Goal: Information Seeking & Learning: Learn about a topic

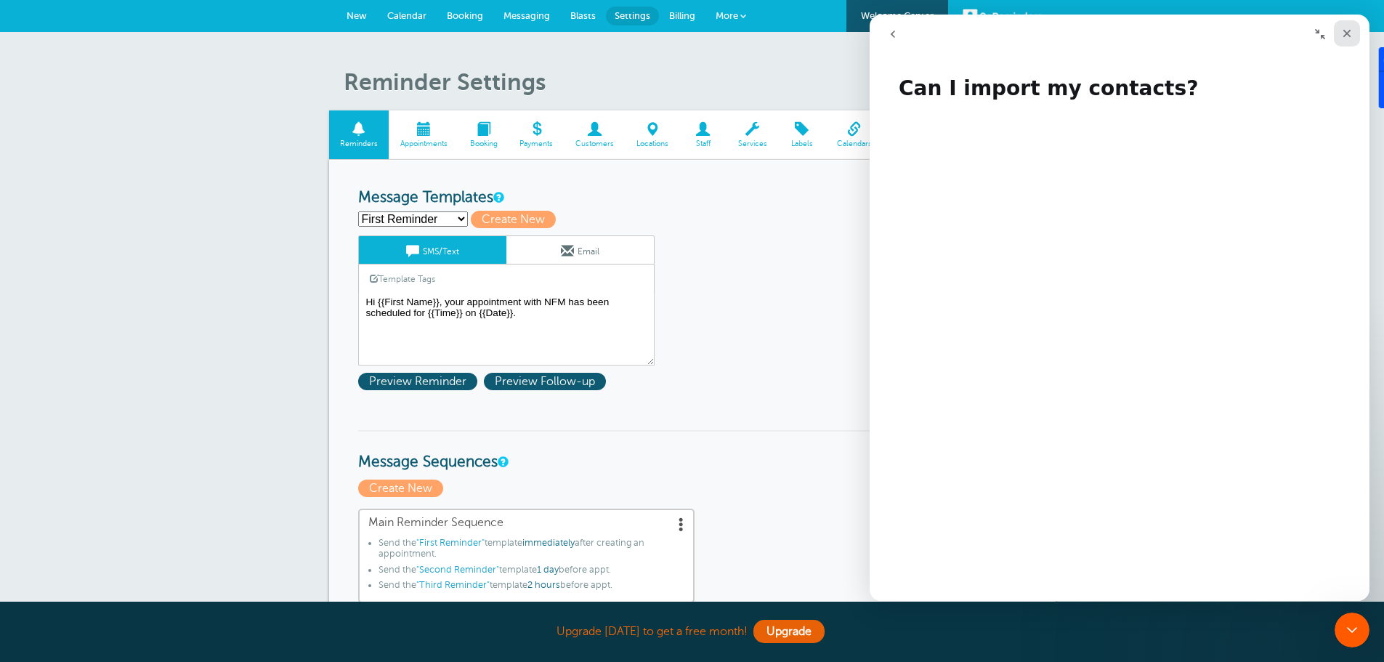
click at [1344, 32] on icon "Close" at bounding box center [1347, 34] width 12 height 12
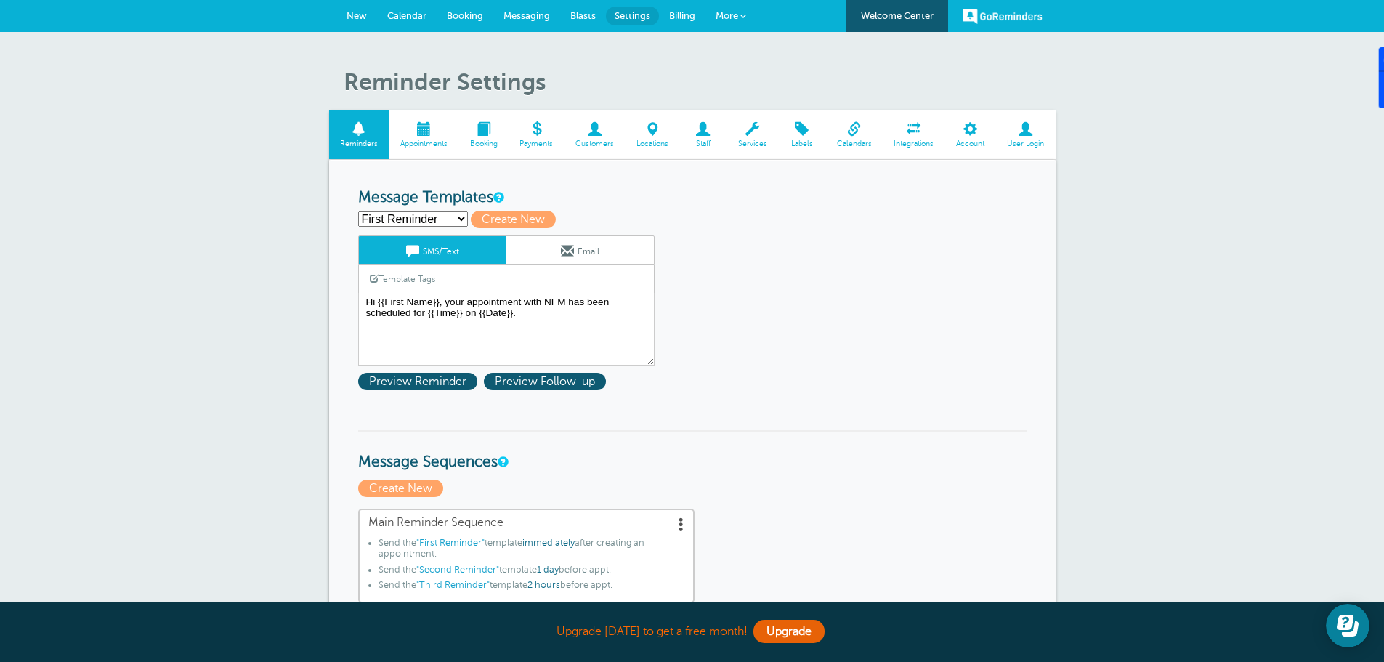
click at [726, 18] on span "More" at bounding box center [726, 15] width 23 height 11
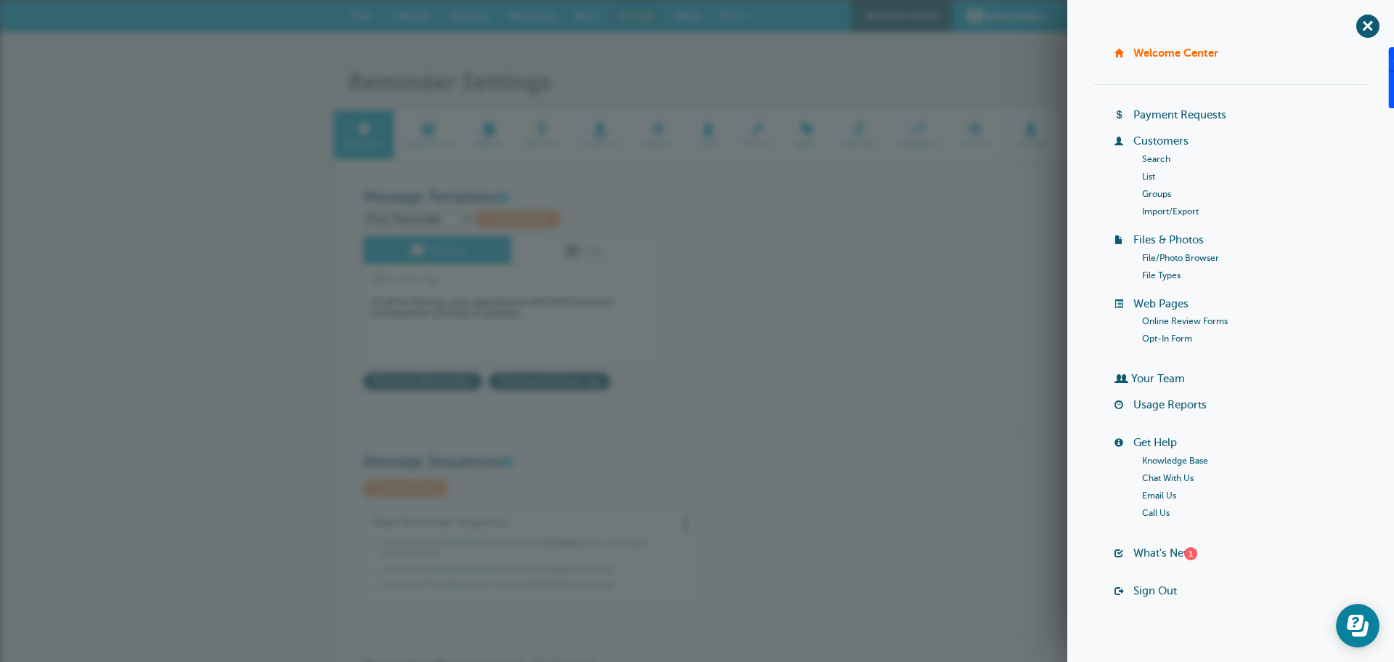
click at [1151, 208] on link "Import/Export" at bounding box center [1170, 211] width 57 height 10
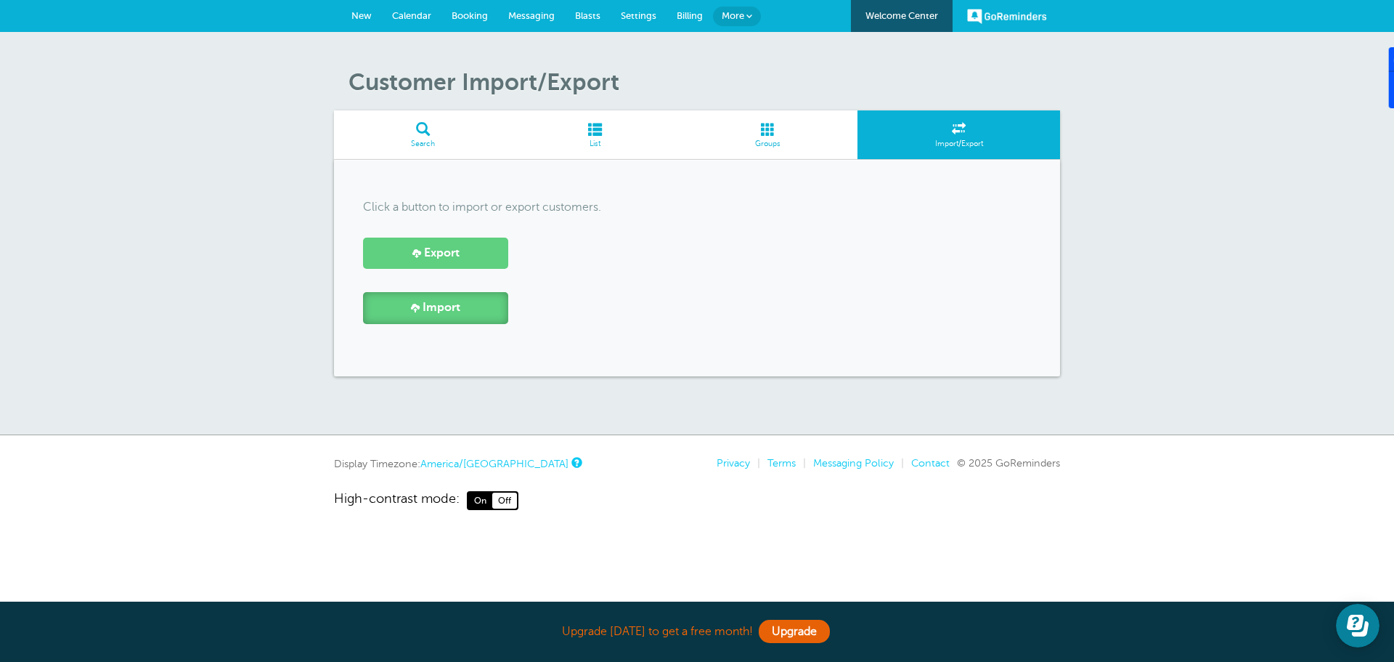
click at [429, 305] on span "Import" at bounding box center [442, 308] width 38 height 14
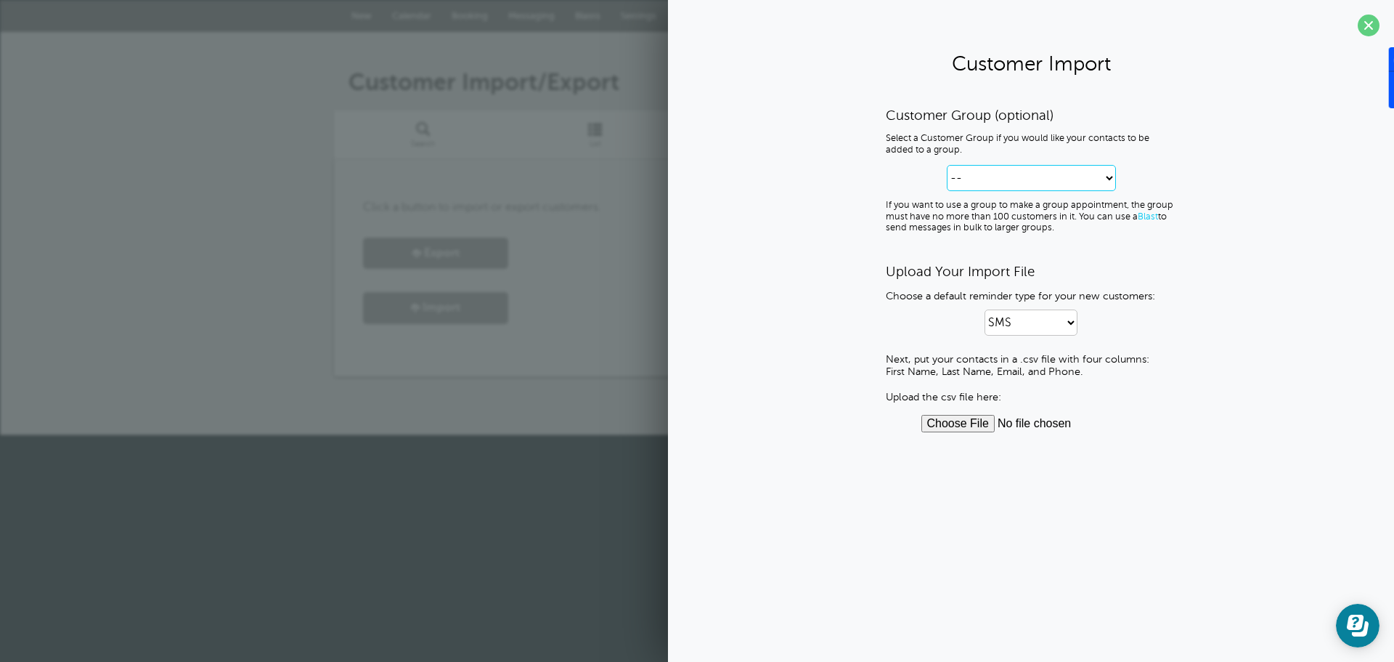
click at [1110, 176] on select "-- Create new Customer Group" at bounding box center [1031, 178] width 169 height 26
select select "--create-new-group--"
click at [947, 165] on select "-- Create new Customer Group" at bounding box center [1031, 178] width 169 height 26
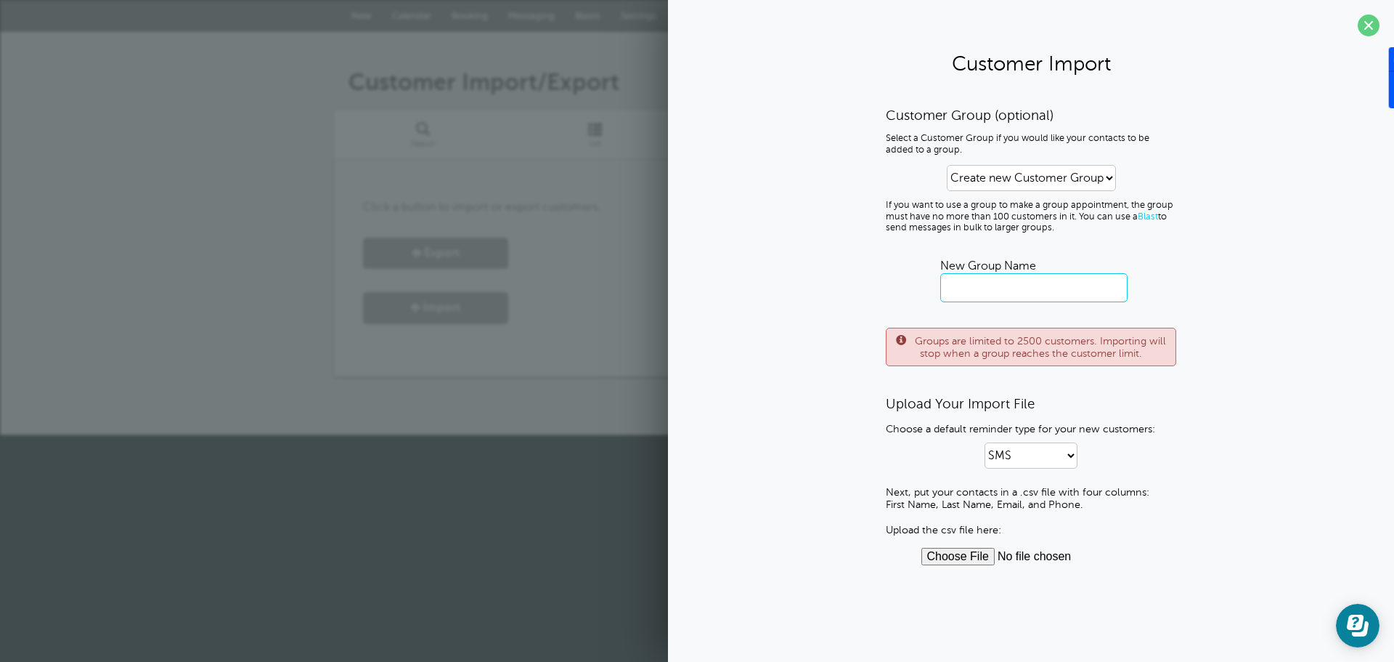
click at [994, 293] on input "text" at bounding box center [1034, 287] width 187 height 29
type input "NFM Fall25"
click at [959, 554] on input "file" at bounding box center [1032, 556] width 220 height 17
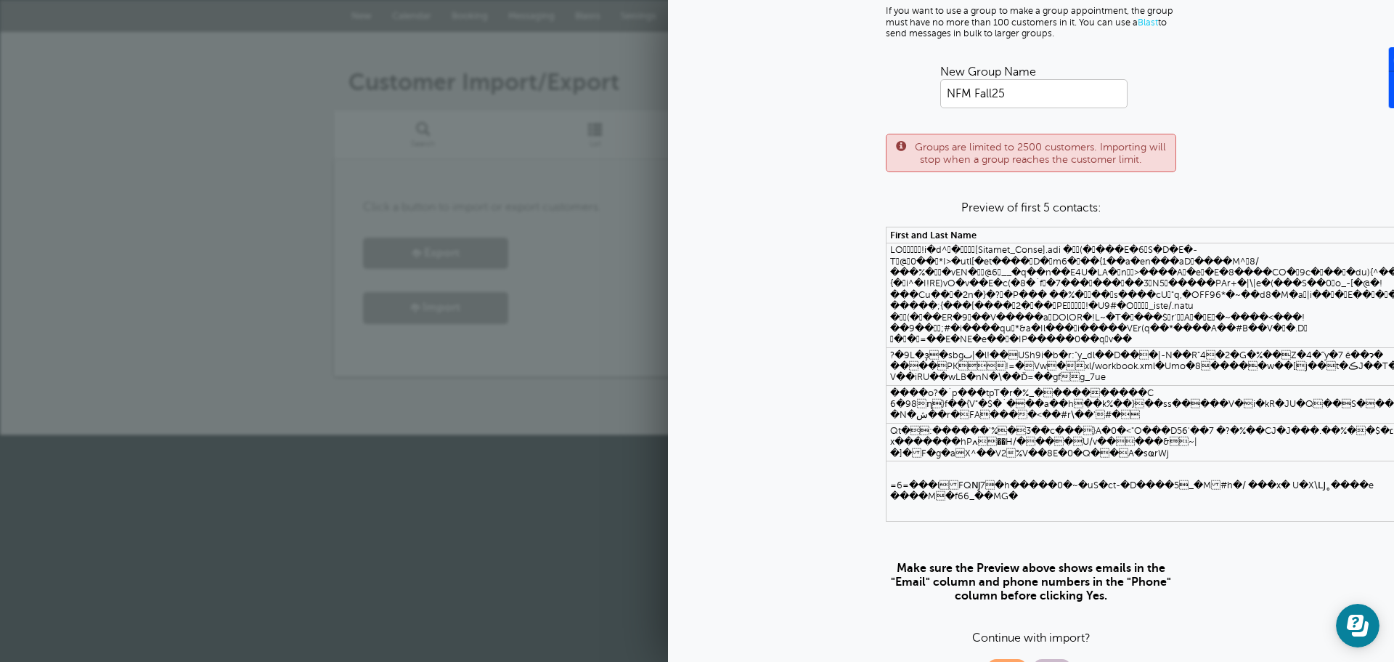
scroll to position [219, 0]
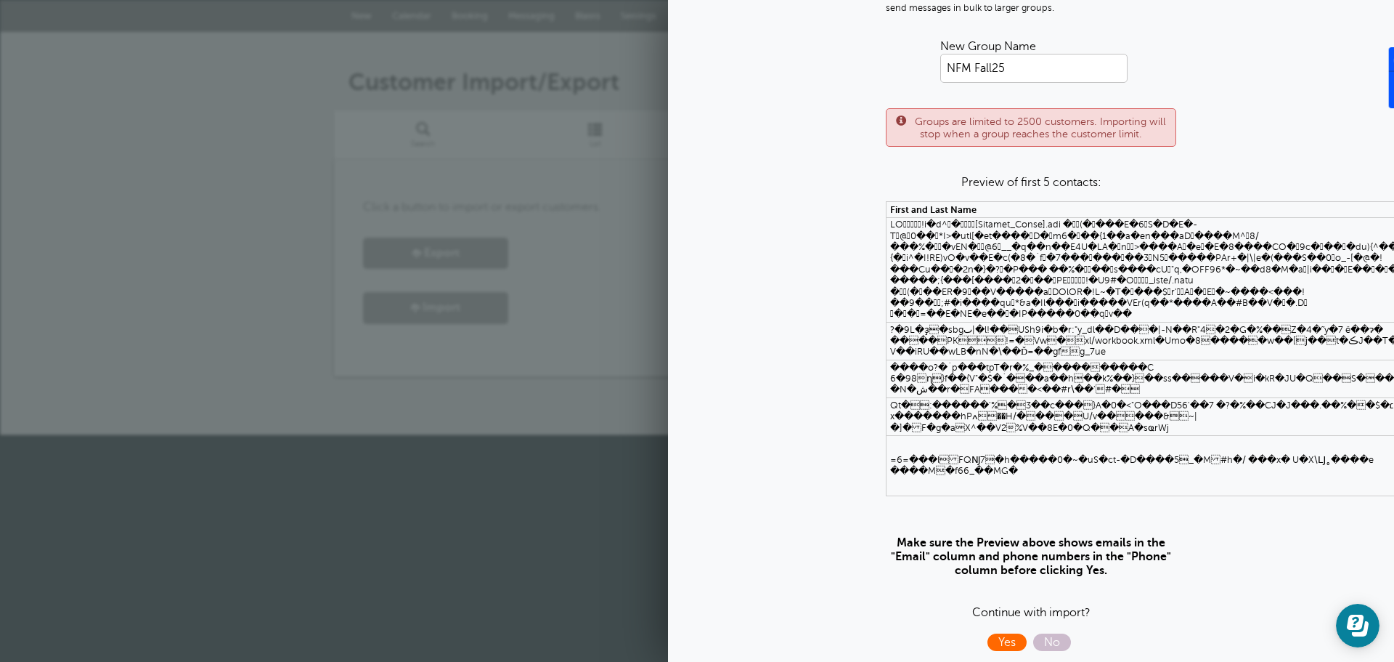
click at [997, 633] on span "Yes" at bounding box center [1007, 641] width 39 height 17
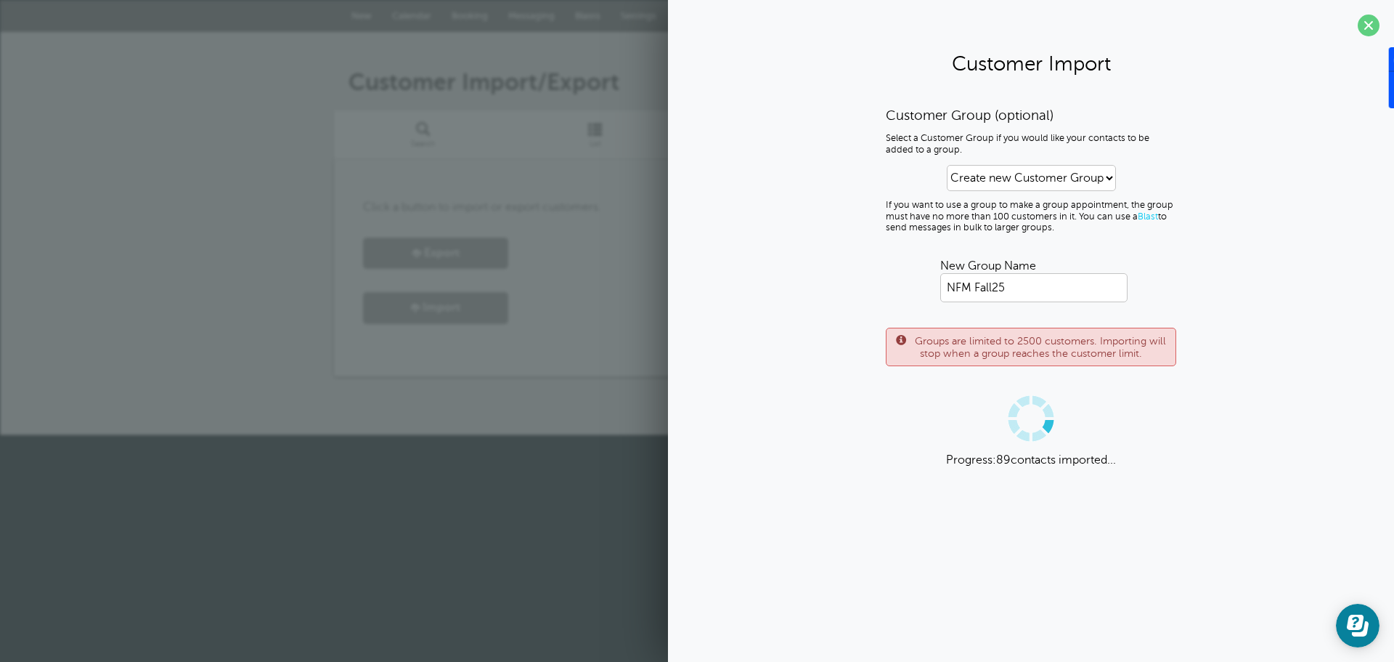
scroll to position [0, 0]
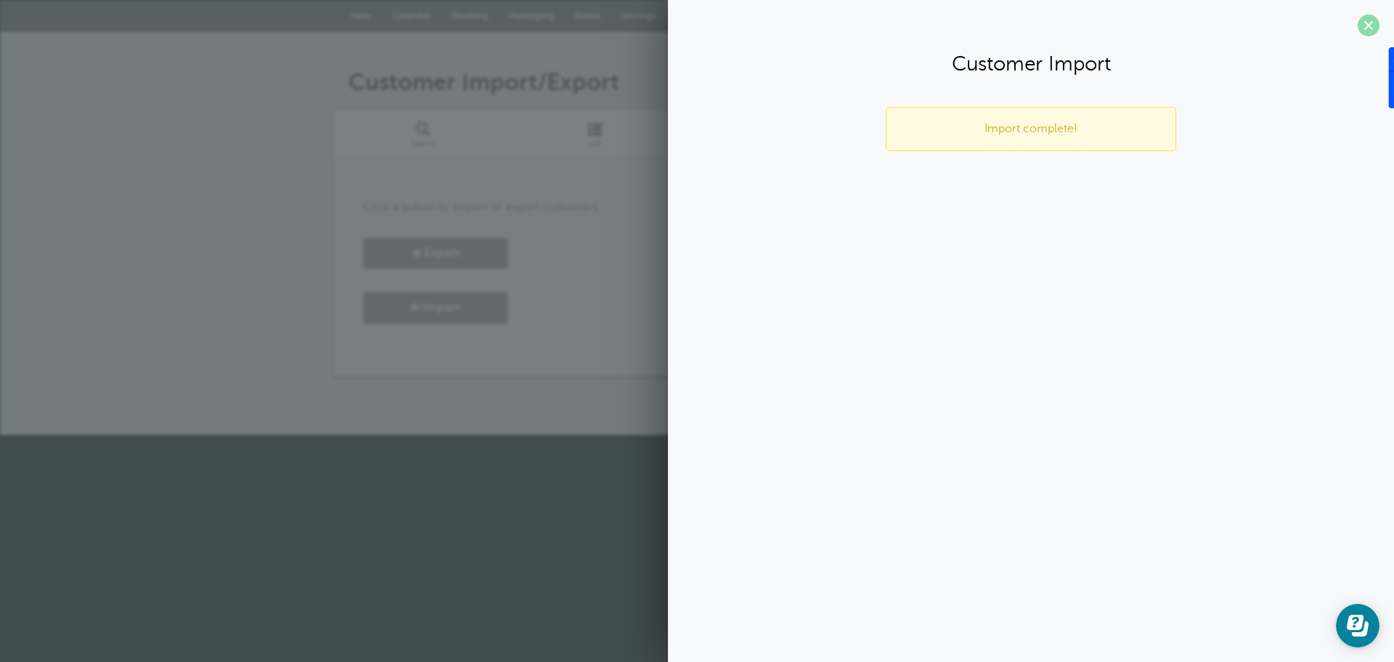
click at [1371, 26] on span at bounding box center [1369, 26] width 22 height 22
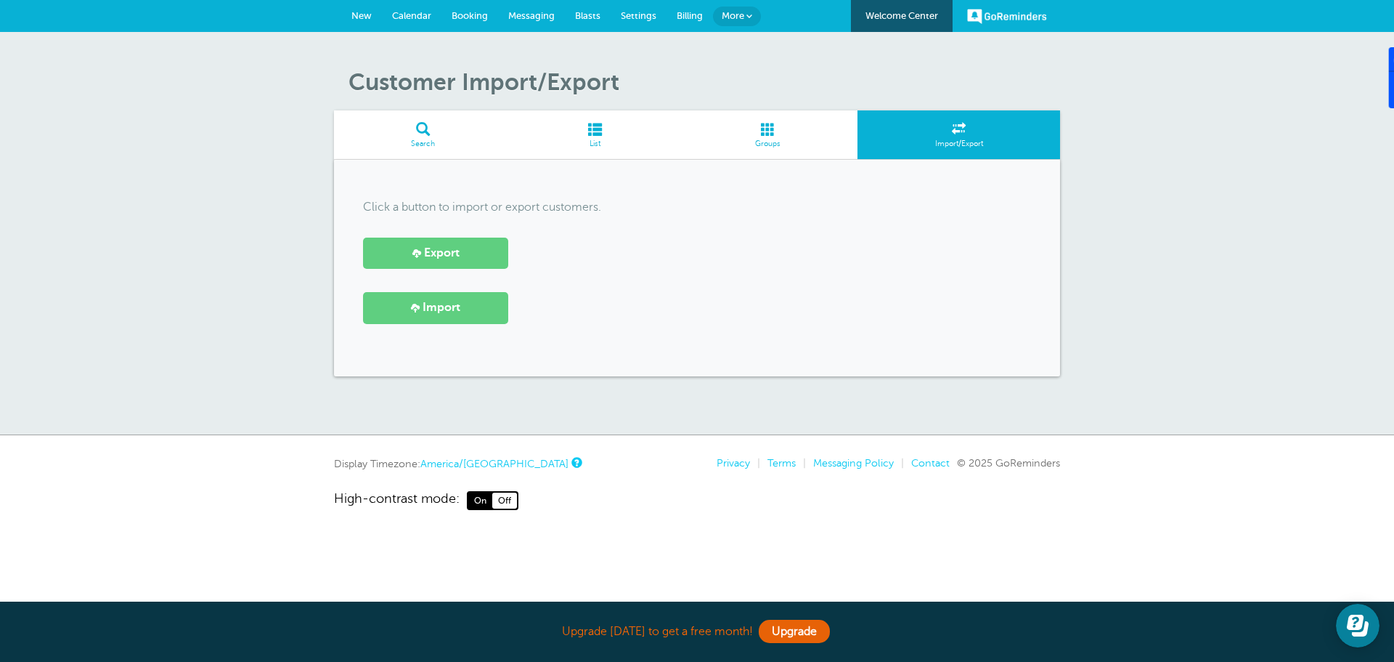
click at [946, 135] on span at bounding box center [959, 129] width 203 height 14
click at [591, 132] on span at bounding box center [596, 129] width 166 height 14
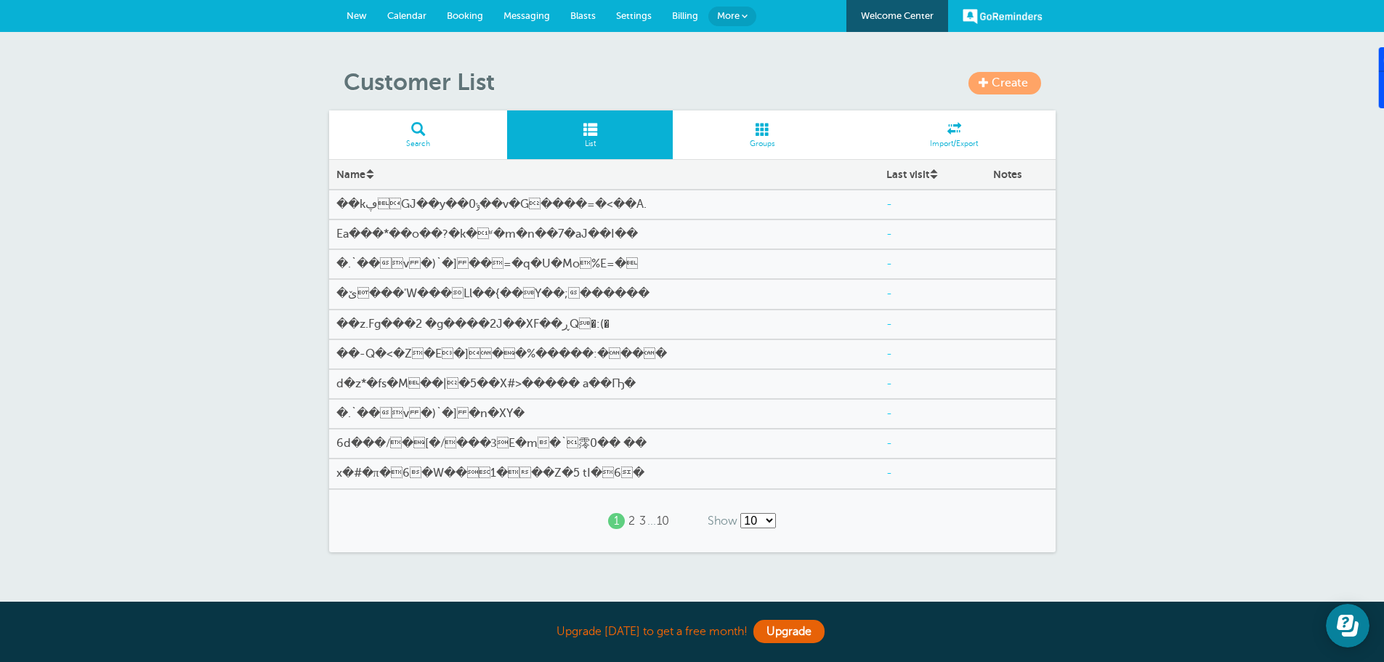
click at [759, 138] on link "Groups" at bounding box center [763, 134] width 180 height 49
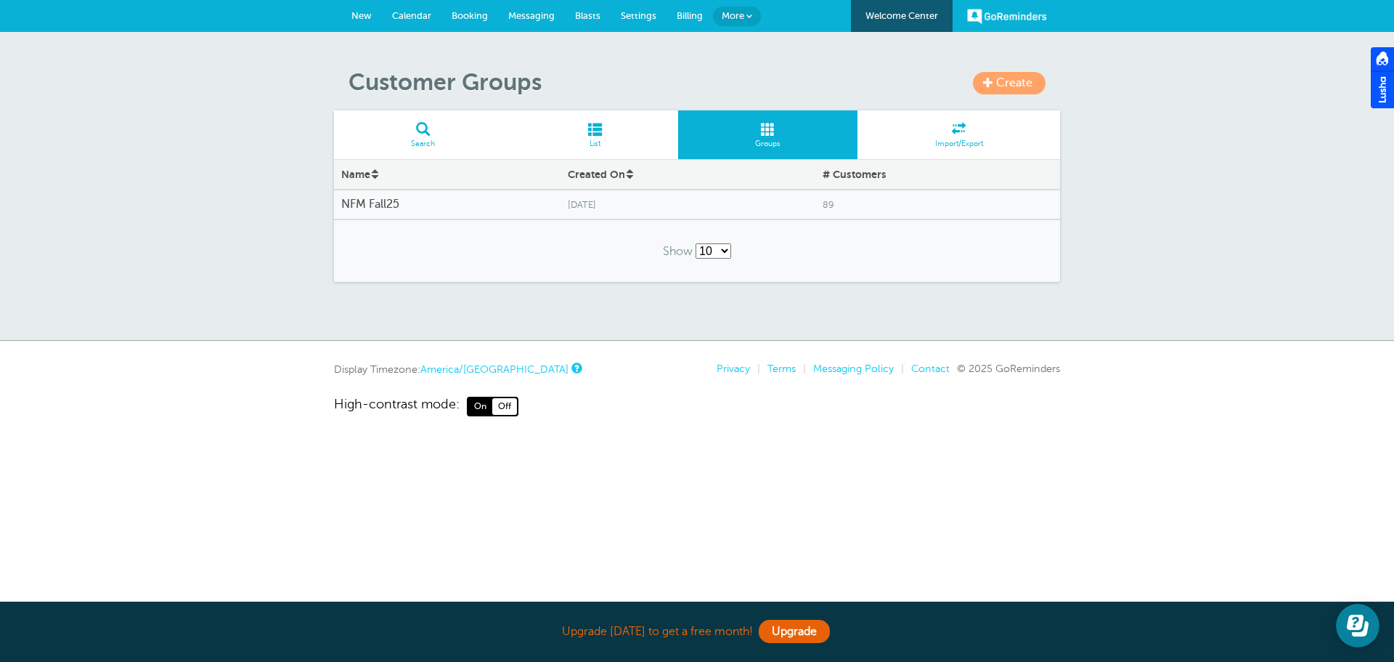
click at [384, 200] on h4 "NFM Fall25" at bounding box center [447, 205] width 212 height 14
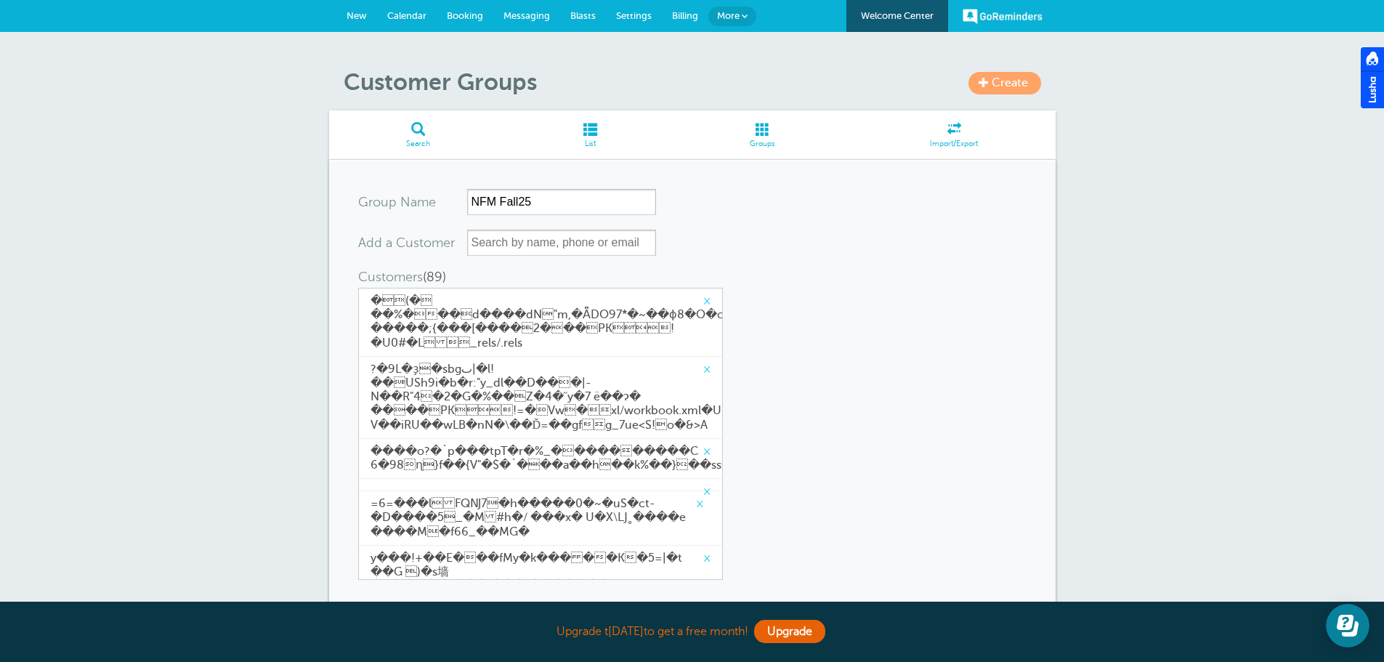
drag, startPoint x: 0, startPoint y: 0, endPoint x: 737, endPoint y: 228, distance: 771.7
click at [741, 228] on form "Group Name NFM Fall25 Add a Customer Customers (89) (This group has the maximum…" at bounding box center [692, 435] width 668 height 492
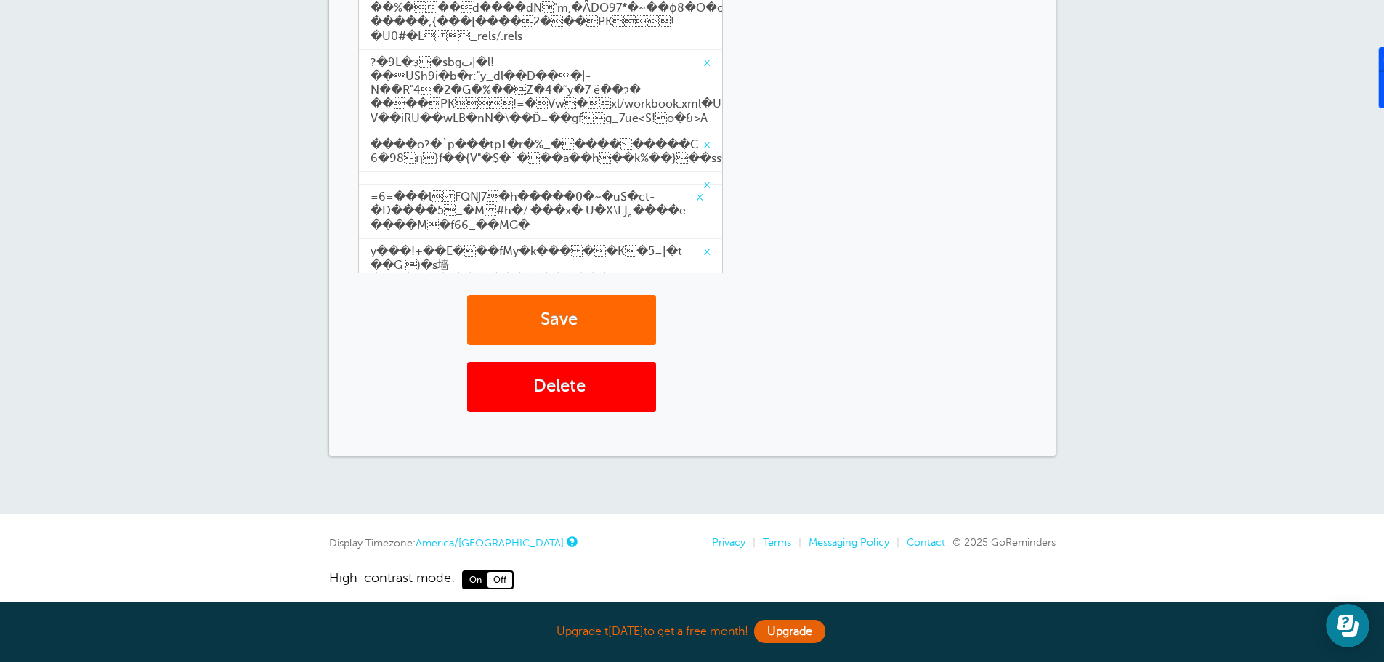
scroll to position [321, 0]
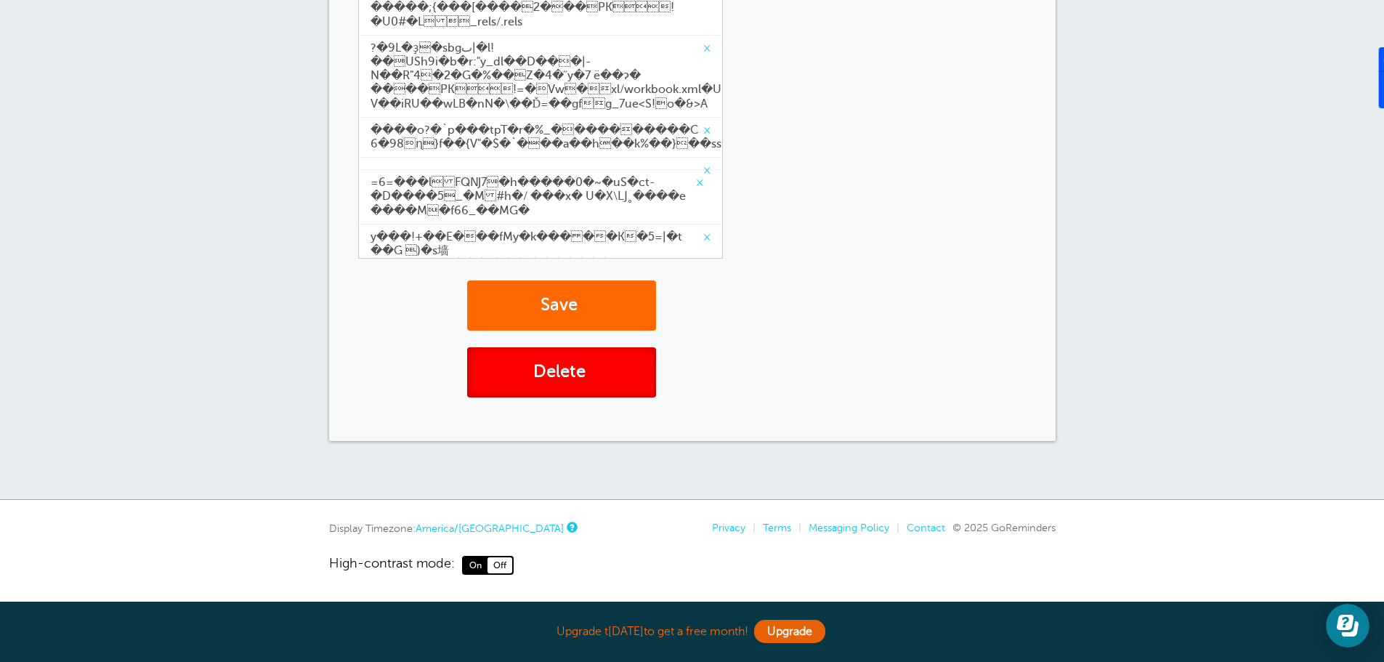
drag, startPoint x: 525, startPoint y: 391, endPoint x: 761, endPoint y: 49, distance: 416.2
click at [525, 389] on button "Delete" at bounding box center [561, 372] width 189 height 50
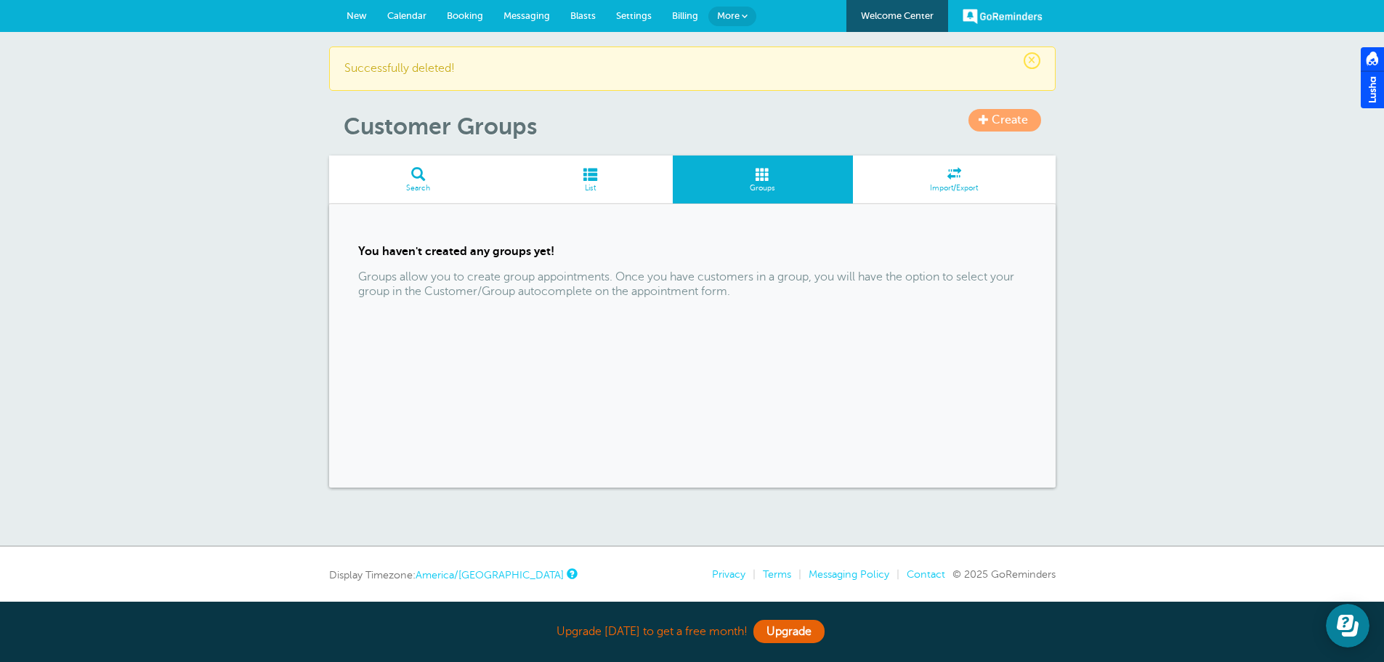
click at [1171, 70] on div "× Successfully deleted! Create Customer Groups Search List Groups Import/Export…" at bounding box center [692, 289] width 1384 height 514
click at [739, 15] on span "More" at bounding box center [728, 15] width 23 height 11
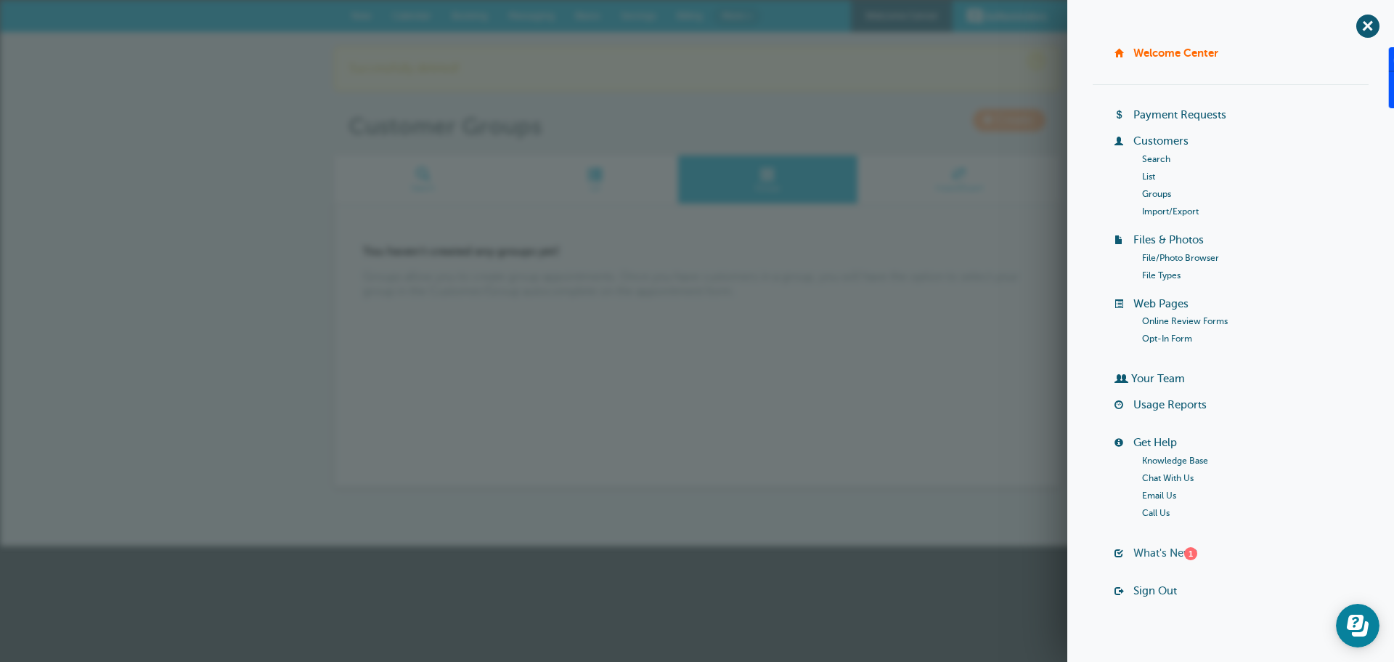
click at [1152, 553] on link "What's New? 1" at bounding box center [1166, 553] width 64 height 12
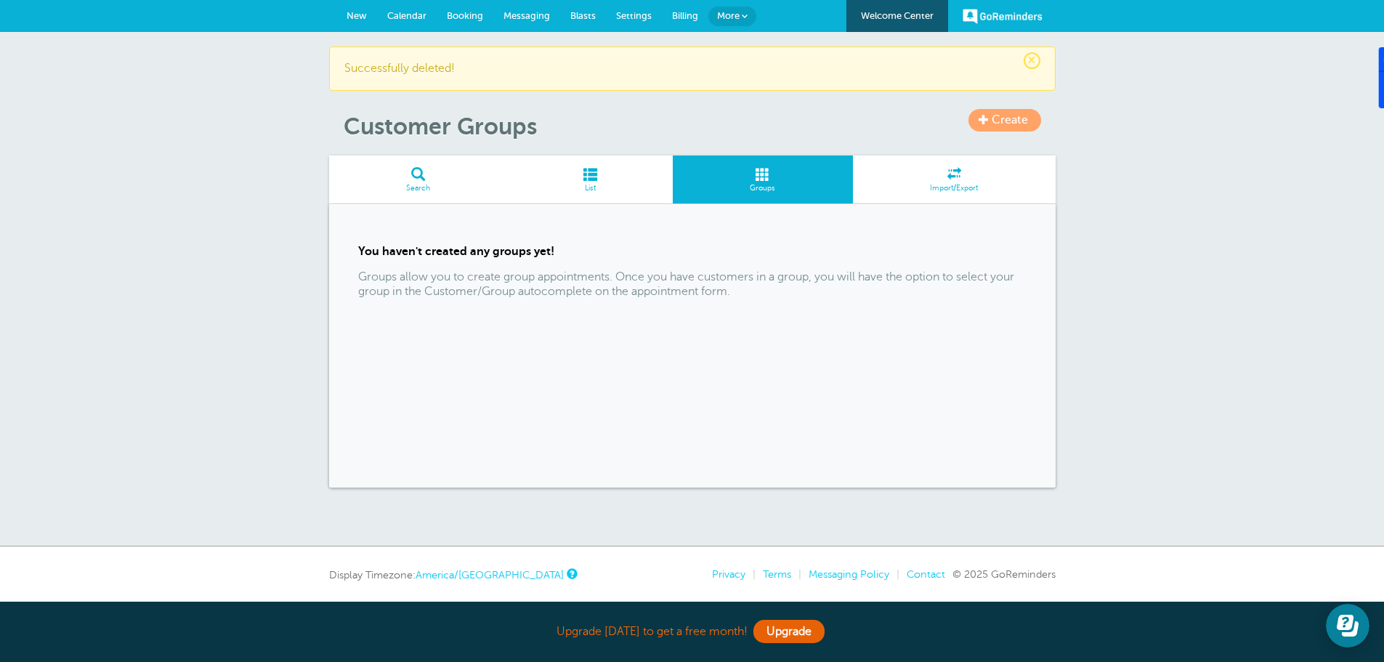
click at [736, 20] on span "More" at bounding box center [728, 15] width 23 height 11
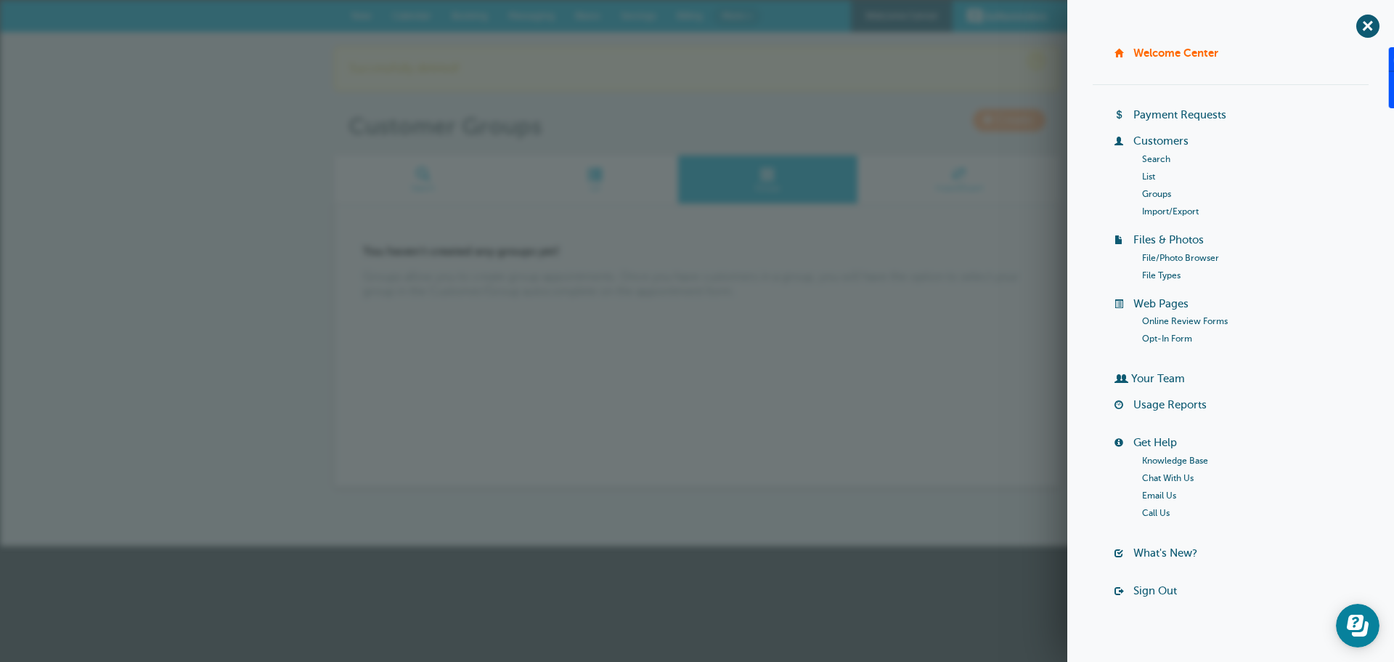
click at [959, 177] on span at bounding box center [959, 174] width 203 height 14
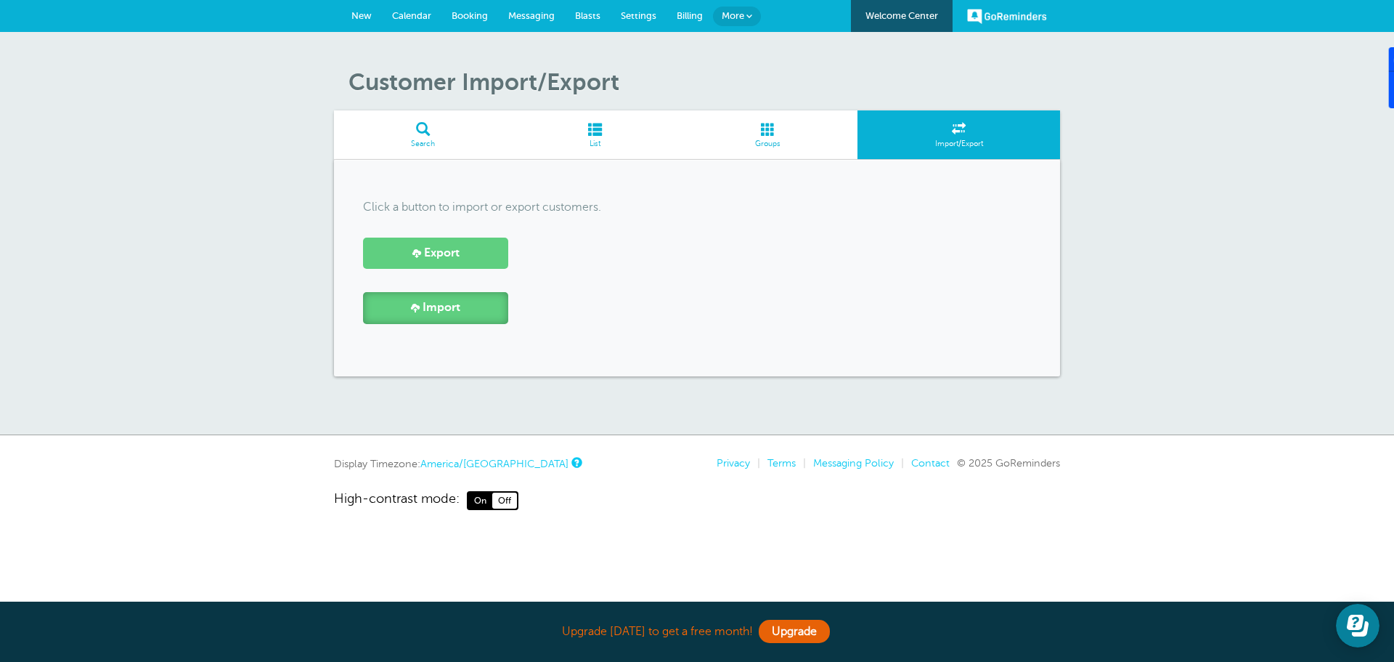
click at [453, 306] on span "Import" at bounding box center [442, 308] width 38 height 14
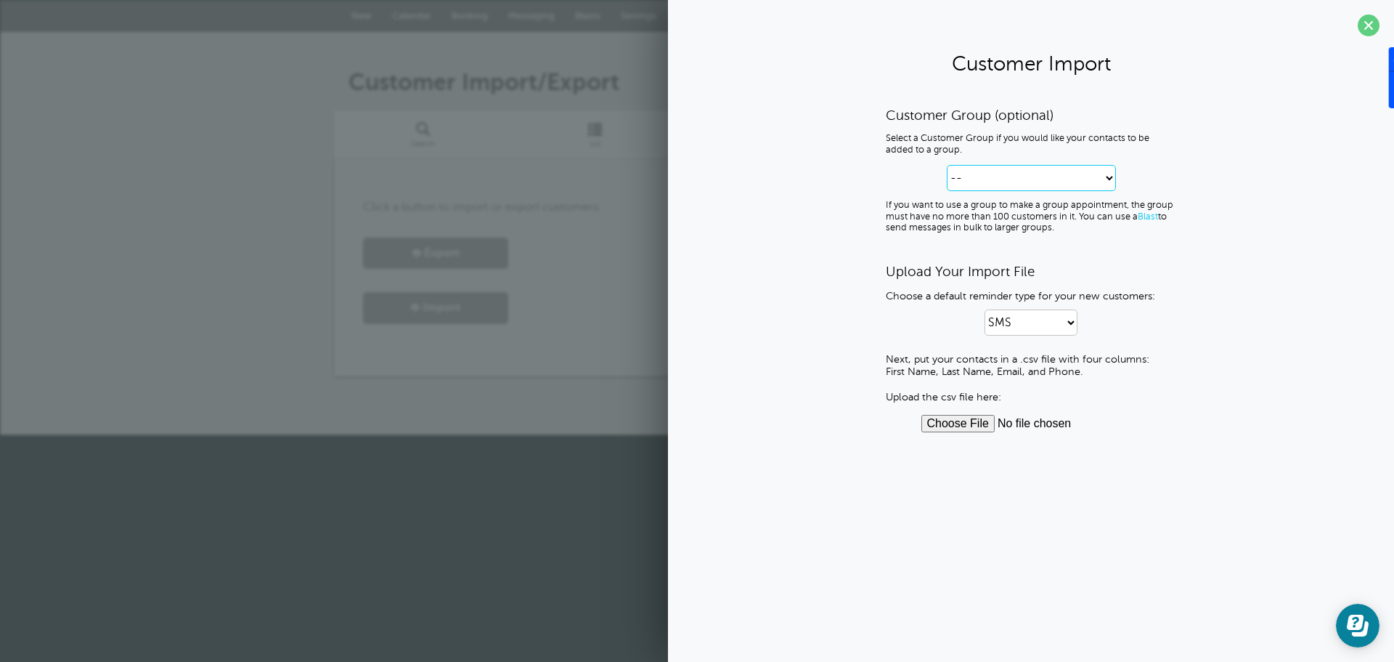
click at [981, 179] on select "-- Create new Customer Group" at bounding box center [1031, 178] width 169 height 26
select select "--create-new-group--"
click at [947, 165] on select "-- Create new Customer Group" at bounding box center [1031, 178] width 169 height 26
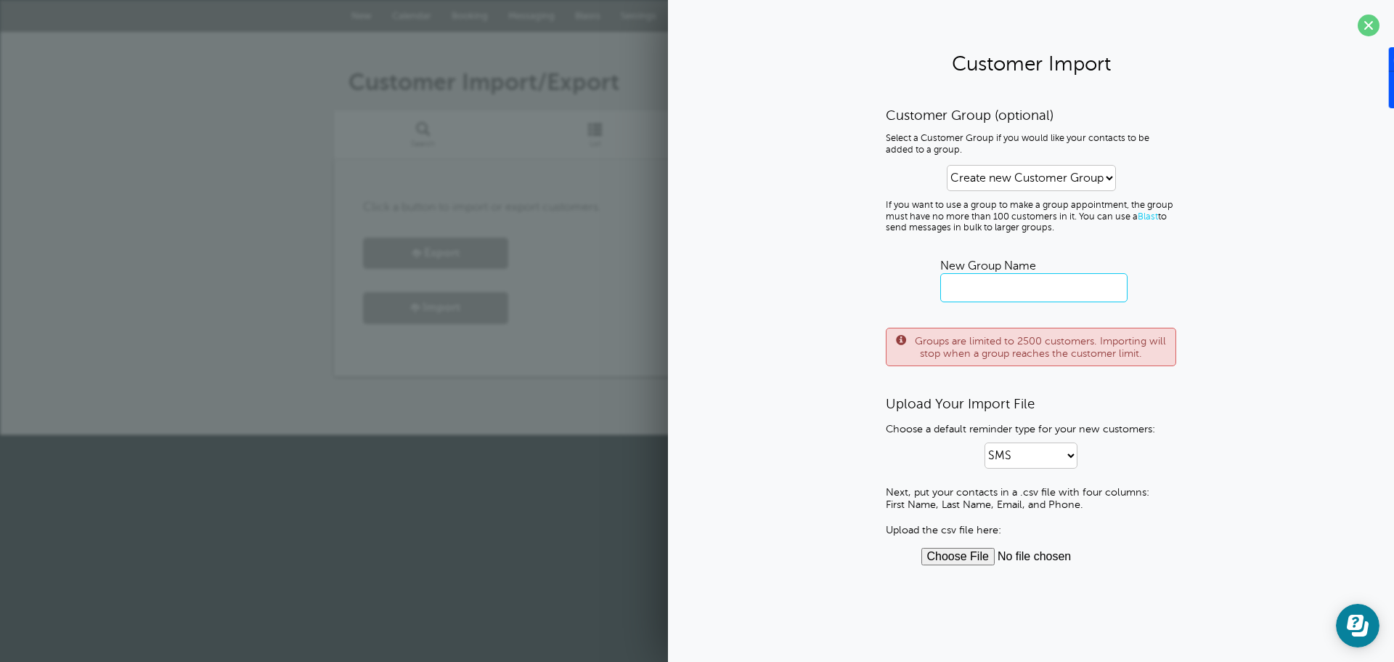
click at [1042, 289] on input "text" at bounding box center [1034, 287] width 187 height 29
type input "NFM Fall25"
click at [1075, 455] on select "SMS Email SMS and Email" at bounding box center [1031, 455] width 93 height 26
click at [935, 558] on input "file" at bounding box center [1032, 556] width 220 height 17
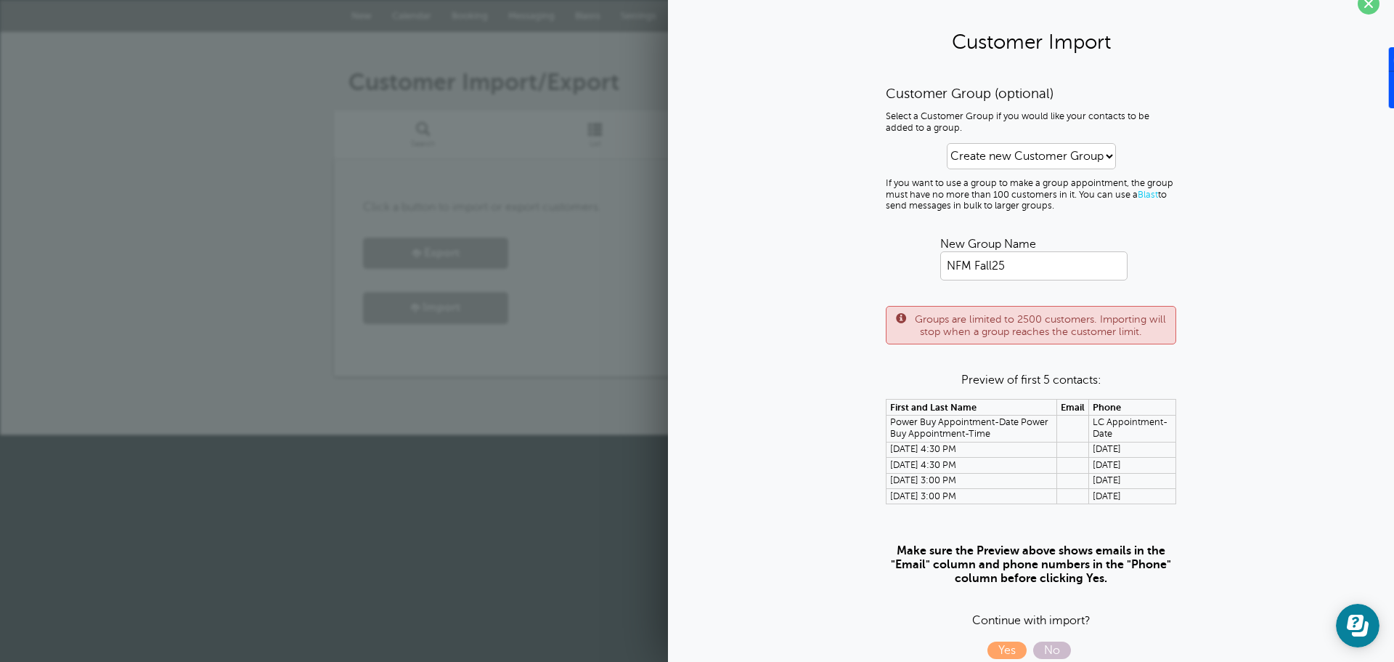
scroll to position [41, 0]
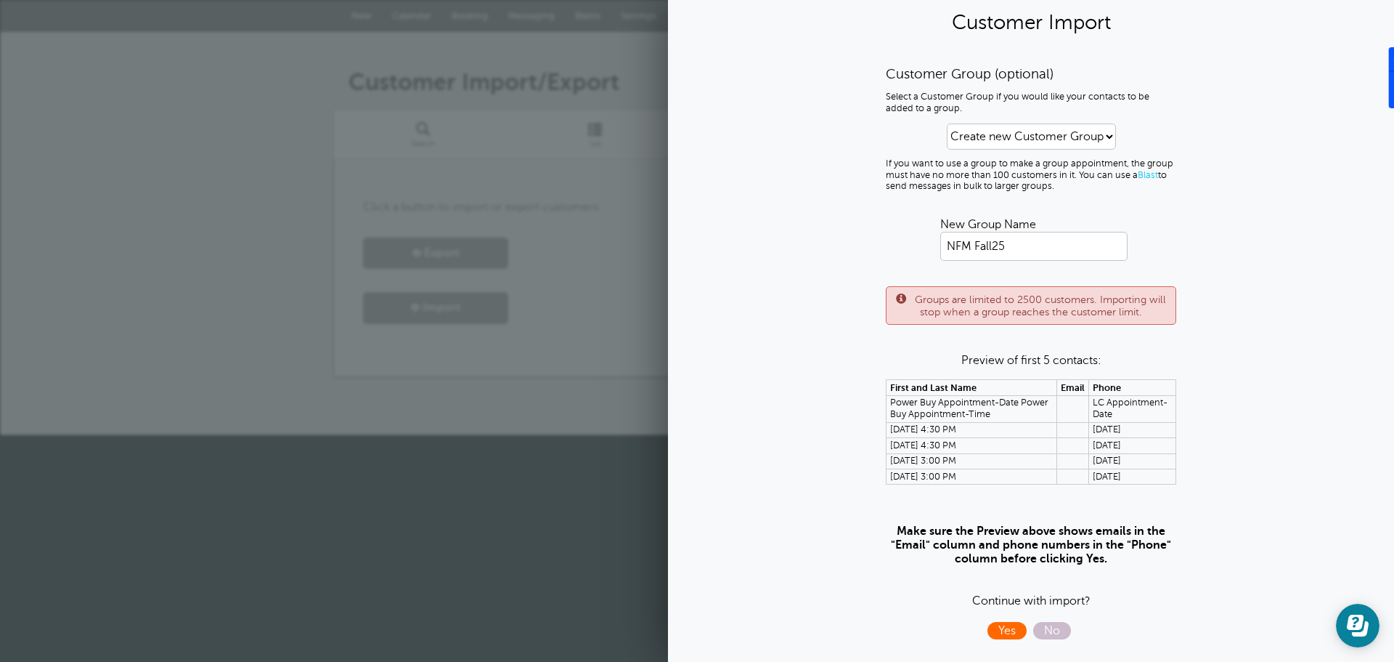
click at [1004, 632] on span "Yes" at bounding box center [1007, 630] width 39 height 17
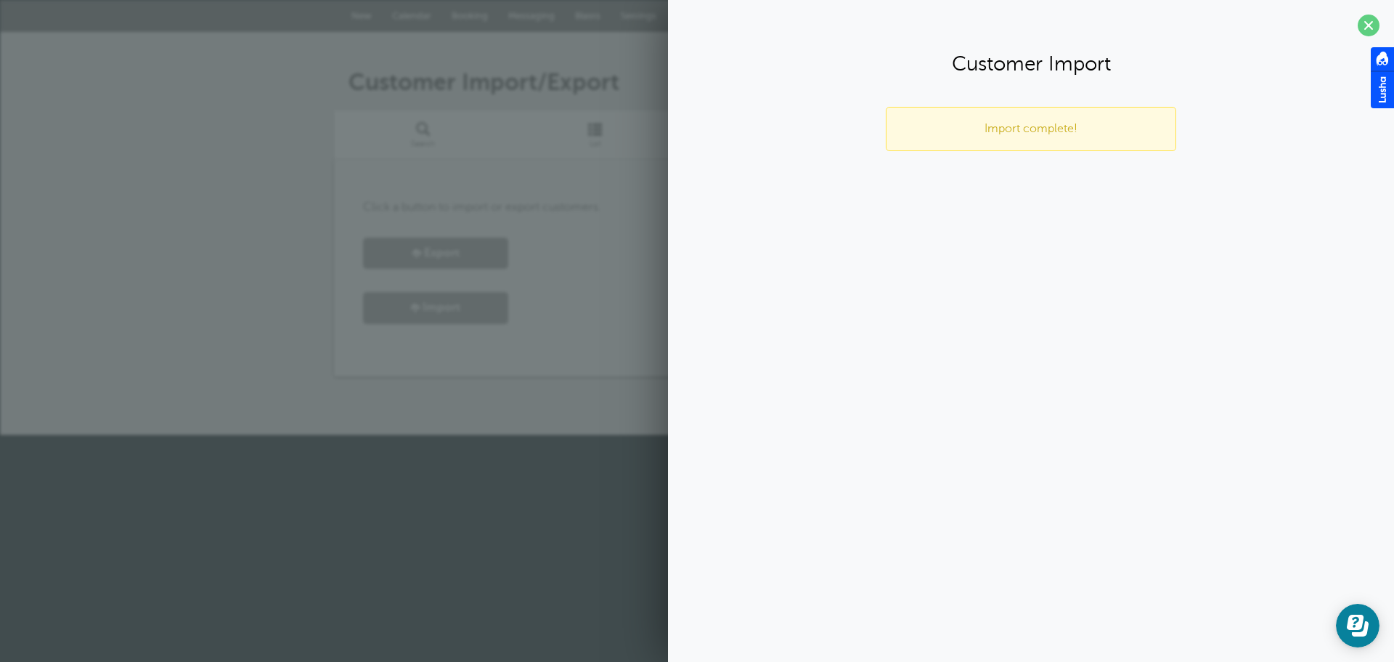
drag, startPoint x: 1371, startPoint y: 28, endPoint x: 1305, endPoint y: 25, distance: 65.5
click at [1345, 27] on div "Customer Import Import complete! Customer Group (optional) Select a Customer Gr…" at bounding box center [1031, 331] width 726 height 662
click at [1372, 25] on span at bounding box center [1369, 26] width 22 height 22
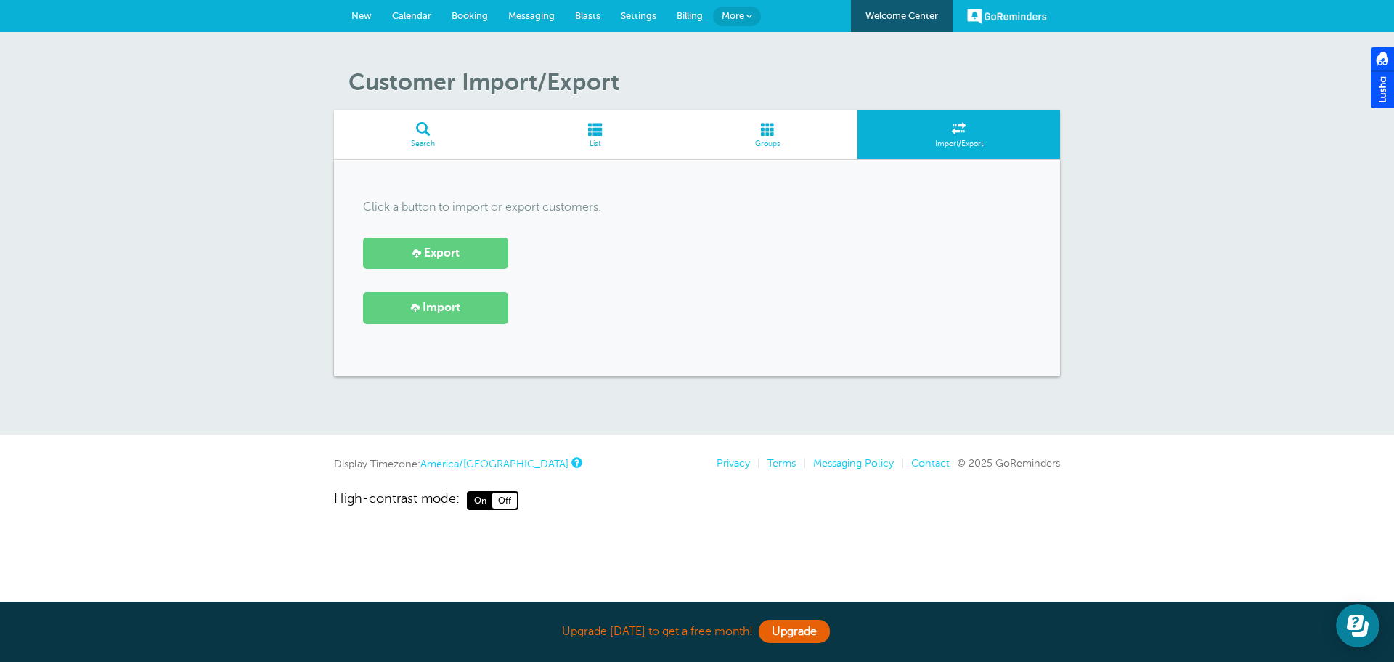
click at [601, 133] on span at bounding box center [596, 129] width 166 height 14
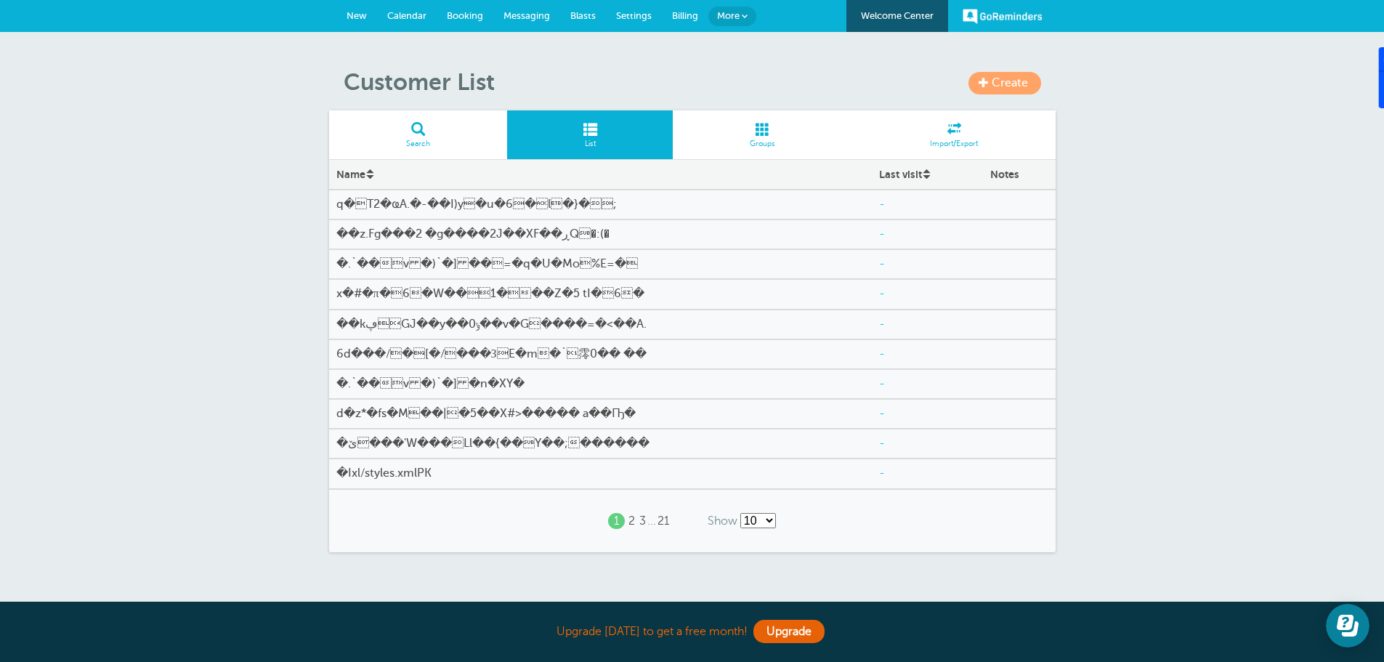
click at [767, 131] on span at bounding box center [763, 129] width 180 height 14
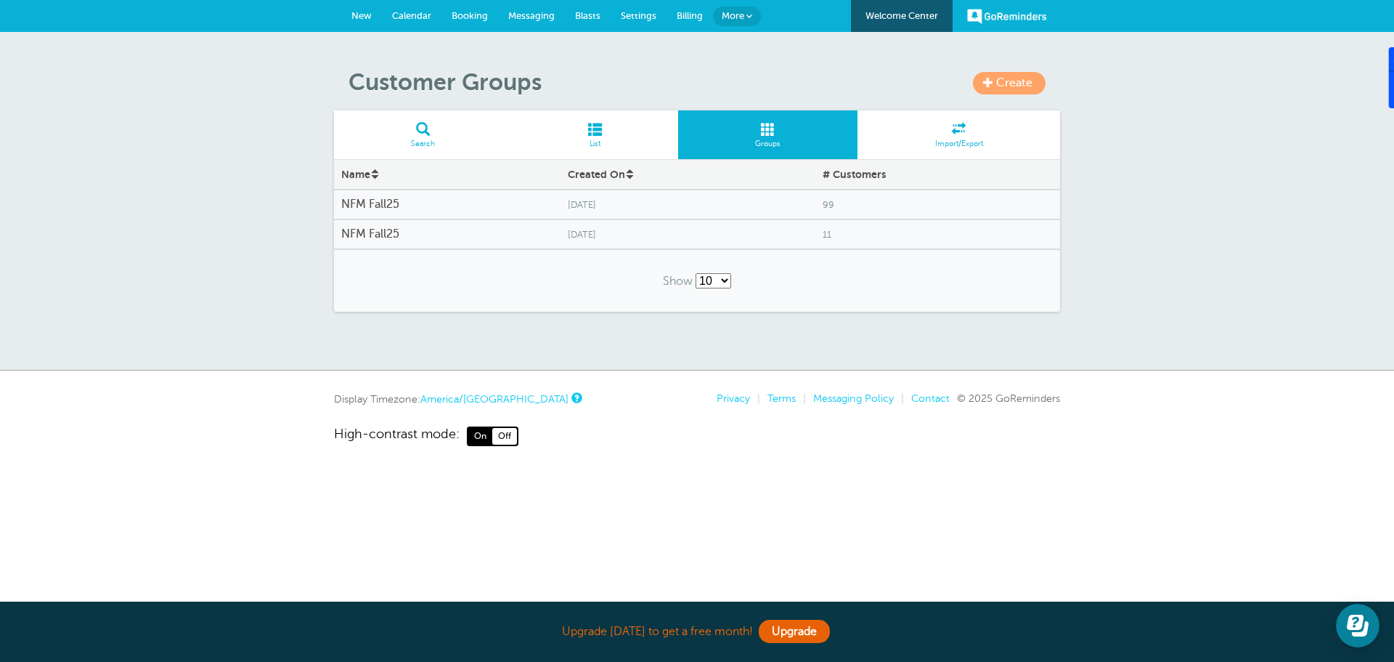
click at [394, 206] on h4 "NFM Fall25" at bounding box center [447, 205] width 212 height 14
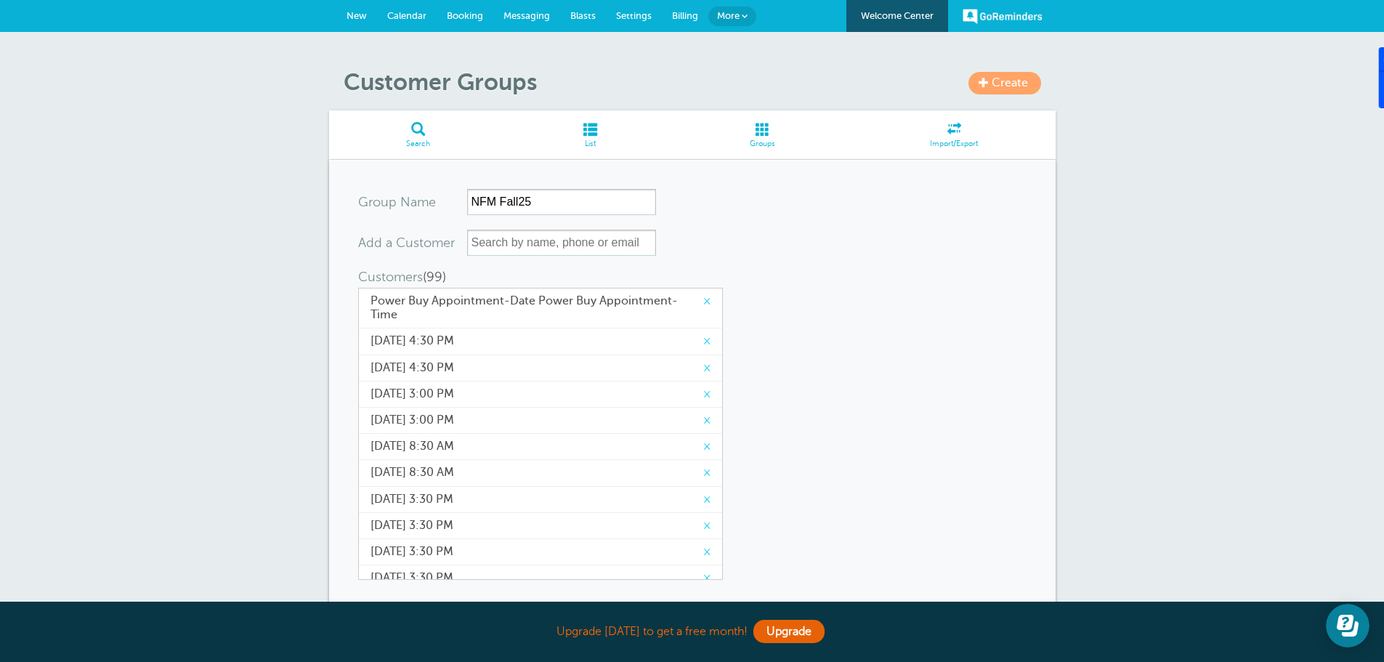
click at [585, 134] on span at bounding box center [590, 129] width 166 height 14
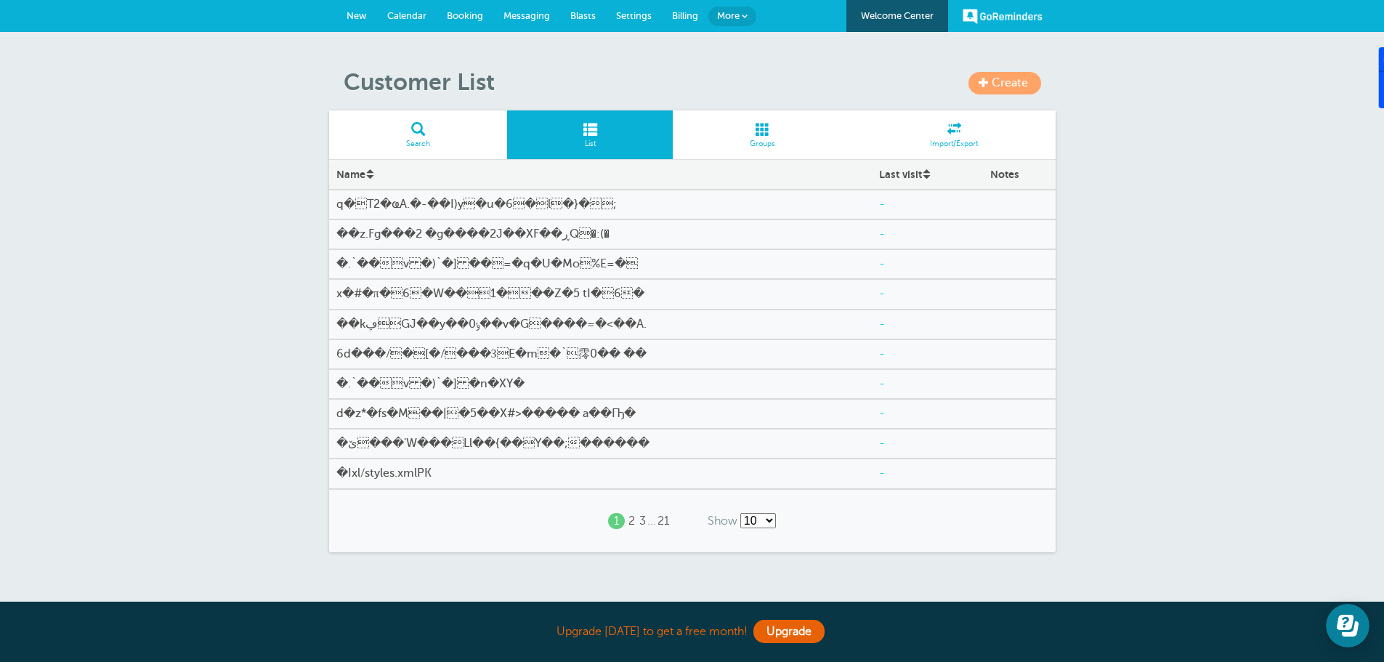
click at [631, 519] on link "2" at bounding box center [631, 521] width 7 height 14
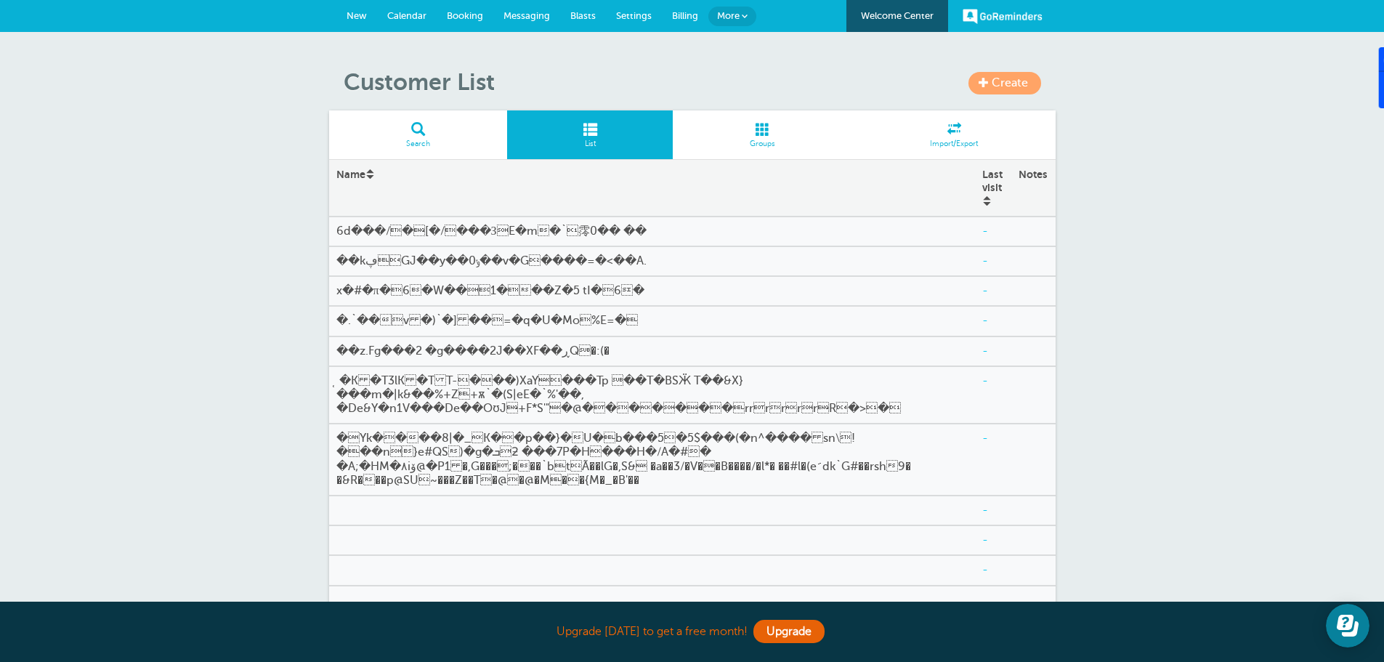
click at [946, 138] on link "Import/Export" at bounding box center [954, 134] width 203 height 49
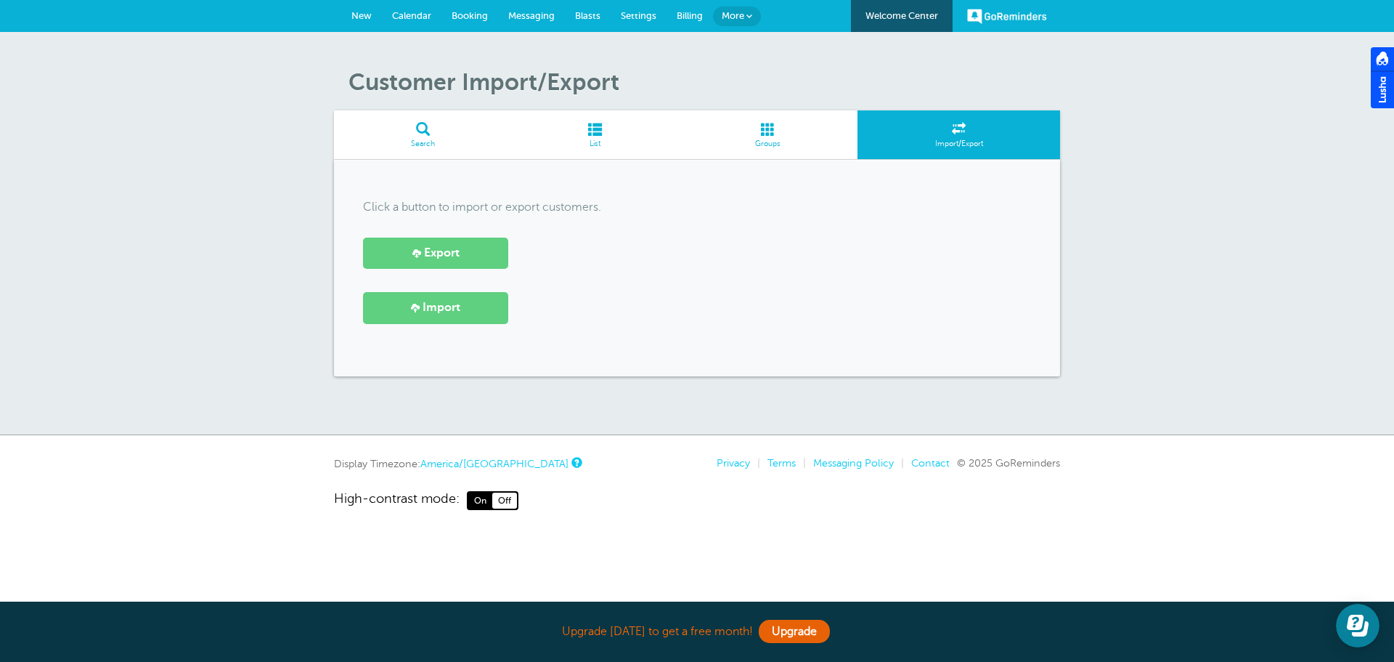
click at [598, 133] on span at bounding box center [596, 129] width 166 height 14
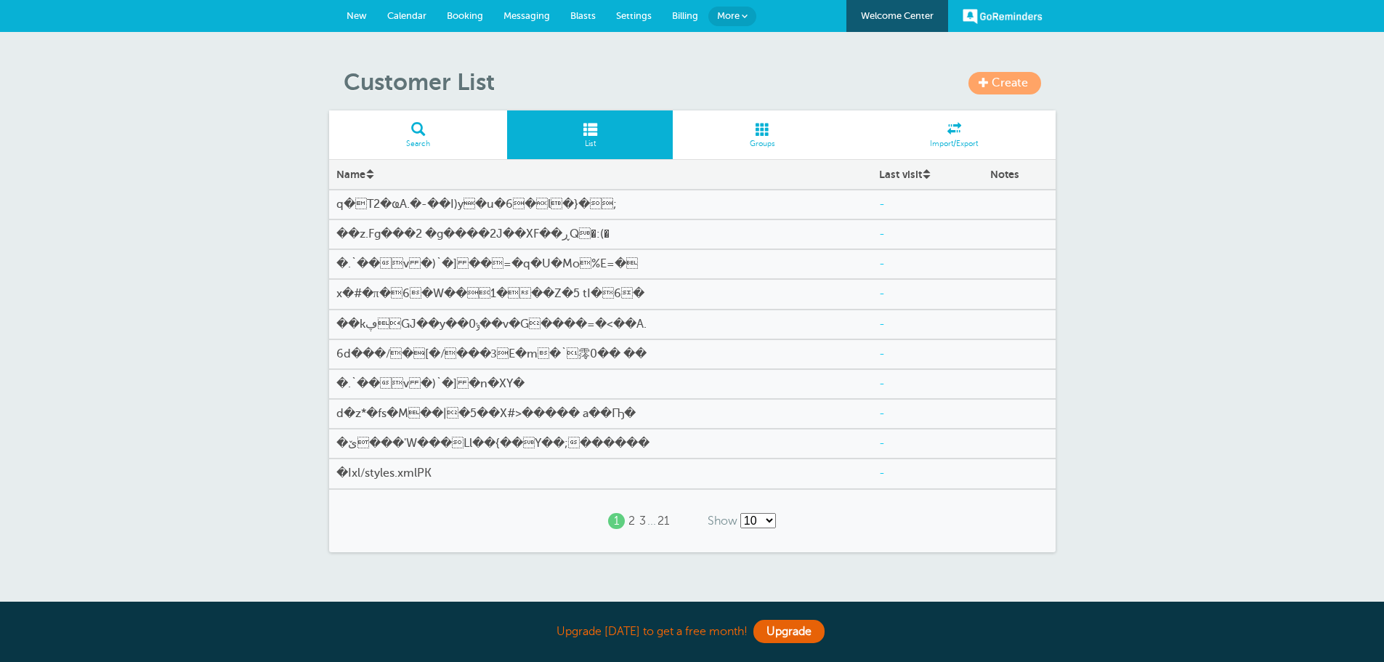
drag, startPoint x: 0, startPoint y: 0, endPoint x: 779, endPoint y: 137, distance: 790.5
click at [779, 137] on link "Groups" at bounding box center [763, 134] width 180 height 49
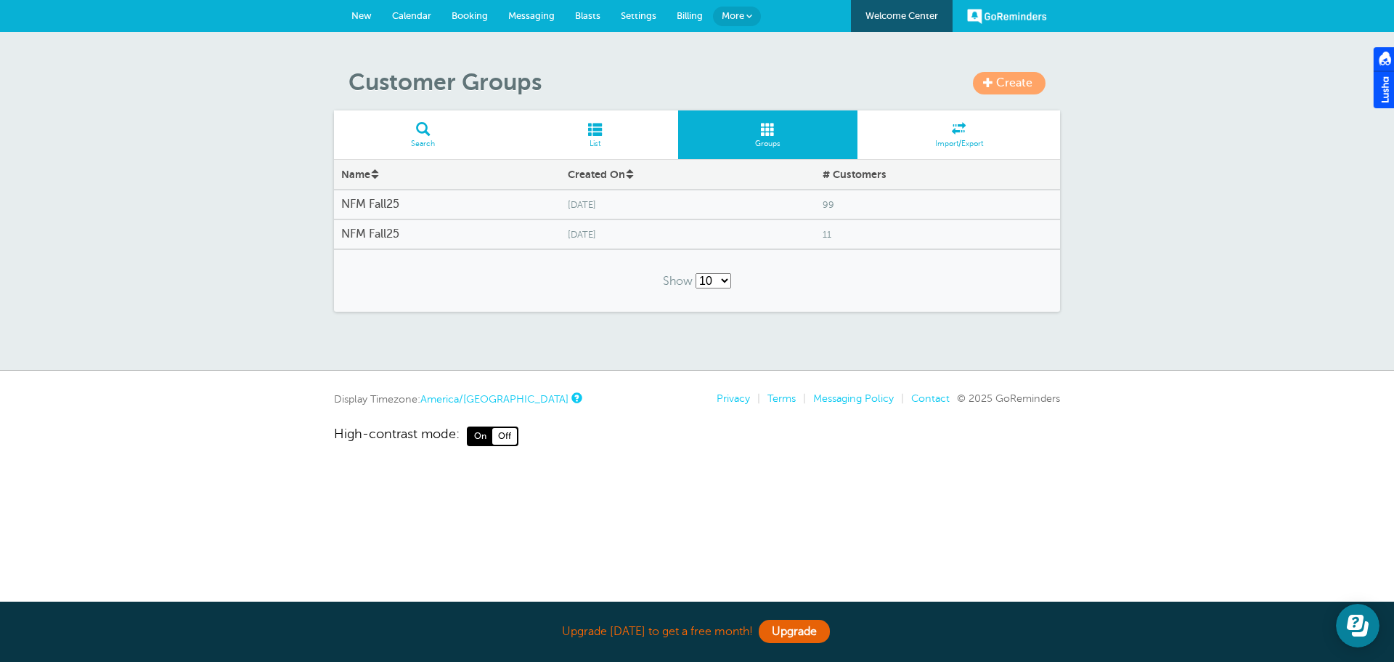
click at [395, 228] on h4 "NFM Fall25" at bounding box center [447, 234] width 212 height 14
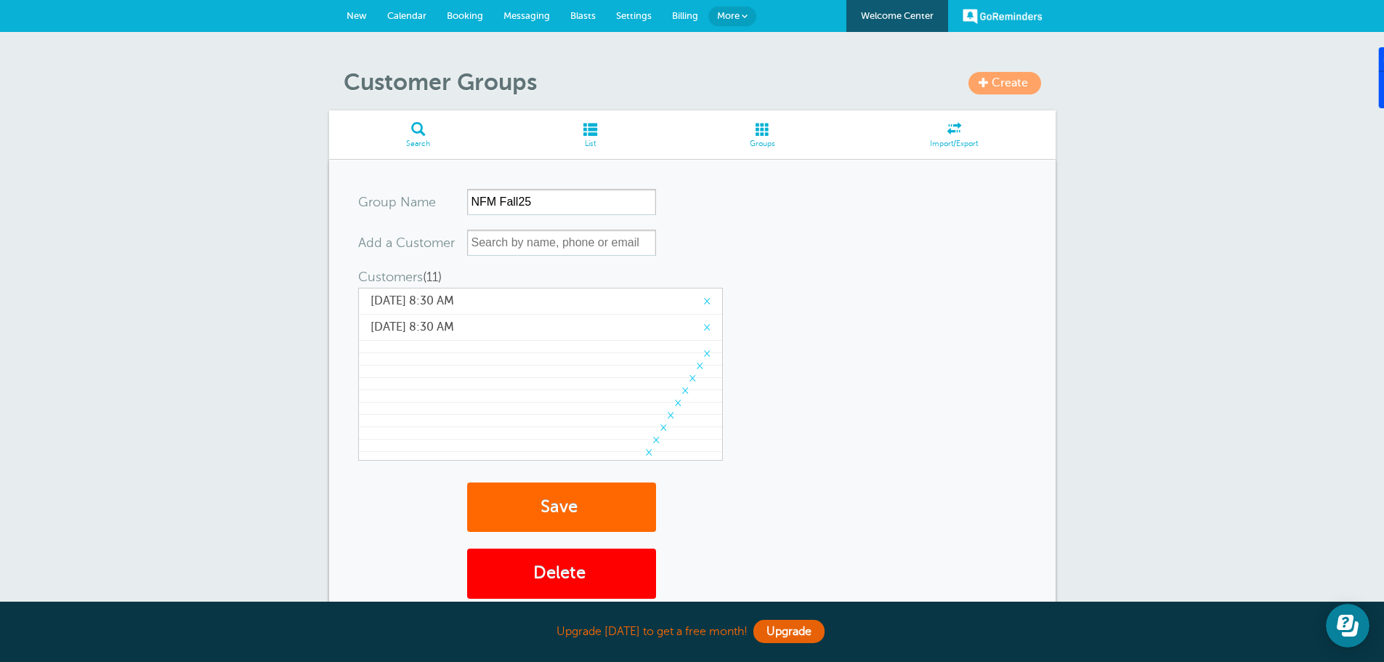
click at [592, 131] on span at bounding box center [590, 129] width 166 height 14
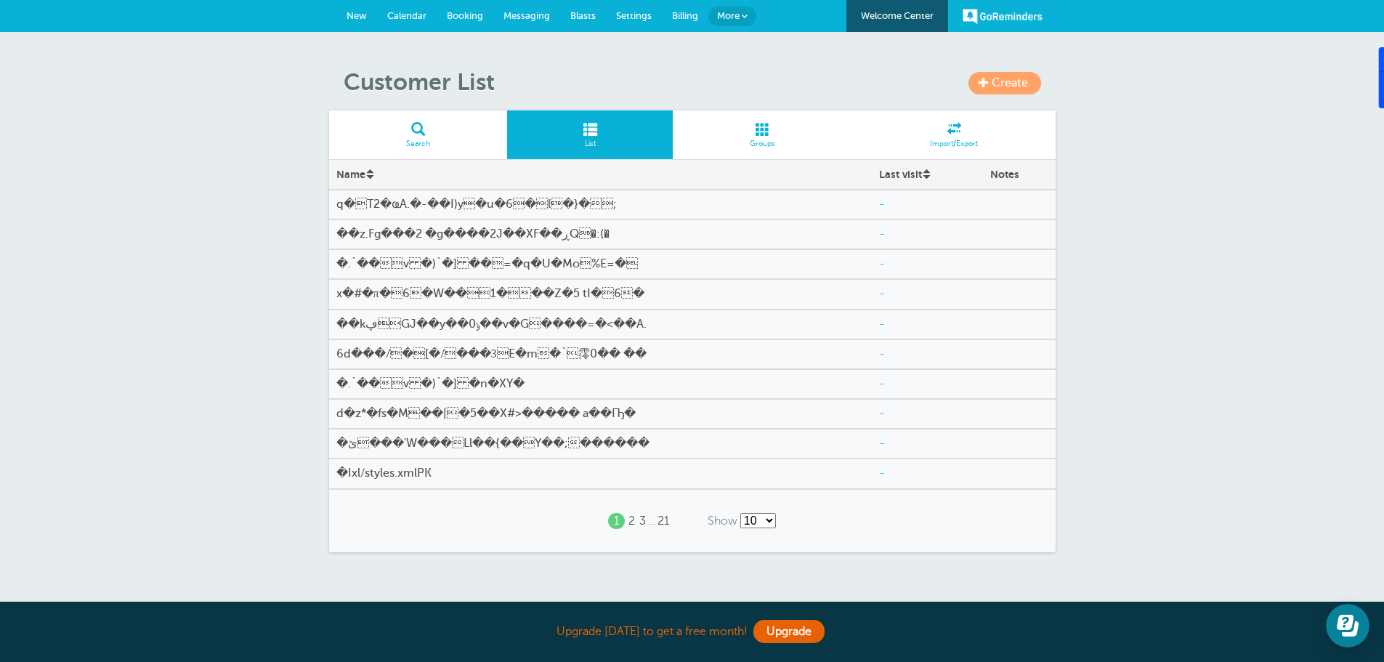
click at [592, 128] on span at bounding box center [590, 129] width 166 height 14
click at [760, 129] on span at bounding box center [763, 129] width 180 height 14
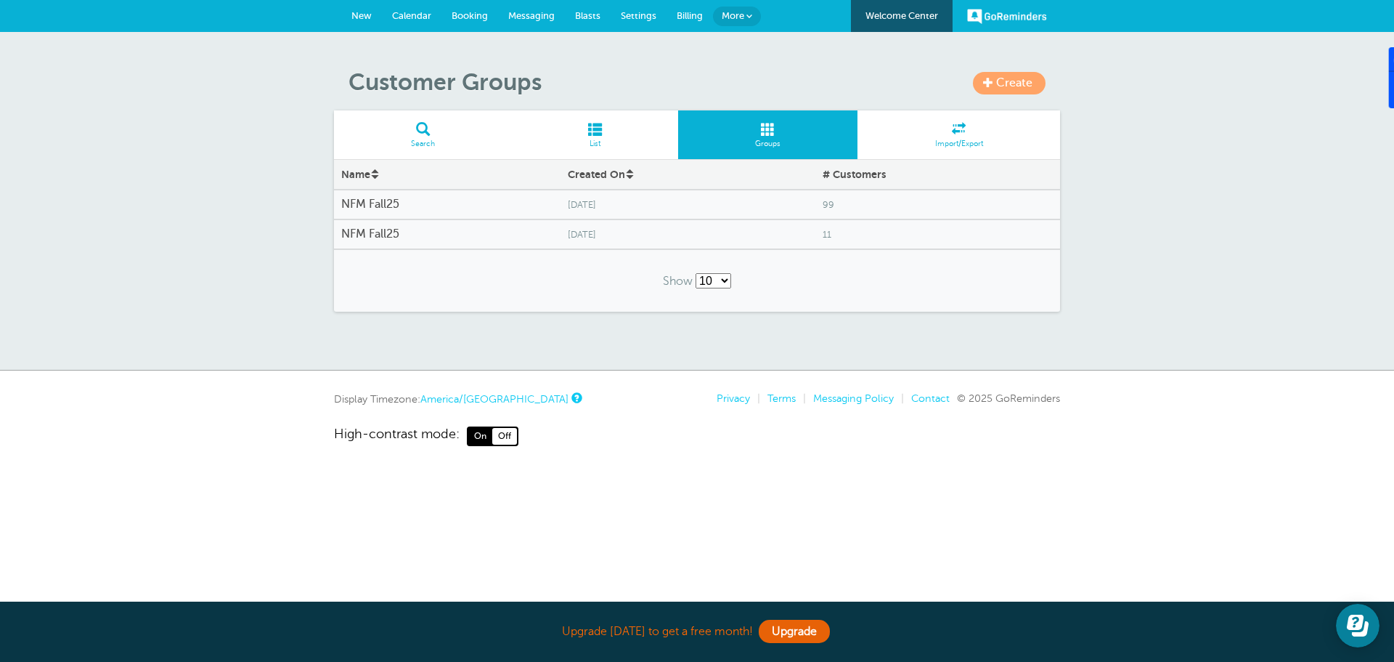
click at [380, 201] on h4 "NFM Fall25" at bounding box center [447, 205] width 212 height 14
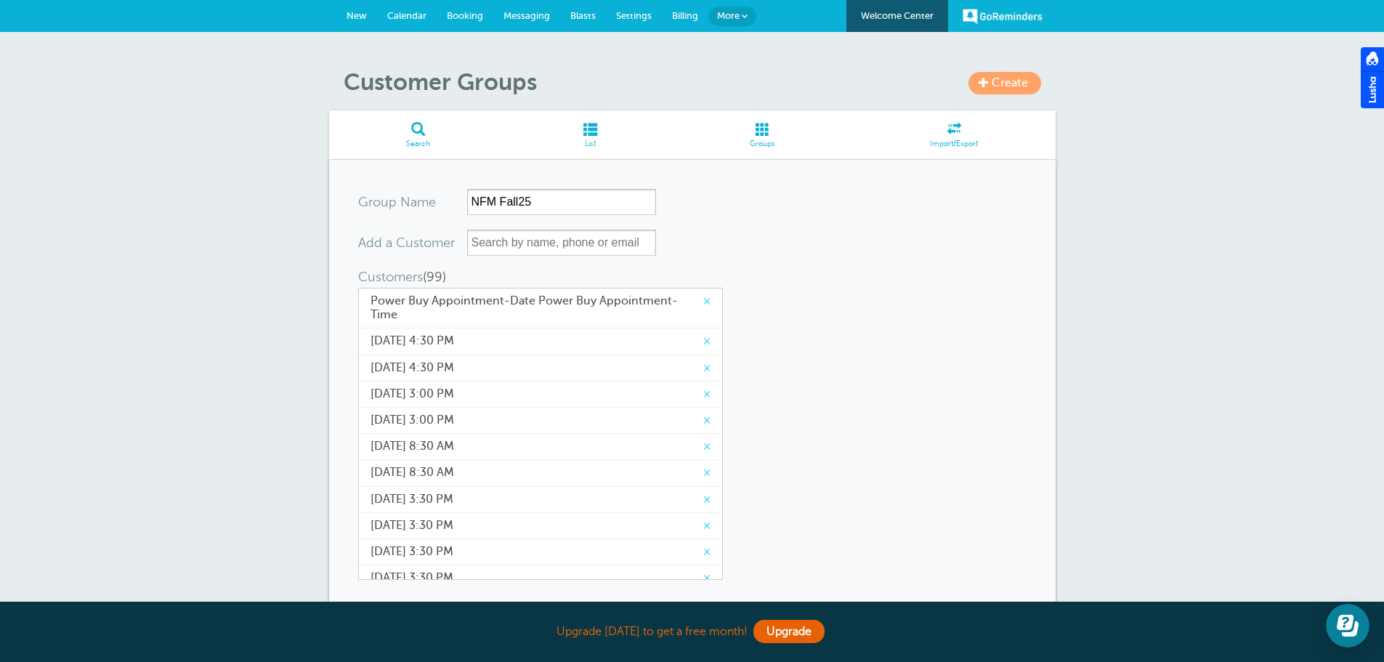
drag, startPoint x: 0, startPoint y: 0, endPoint x: 831, endPoint y: 326, distance: 892.6
click at [831, 326] on form "Group Name NFM Fall25 Add a Customer Customers (99) (This group has the maximum…" at bounding box center [692, 435] width 668 height 492
click at [545, 240] on input "text" at bounding box center [561, 243] width 189 height 26
drag, startPoint x: 520, startPoint y: 243, endPoint x: 464, endPoint y: 243, distance: 55.9
click at [464, 243] on div "Add a Customer brooke No search results." at bounding box center [507, 243] width 298 height 26
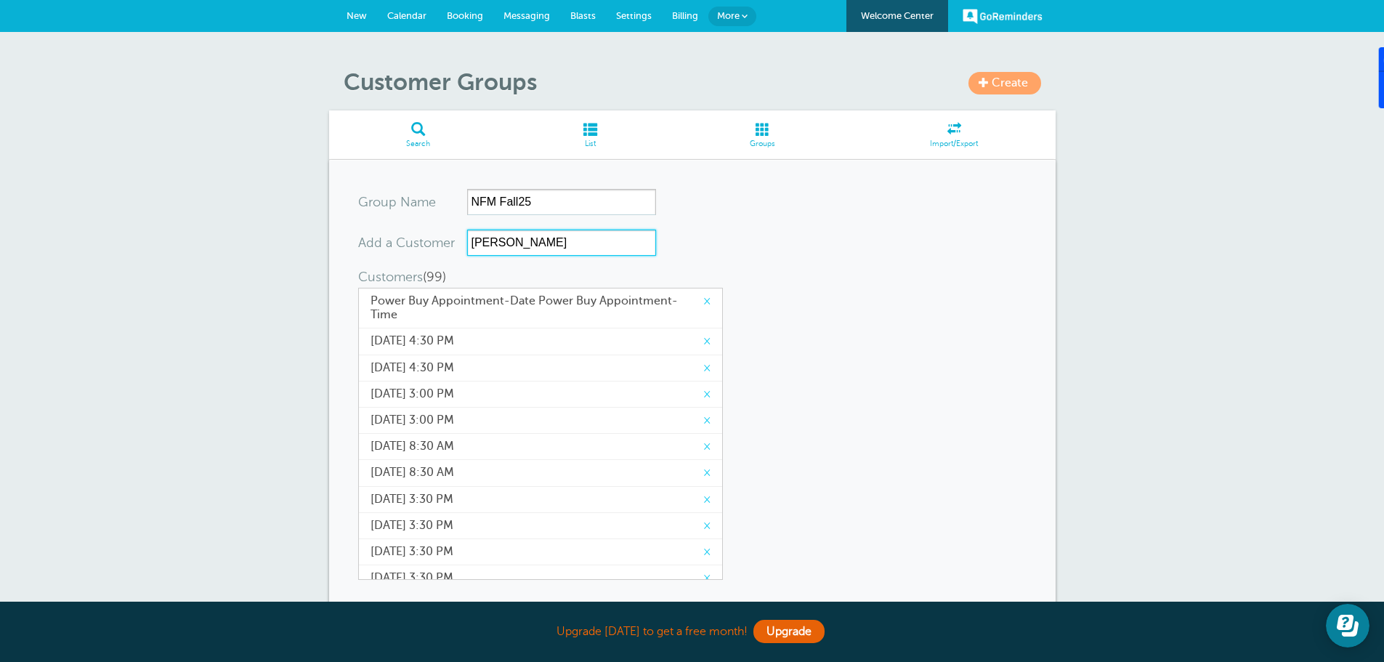
type input "brooke"
click at [756, 129] on span at bounding box center [763, 129] width 180 height 14
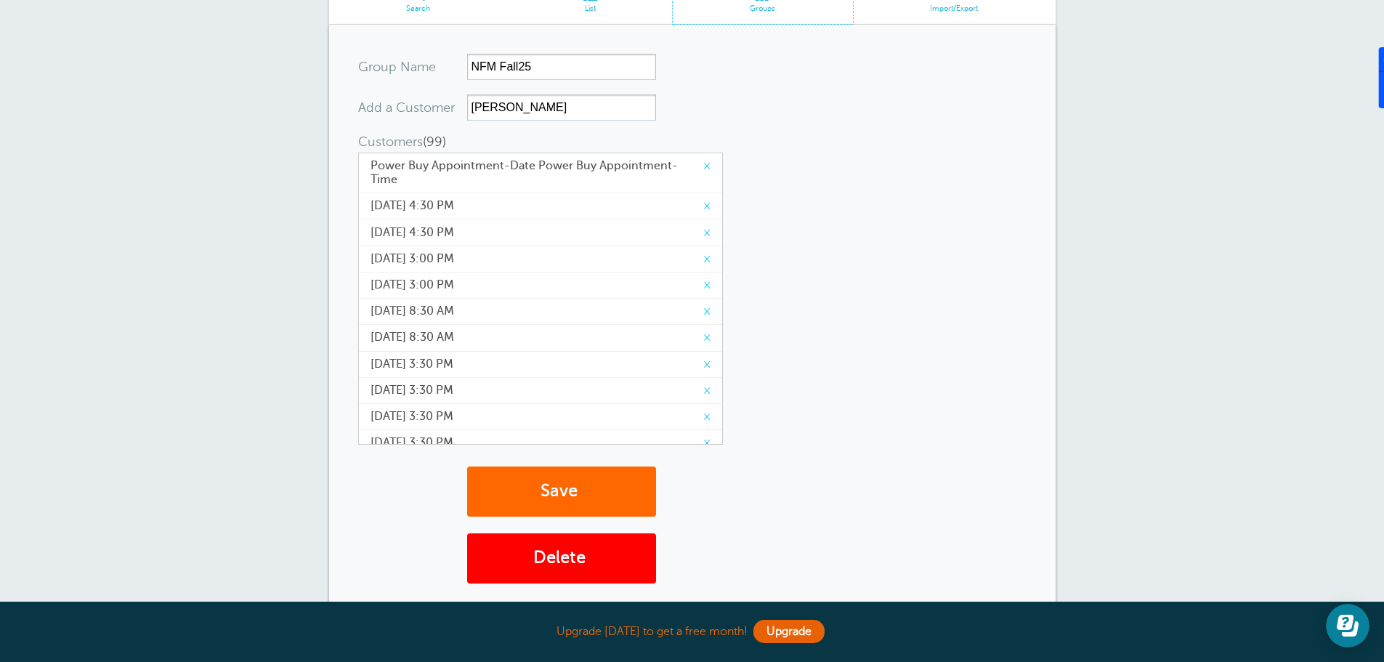
scroll to position [321, 0]
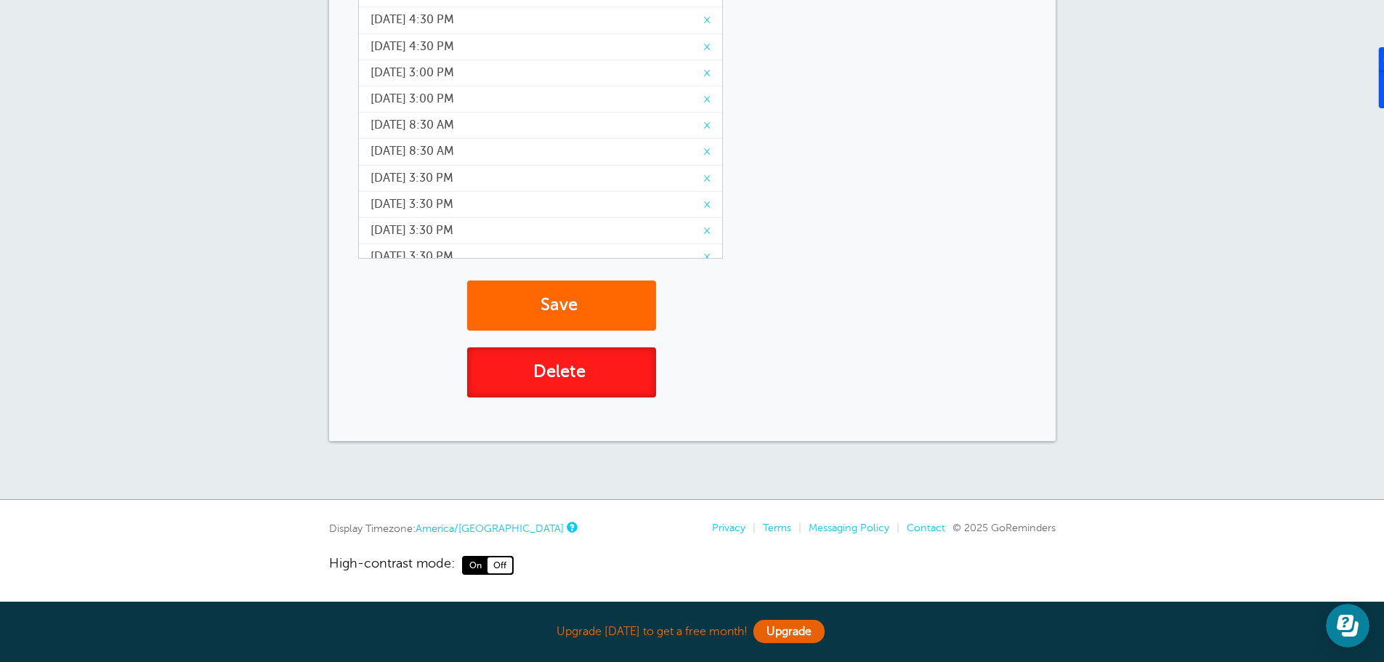
click at [546, 368] on button "Delete" at bounding box center [561, 372] width 189 height 50
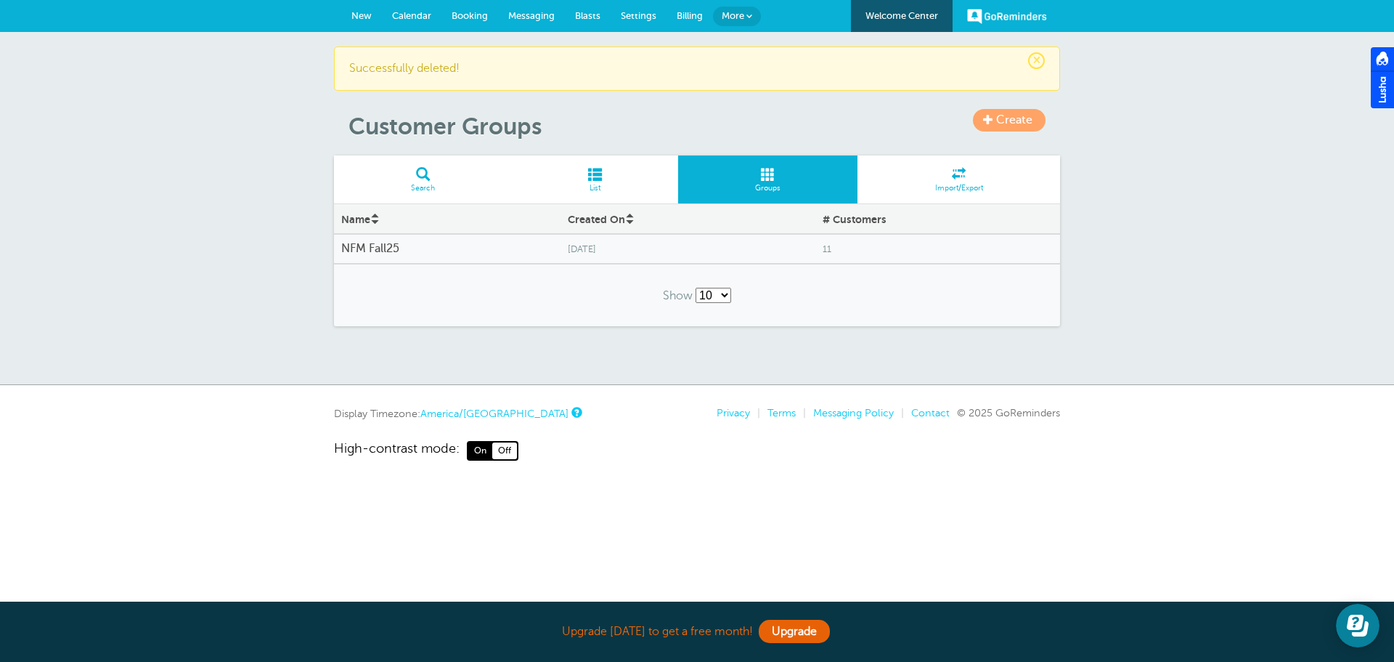
click at [385, 254] on h4 "NFM Fall25" at bounding box center [447, 249] width 212 height 14
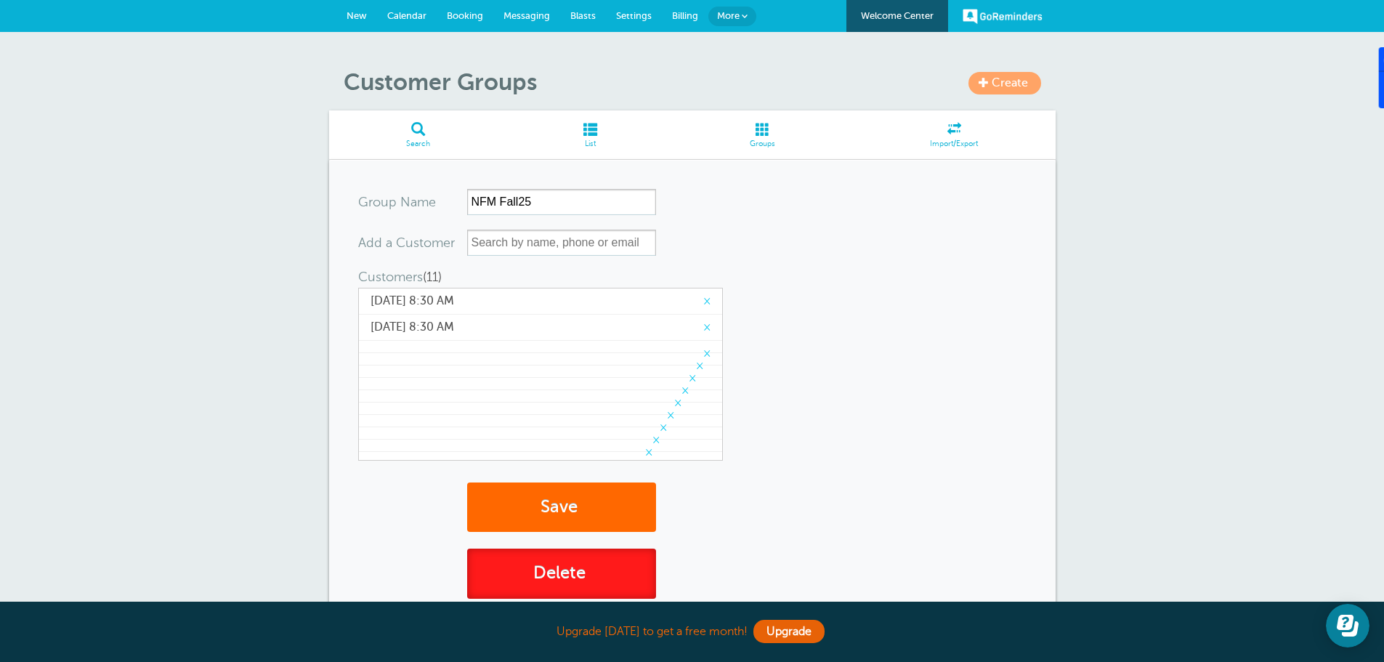
click at [598, 570] on button "Delete" at bounding box center [561, 573] width 189 height 50
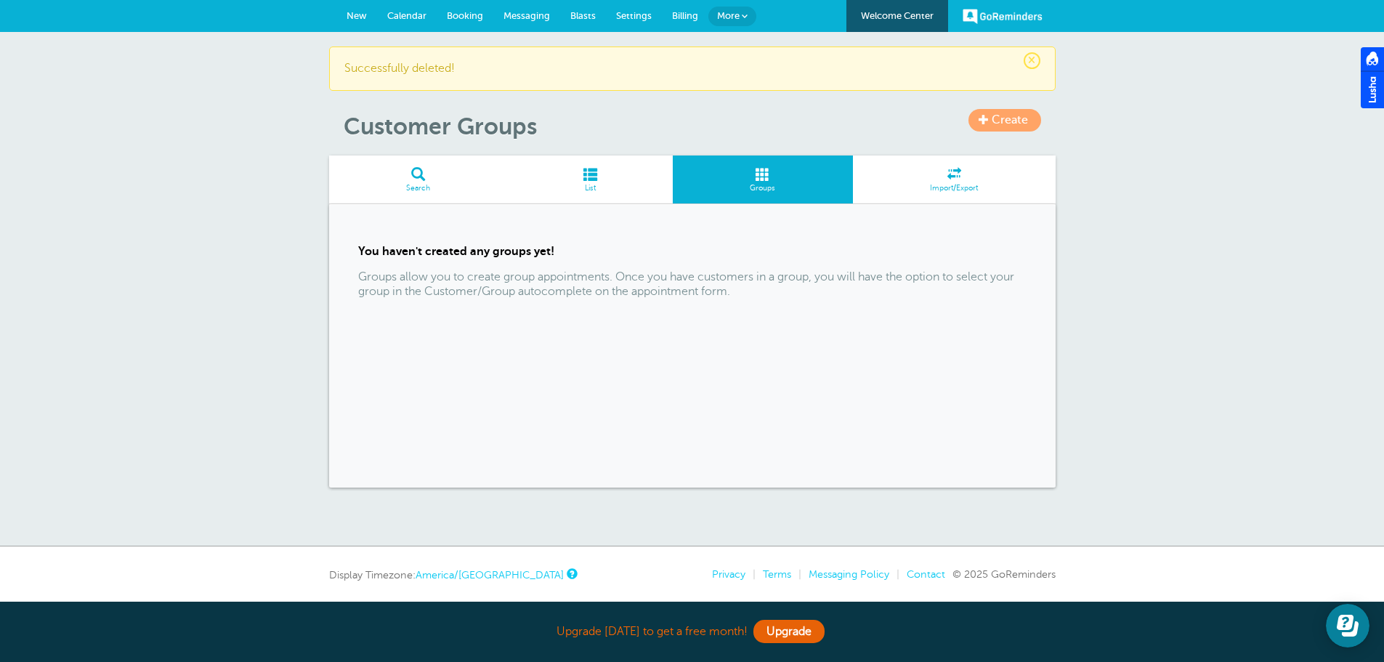
click at [581, 172] on span at bounding box center [590, 174] width 166 height 14
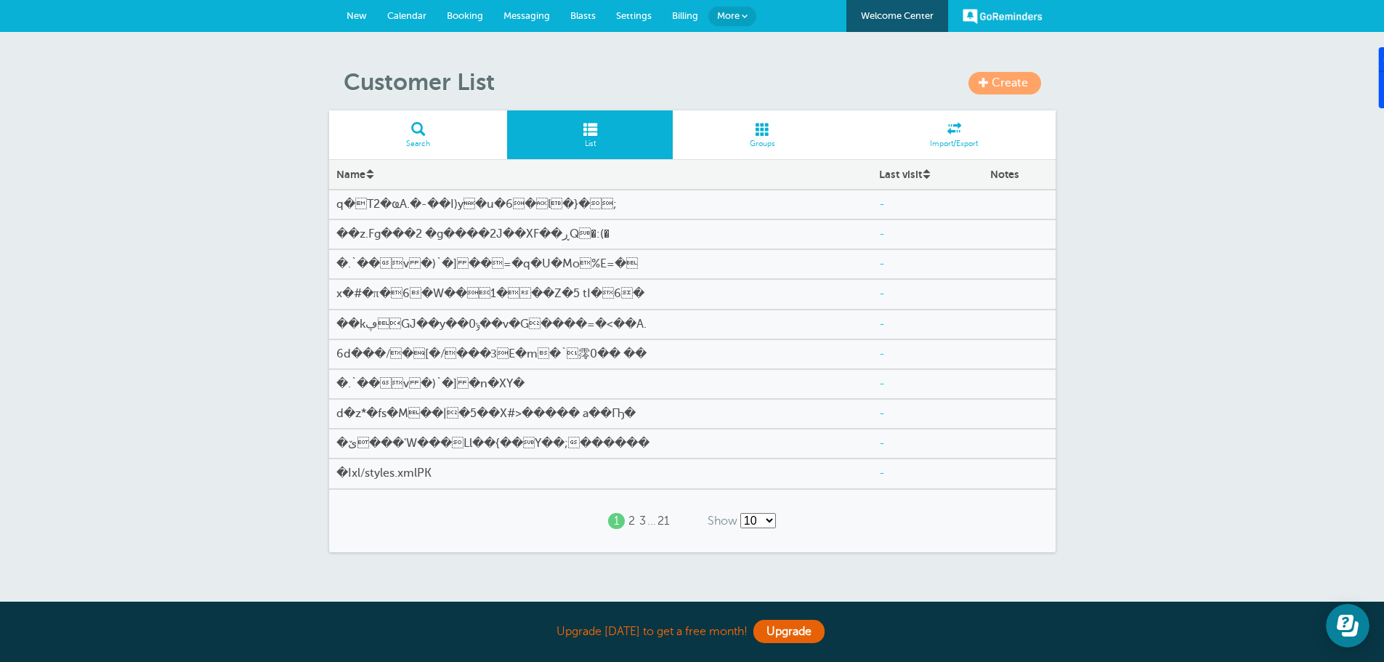
click at [638, 18] on span "Settings" at bounding box center [634, 15] width 36 height 11
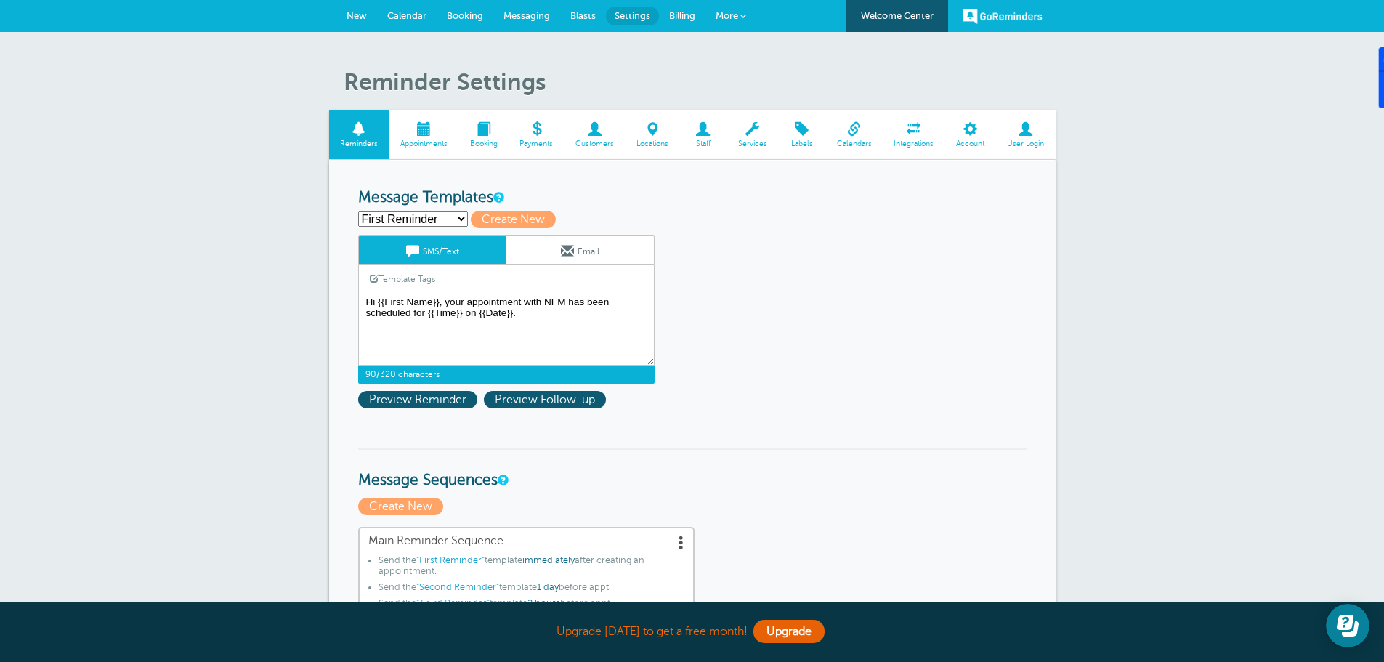
click at [468, 306] on textarea "Hi {{First Name}}, your appointment with NFM has been scheduled for {{Time}} on…" at bounding box center [506, 329] width 296 height 73
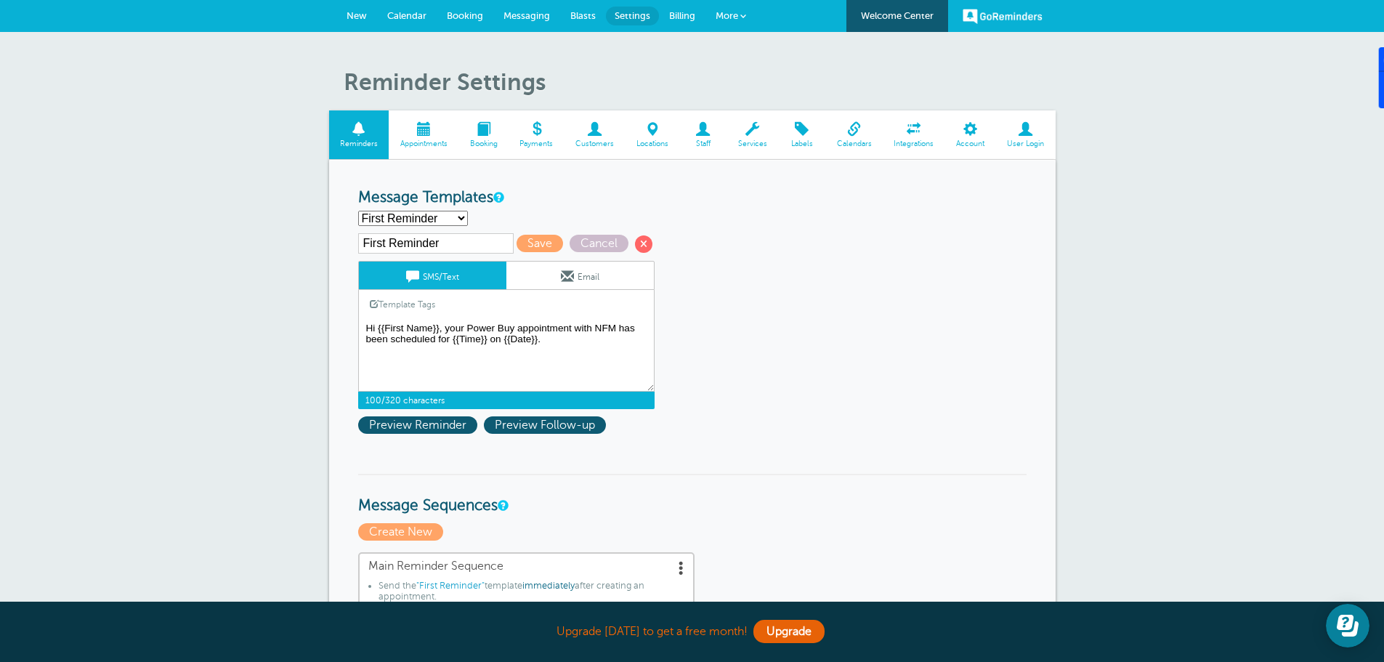
click at [554, 339] on textarea "Hi {{First Name}}, your appointment with NFM has been scheduled for {{Time}} on…" at bounding box center [506, 355] width 296 height 73
drag, startPoint x: 538, startPoint y: 340, endPoint x: 452, endPoint y: 342, distance: 86.5
click at [452, 342] on textarea "Hi {{First Name}}, your appointment with NFM has been scheduled for {{Time}} on…" at bounding box center [506, 355] width 296 height 73
click at [584, 351] on textarea "Hi {{First Name}}, your appointment with NFM has been scheduled for {{Time}} on…" at bounding box center [506, 355] width 296 height 73
paste textarea "{{Time}} on {{Date}}"
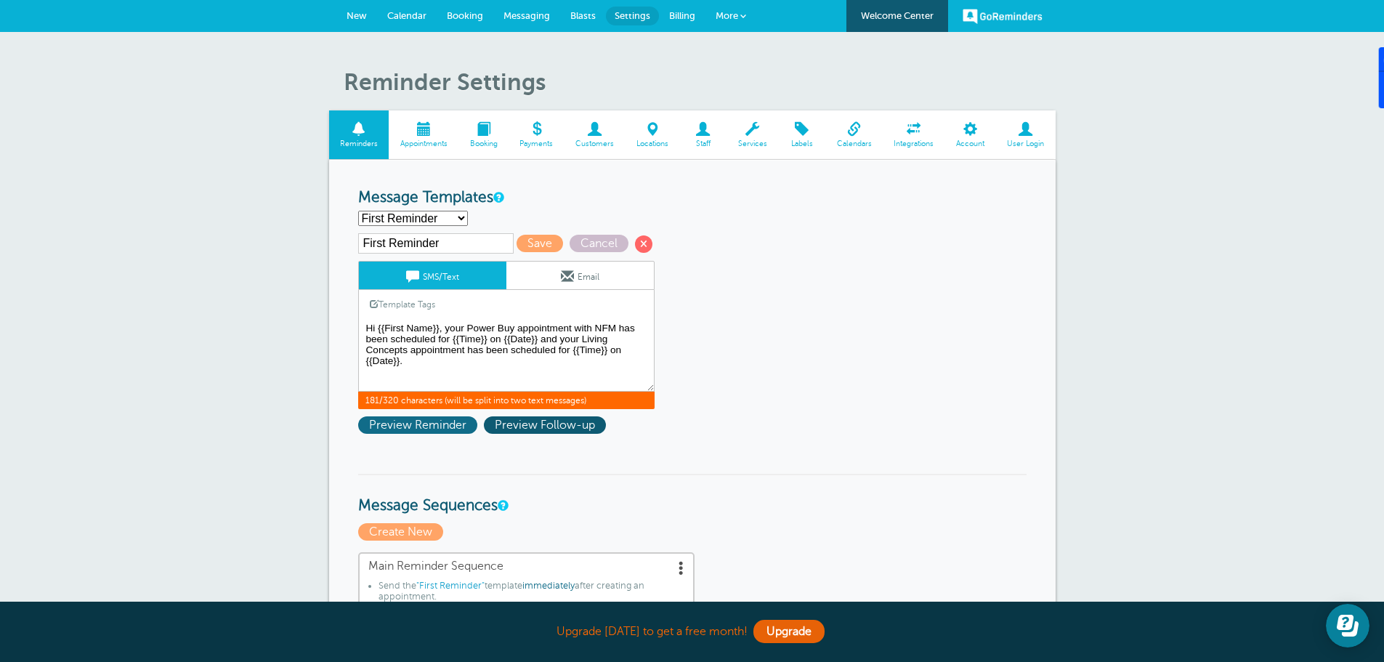
type textarea "Hi {{First Name}}, your Power Buy appointment with NFM has been scheduled for {…"
click at [411, 424] on span "Preview Reminder" at bounding box center [417, 424] width 119 height 17
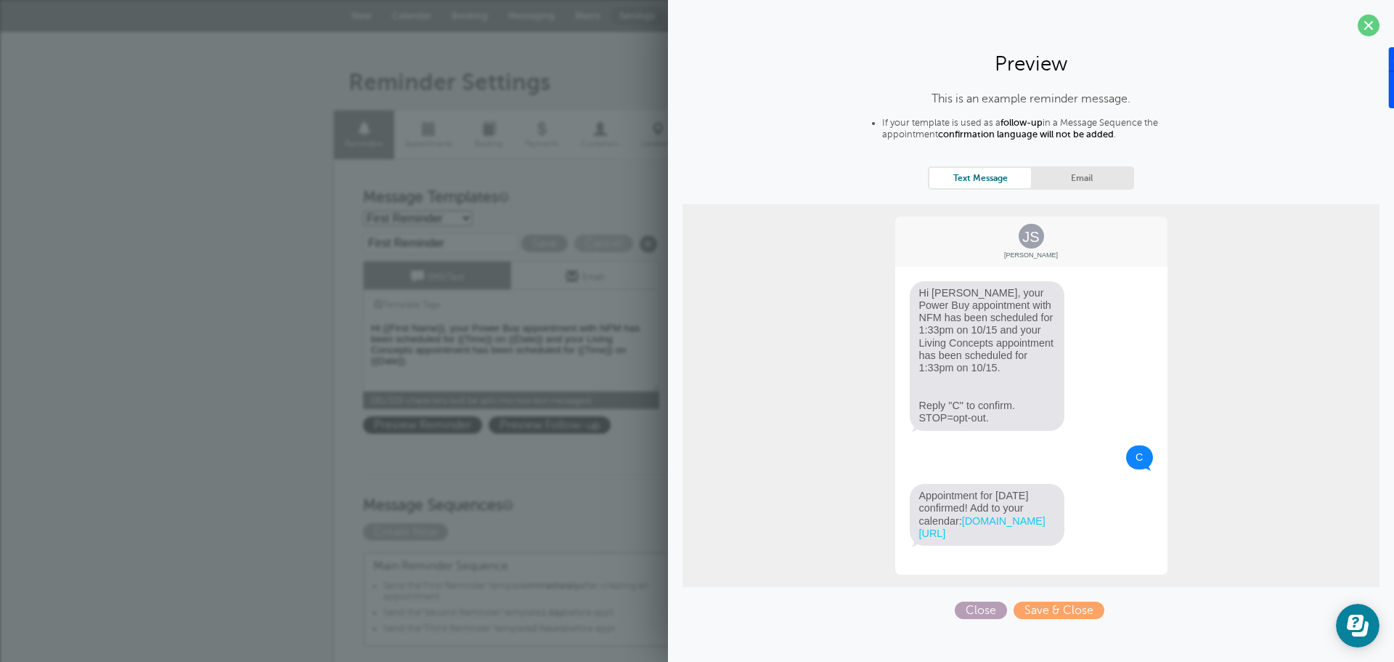
click at [988, 619] on span "Close" at bounding box center [981, 609] width 52 height 17
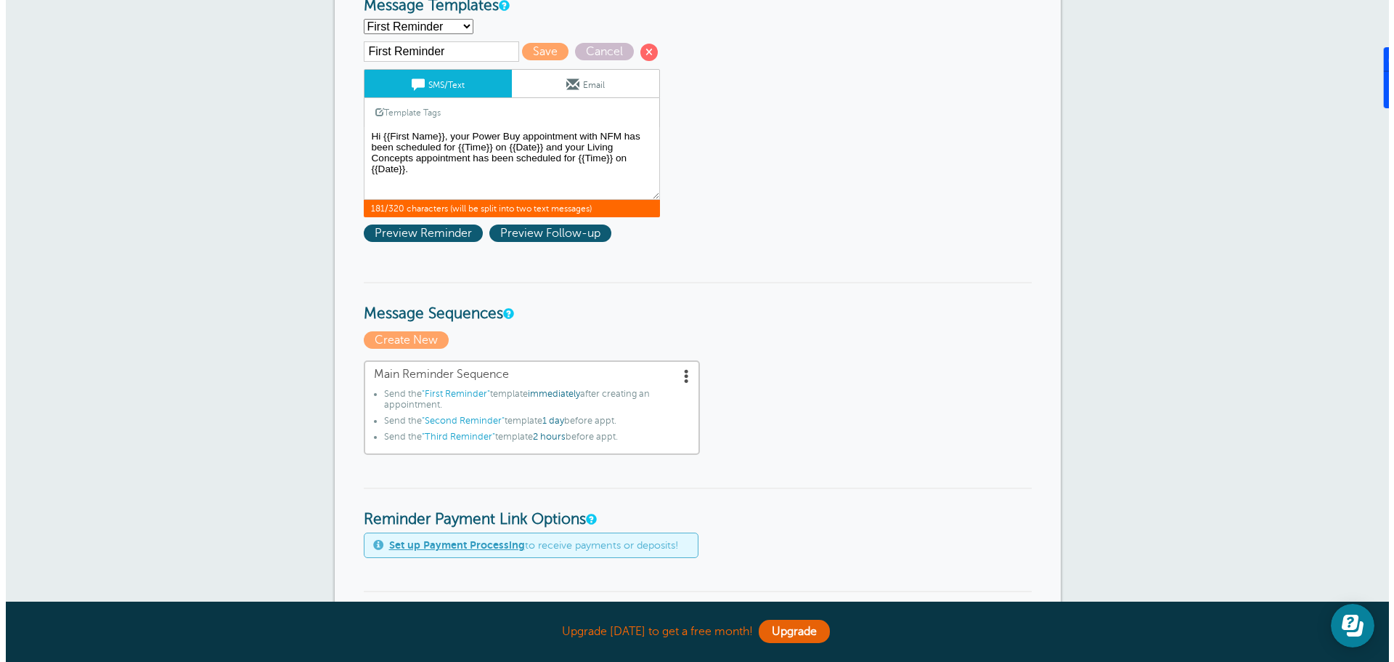
scroll to position [218, 0]
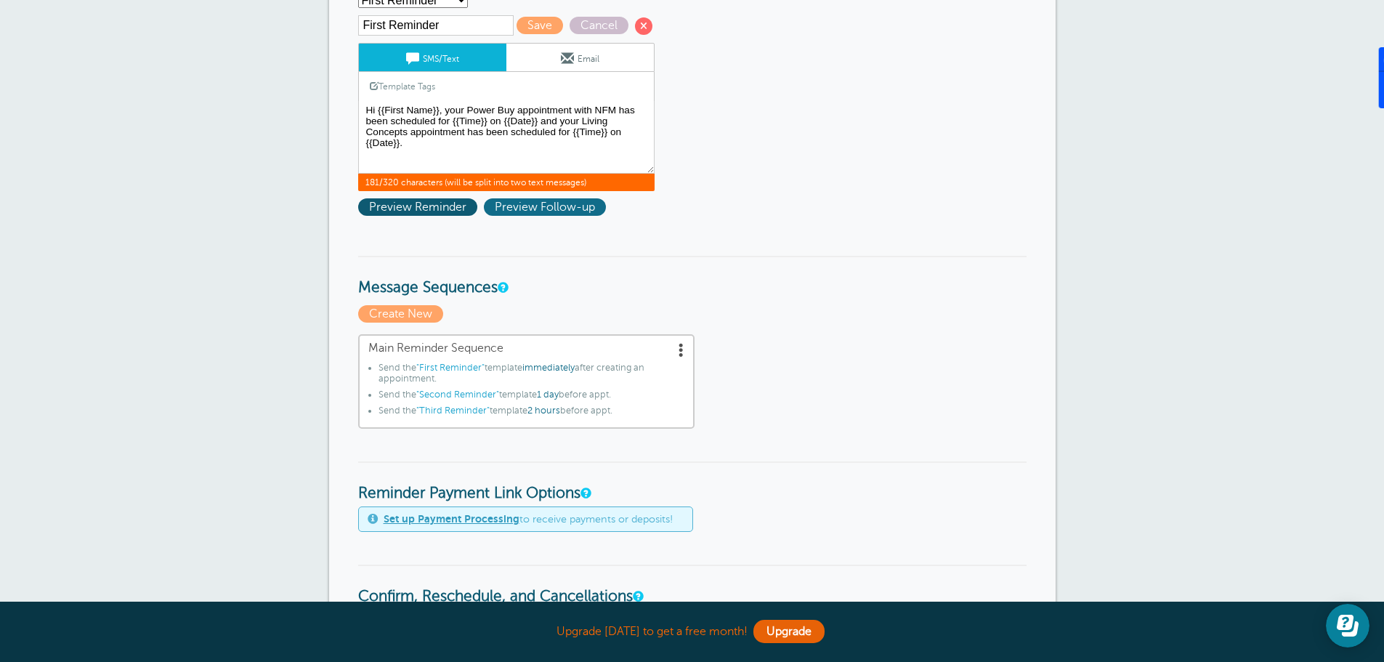
click at [570, 210] on span "Preview Follow-up" at bounding box center [545, 206] width 122 height 17
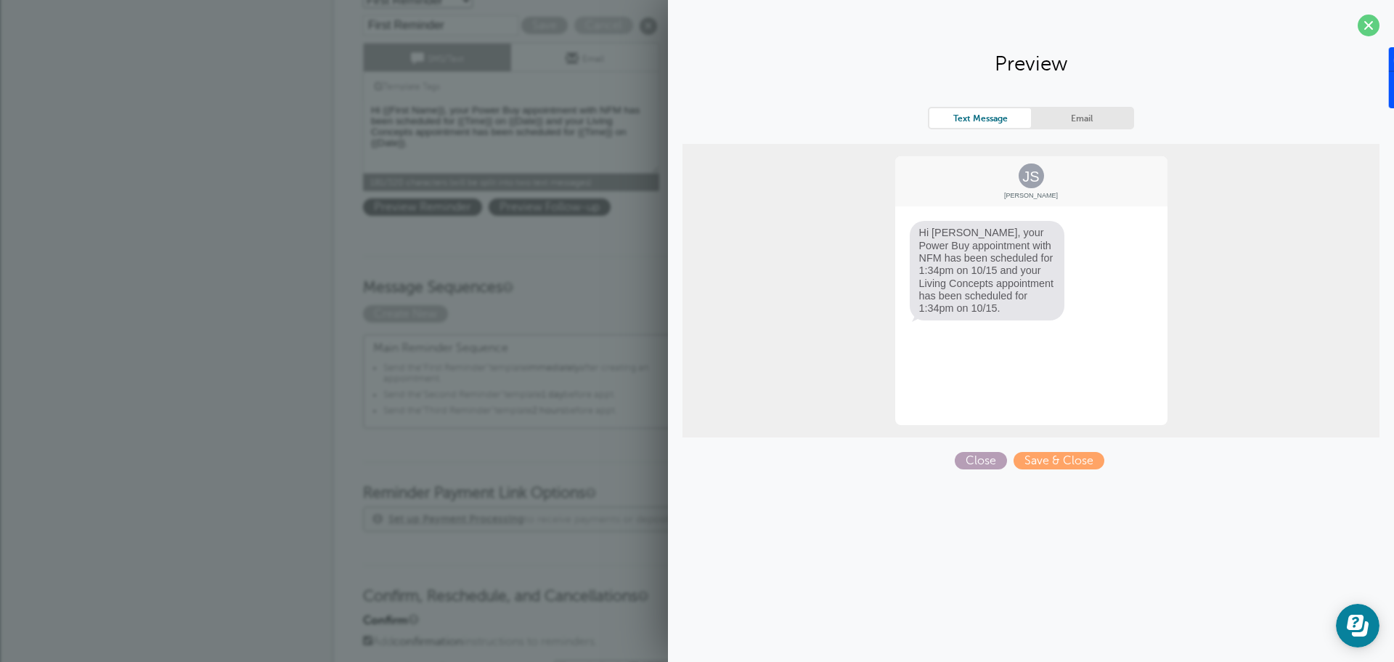
click at [988, 465] on span "Close" at bounding box center [981, 460] width 52 height 17
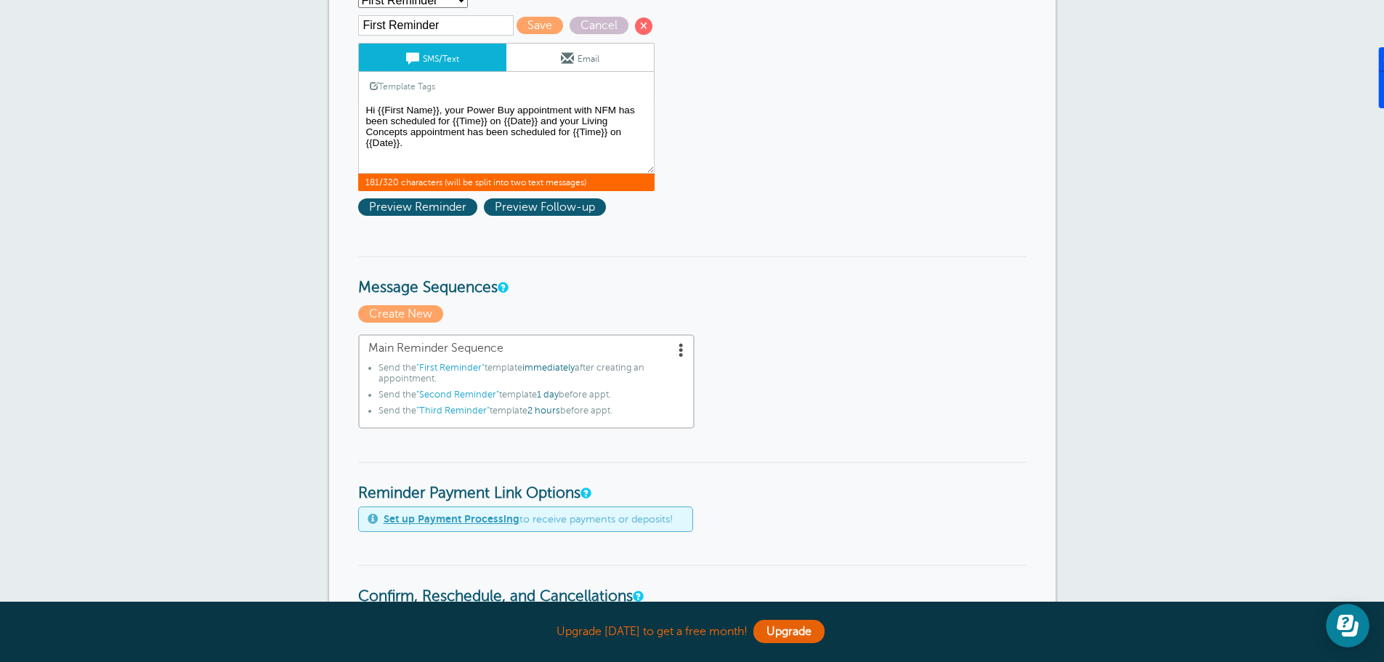
click at [678, 352] on span at bounding box center [681, 349] width 15 height 15
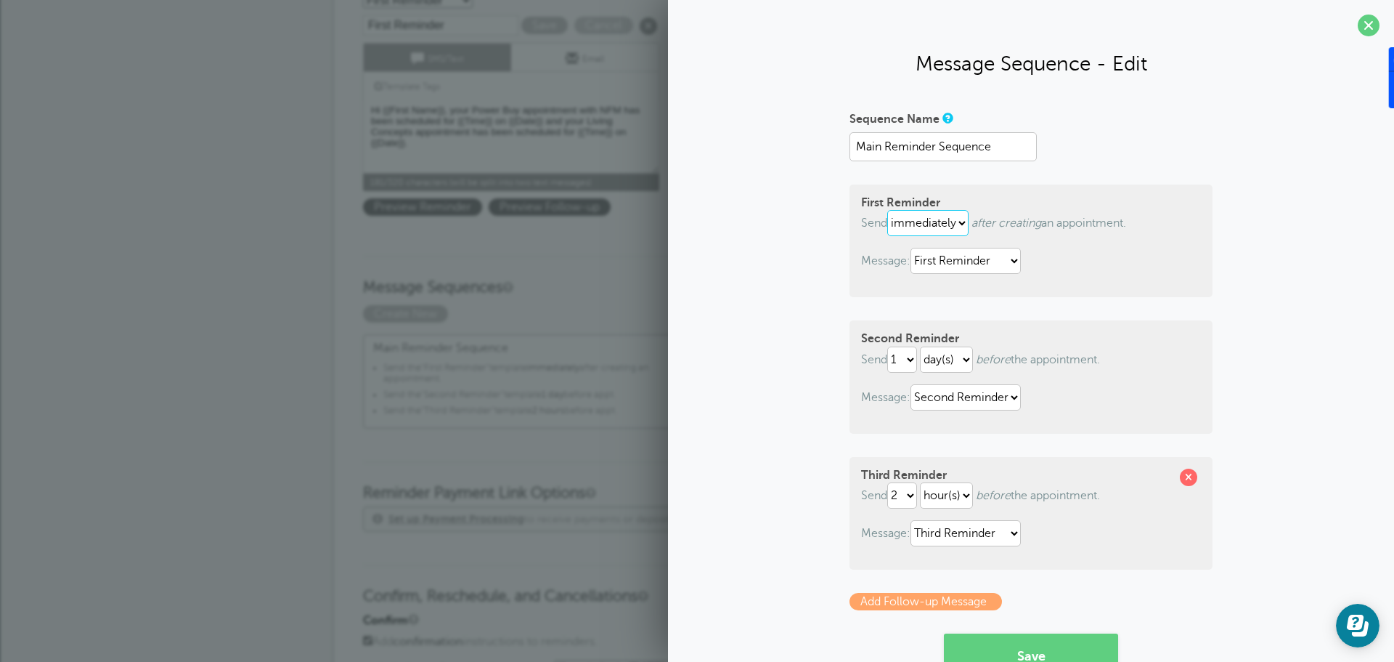
click at [959, 222] on select "immediately 1 2 3 4 5 6 7 8 9 10 11 12 13 14 15 16 17 18 19 20 21 22 23 24 25 2…" at bounding box center [928, 223] width 81 height 26
select select "6"
click at [888, 210] on select "immediately 1 2 3 4 5 6 7 8 9 10 11 12 13 14 15 16 17 18 19 20 21 22 23 24 25 2…" at bounding box center [928, 223] width 81 height 26
click at [912, 362] on select "1 2 3 4 5 6 7 8 9 10 11 12 13 14 15 16 17 18 19 20 21 22 23 24 25 26 27 28 29 30" at bounding box center [903, 359] width 30 height 26
click at [805, 443] on div "Sequence Name Main Reminder Sequence First Reminder Send immediately 1 2 3 4 5 …" at bounding box center [1031, 425] width 697 height 636
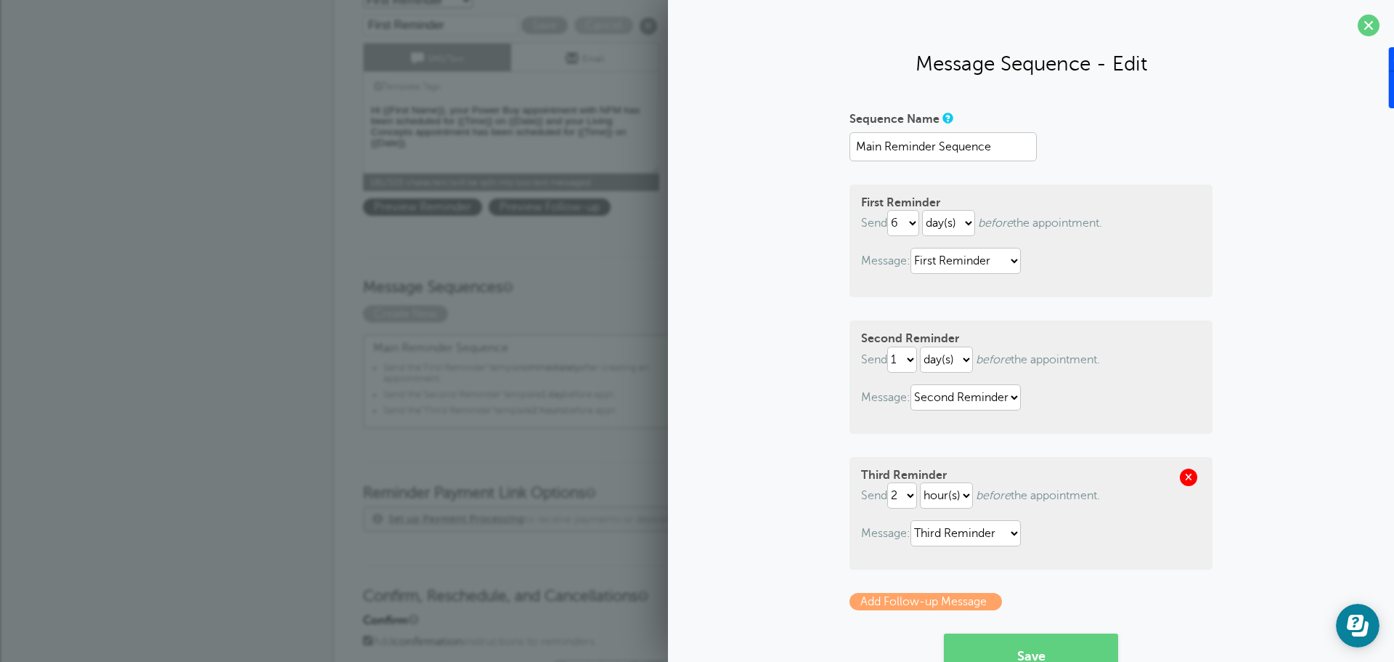
click at [1183, 473] on span at bounding box center [1188, 476] width 17 height 17
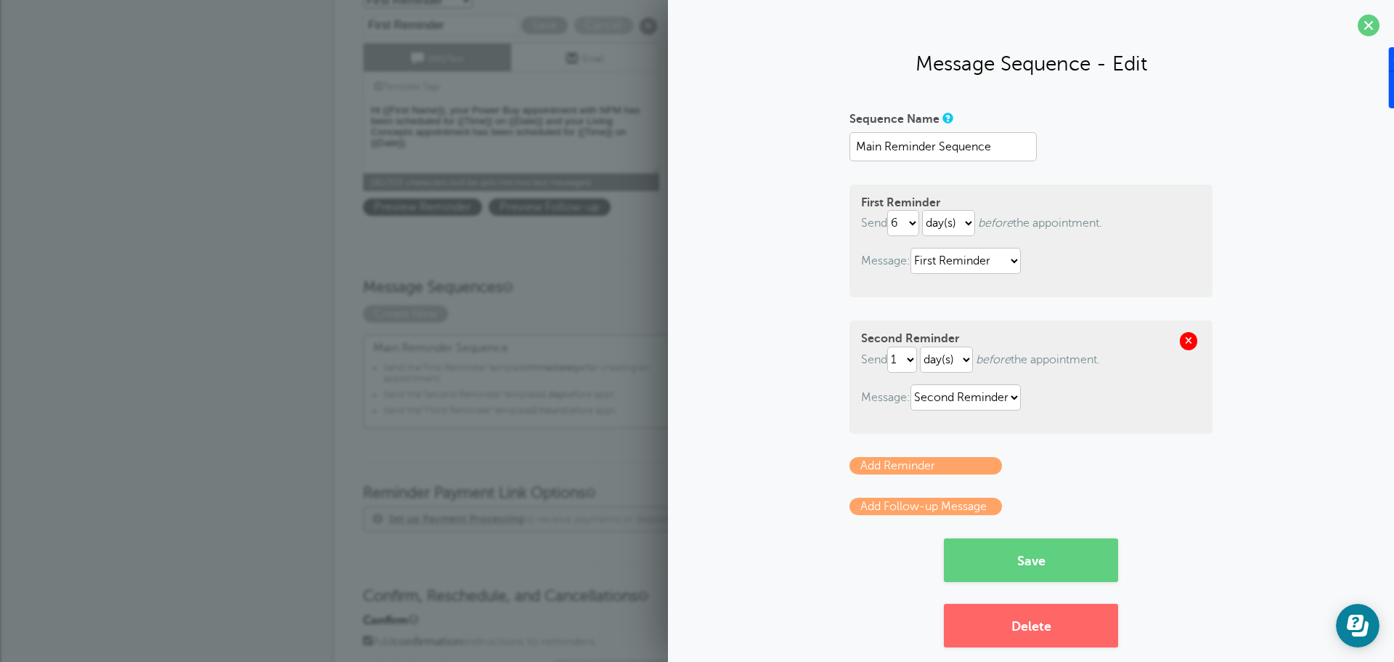
click at [1186, 336] on span at bounding box center [1188, 340] width 17 height 17
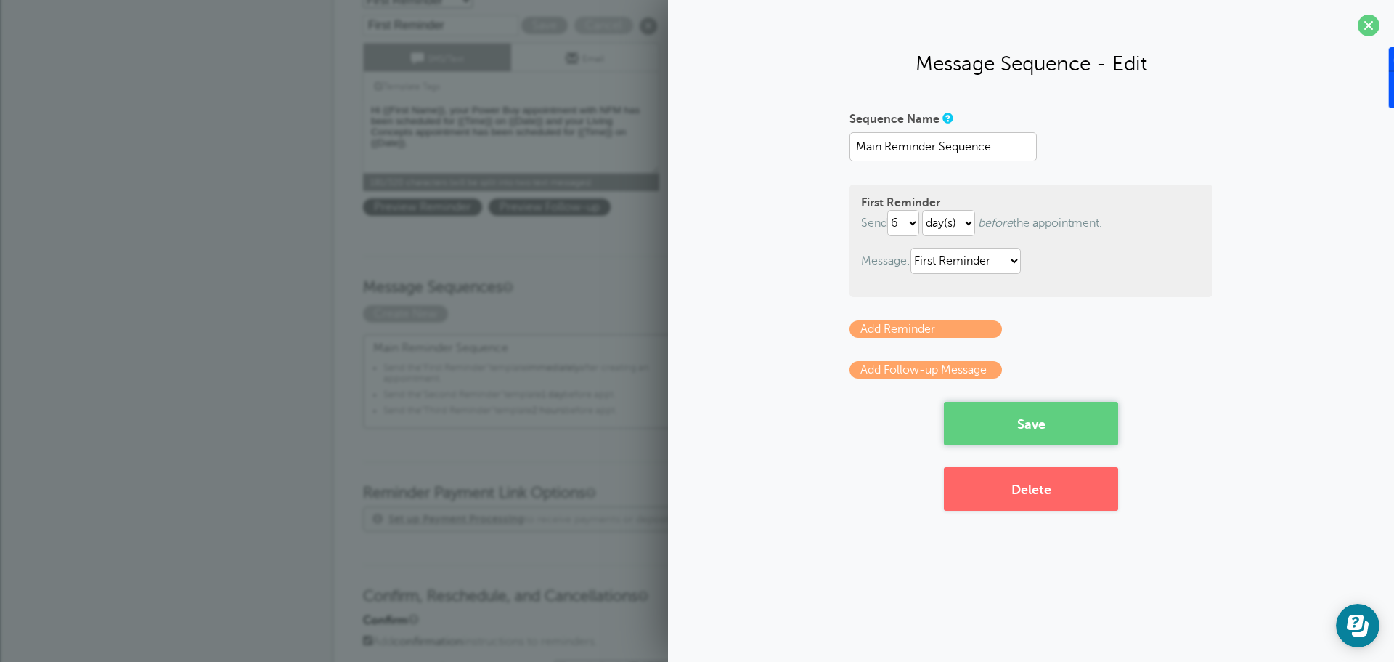
click at [989, 428] on button "Save" at bounding box center [1031, 424] width 174 height 44
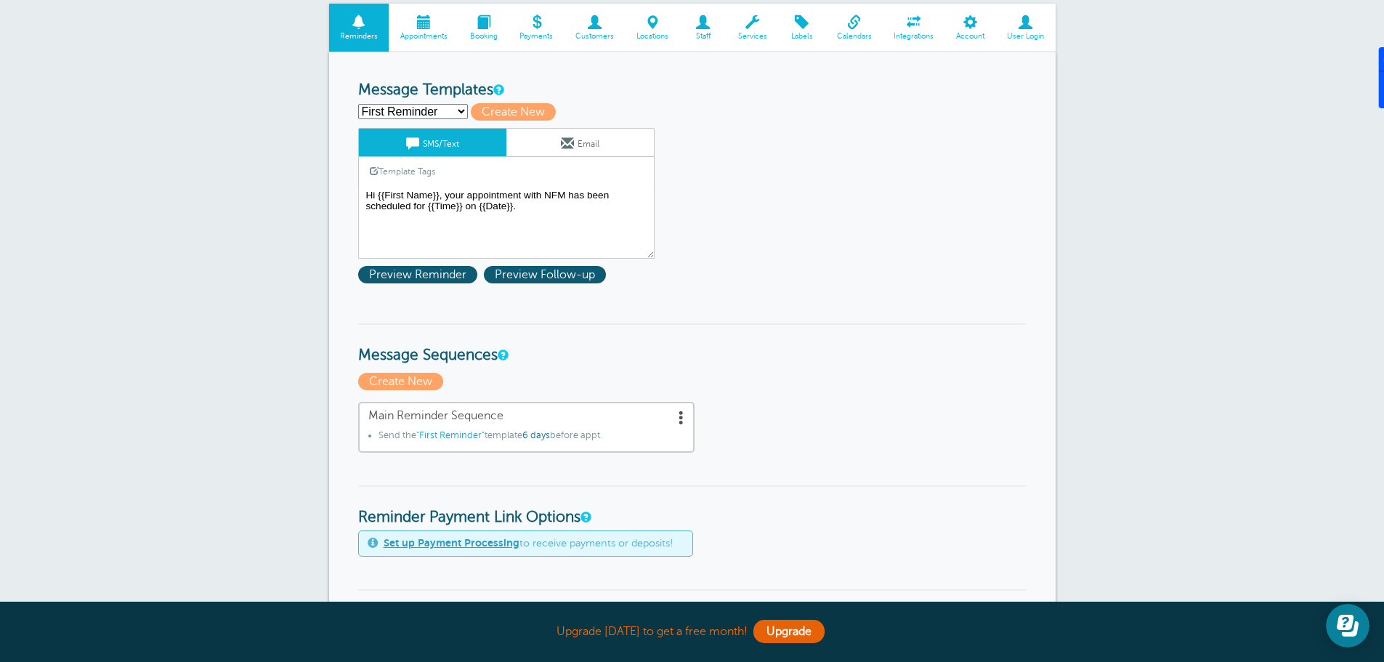
scroll to position [73, 0]
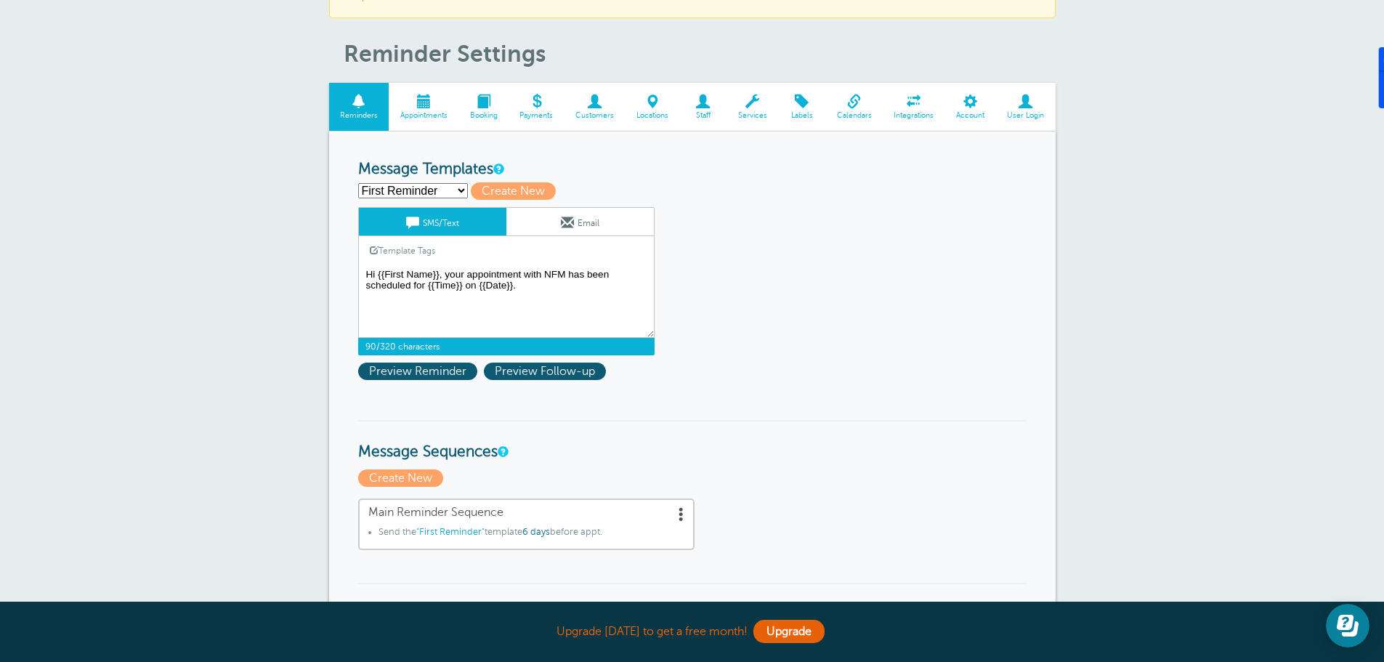
drag, startPoint x: 524, startPoint y: 285, endPoint x: 458, endPoint y: 277, distance: 66.7
click at [458, 277] on textarea "Hi {{First Name}}, your appointment with NFM has been scheduled for {{Time}} on…" at bounding box center [506, 301] width 296 height 73
click at [469, 272] on textarea "Hi {{First Name}}, your appointment with NFM has been scheduled for {{Time}} on…" at bounding box center [506, 301] width 296 height 73
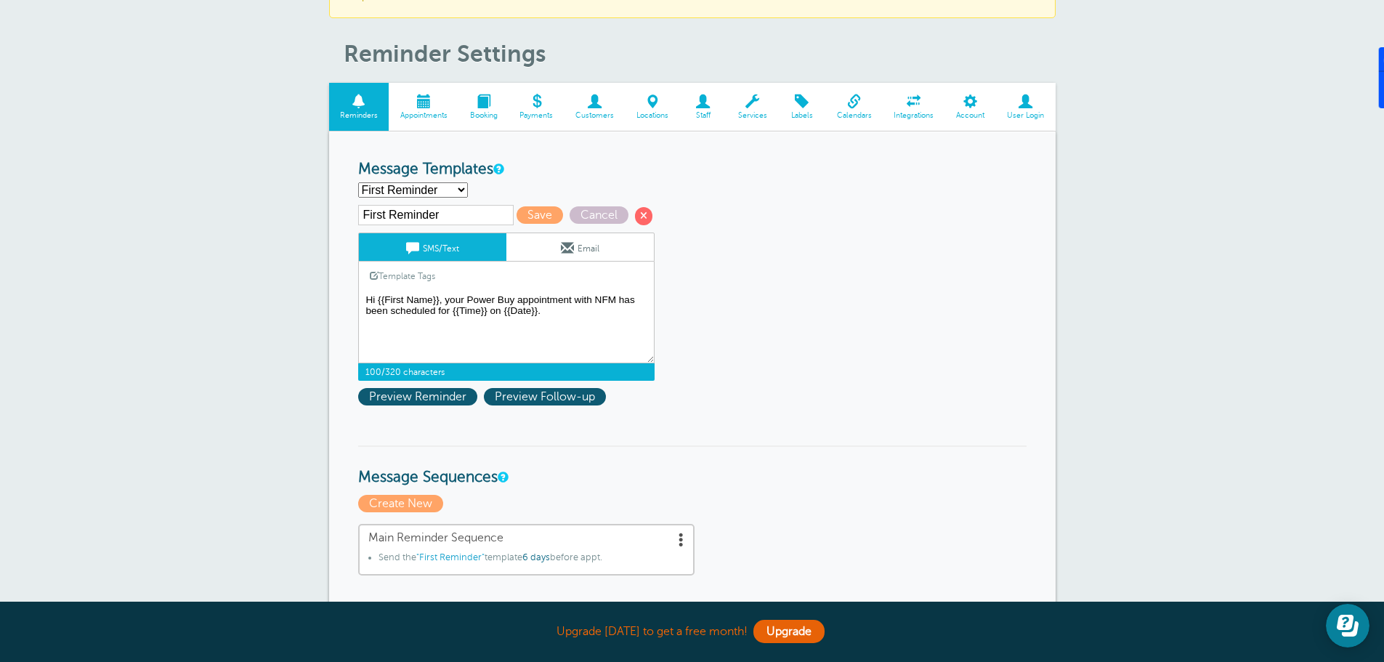
drag, startPoint x: 549, startPoint y: 312, endPoint x: 447, endPoint y: 301, distance: 103.1
click at [447, 301] on textarea "Hi {{First Name}}, your appointment with NFM has been scheduled for {{Time}} on…" at bounding box center [506, 327] width 296 height 73
click at [548, 310] on textarea "Hi {{First Name}}, your appointment with NFM has been scheduled for {{Time}} on…" at bounding box center [506, 327] width 296 height 73
paste textarea "your Power Buy appointment with NFM has been scheduled for {{Time}} on {{Date}}."
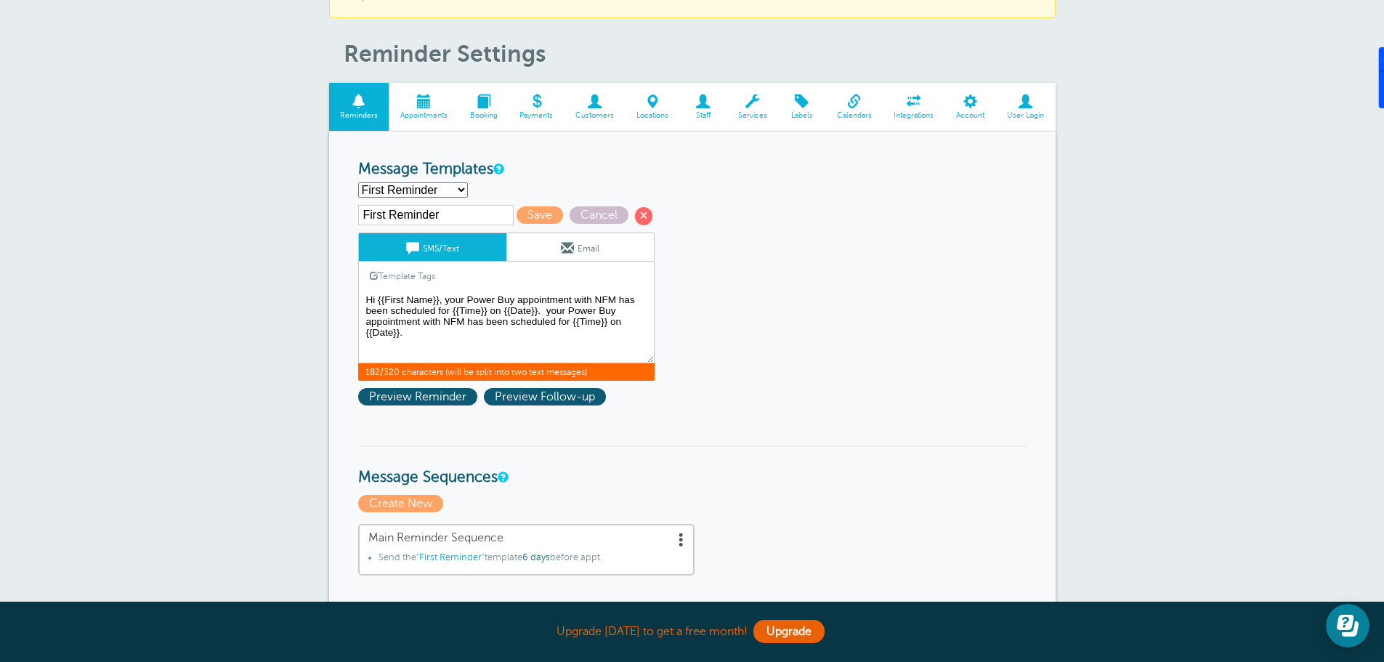
click at [549, 309] on textarea "Hi {{First Name}}, your appointment with NFM has been scheduled for {{Time}} on…" at bounding box center [506, 327] width 296 height 73
drag, startPoint x: 619, startPoint y: 309, endPoint x: 569, endPoint y: 307, distance: 50.2
click at [569, 307] on textarea "Hi {{First Name}}, your appointment with NFM has been scheduled for {{Time}} on…" at bounding box center [506, 327] width 296 height 73
drag, startPoint x: 548, startPoint y: 309, endPoint x: 556, endPoint y: 336, distance: 28.0
click at [556, 336] on textarea "Hi {{First Name}}, your appointment with NFM has been scheduled for {{Time}} on…" at bounding box center [506, 327] width 296 height 73
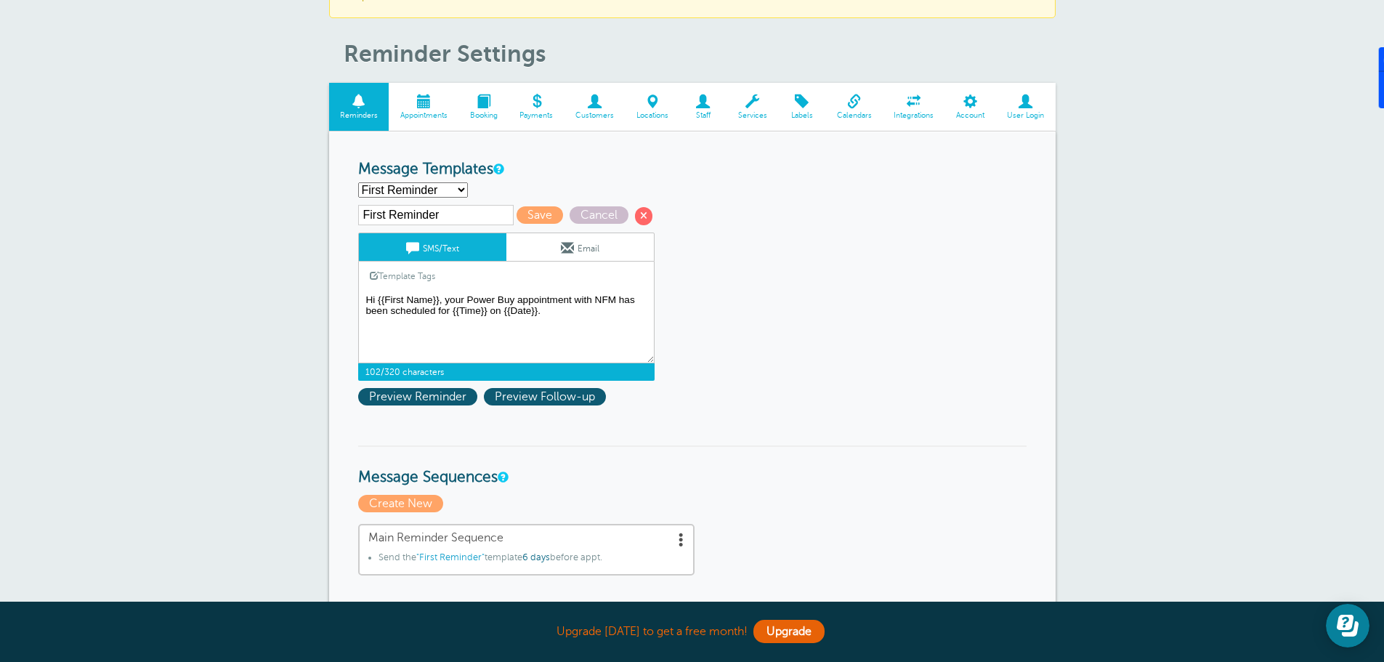
drag, startPoint x: 563, startPoint y: 309, endPoint x: 397, endPoint y: 306, distance: 166.3
click at [397, 306] on textarea "Hi {{First Name}}, your appointment with NFM has been scheduled for {{Time}} on…" at bounding box center [506, 327] width 296 height 73
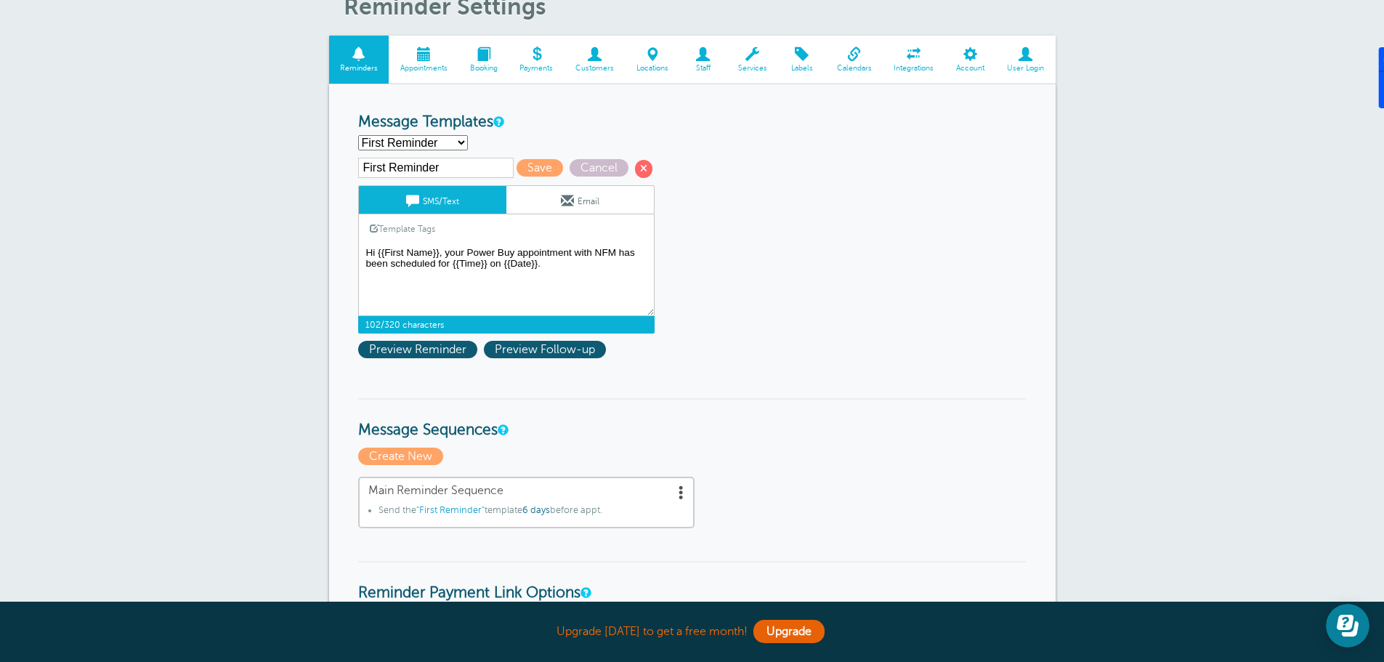
scroll to position [158, 0]
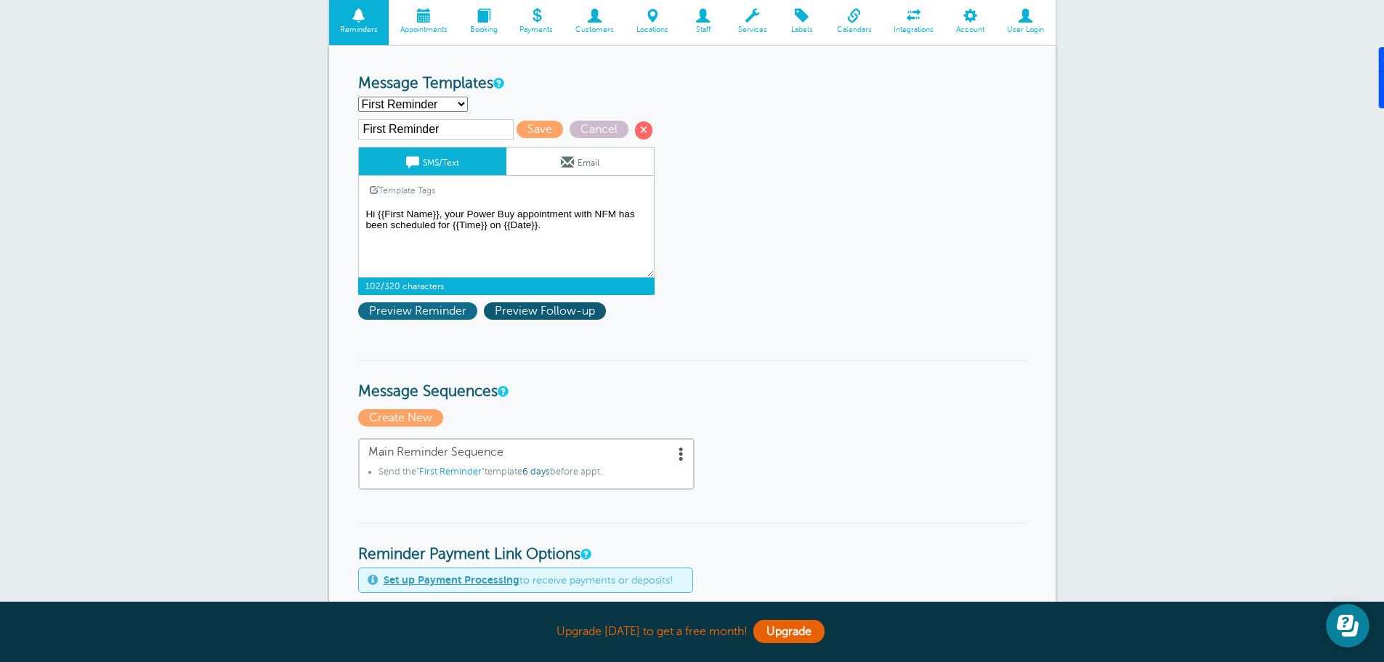
type textarea "Hi {{First Name}}, your Power Buy appointment with NFM has been scheduled for {…"
click at [453, 308] on span "Preview Reminder" at bounding box center [417, 310] width 119 height 17
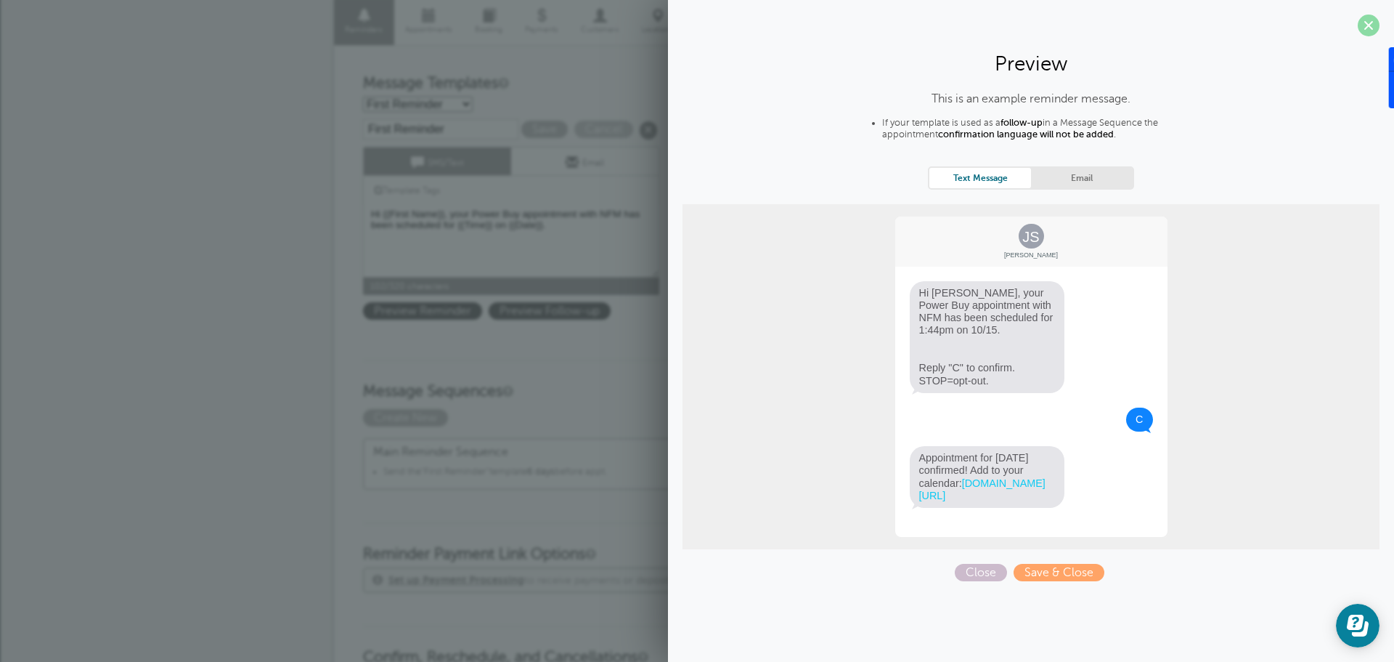
click at [1371, 26] on span at bounding box center [1369, 26] width 22 height 22
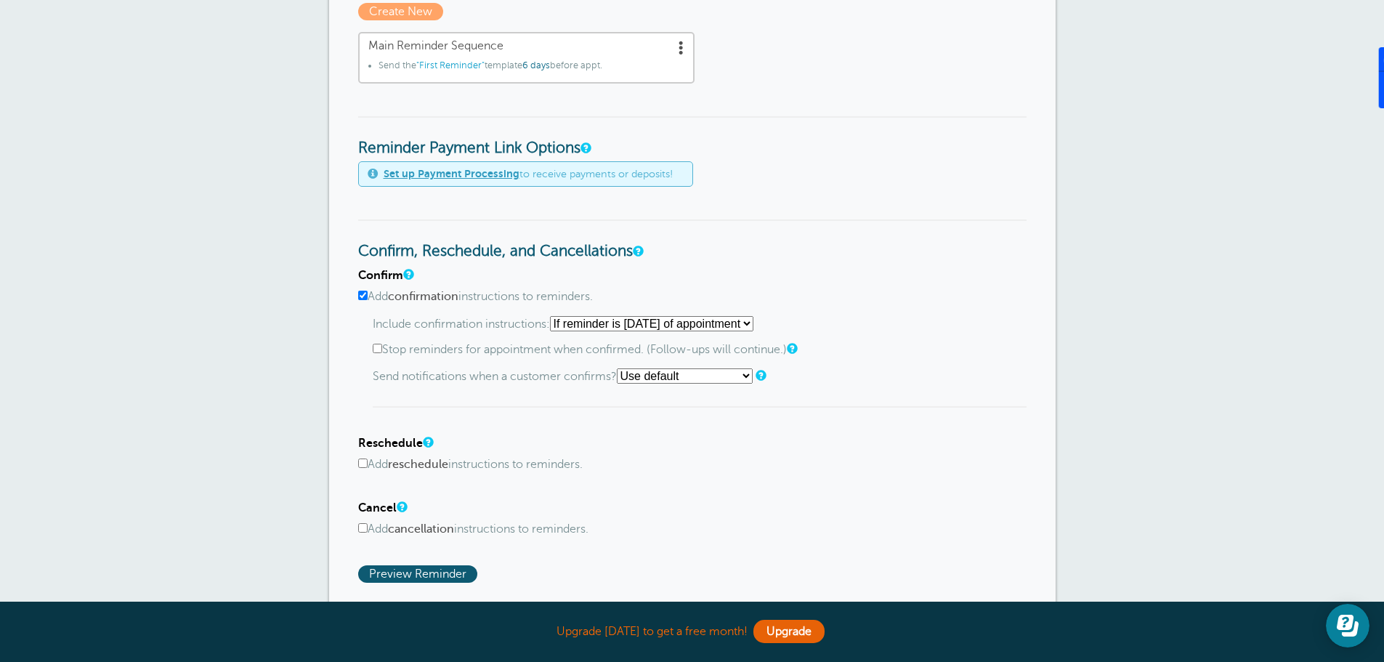
scroll to position [594, 0]
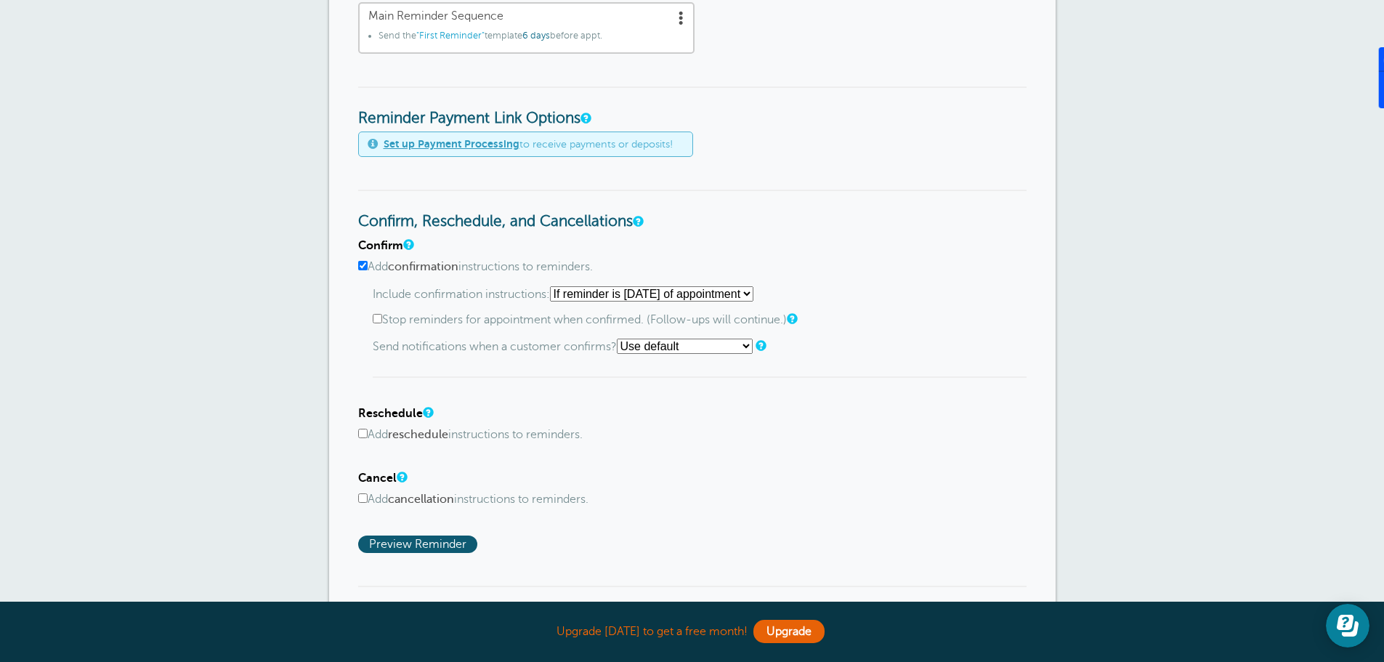
click at [365, 269] on input "Add confirmation instructions to reminders." at bounding box center [362, 265] width 9 height 9
checkbox input "false"
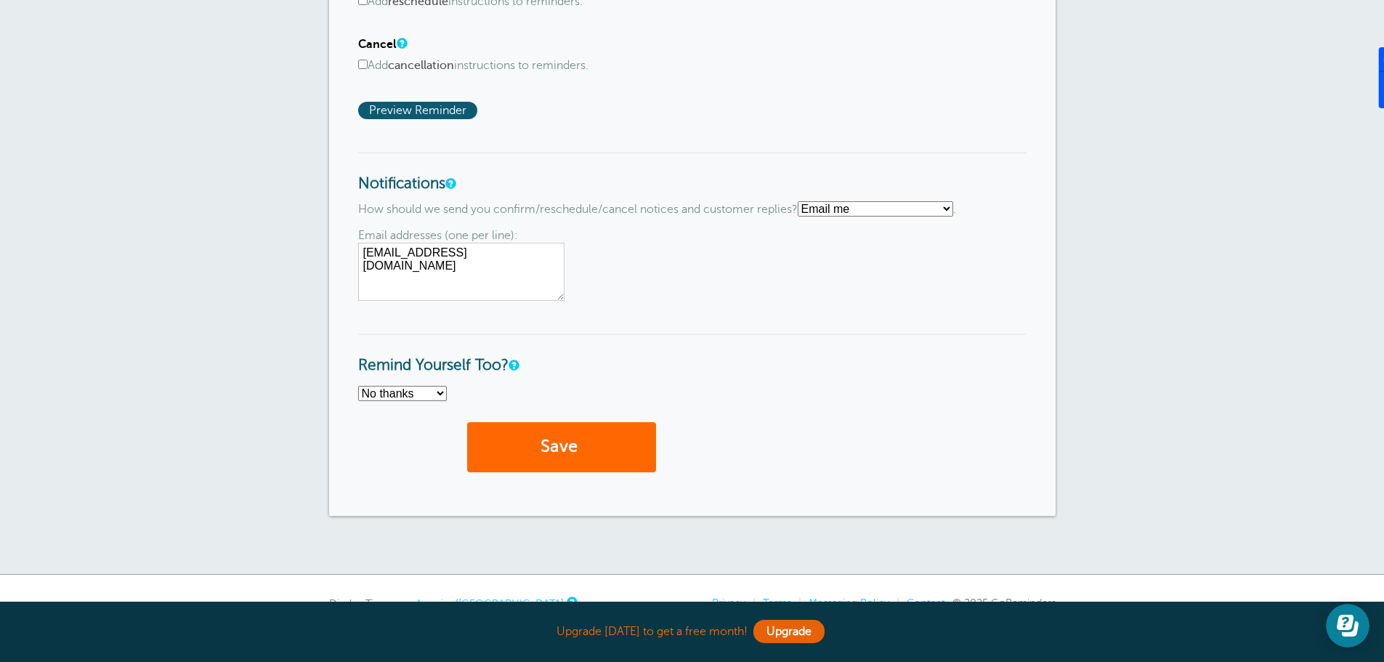
scroll to position [957, 0]
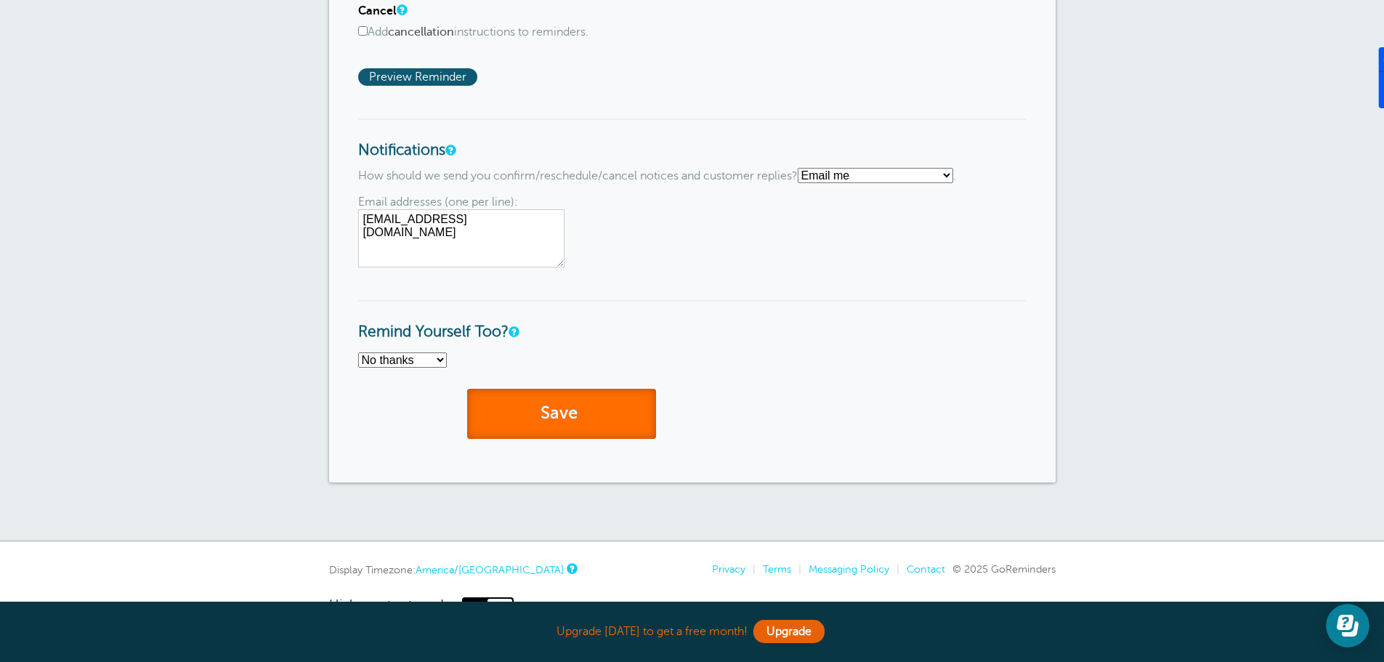
click at [515, 417] on button "Save" at bounding box center [561, 414] width 189 height 50
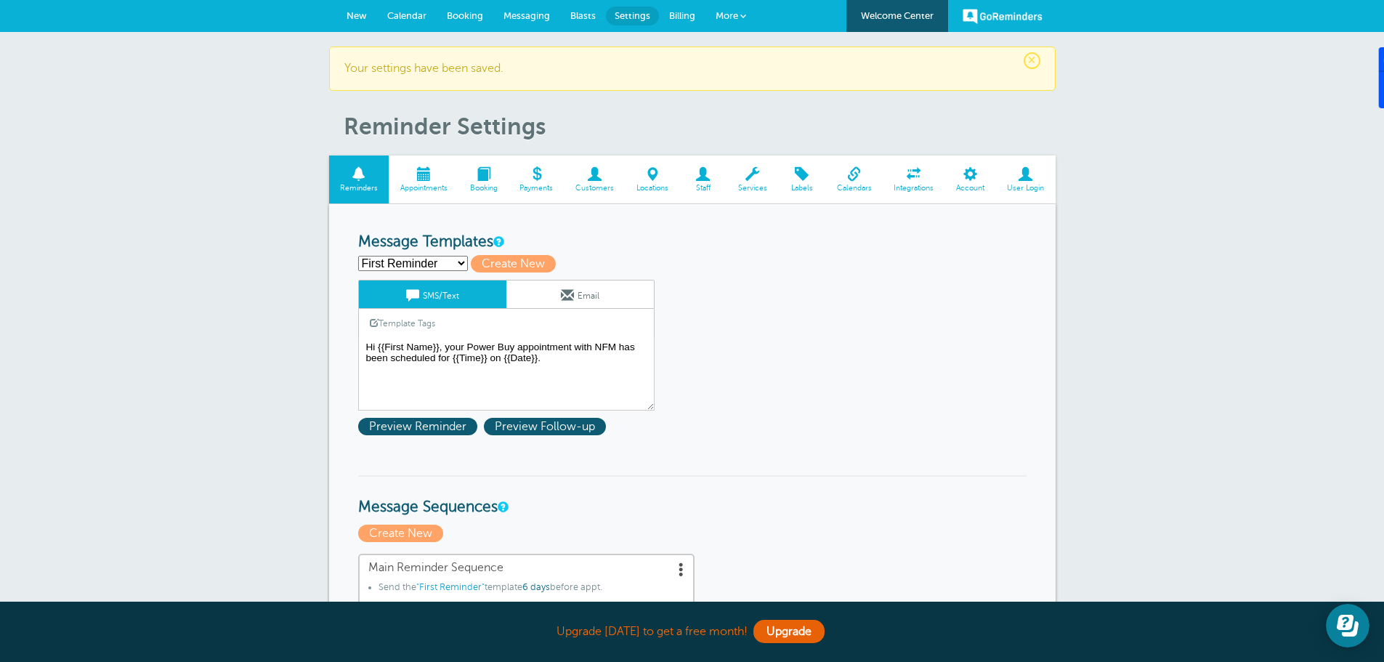
click at [736, 14] on span "More" at bounding box center [726, 15] width 23 height 11
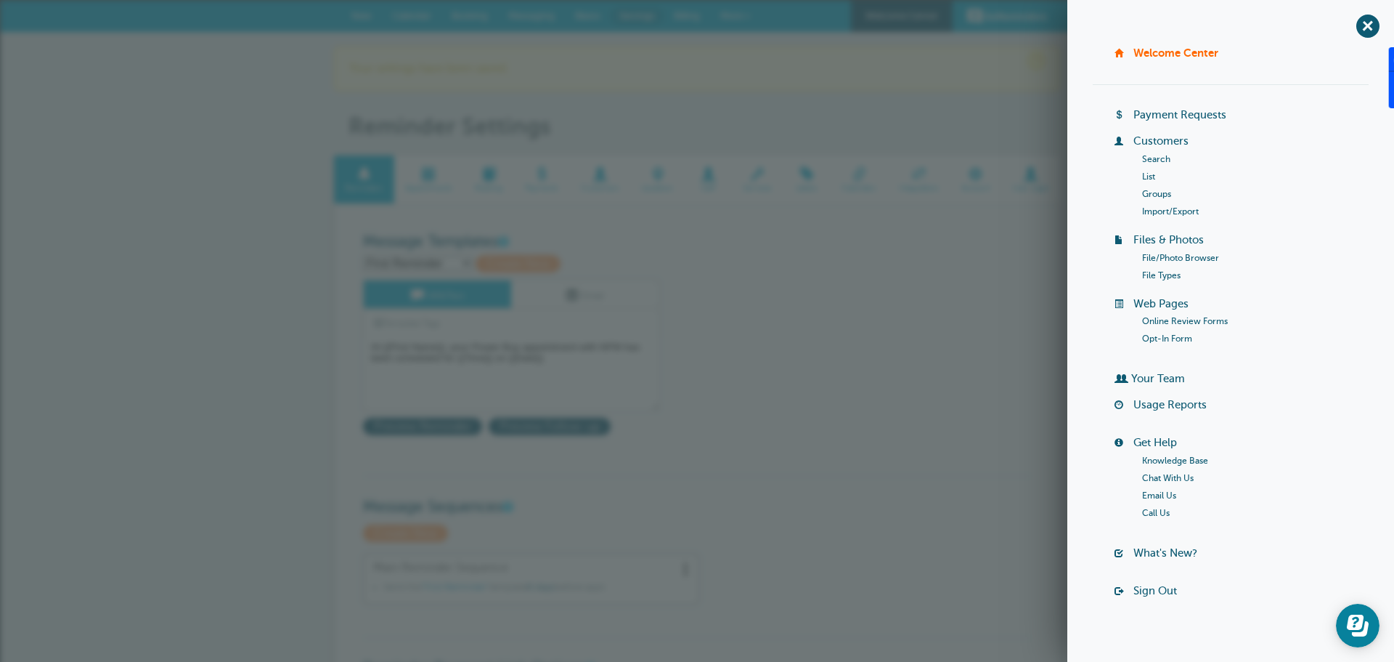
click at [1148, 179] on link "List" at bounding box center [1148, 176] width 13 height 10
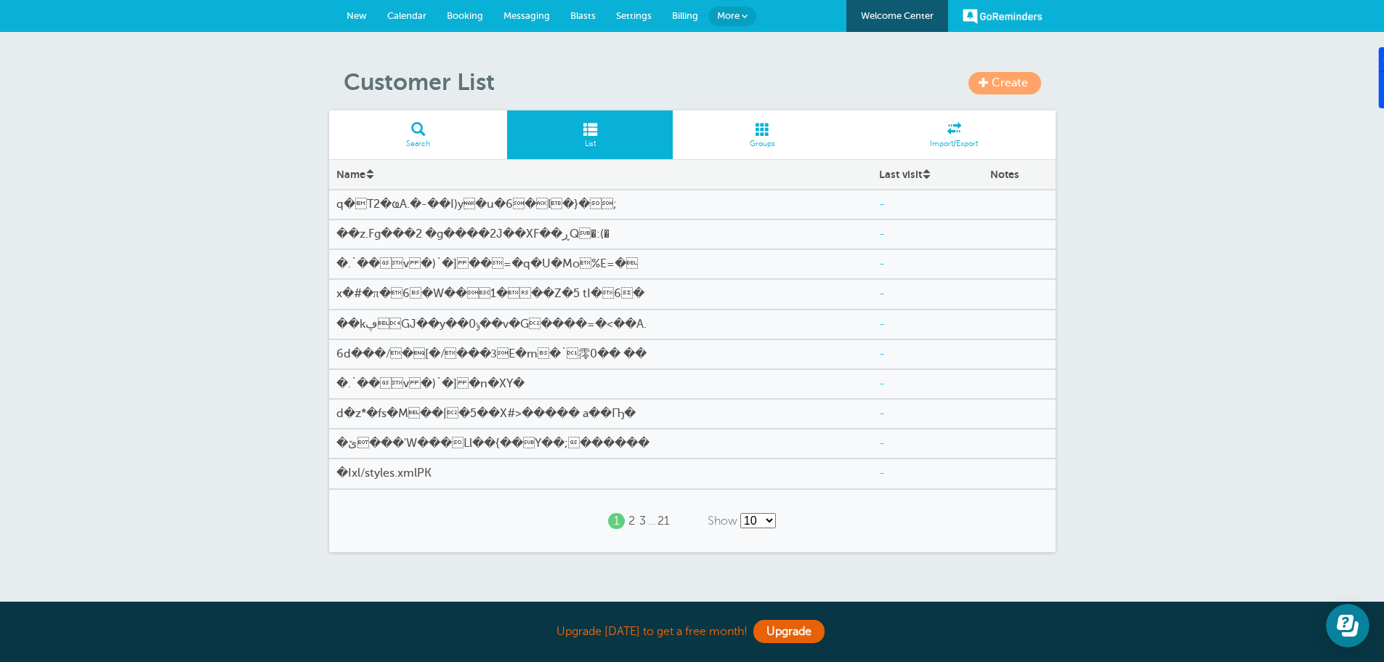
click at [734, 18] on span "More" at bounding box center [728, 15] width 23 height 11
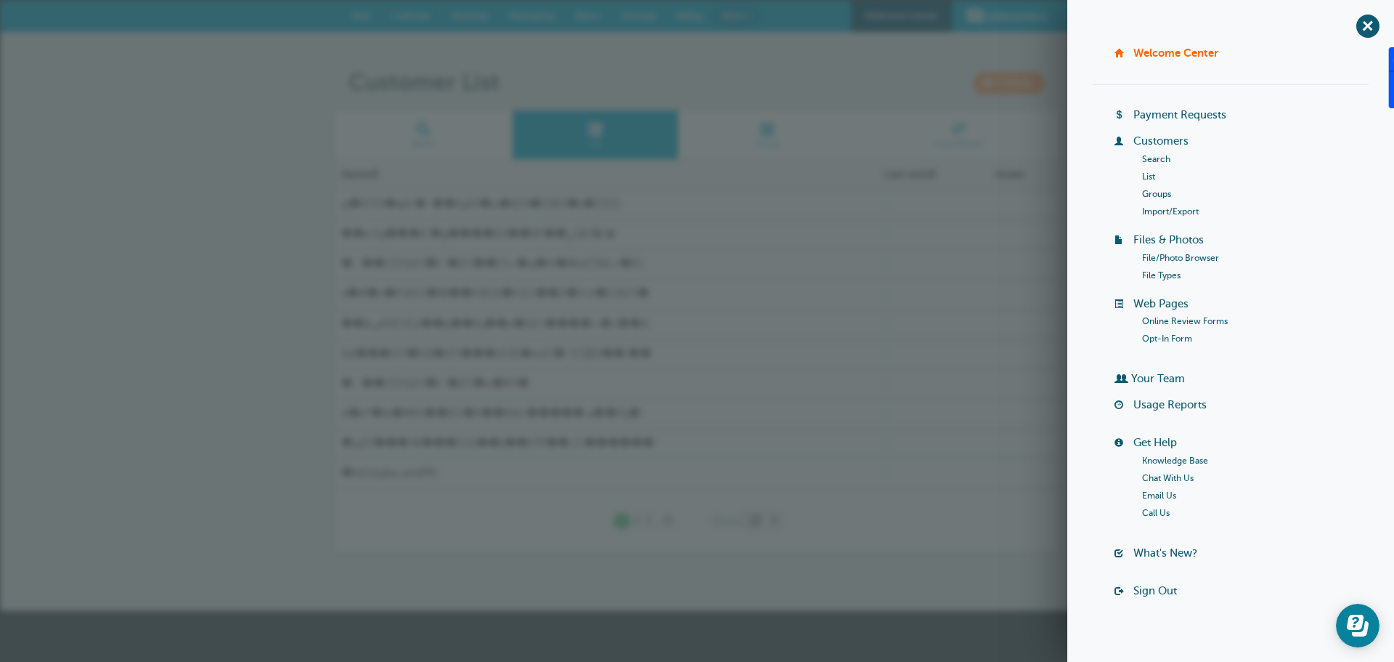
click at [1166, 115] on link "Payment Requests" at bounding box center [1180, 115] width 93 height 12
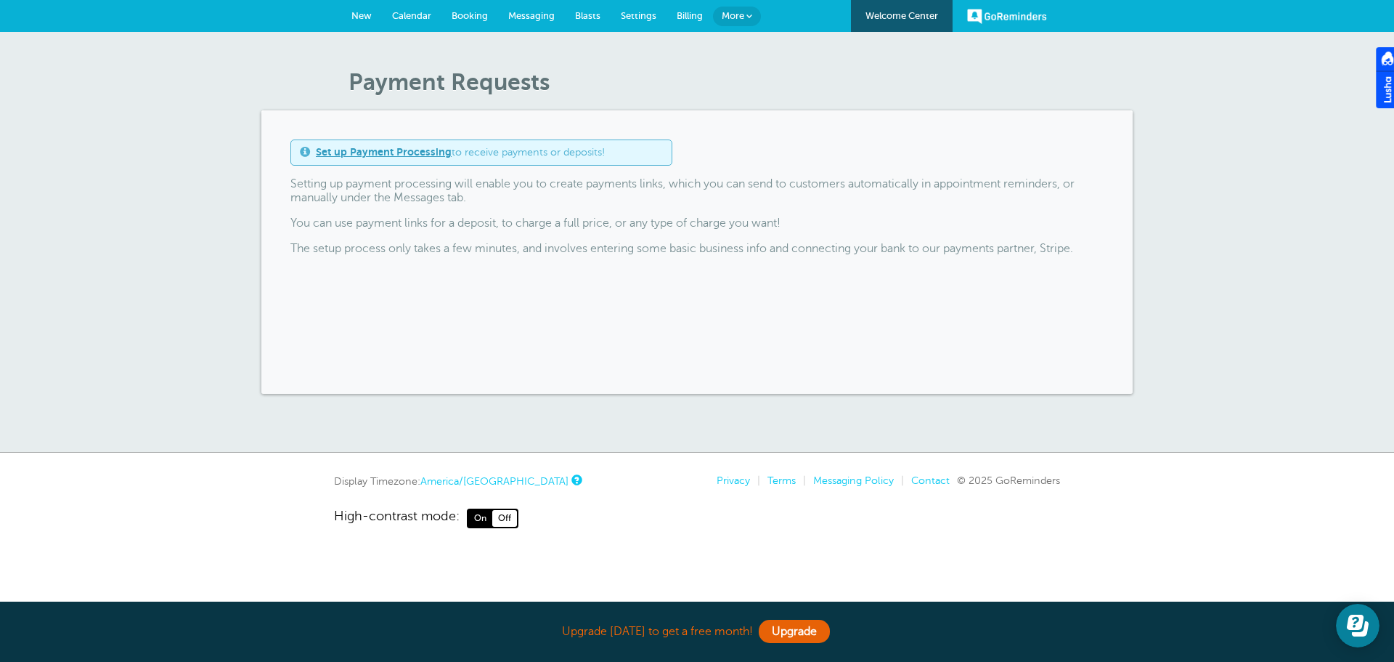
click at [622, 13] on span "Settings" at bounding box center [639, 15] width 36 height 11
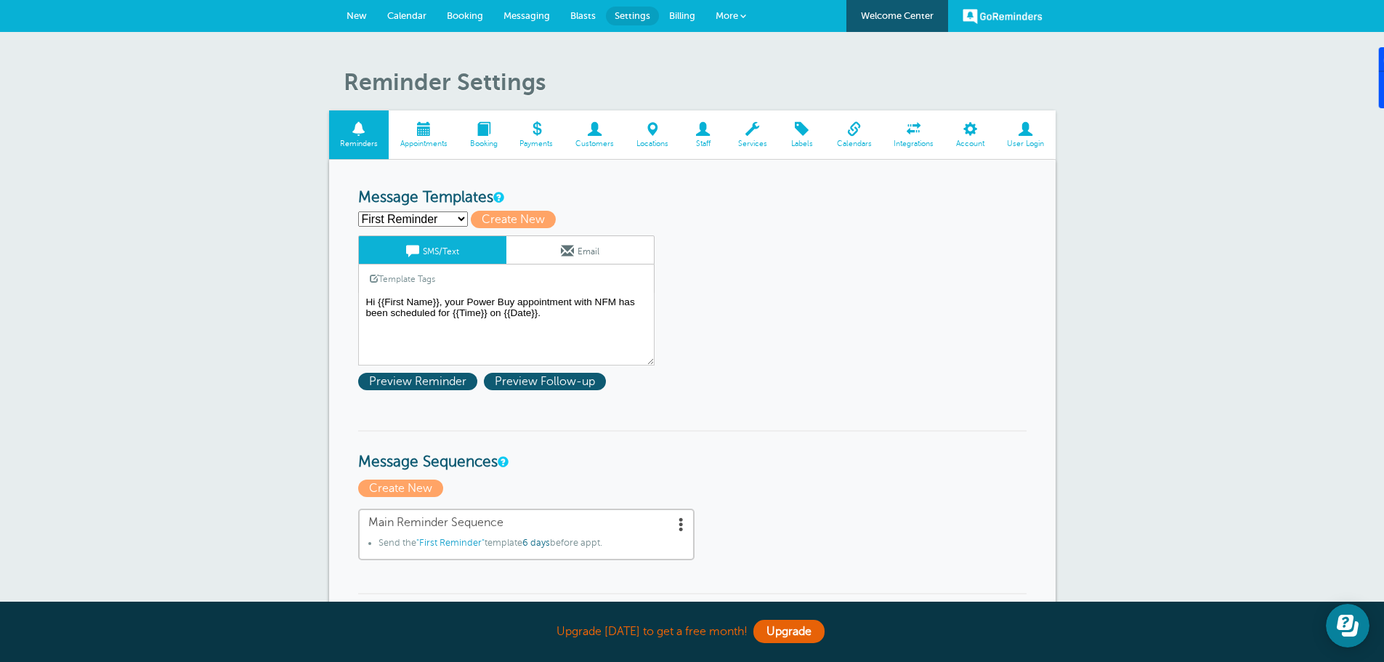
click at [423, 136] on span at bounding box center [424, 129] width 70 height 14
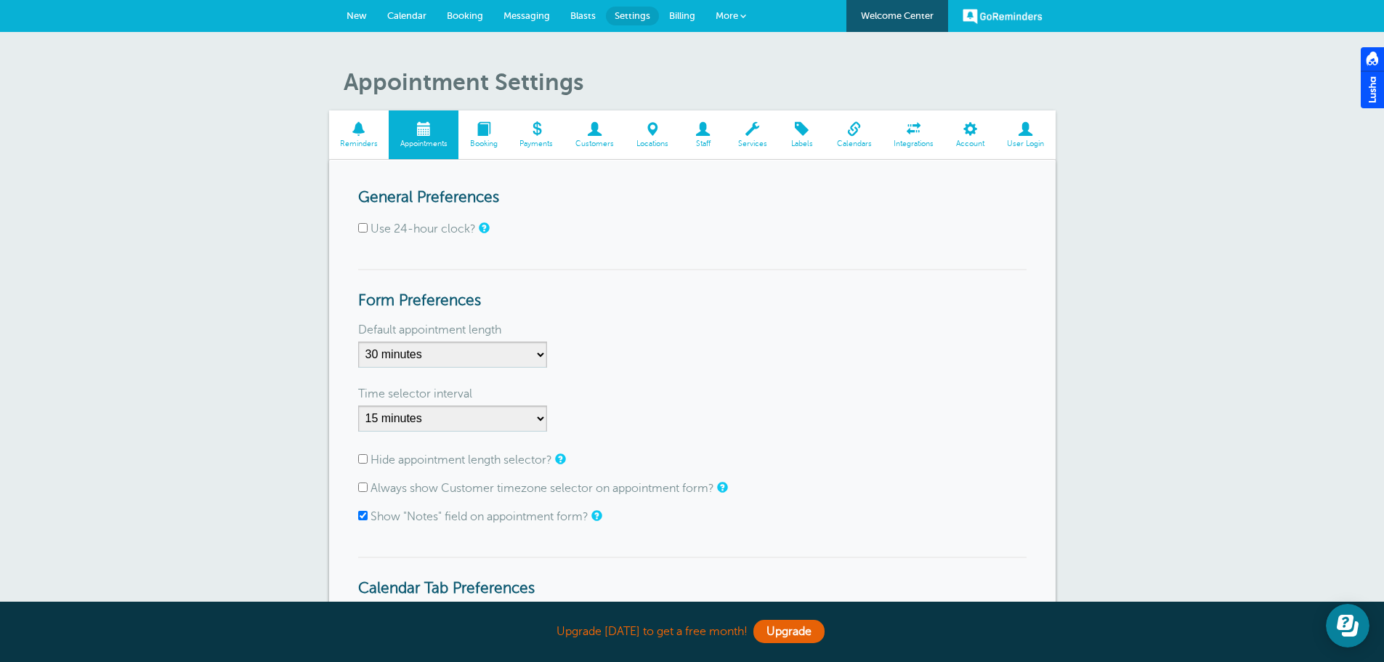
click at [607, 137] on link "Customers" at bounding box center [594, 134] width 61 height 49
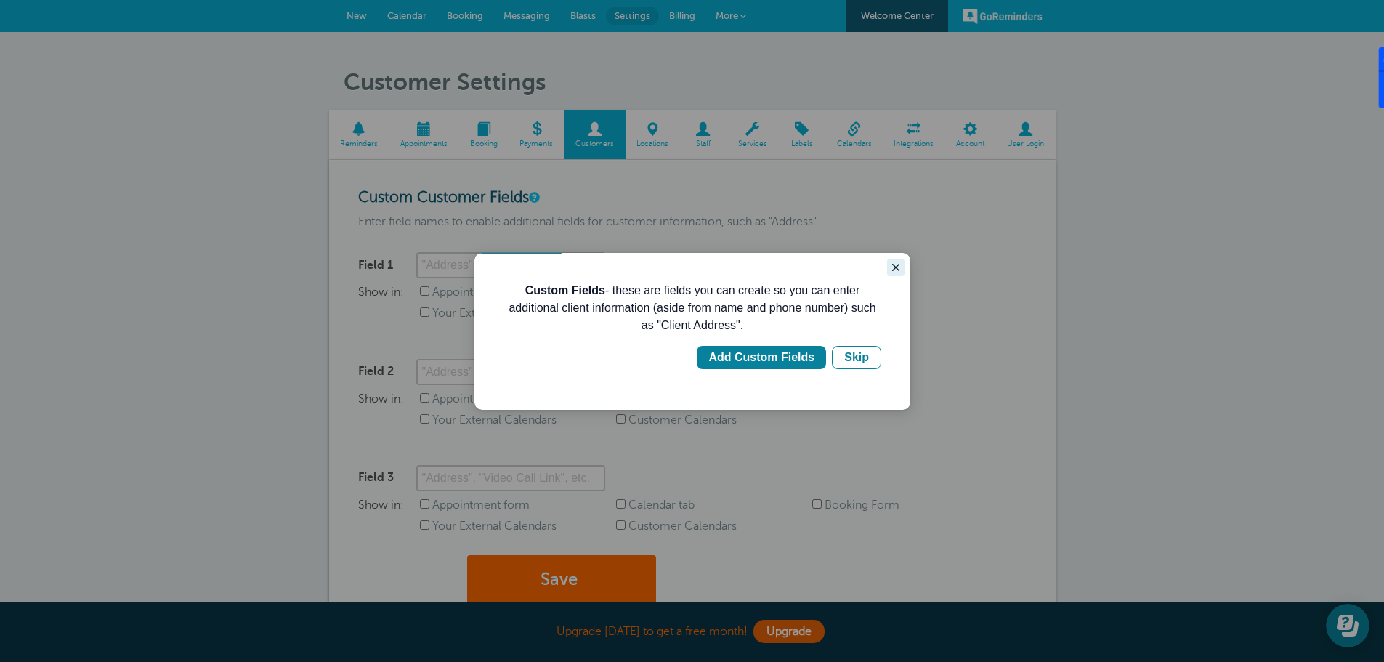
click at [889, 269] on button "Close guide" at bounding box center [895, 267] width 17 height 17
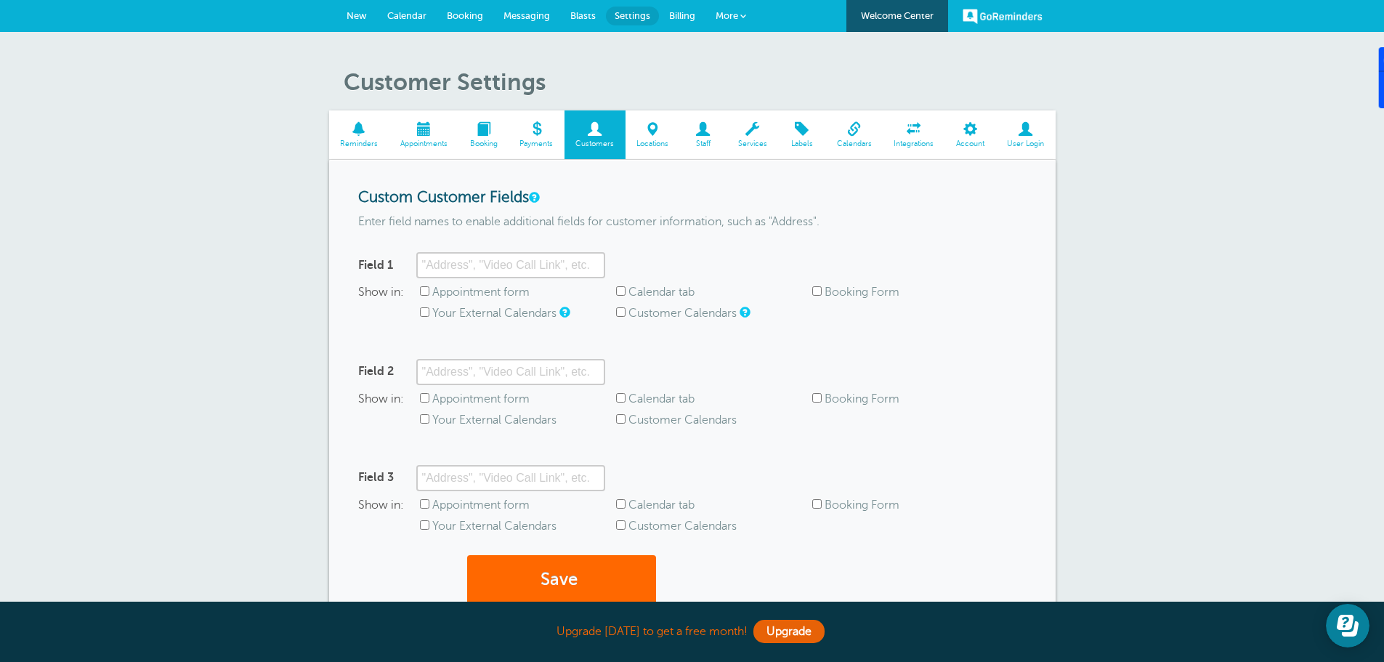
click at [705, 126] on span at bounding box center [702, 129] width 47 height 14
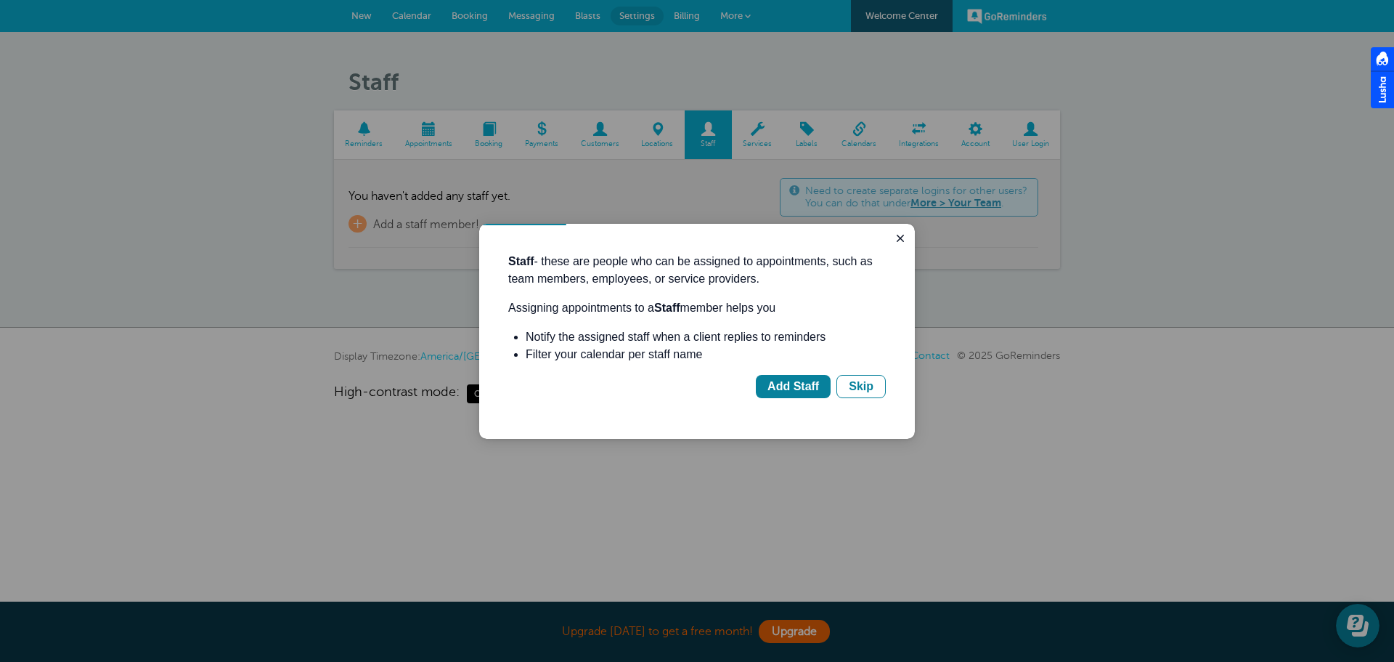
click at [659, 132] on div at bounding box center [697, 331] width 1394 height 662
click at [896, 240] on icon "Close guide" at bounding box center [901, 238] width 12 height 12
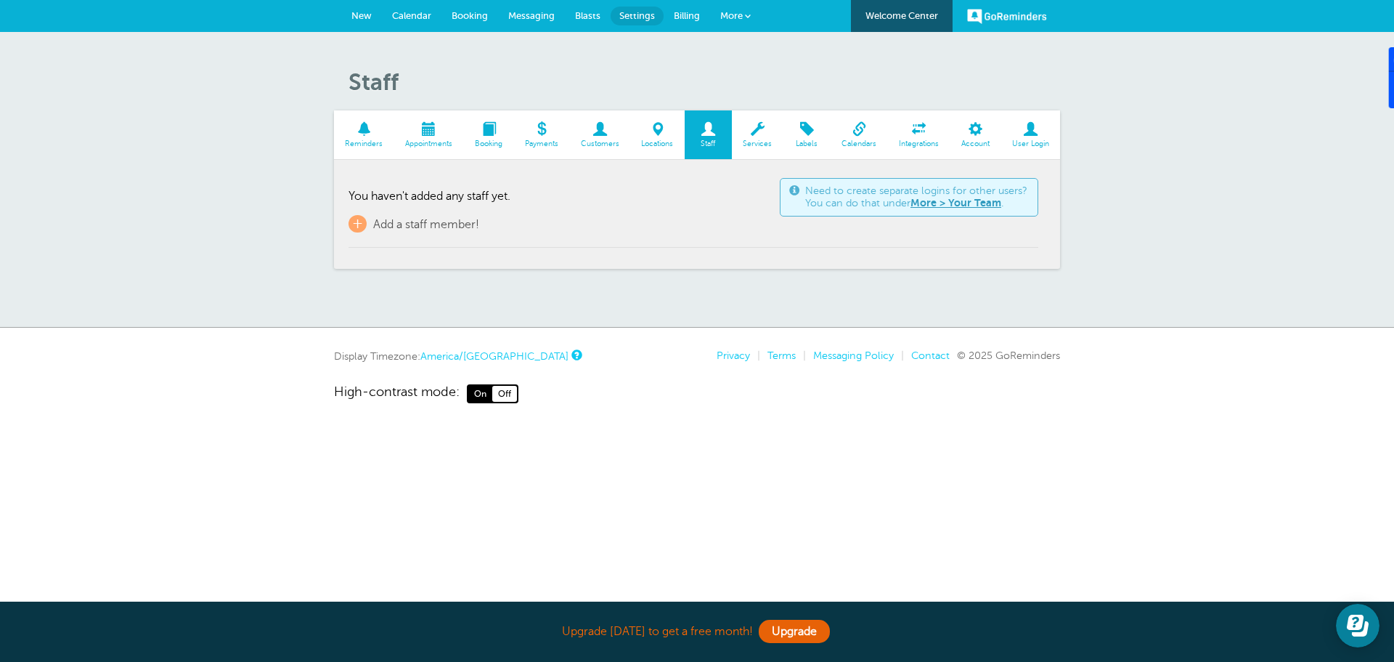
click at [661, 144] on span "Locations" at bounding box center [658, 143] width 40 height 9
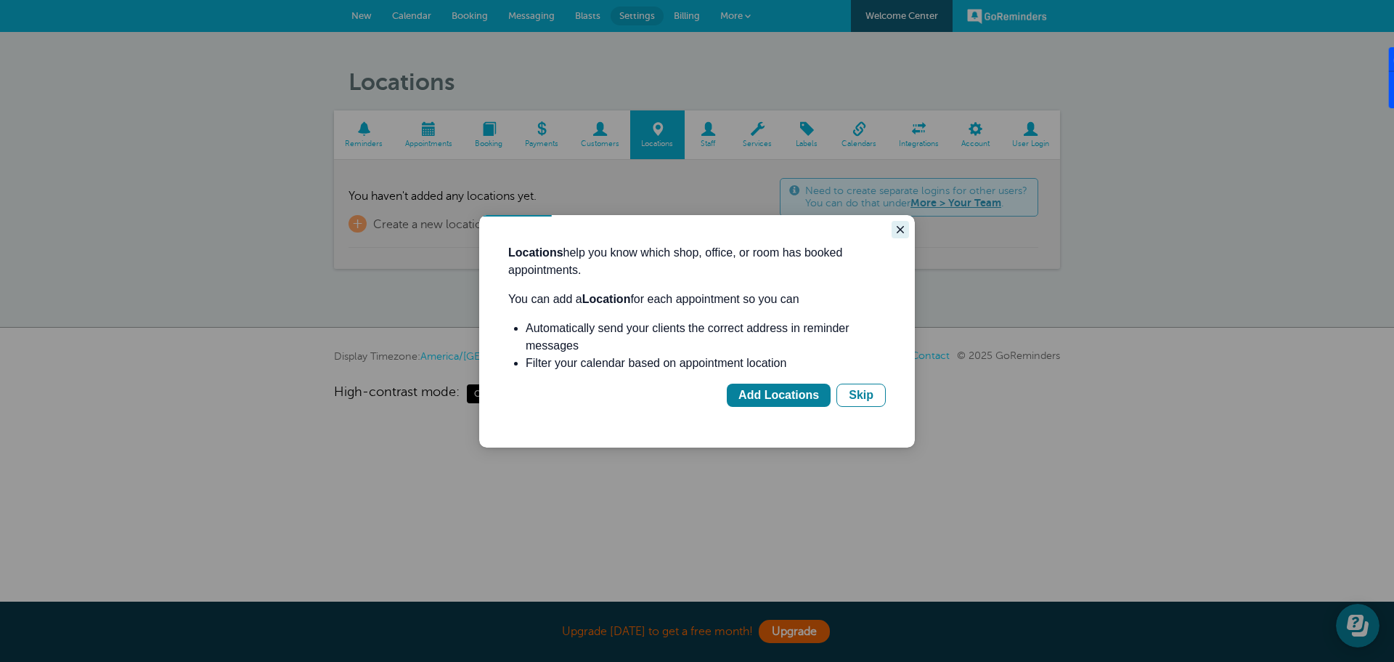
click at [901, 231] on icon "Close guide" at bounding box center [901, 230] width 12 height 12
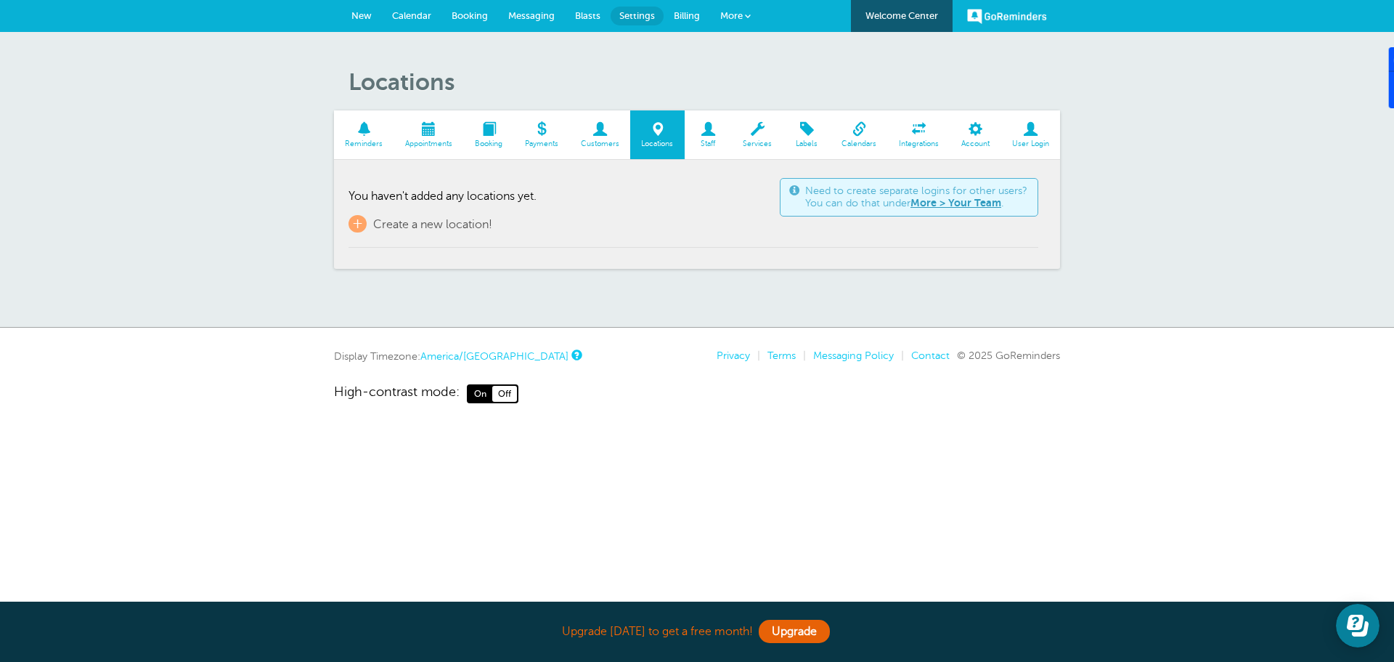
click at [421, 141] on span "Appointments" at bounding box center [429, 143] width 55 height 9
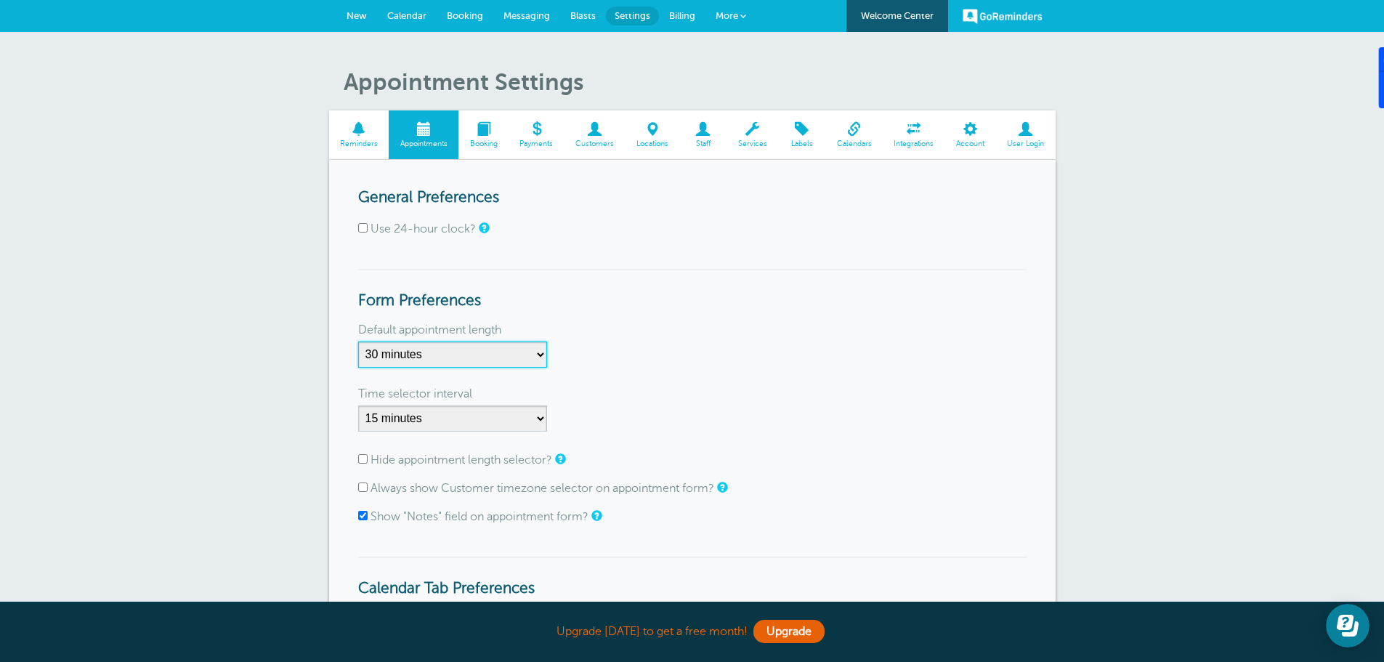
click at [542, 355] on select "5 minutes 10 minutes 15 minutes 20 minutes 25 minutes 30 minutes 35 minutes 40 …" at bounding box center [452, 354] width 189 height 26
select select "60"
click at [358, 341] on select "5 minutes 10 minutes 15 minutes 20 minutes 25 minutes 30 minutes 35 minutes 40 …" at bounding box center [452, 354] width 189 height 26
click at [545, 418] on select "1 minute 5 minutes 10 minutes 15 minutes 20 minutes 30 minutes 60 minutes" at bounding box center [452, 418] width 189 height 26
click at [540, 421] on select "1 minute 5 minutes 10 minutes 15 minutes 20 minutes 30 minutes 60 minutes" at bounding box center [452, 418] width 189 height 26
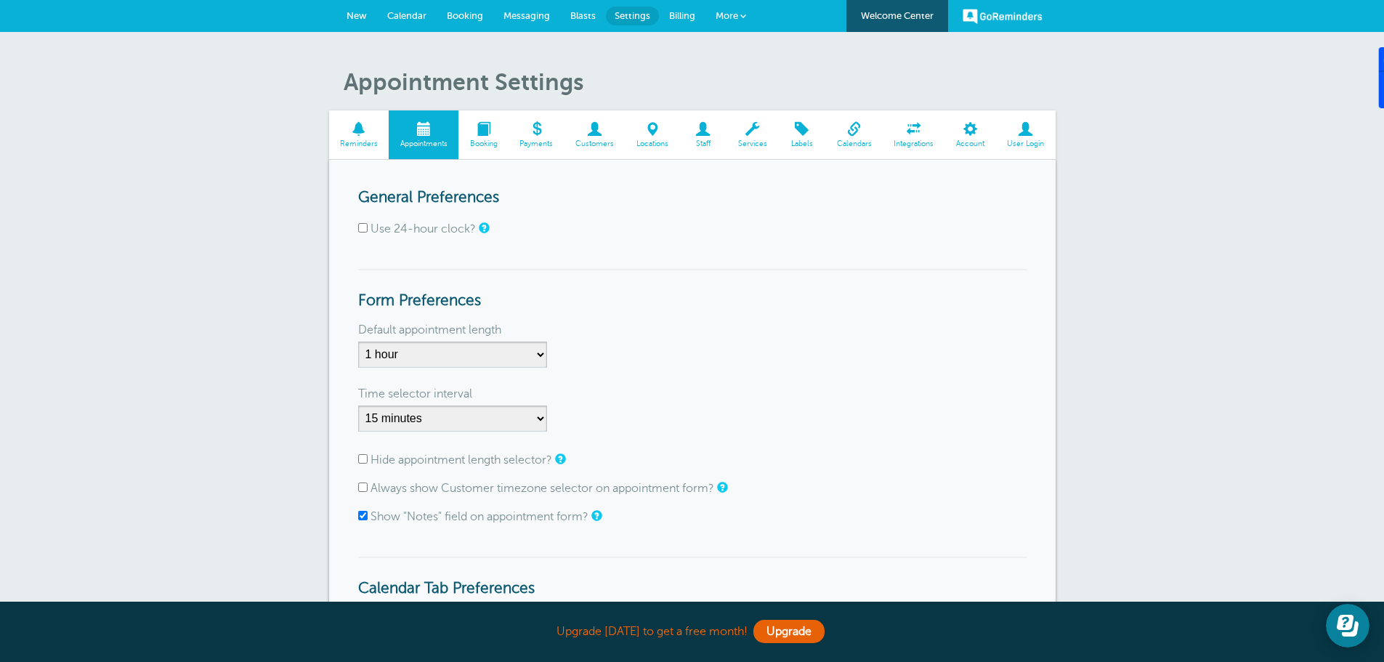
click at [724, 13] on span "More" at bounding box center [726, 15] width 23 height 11
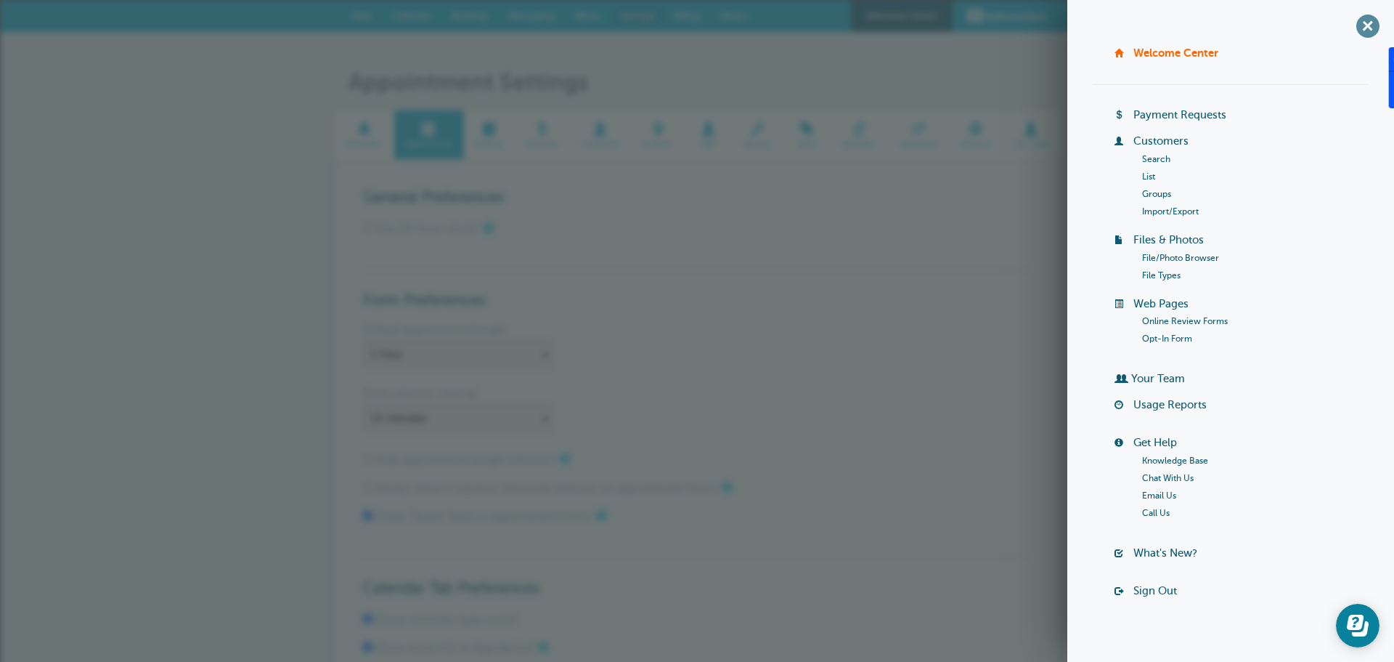
click at [1357, 21] on span "+" at bounding box center [1368, 25] width 33 height 33
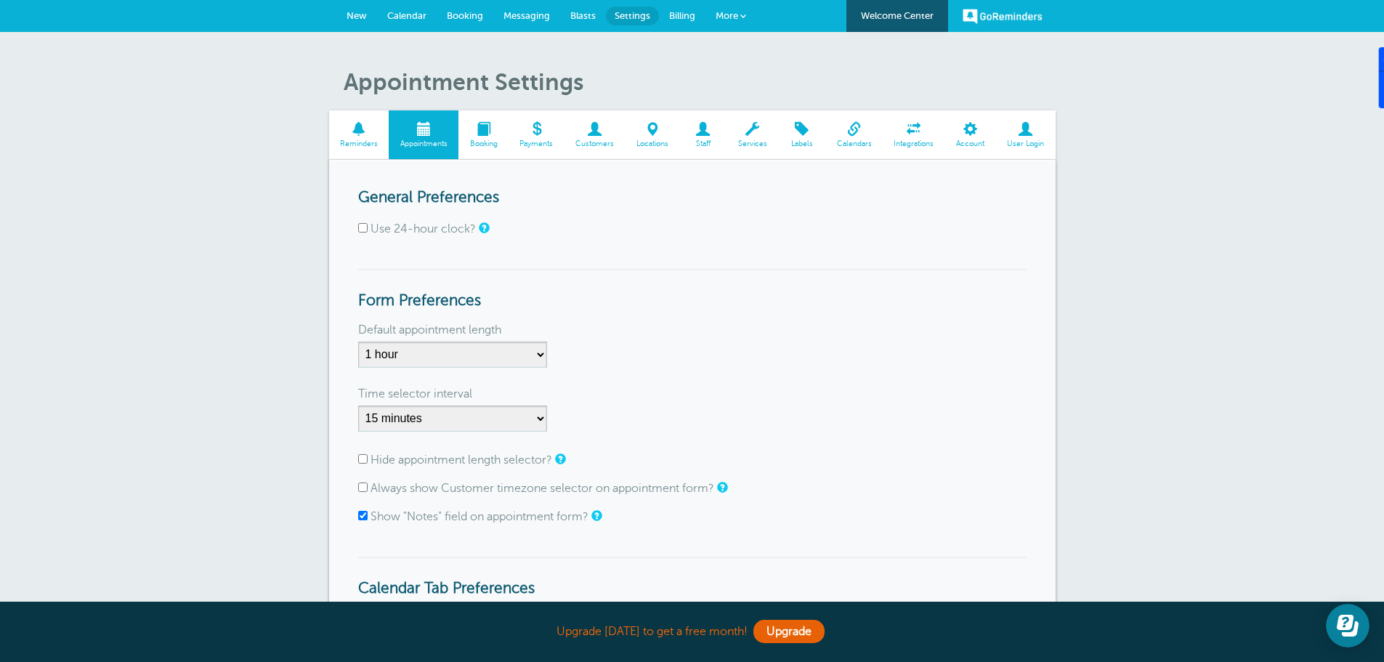
click at [538, 15] on span "Messaging" at bounding box center [526, 15] width 46 height 11
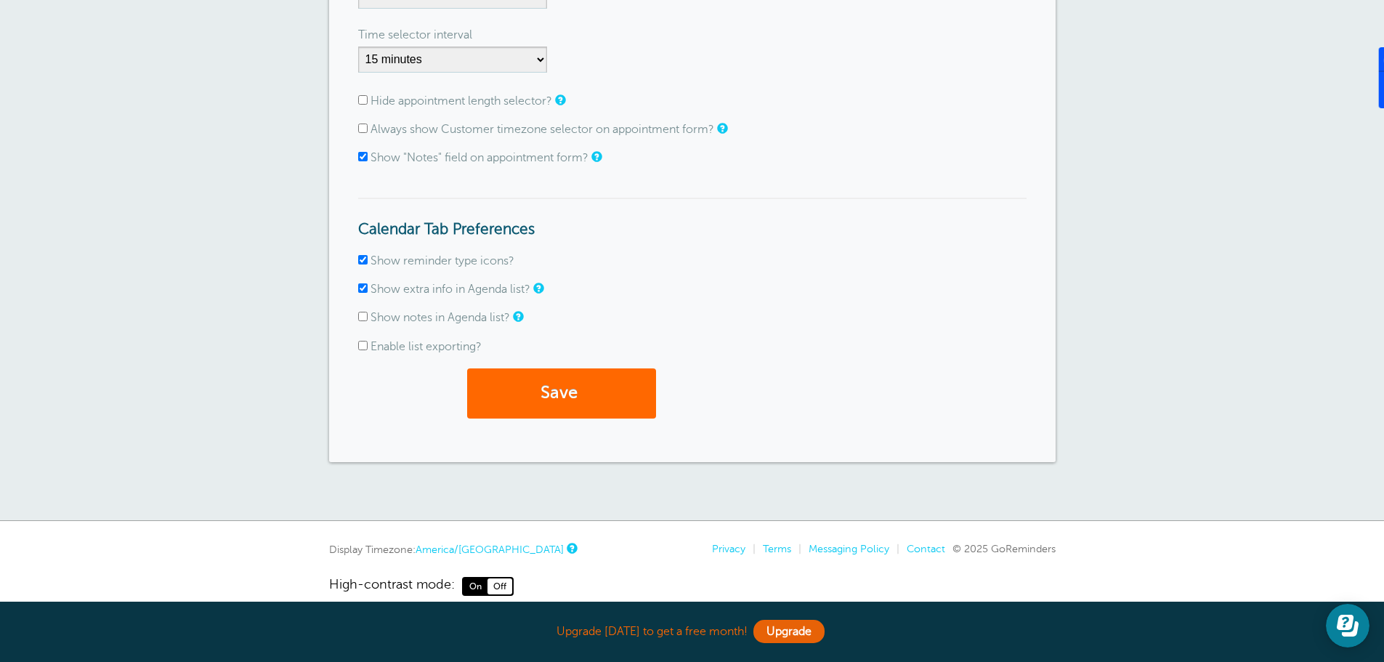
scroll to position [380, 0]
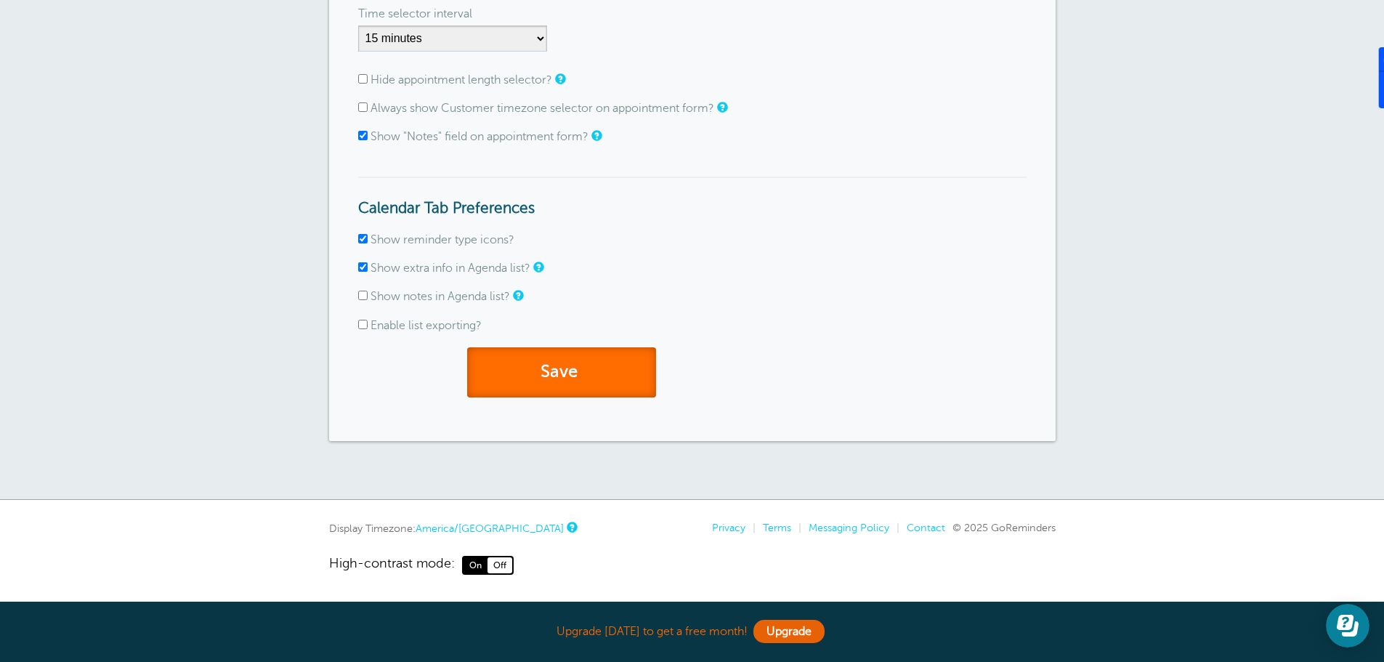
click at [566, 366] on button "Save" at bounding box center [561, 372] width 189 height 50
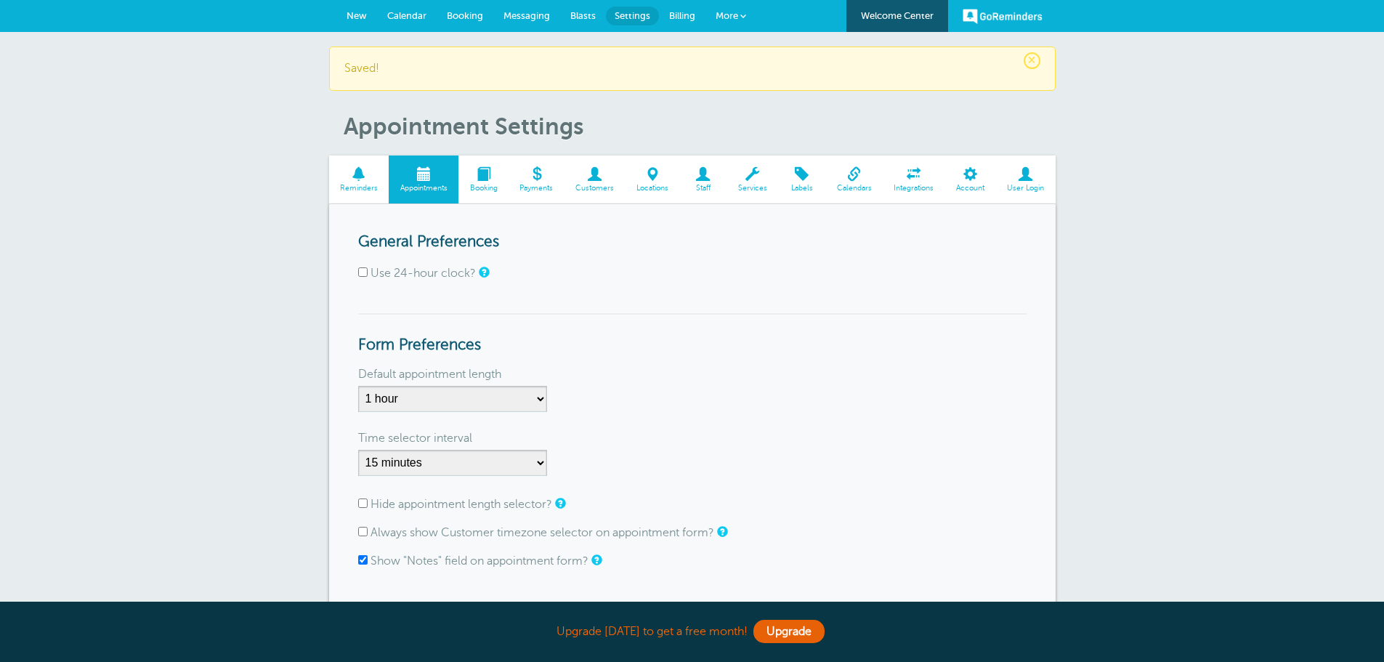
click at [516, 12] on span "Messaging" at bounding box center [526, 15] width 46 height 11
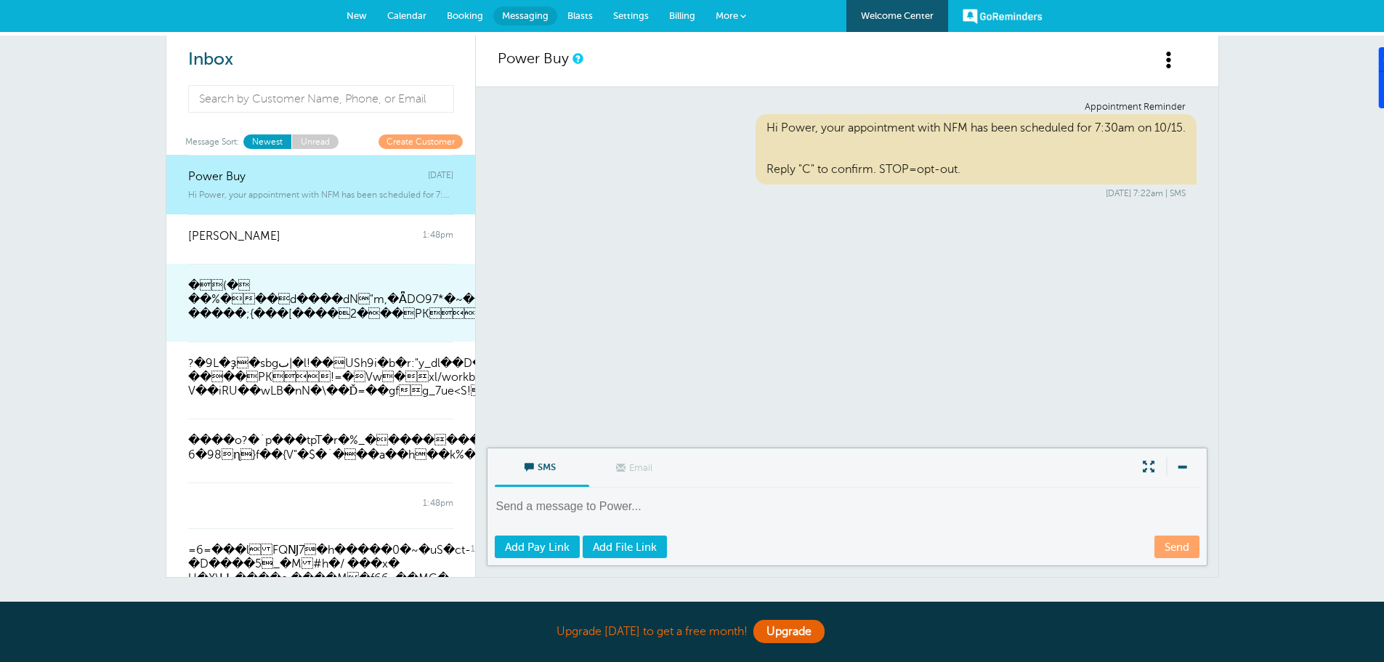
click at [339, 304] on span "�(� ��%���d����dN"m,�ǞDO97*�~��ɸ8�O�c|n���E������B��!$}�����;{���[…" at bounding box center [481, 300] width 587 height 42
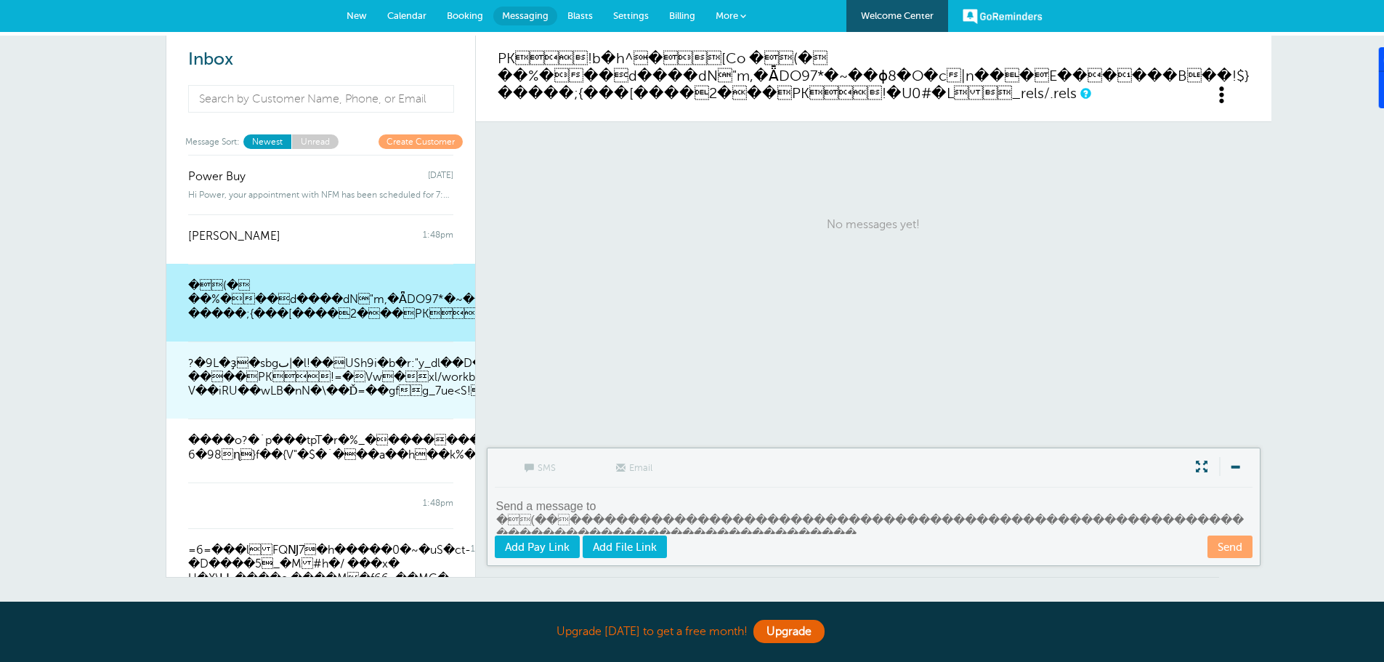
click at [312, 378] on span "?�9L�ҙ�sbgٮ|�l!��USh9i�b�r:"y_dl��D���|-N��R"4�2�G�%��Z�4�˝y�7 ë��ɂ� ����…" at bounding box center [510, 378] width 645 height 42
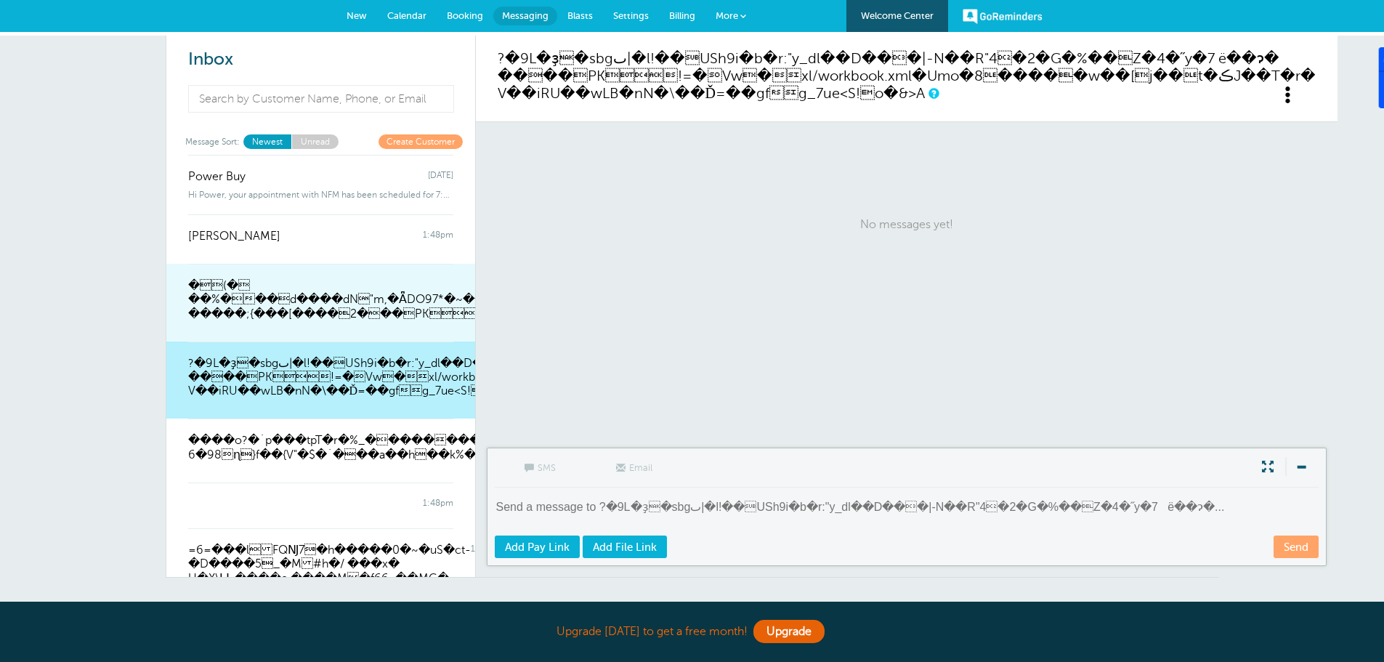
drag, startPoint x: 370, startPoint y: 306, endPoint x: 352, endPoint y: 306, distance: 18.9
click at [352, 306] on span "�(� ��%���d����dN"m,�ǞDO97*�~��ɸ8�O�c|n���E������B��!$}�����;{���[…" at bounding box center [481, 300] width 587 height 42
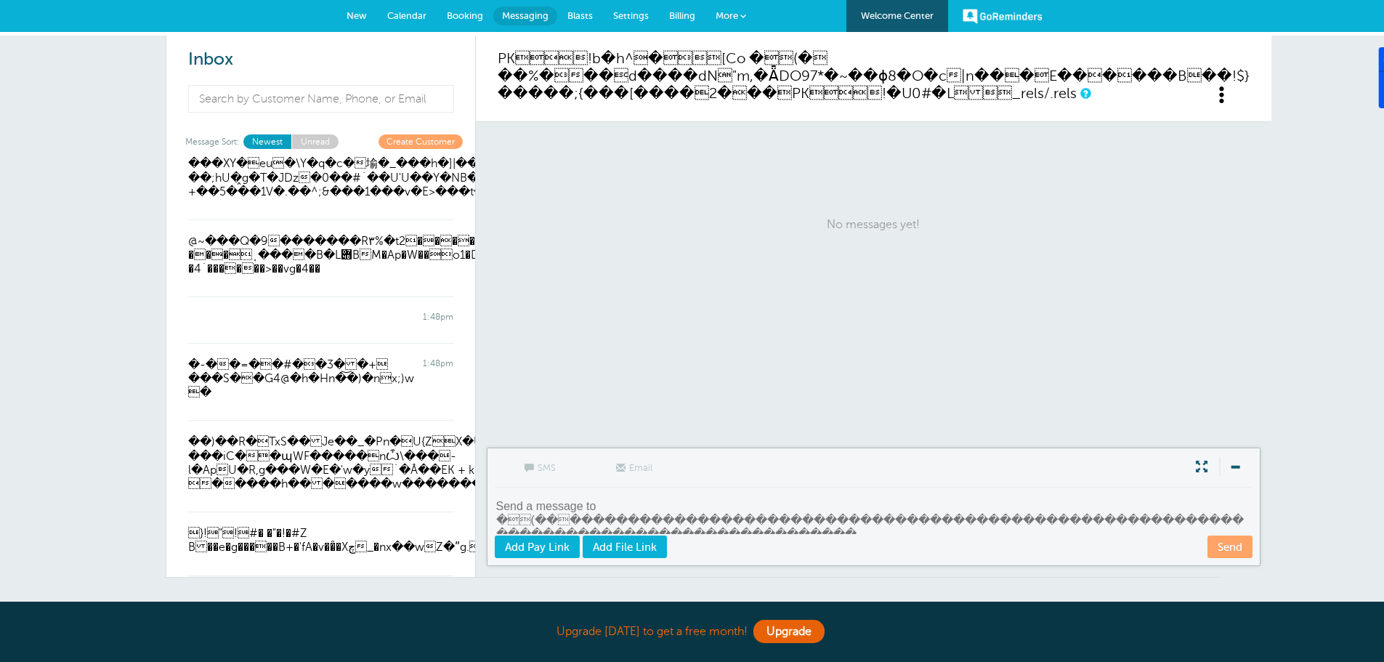
scroll to position [1961, 0]
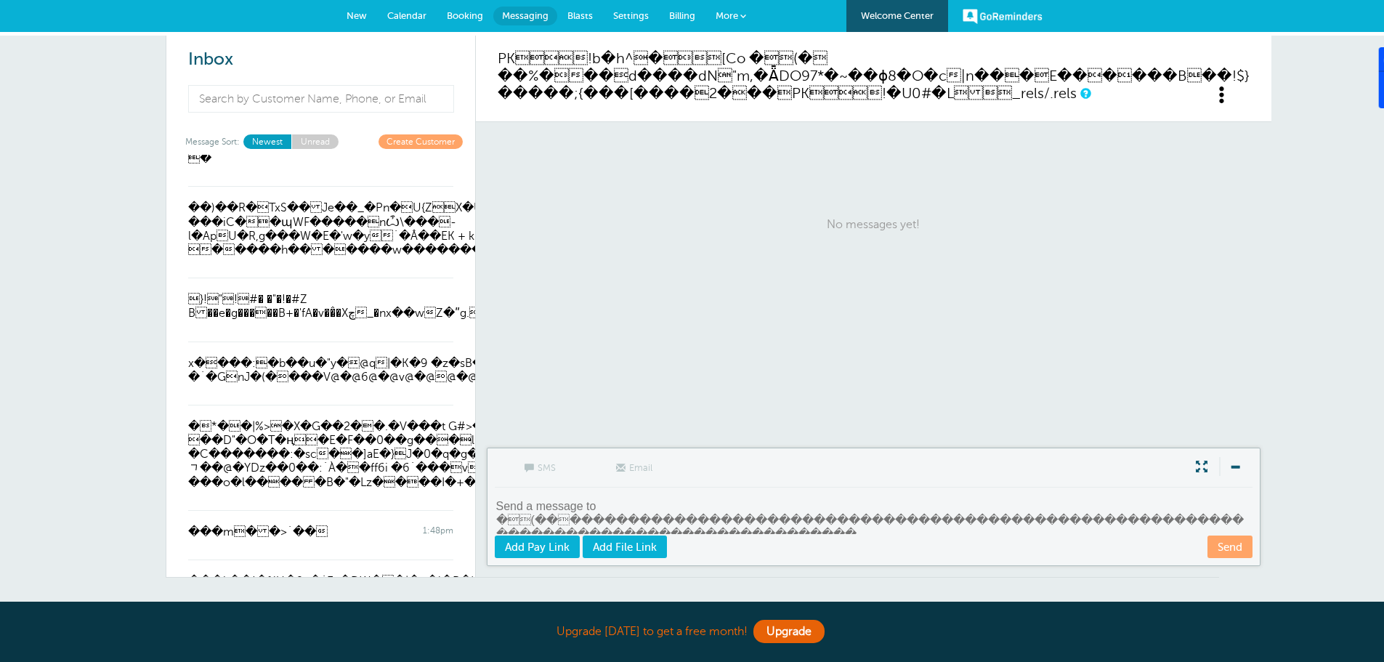
click at [1213, 86] on span at bounding box center [1222, 95] width 18 height 18
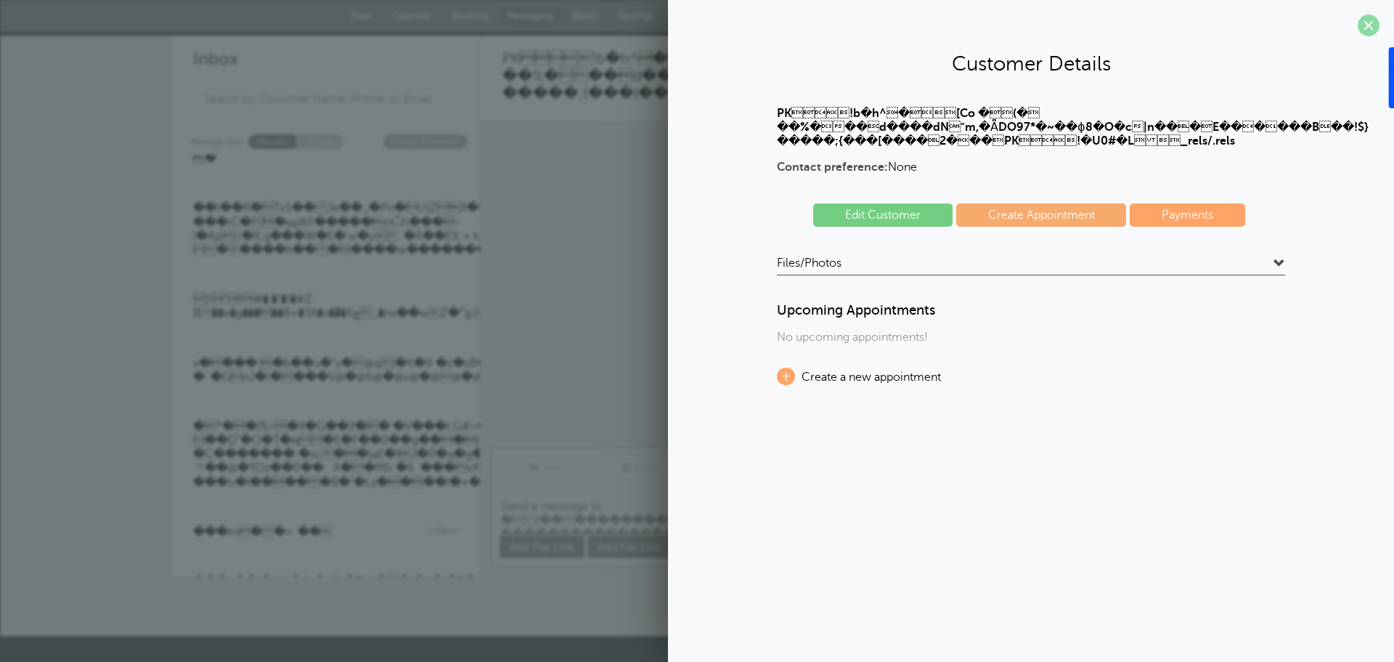
click at [1365, 28] on span at bounding box center [1369, 26] width 22 height 22
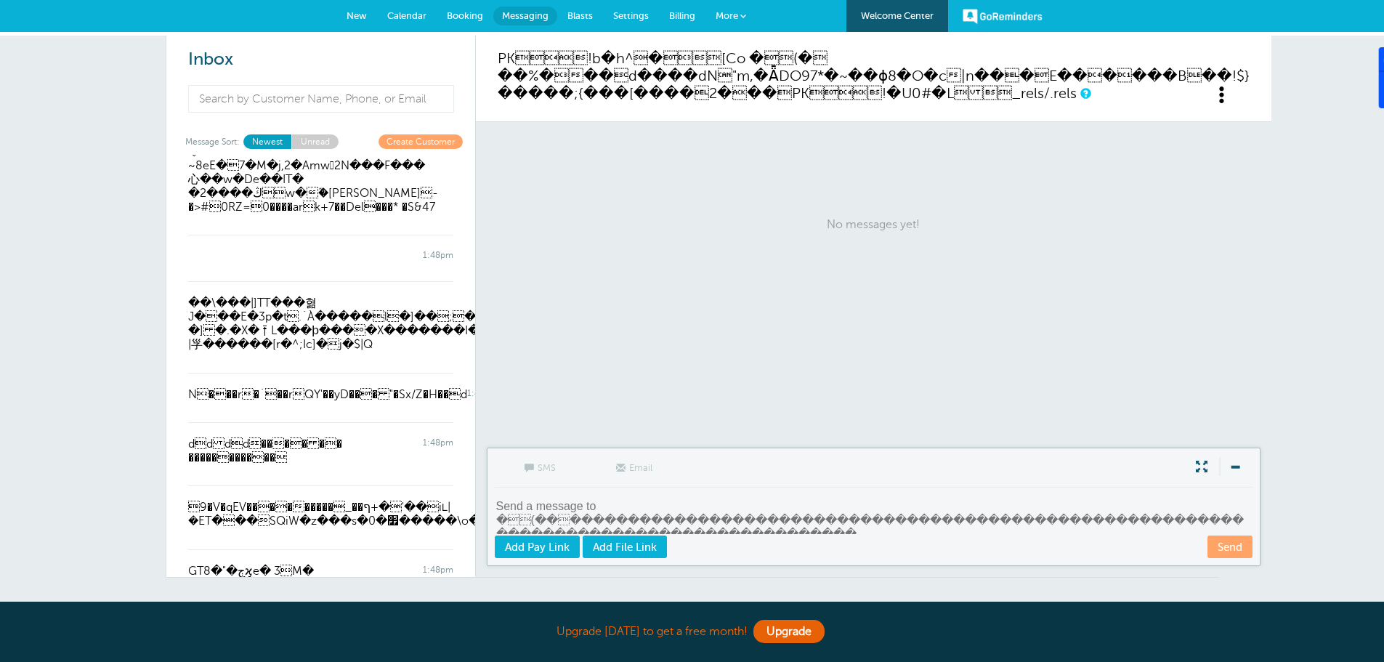
scroll to position [3123, 0]
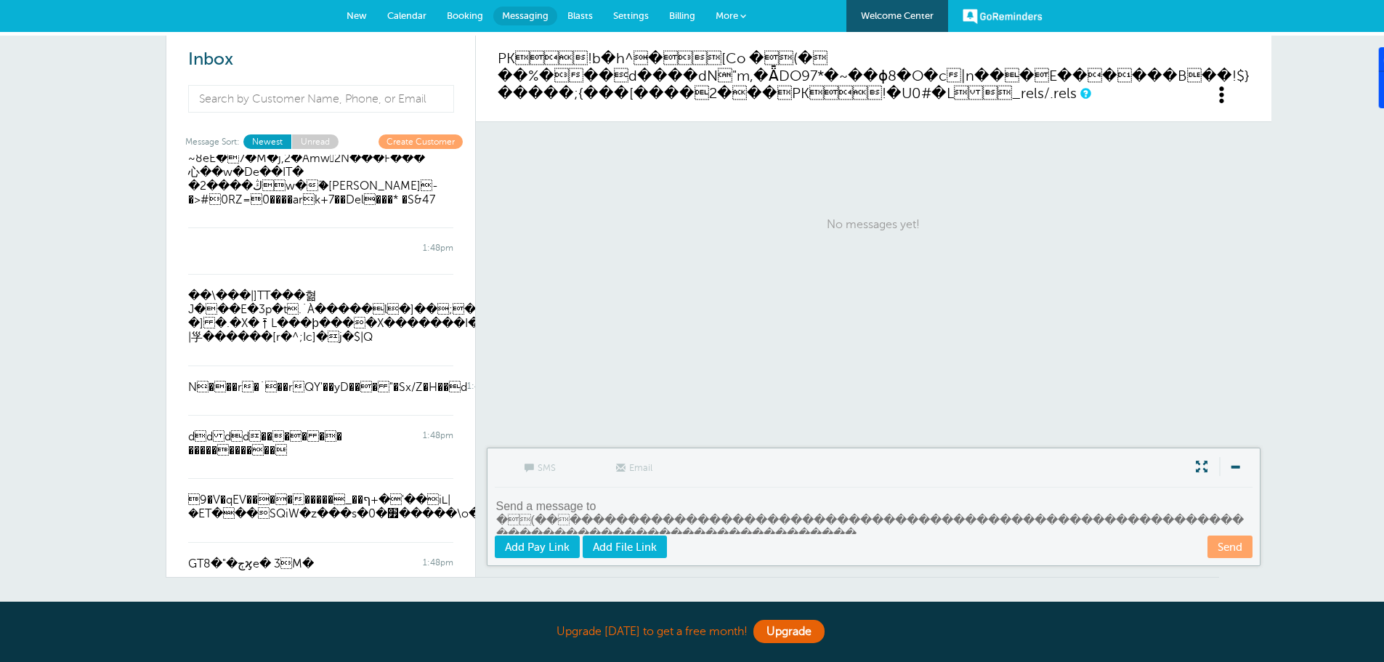
click at [917, 14] on link "Welcome Center" at bounding box center [897, 16] width 102 height 32
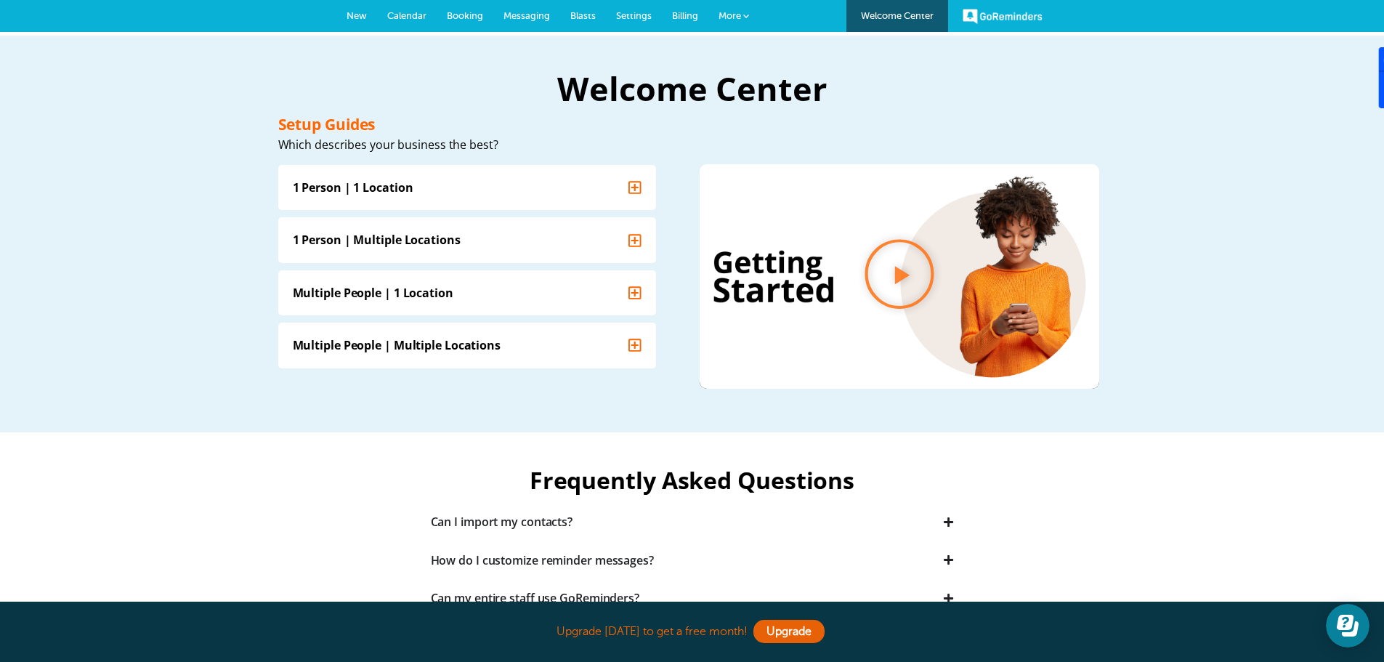
click at [723, 7] on link "More" at bounding box center [733, 16] width 51 height 33
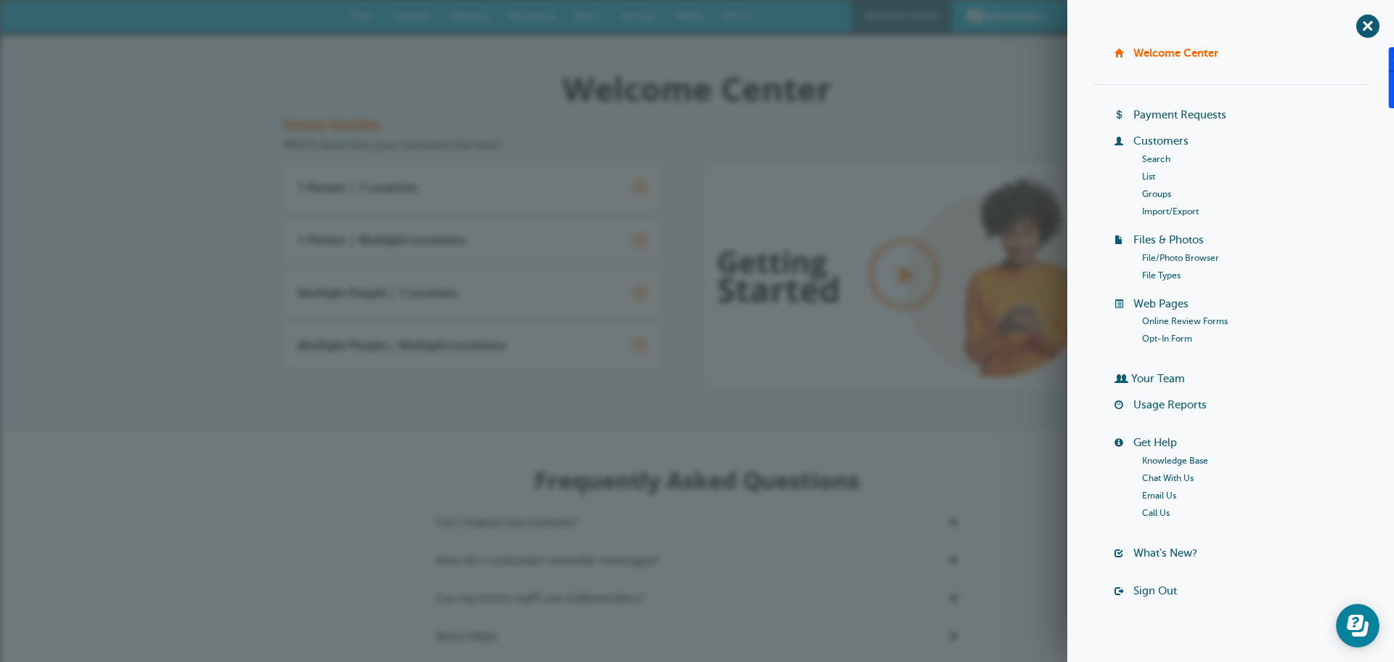
click at [1147, 176] on link "List" at bounding box center [1148, 176] width 13 height 10
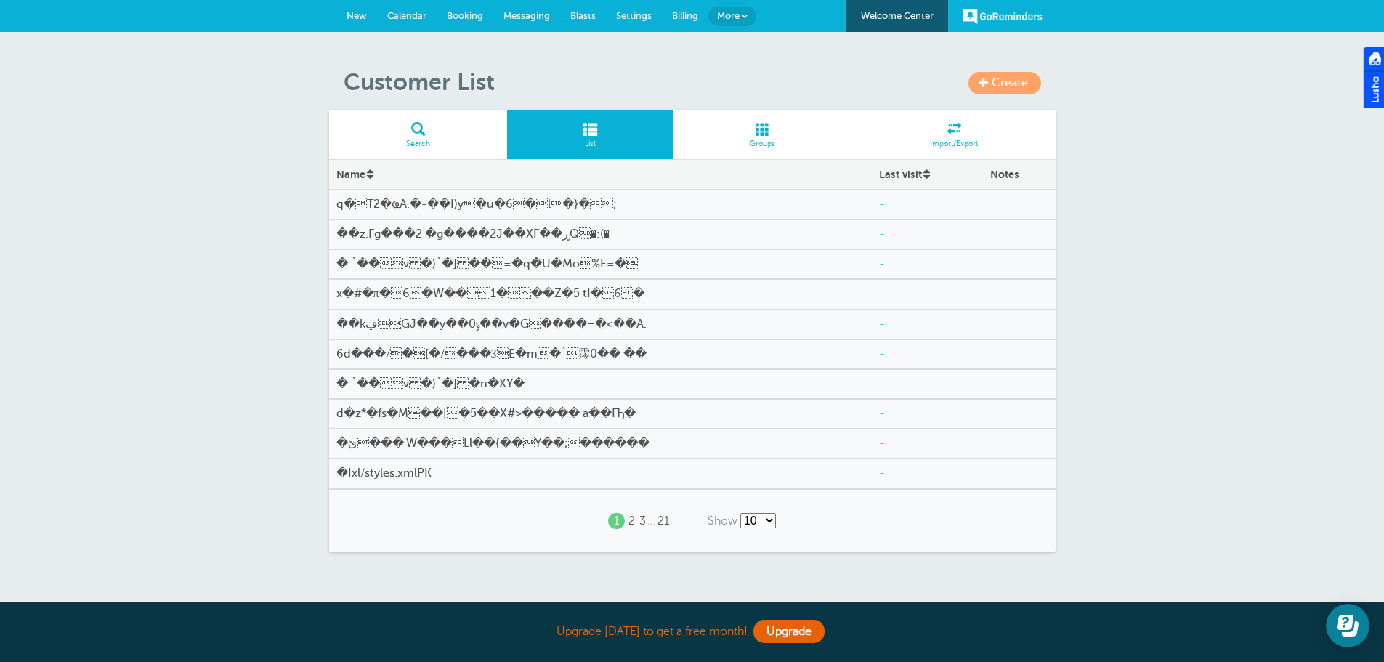
click at [762, 131] on span at bounding box center [763, 129] width 180 height 14
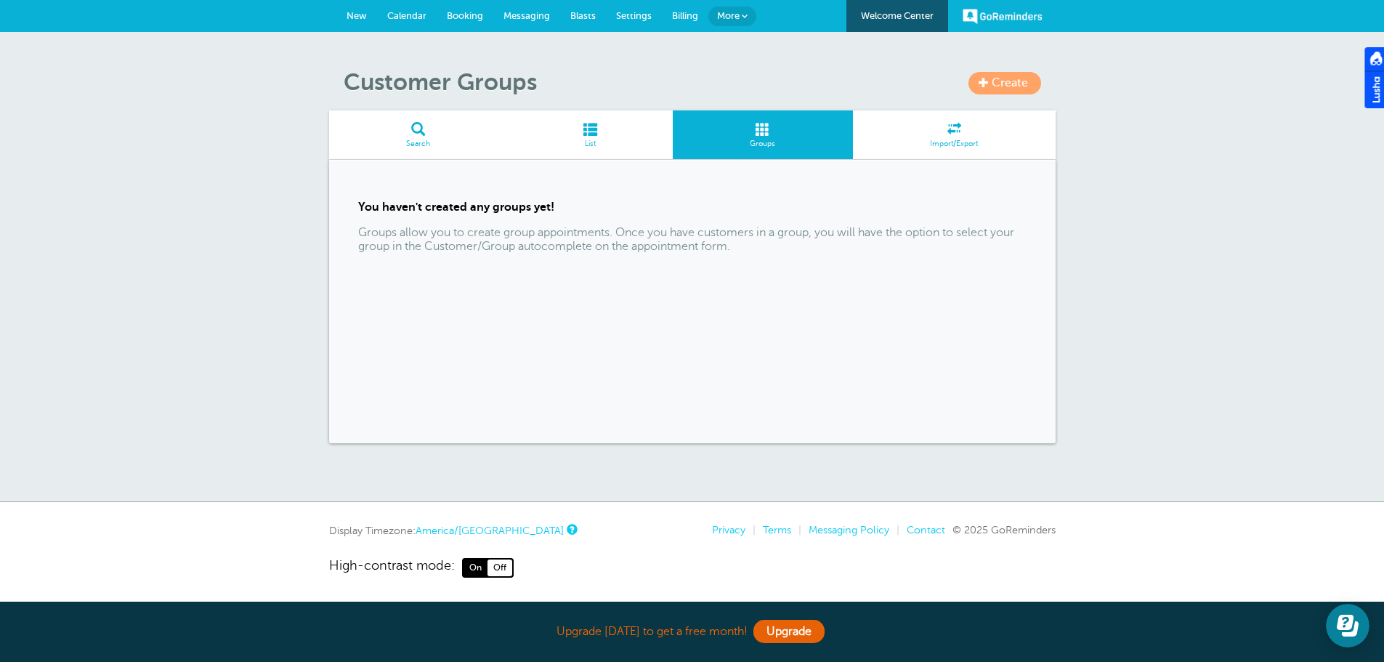
click at [595, 124] on span at bounding box center [590, 129] width 166 height 14
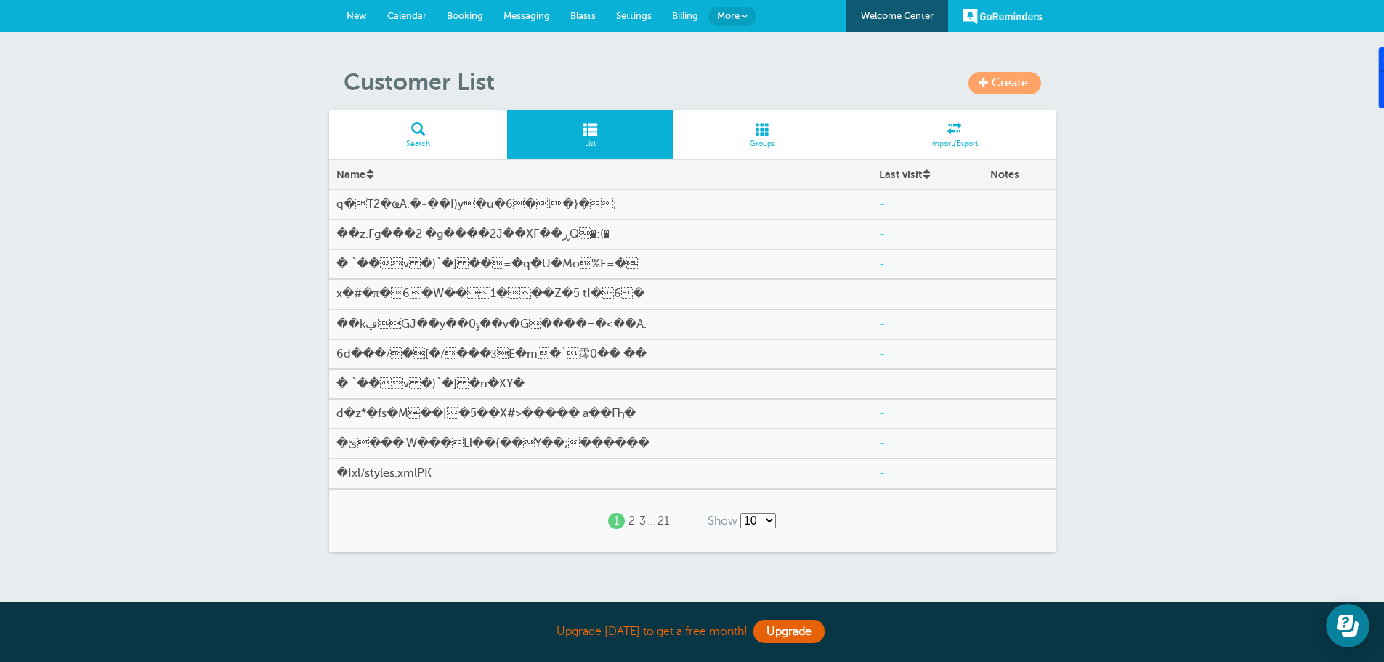
click at [358, 17] on span "New" at bounding box center [356, 15] width 20 height 11
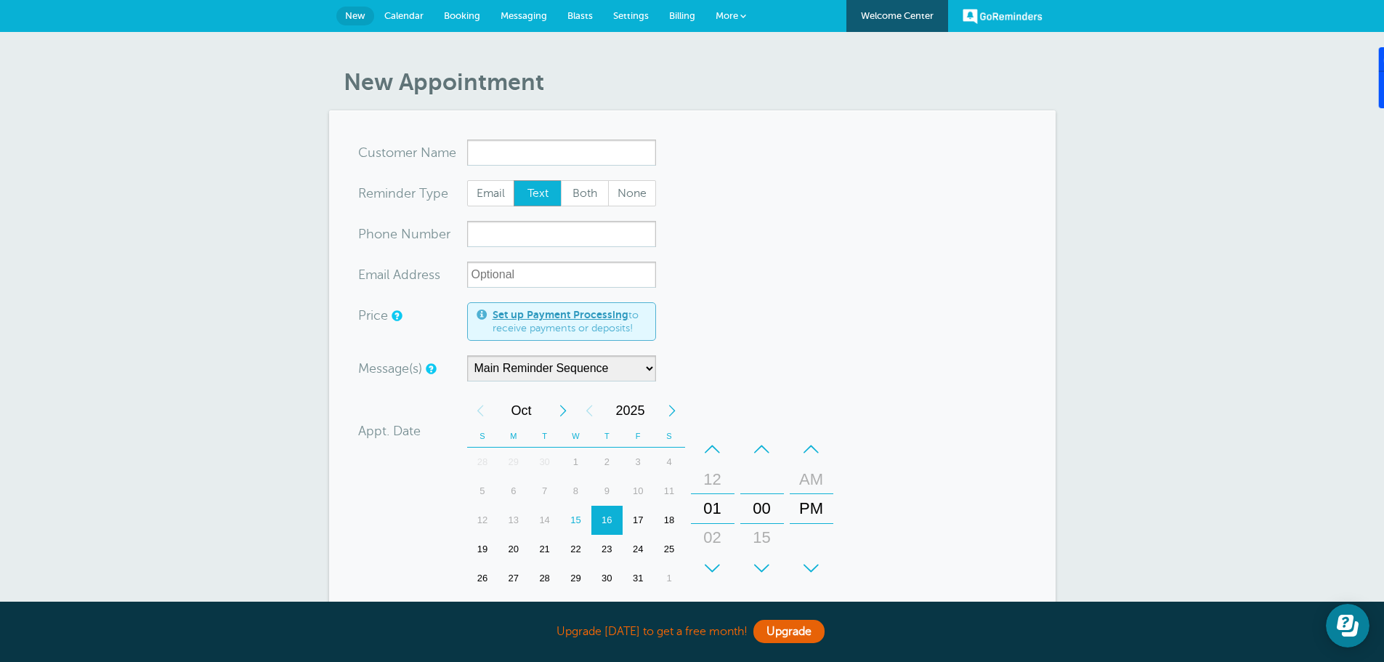
click at [985, 17] on link "GoReminders" at bounding box center [1002, 16] width 80 height 32
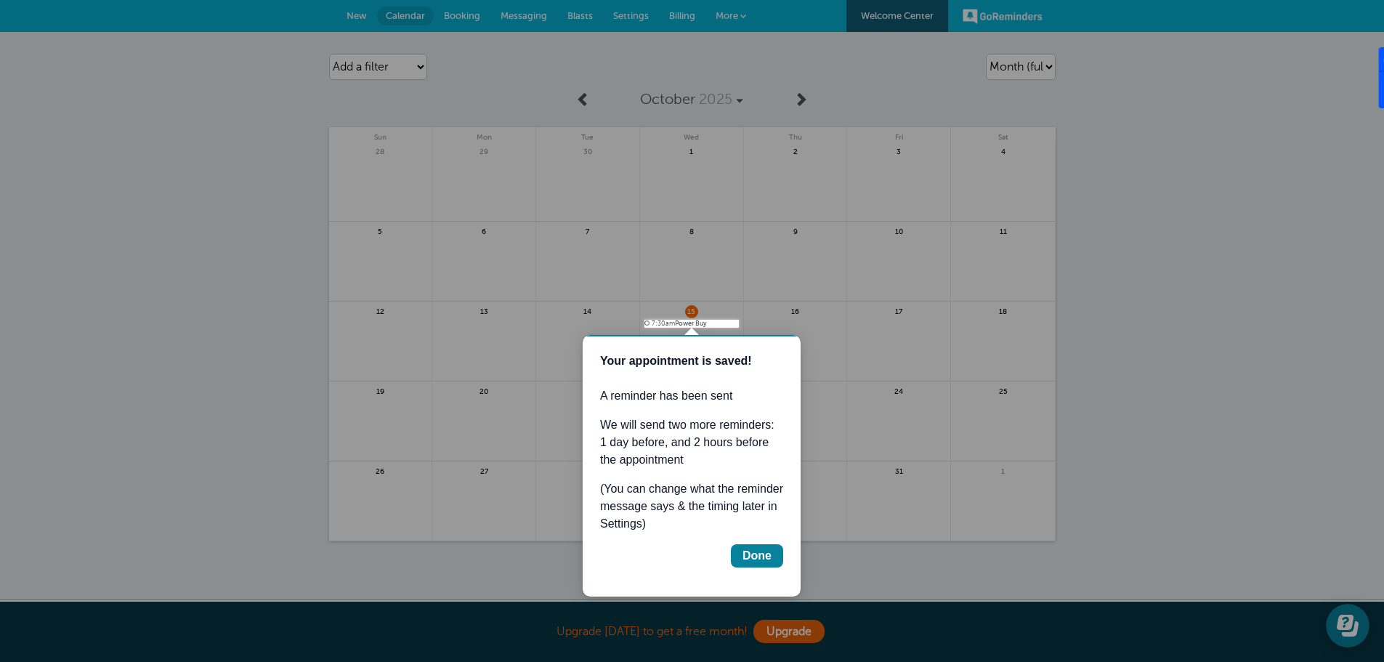
click at [688, 325] on div at bounding box center [691, 324] width 94 height 8
drag, startPoint x: 1270, startPoint y: 660, endPoint x: 629, endPoint y: 412, distance: 687.7
click at [628, 411] on div "Your appointment is saved! A reminder has been sent We will send two more remin…" at bounding box center [691, 459] width 183 height 215
click at [763, 552] on div "Done" at bounding box center [756, 555] width 29 height 17
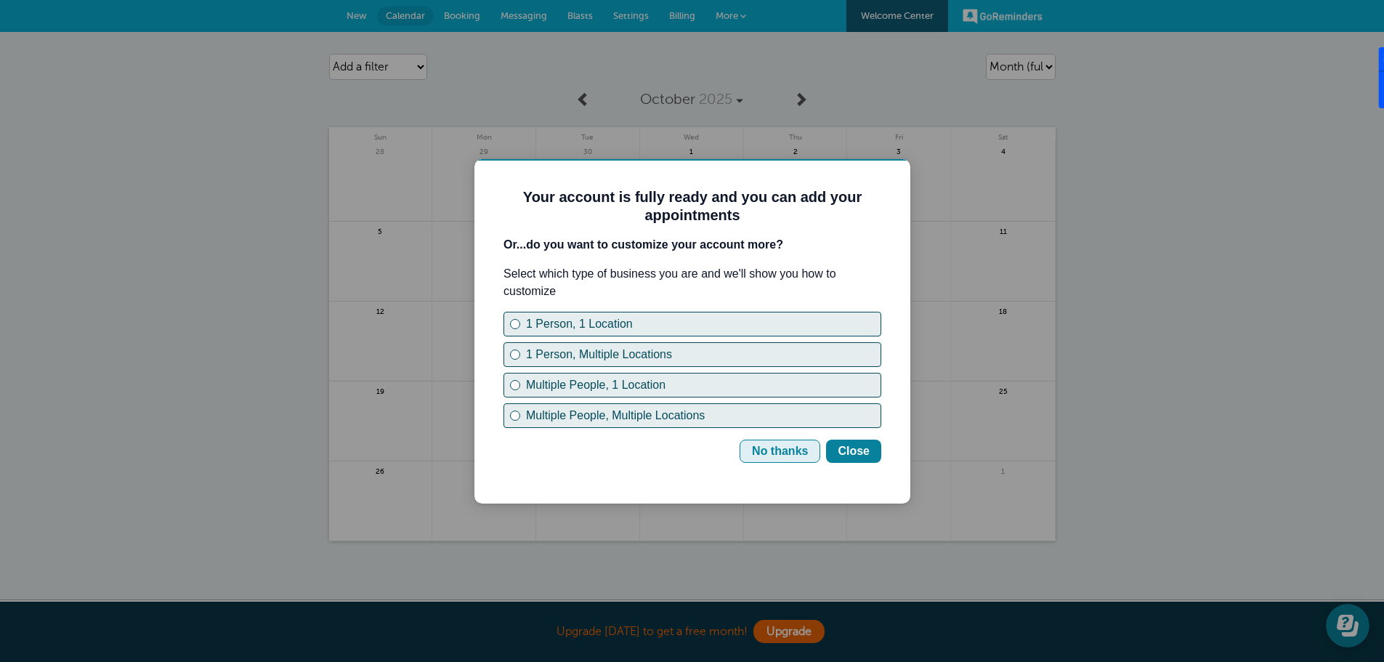
click at [763, 450] on div "No thanks" at bounding box center [780, 450] width 56 height 17
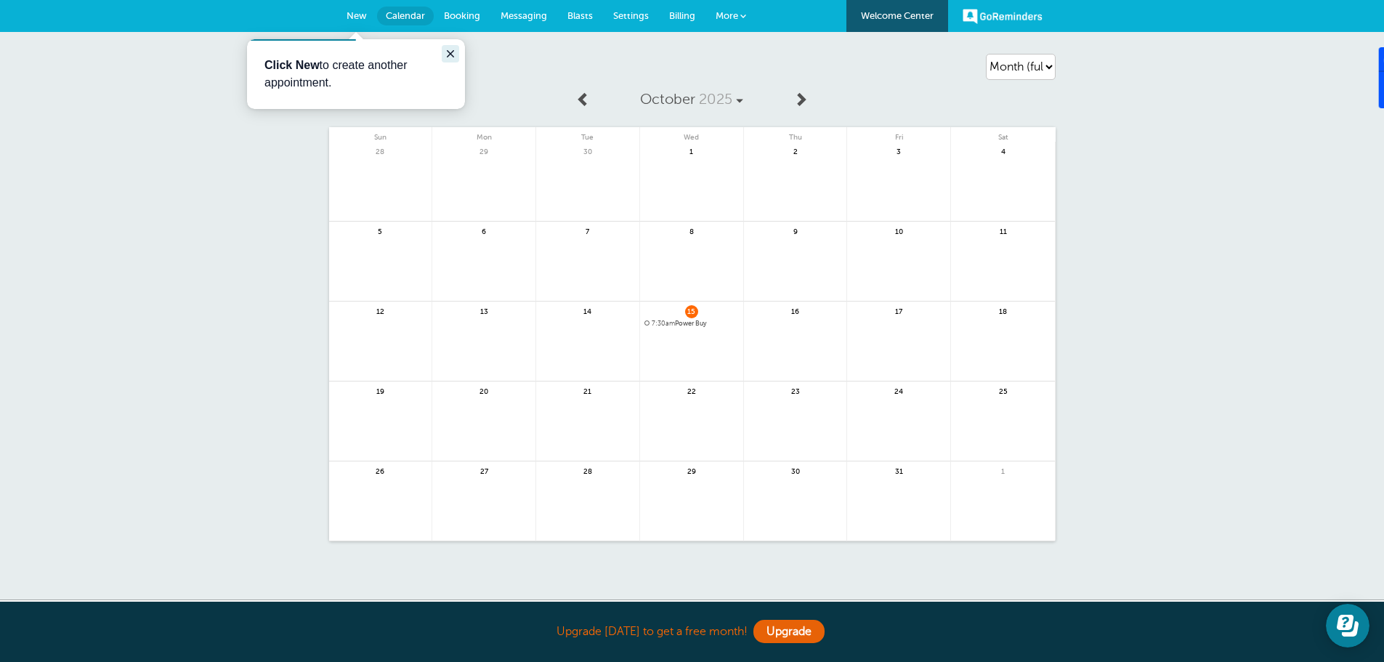
click at [451, 54] on icon "Close guide" at bounding box center [450, 53] width 7 height 7
click at [660, 323] on span "7:30am" at bounding box center [662, 323] width 23 height 7
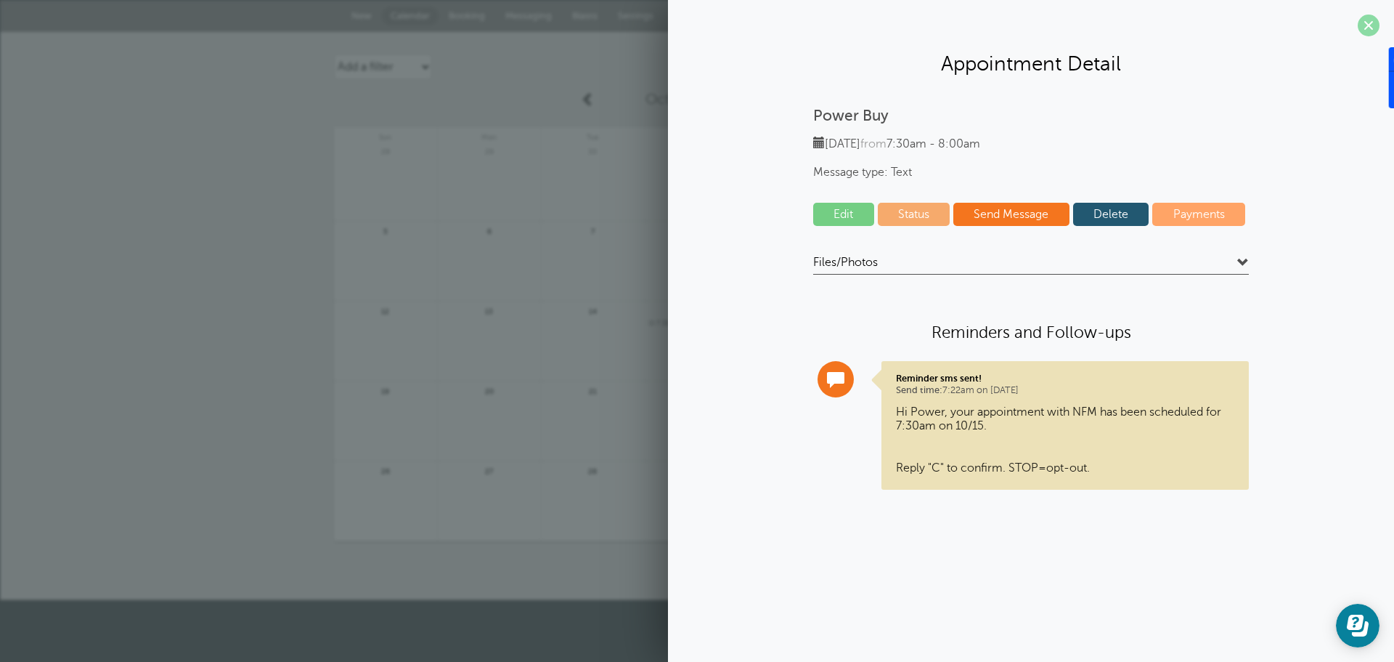
click at [1368, 25] on span at bounding box center [1369, 26] width 22 height 22
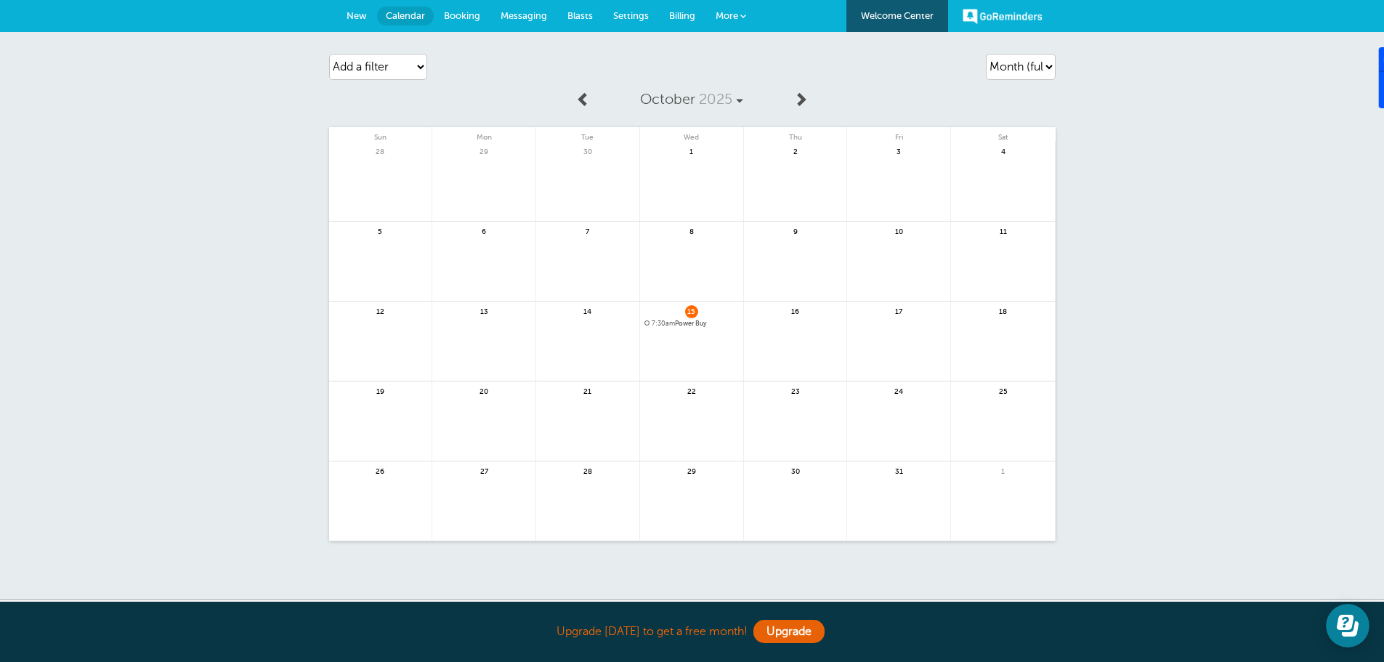
click at [516, 15] on span "Messaging" at bounding box center [523, 15] width 46 height 11
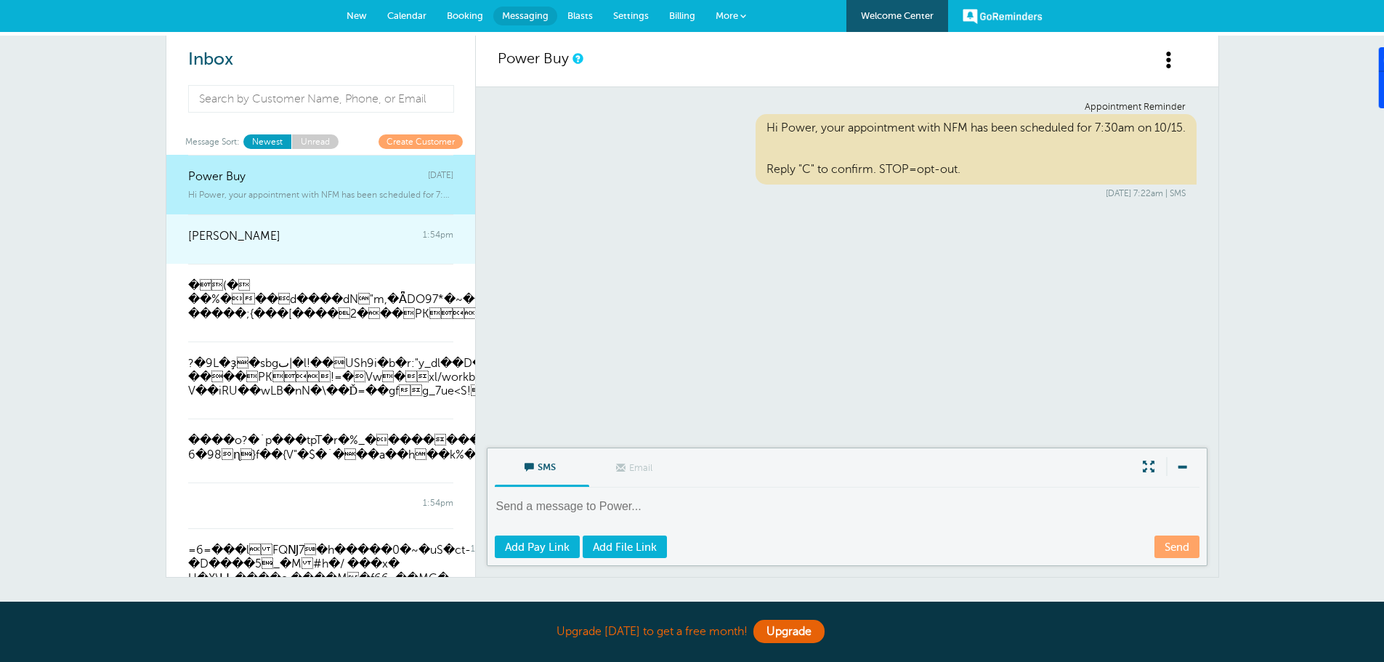
click at [423, 235] on span "1:54pm" at bounding box center [438, 237] width 31 height 14
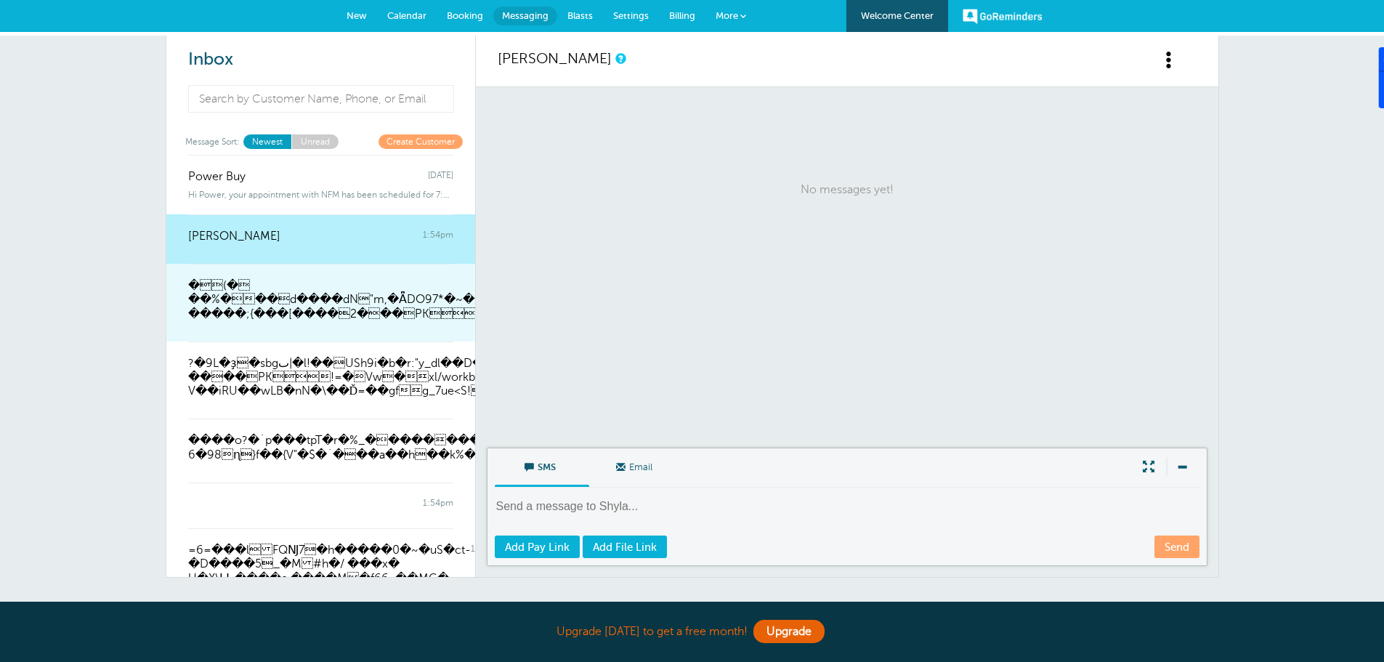
click at [350, 284] on span "�(� ��%���d����dN"m,�ǞDO97*�~��ɸ8�O�c|n���E������B��!$}�����;{���[…" at bounding box center [481, 300] width 587 height 42
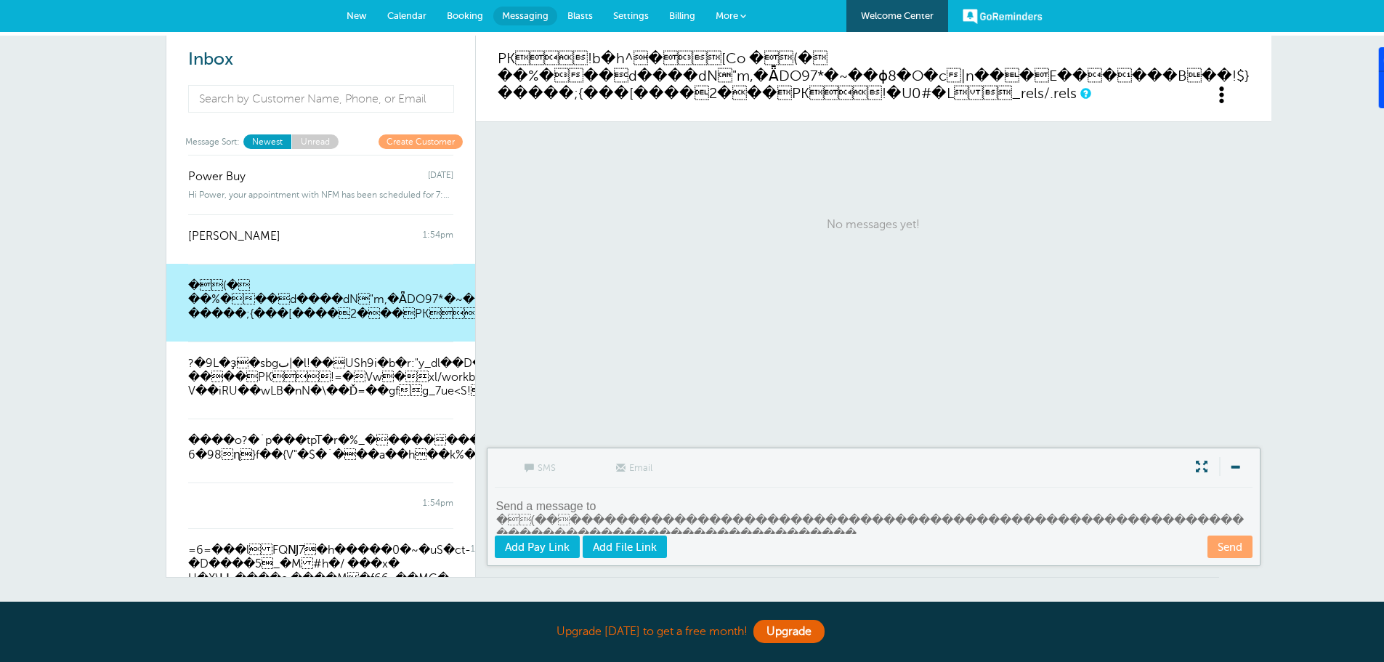
click at [730, 10] on span "More" at bounding box center [726, 15] width 23 height 11
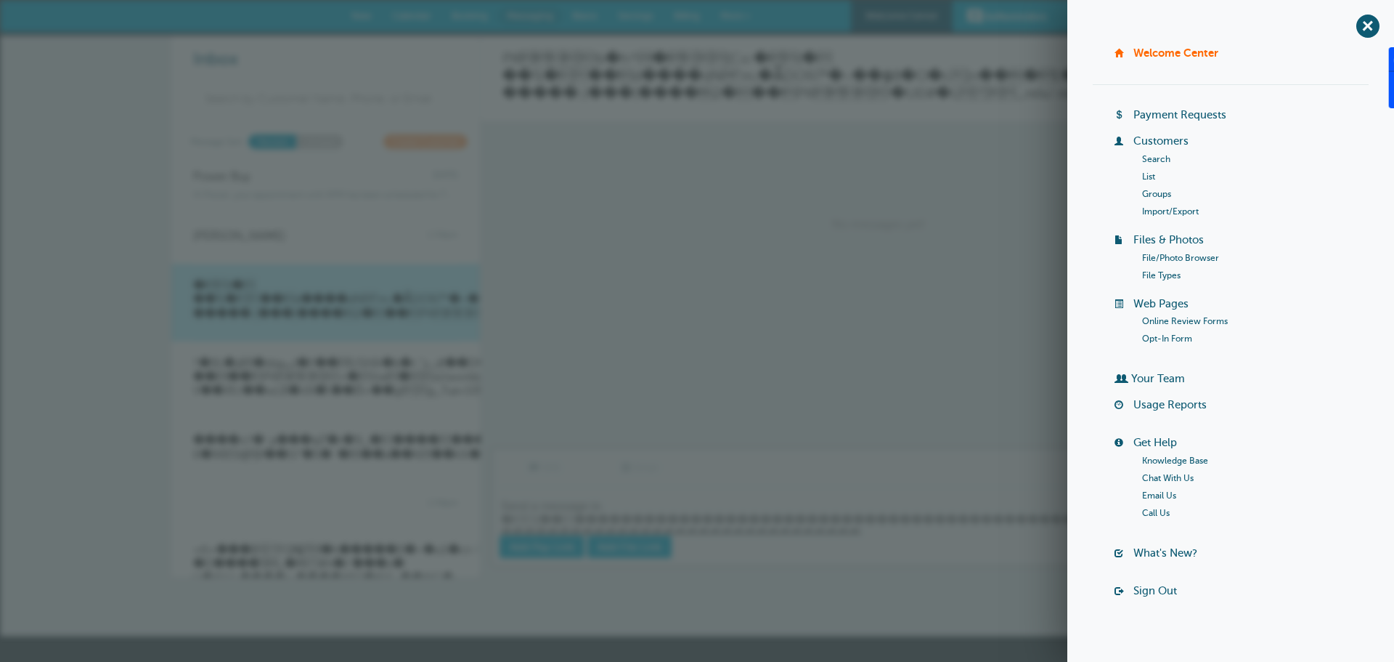
click at [1179, 402] on link "Usage Reports" at bounding box center [1170, 405] width 73 height 12
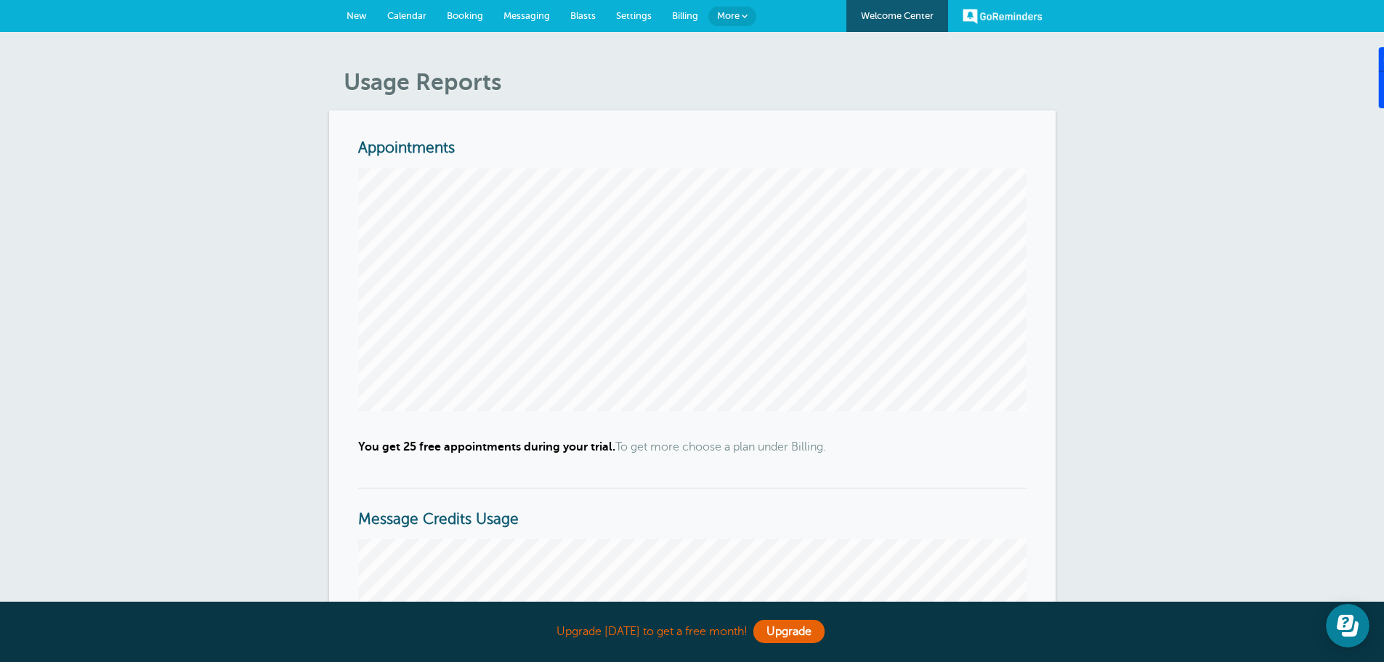
click at [730, 14] on span "More" at bounding box center [728, 15] width 23 height 11
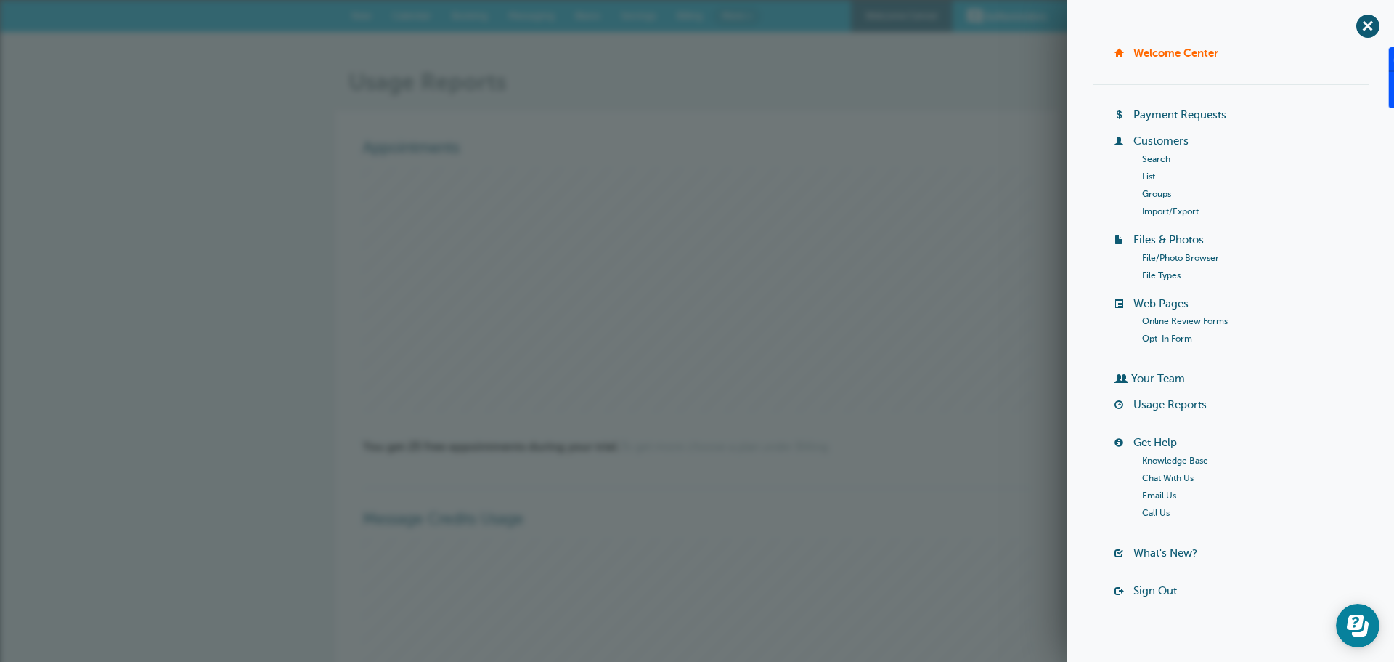
click at [1145, 178] on link "List" at bounding box center [1148, 176] width 13 height 10
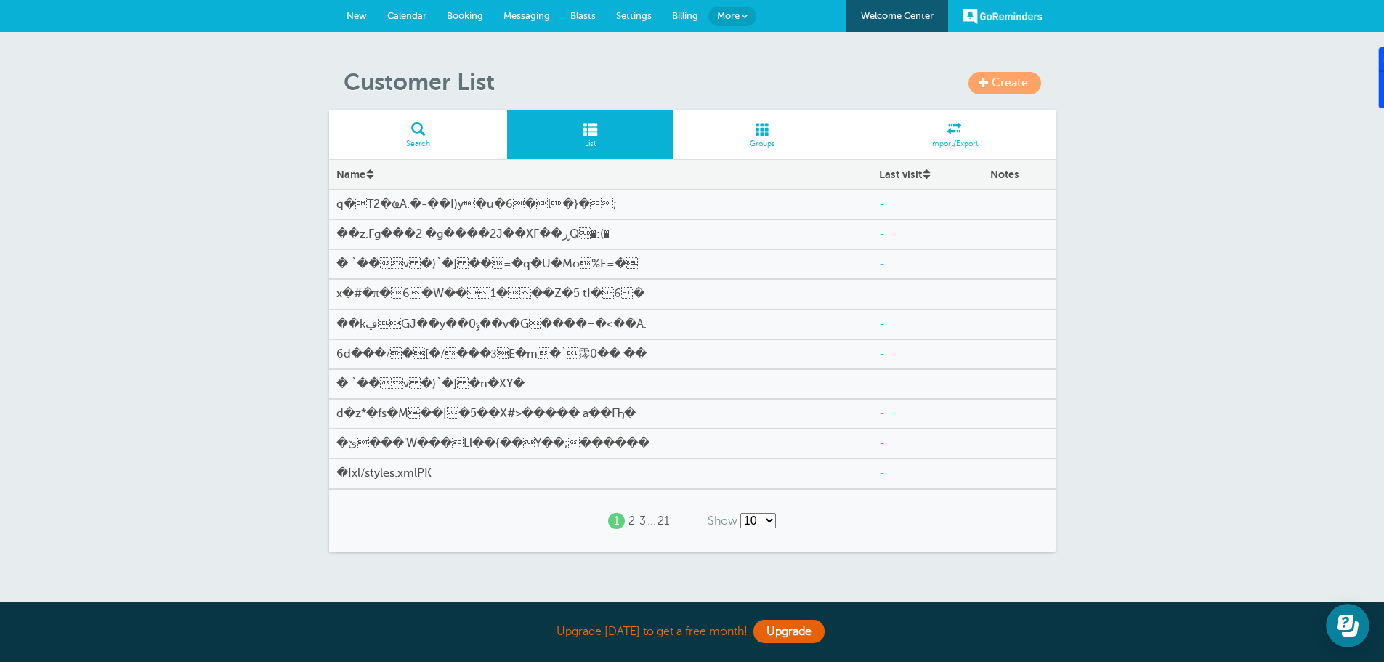
click at [592, 134] on span at bounding box center [590, 129] width 166 height 14
drag, startPoint x: 592, startPoint y: 134, endPoint x: 609, endPoint y: 126, distance: 18.5
click at [598, 134] on span at bounding box center [590, 129] width 166 height 14
click at [732, 12] on span "More" at bounding box center [728, 15] width 23 height 11
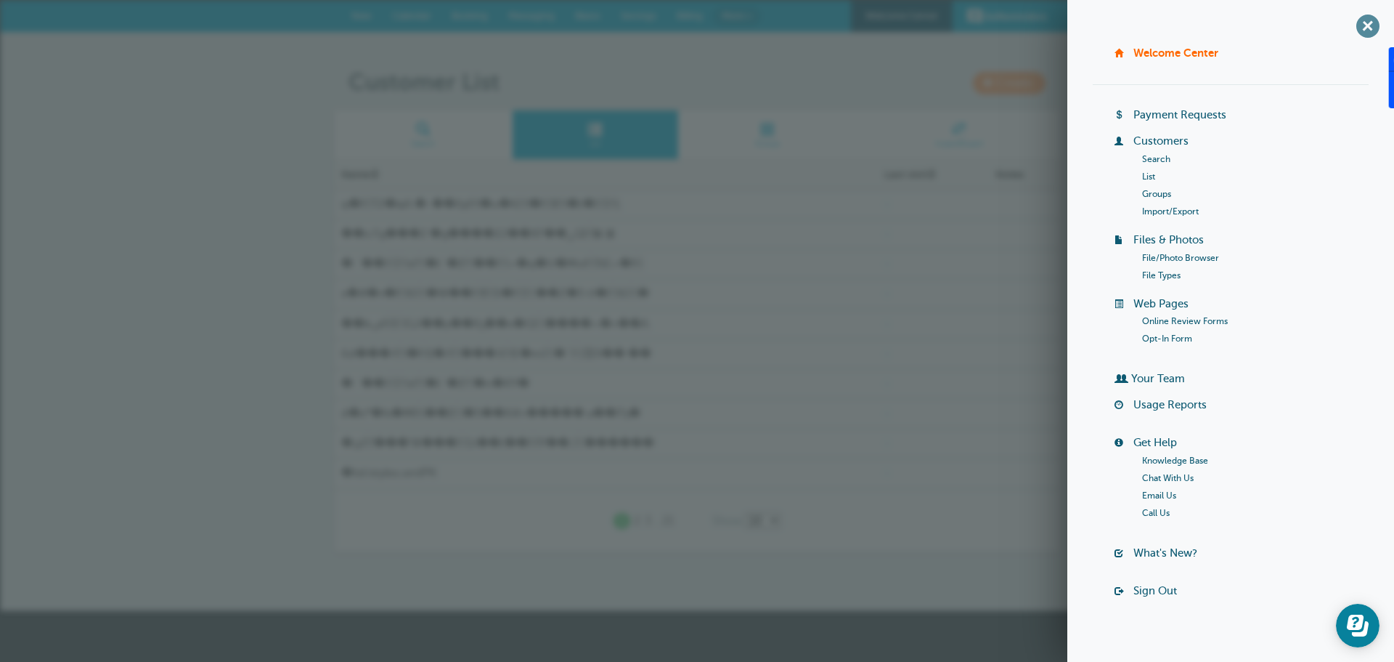
click at [1356, 20] on span "+" at bounding box center [1368, 25] width 33 height 33
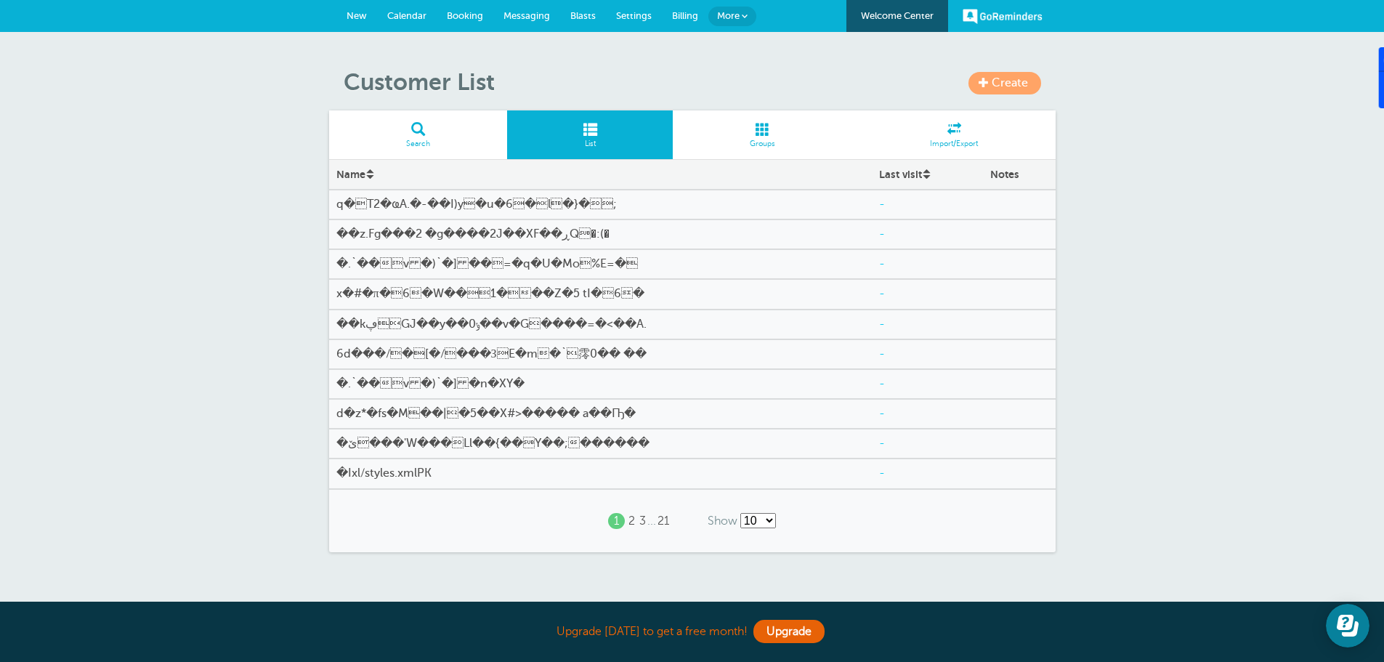
drag, startPoint x: 353, startPoint y: 201, endPoint x: 921, endPoint y: 206, distance: 568.0
click at [921, 206] on div "-" at bounding box center [927, 204] width 111 height 28
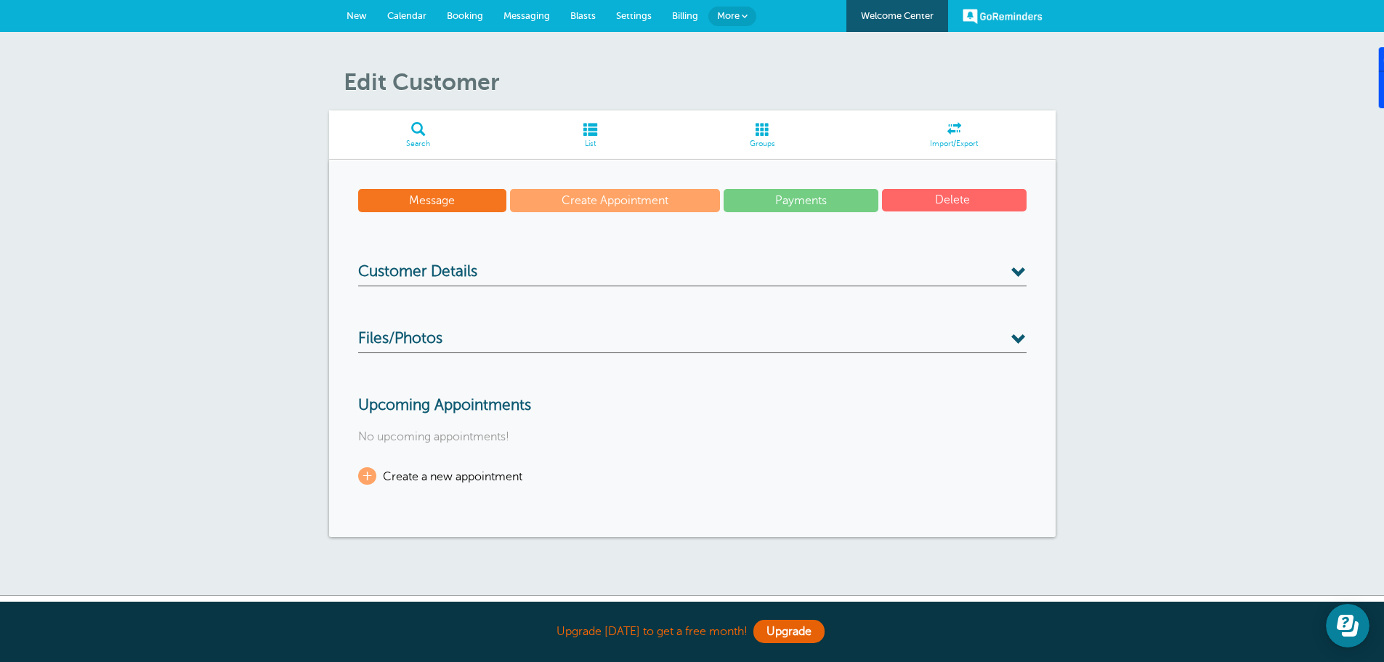
click at [919, 202] on button "Delete" at bounding box center [954, 200] width 145 height 23
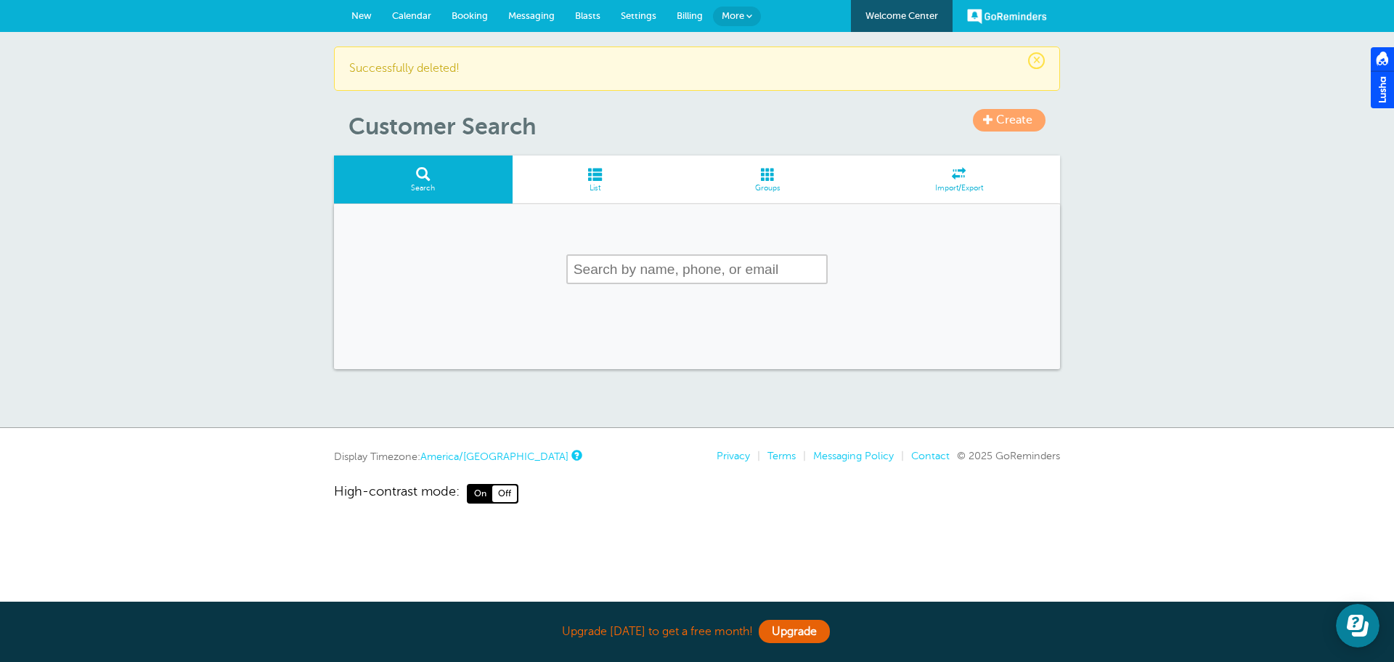
click at [734, 11] on span "More" at bounding box center [733, 15] width 23 height 11
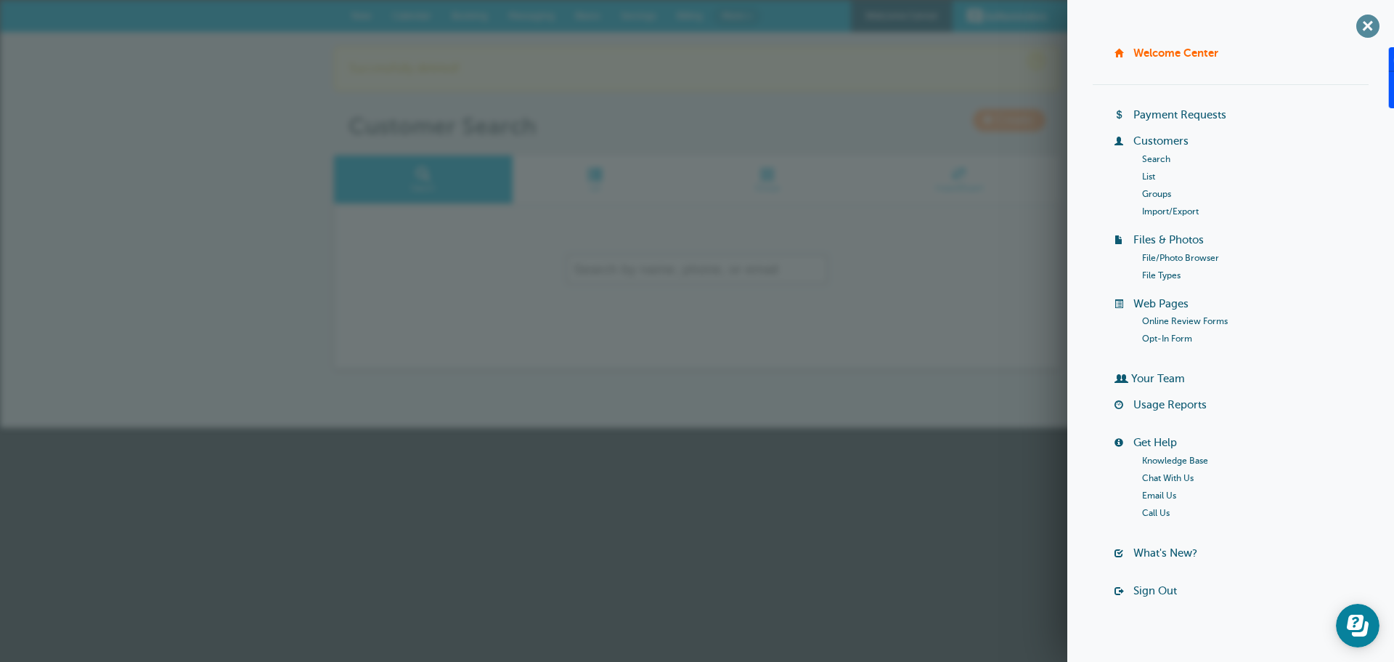
click at [1356, 19] on span "+" at bounding box center [1368, 25] width 33 height 33
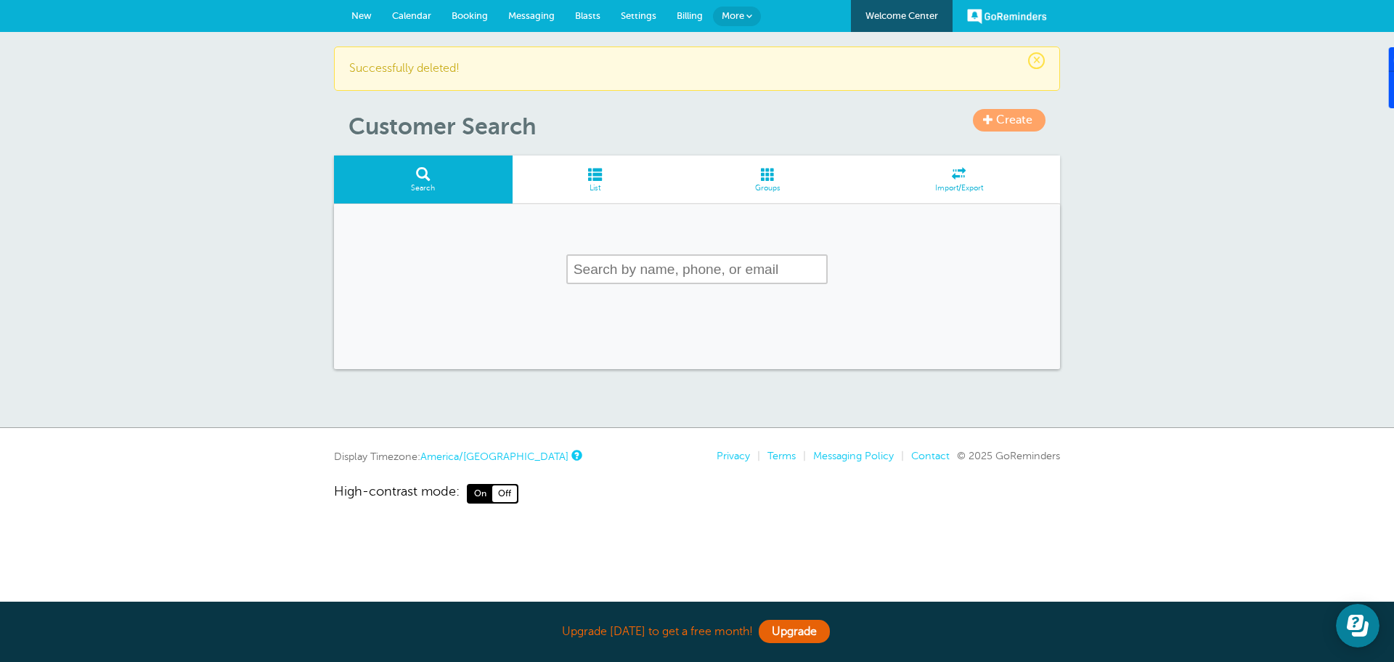
click at [532, 17] on span "Messaging" at bounding box center [531, 15] width 46 height 11
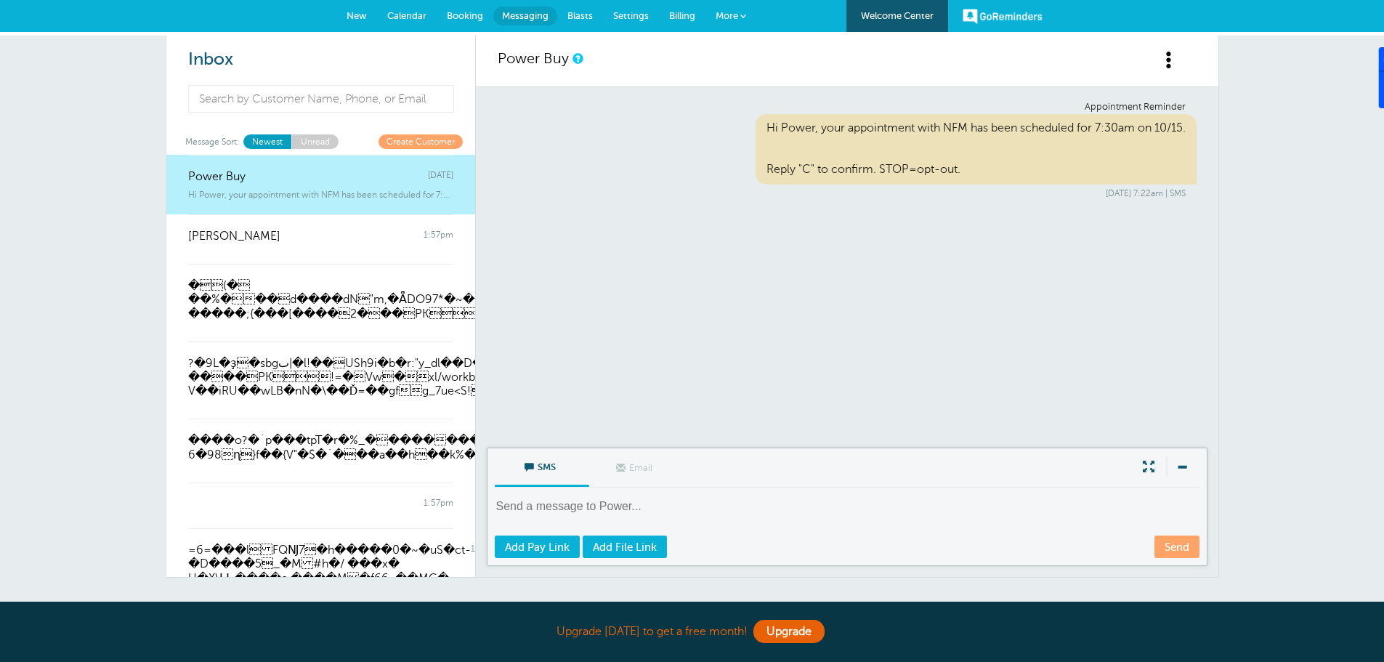
drag, startPoint x: 357, startPoint y: 280, endPoint x: 750, endPoint y: 275, distance: 392.2
click at [750, 275] on div "Appointment Reminder Hi Power, your appointment with NFM has been scheduled for…" at bounding box center [847, 267] width 742 height 360
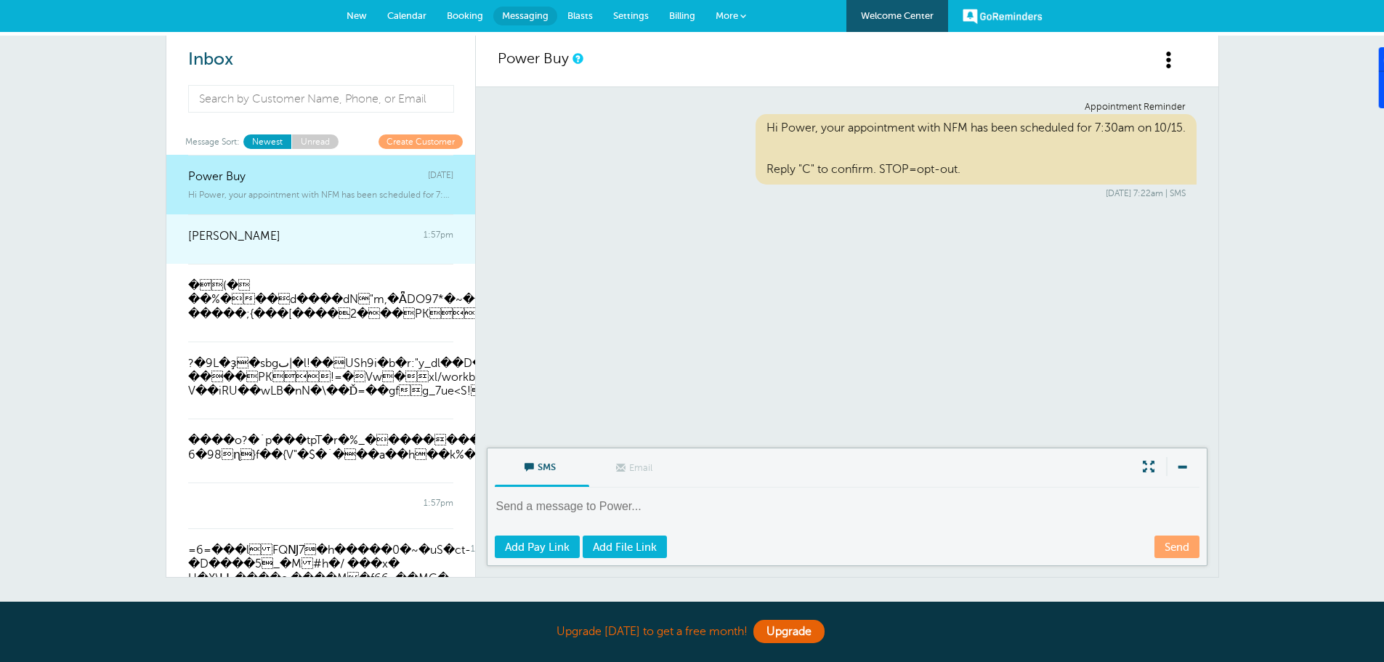
click at [370, 241] on div "Shyla Gish 1:57pm" at bounding box center [320, 228] width 265 height 29
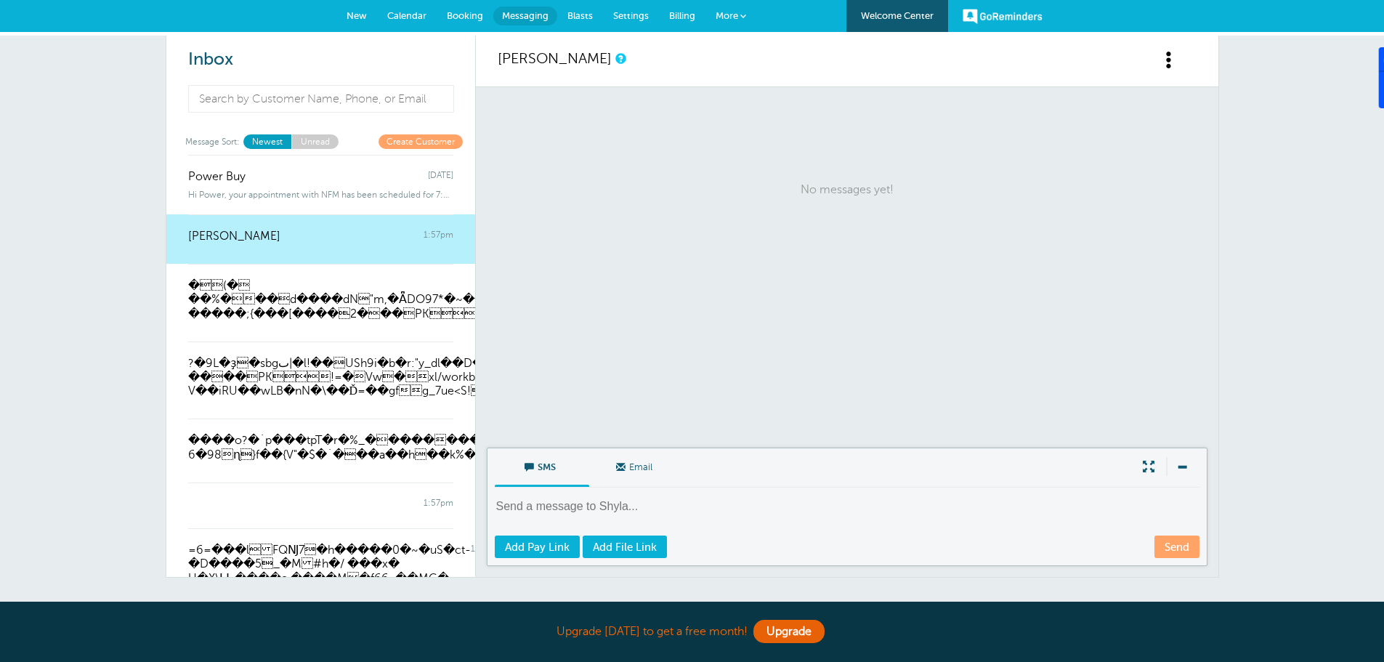
drag, startPoint x: 370, startPoint y: 241, endPoint x: 1112, endPoint y: 391, distance: 757.2
click at [1112, 391] on div "No messages yet!" at bounding box center [847, 267] width 742 height 360
click at [1165, 59] on span at bounding box center [1169, 60] width 18 height 18
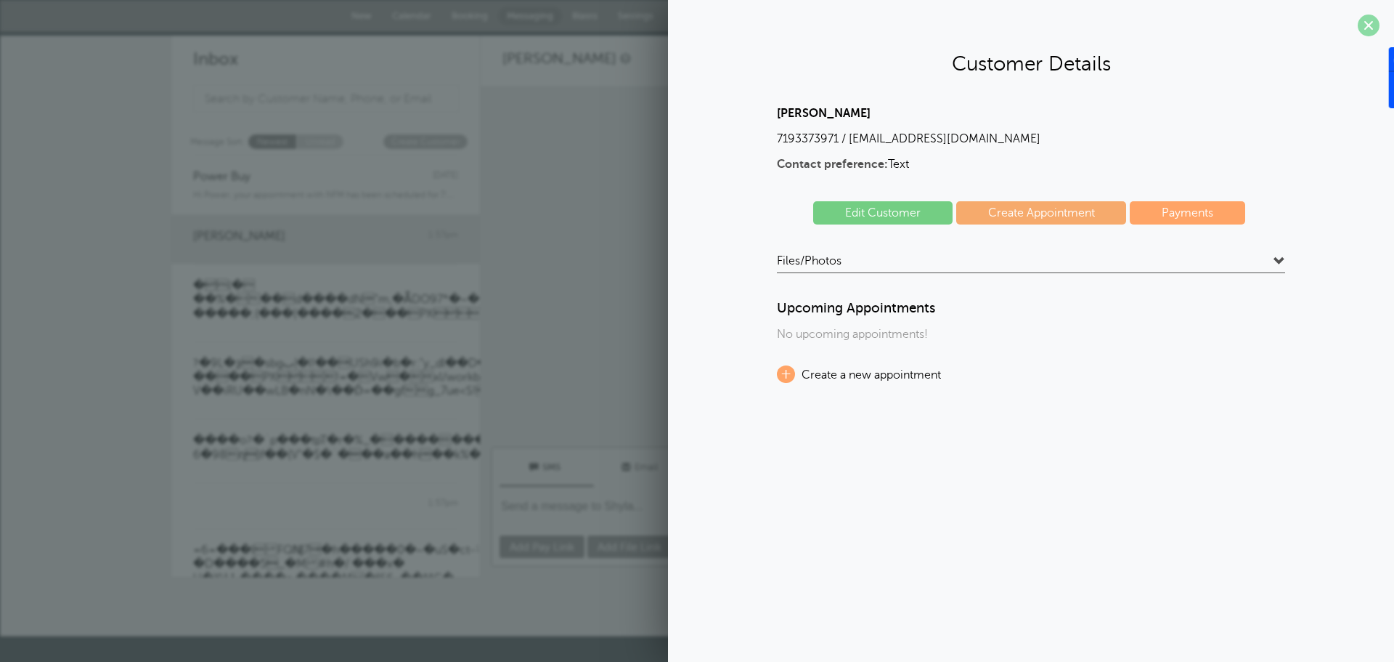
click at [1369, 23] on span at bounding box center [1369, 26] width 22 height 22
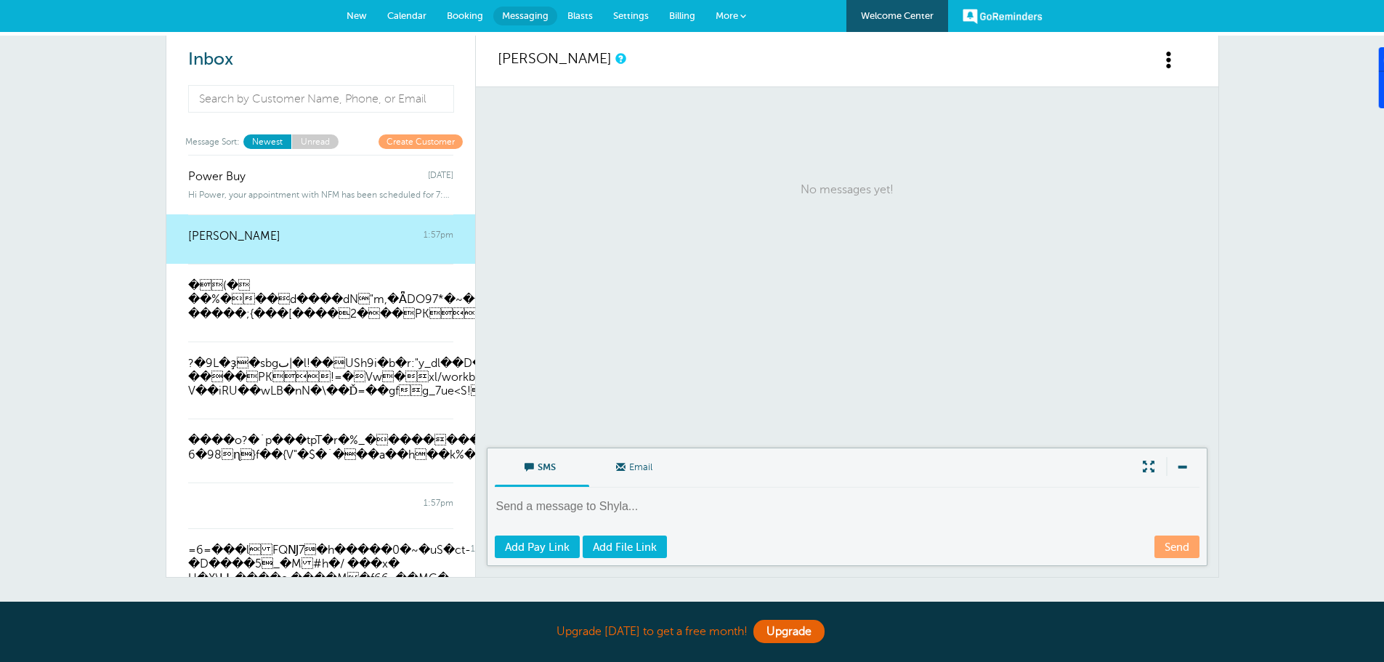
click at [577, 13] on span "Blasts" at bounding box center [579, 15] width 25 height 11
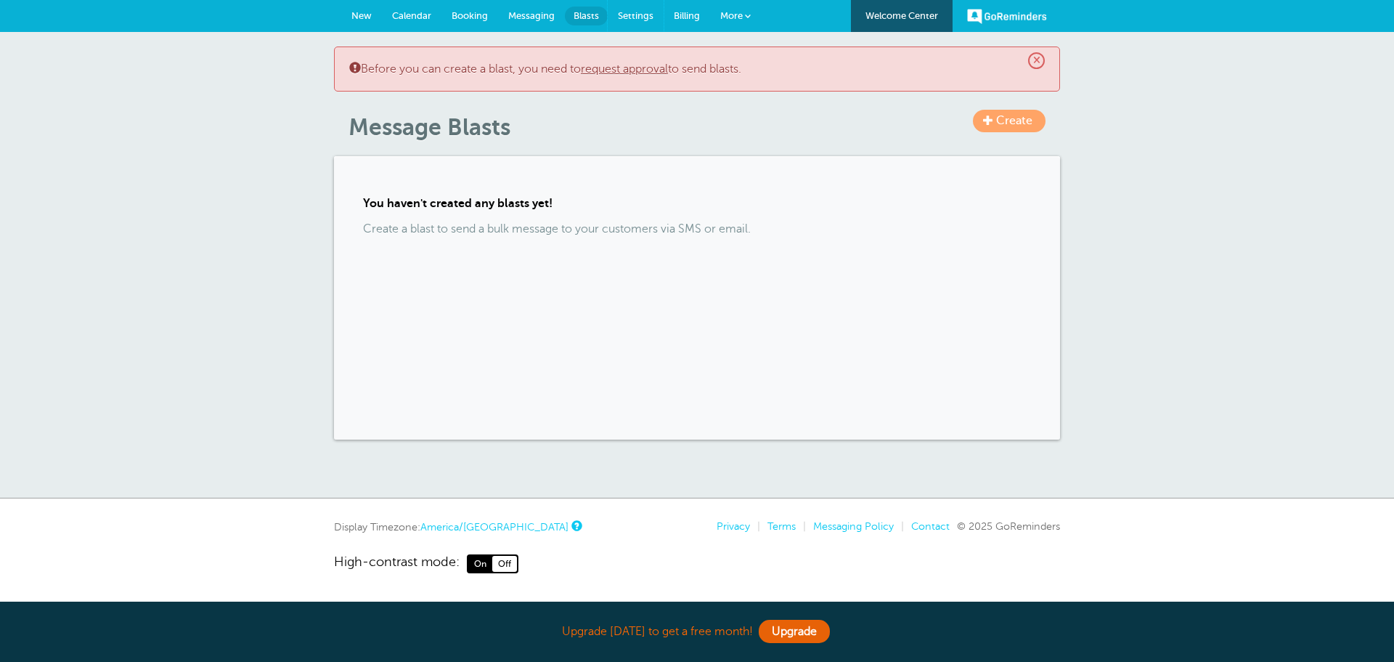
click at [625, 13] on span "Settings" at bounding box center [636, 15] width 36 height 11
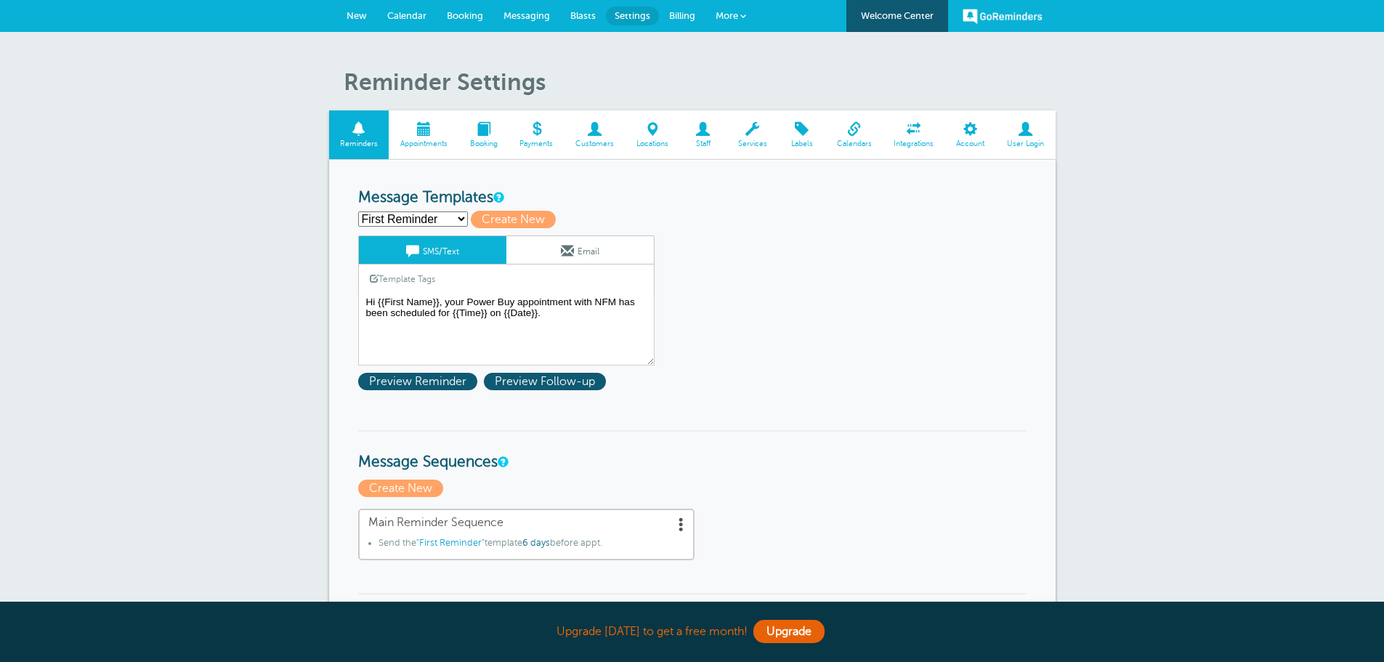
click at [577, 16] on span "Blasts" at bounding box center [582, 15] width 25 height 11
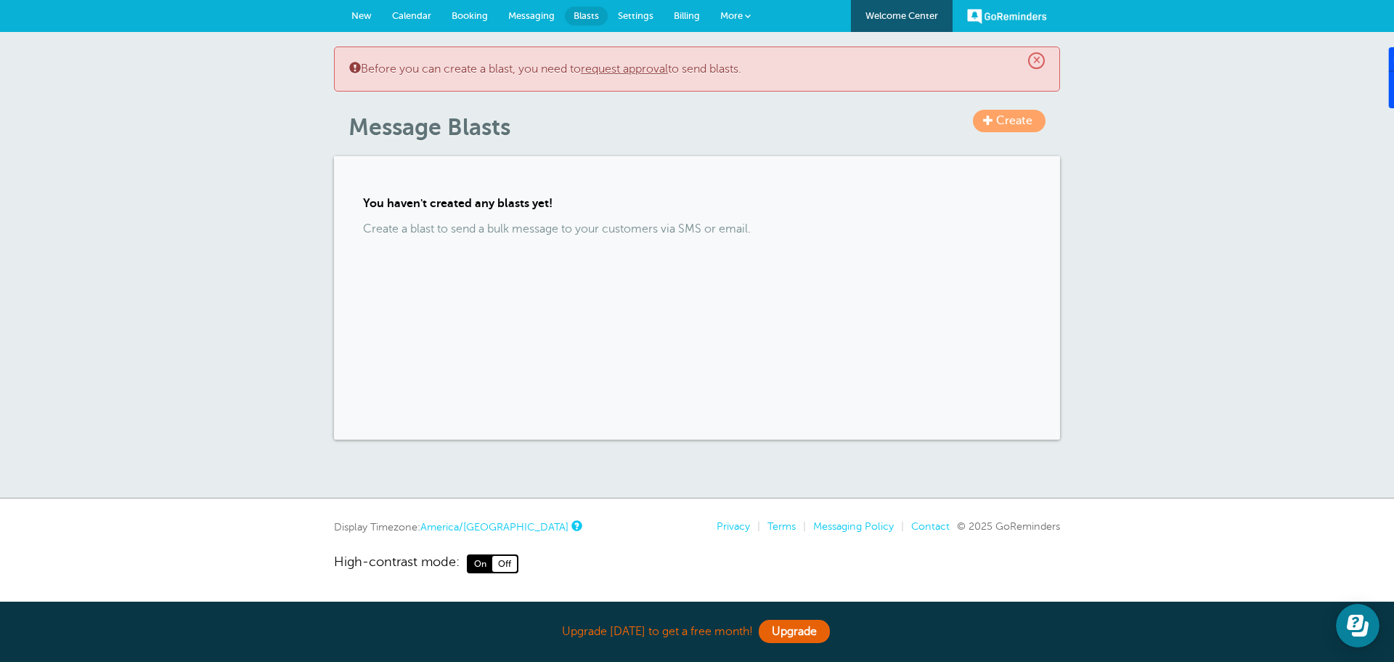
click at [634, 17] on span "Settings" at bounding box center [636, 15] width 36 height 11
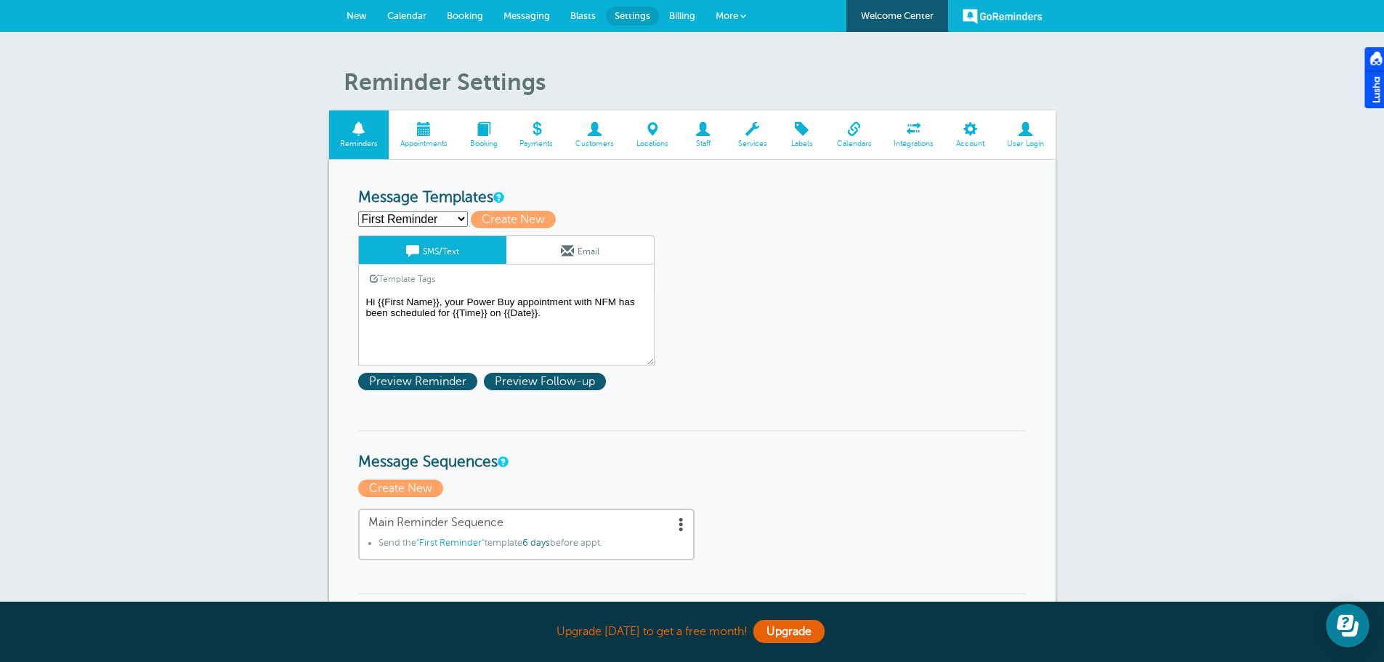
click at [463, 215] on select "First Reminder Second Reminder Third Reminder Create new..." at bounding box center [413, 218] width 110 height 15
click at [1023, 136] on span at bounding box center [1026, 129] width 60 height 14
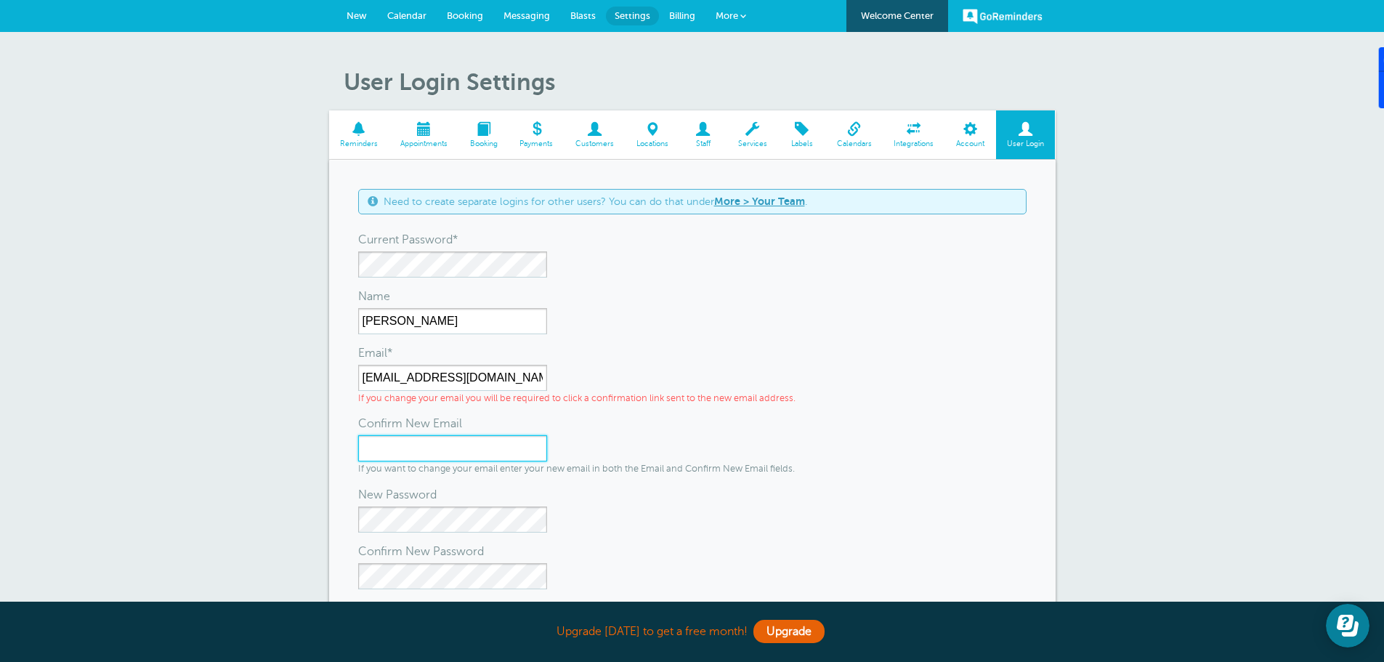
click at [444, 444] on input "Confirm New Email" at bounding box center [452, 448] width 189 height 26
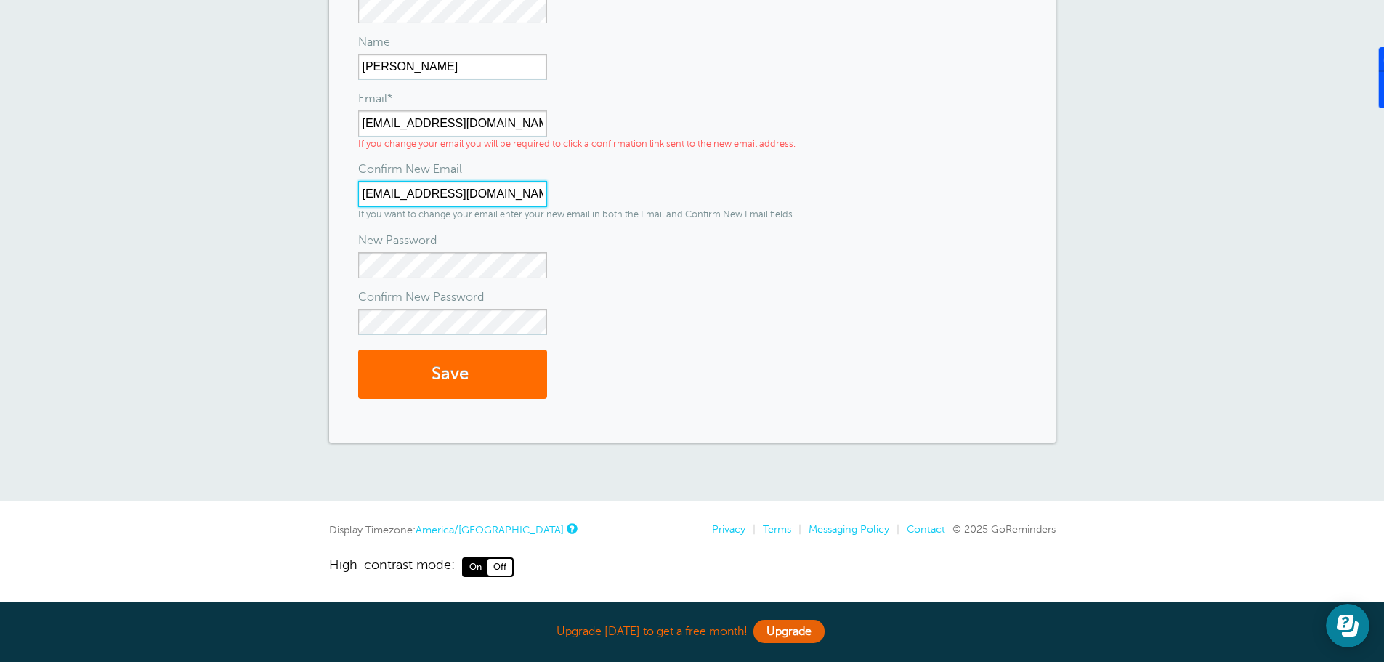
scroll to position [256, 0]
type input "[EMAIL_ADDRESS][DOMAIN_NAME]"
click at [484, 368] on button "Save" at bounding box center [452, 372] width 189 height 50
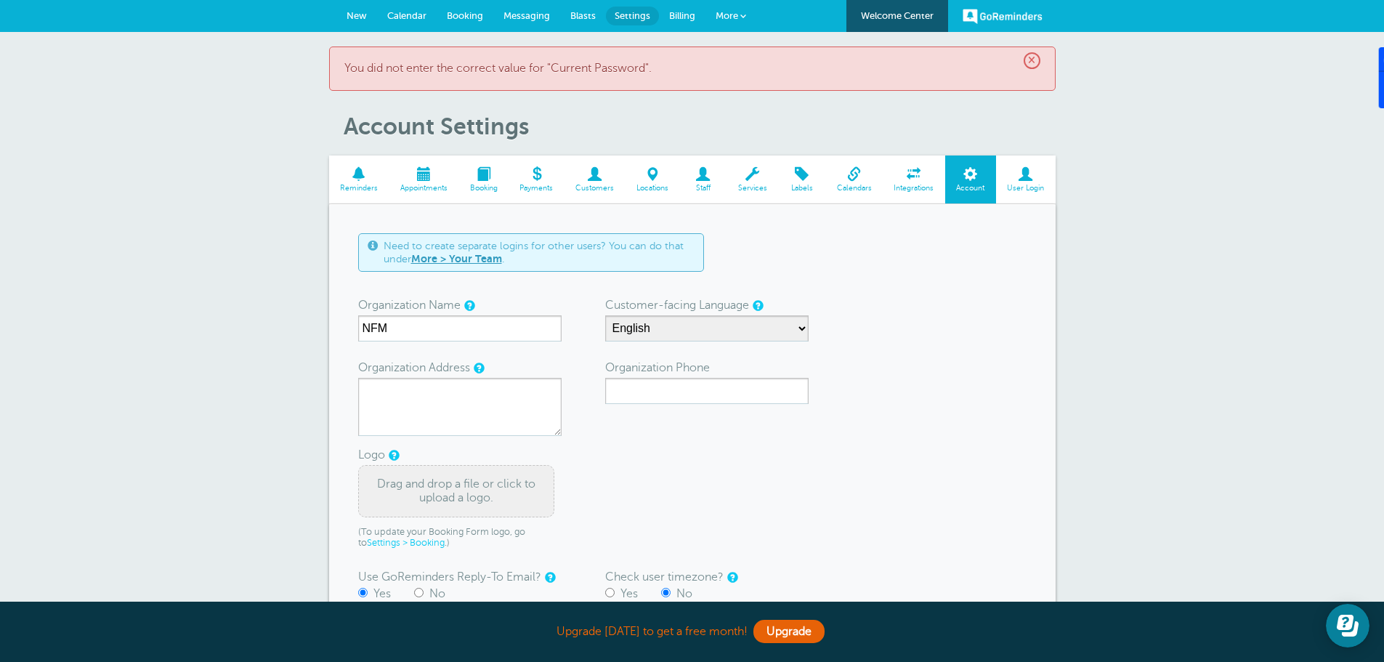
click at [1030, 180] on span at bounding box center [1026, 174] width 60 height 14
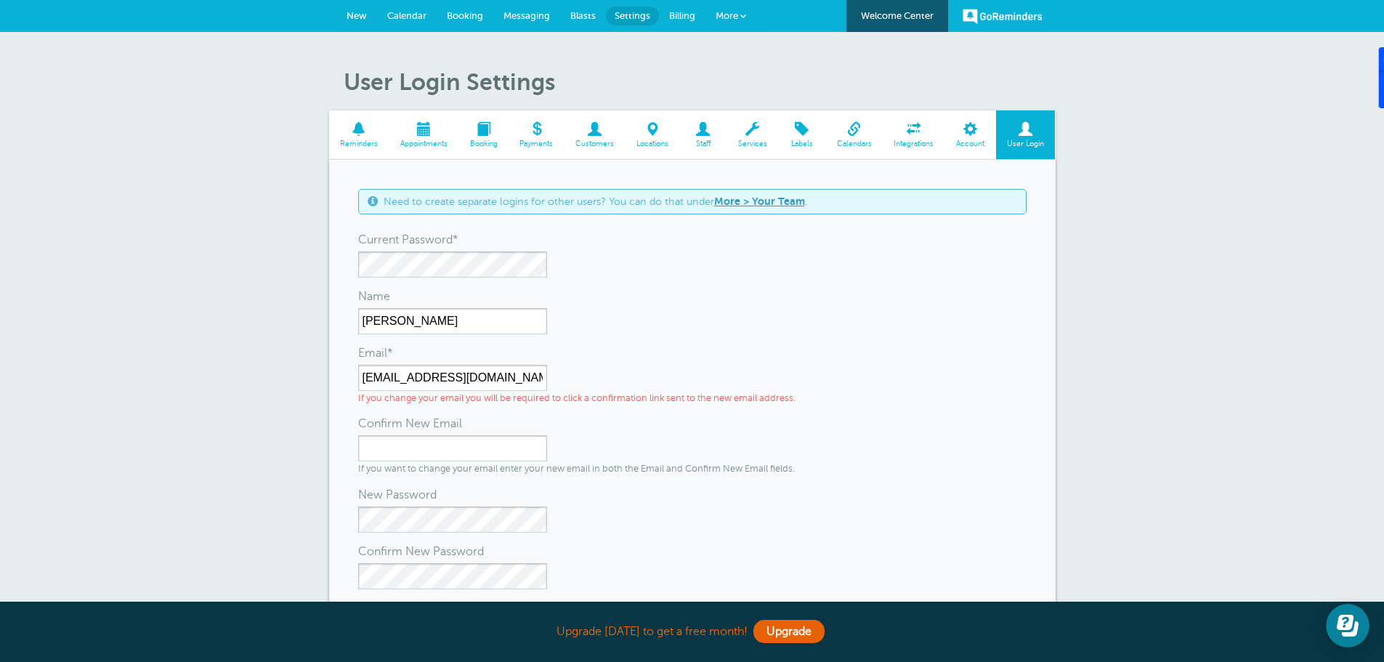
click at [974, 127] on span at bounding box center [970, 129] width 51 height 14
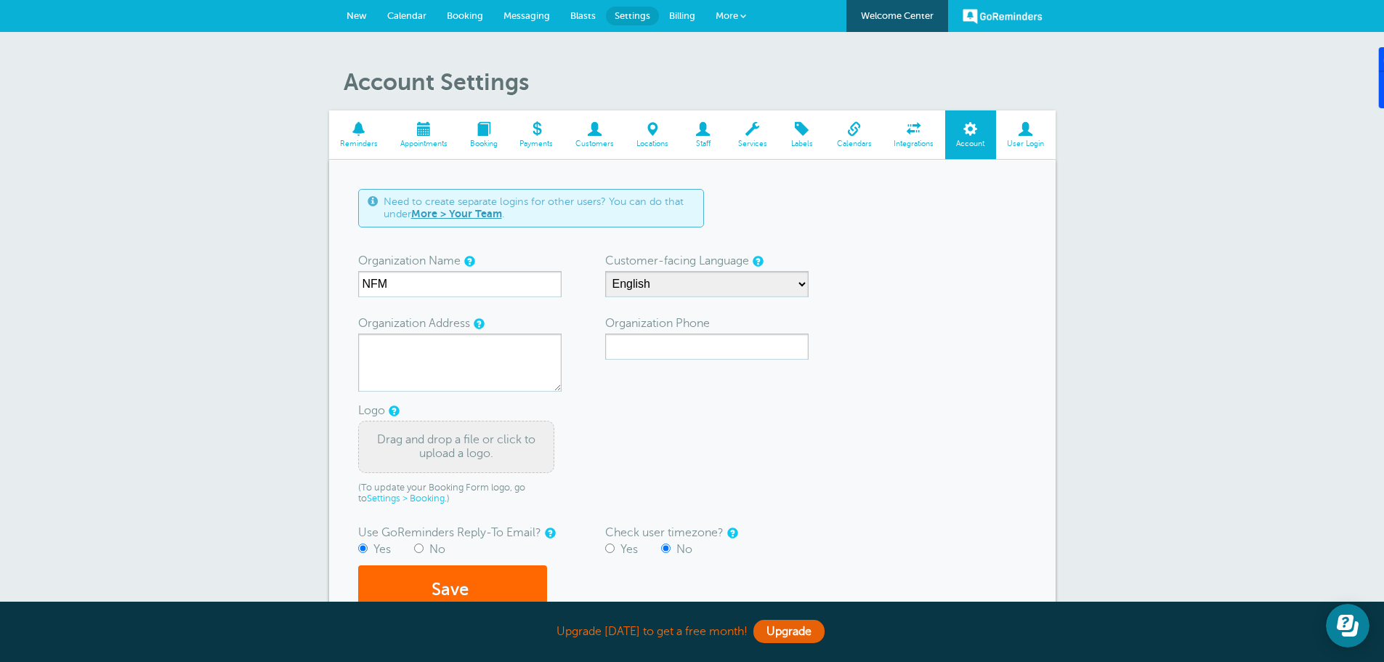
scroll to position [73, 0]
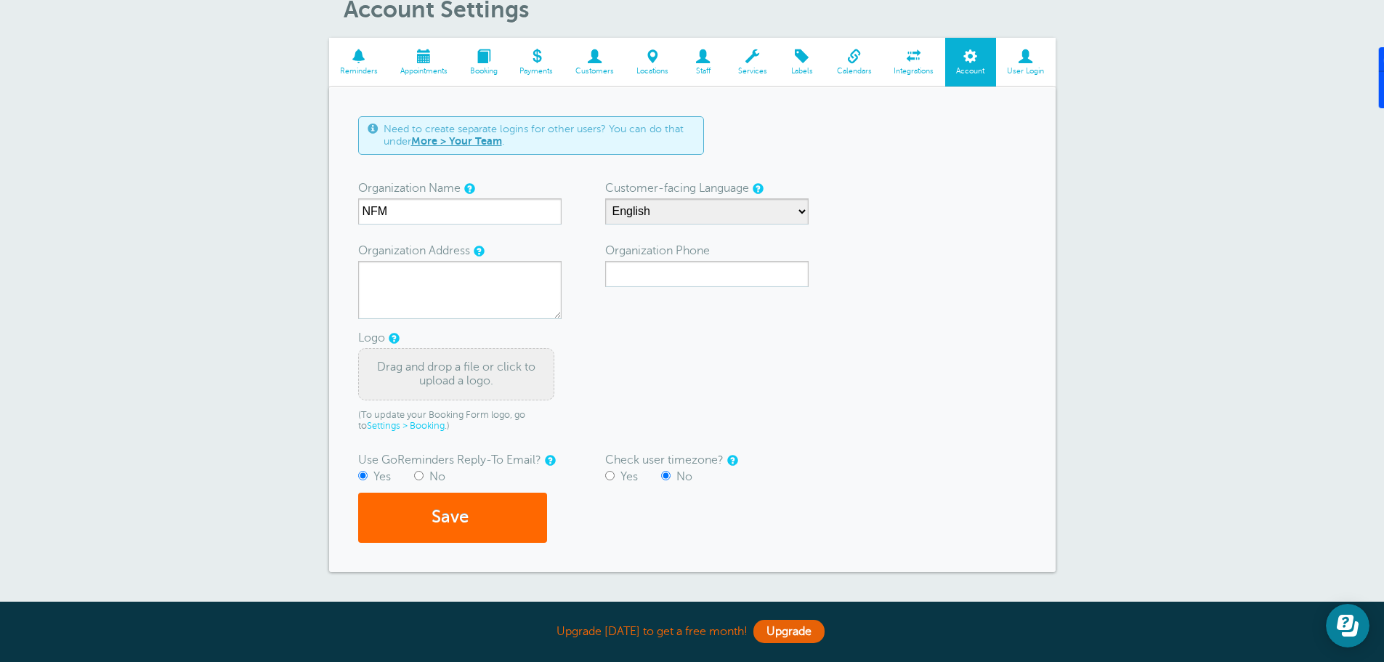
drag, startPoint x: 950, startPoint y: 376, endPoint x: 924, endPoint y: 386, distance: 28.1
click at [949, 378] on form "Need to create separate logins for other users? You can do that under More > Yo…" at bounding box center [692, 329] width 668 height 426
click at [856, 55] on span at bounding box center [853, 56] width 57 height 14
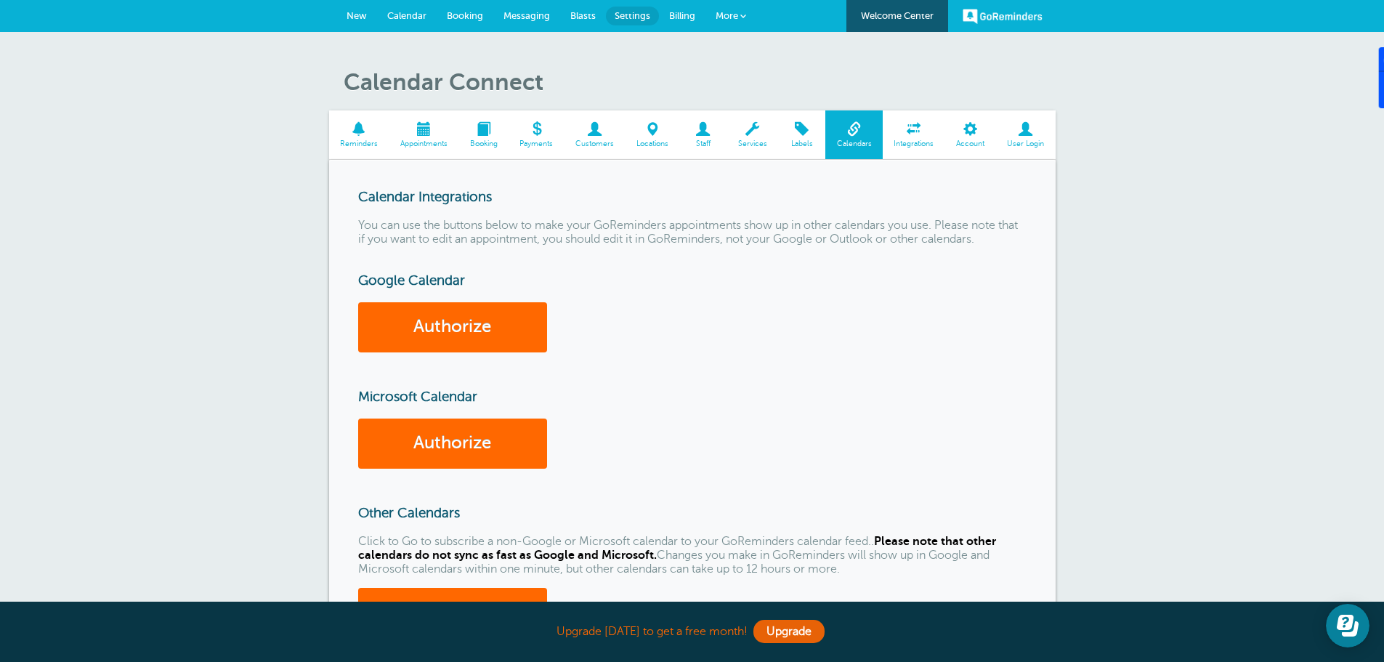
click at [807, 139] on span "Labels" at bounding box center [801, 143] width 33 height 9
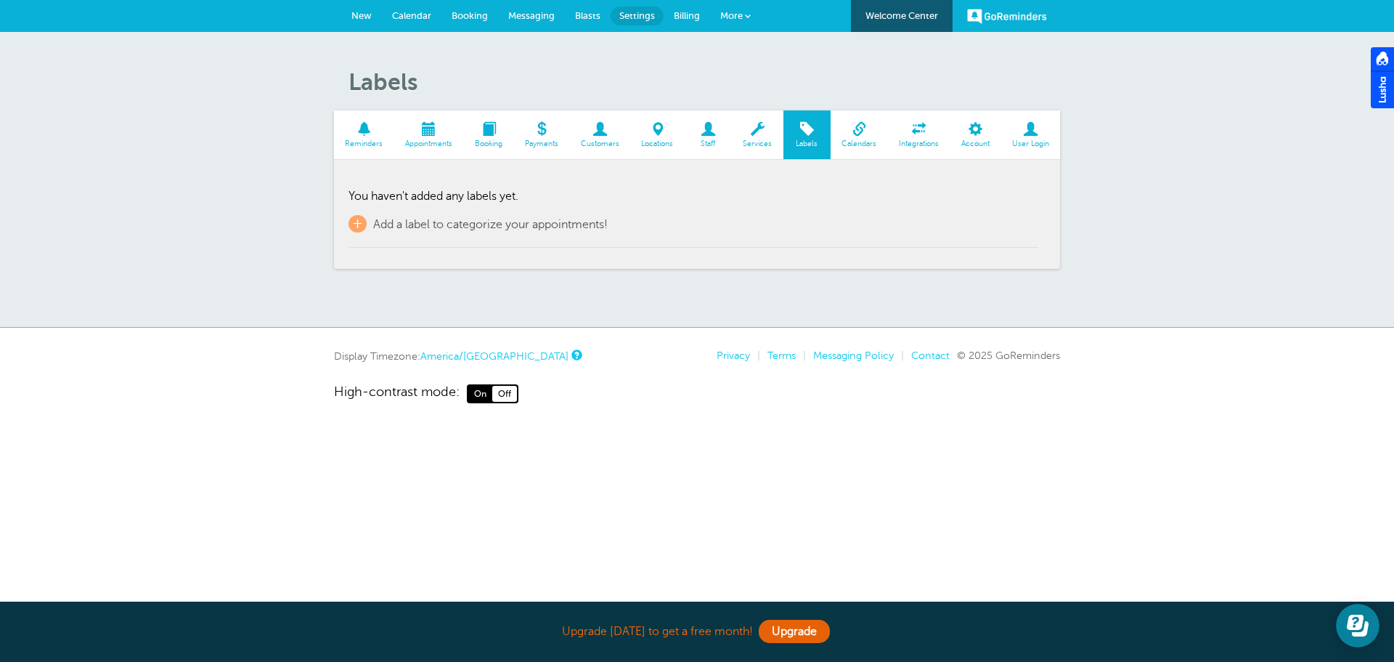
click at [760, 128] on span at bounding box center [758, 129] width 52 height 14
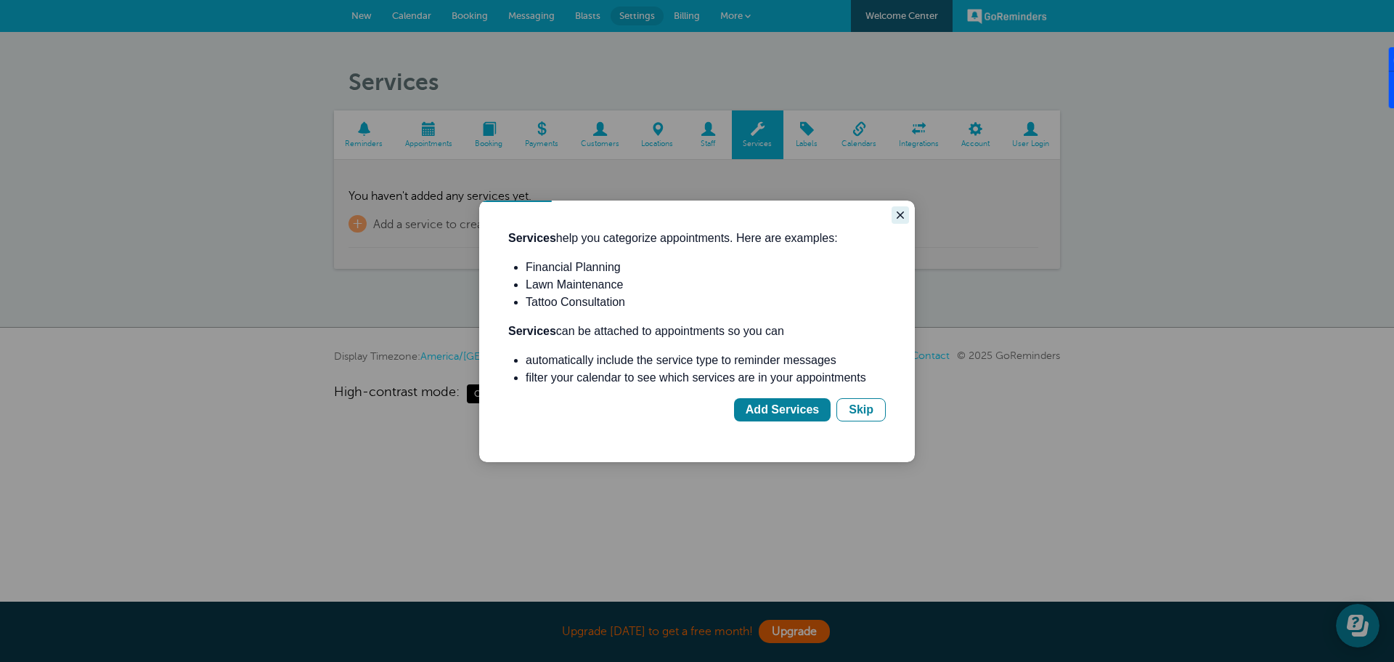
click at [896, 209] on icon "Close guide" at bounding box center [901, 215] width 12 height 12
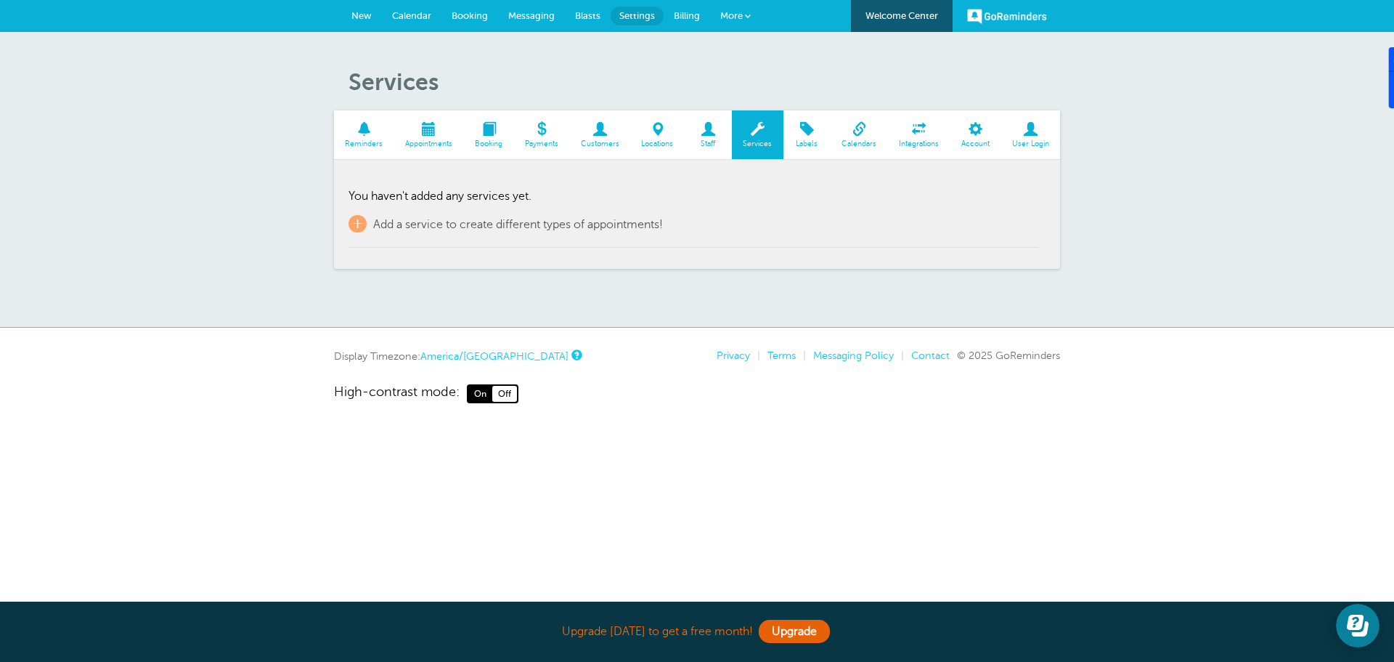
click at [659, 139] on span "Locations" at bounding box center [658, 143] width 40 height 9
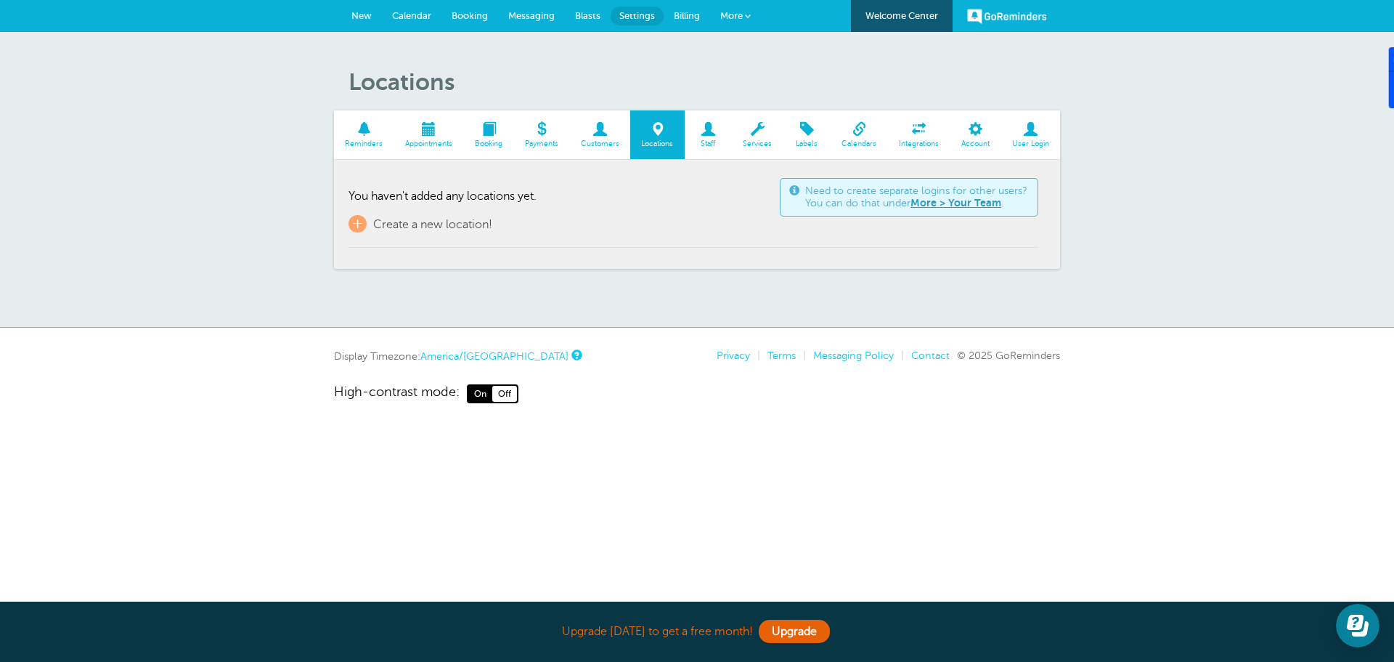
click at [601, 128] on span at bounding box center [599, 129] width 61 height 14
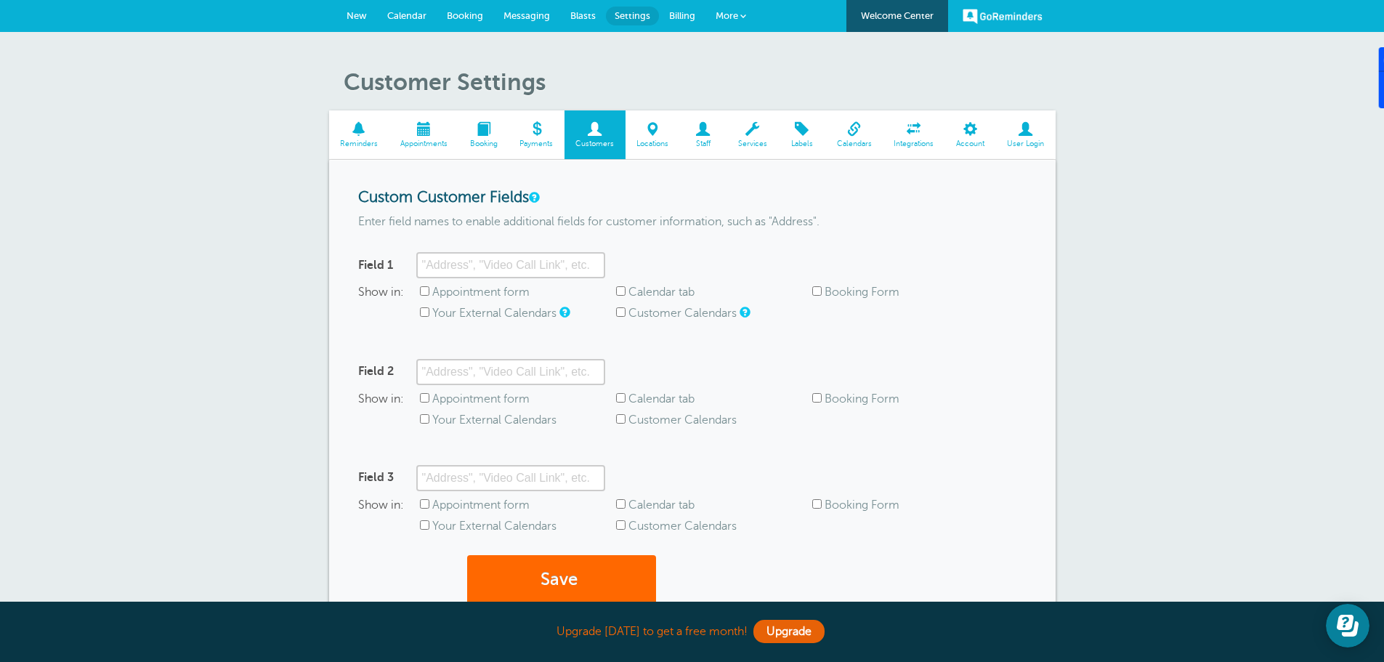
click at [490, 132] on span at bounding box center [483, 129] width 50 height 14
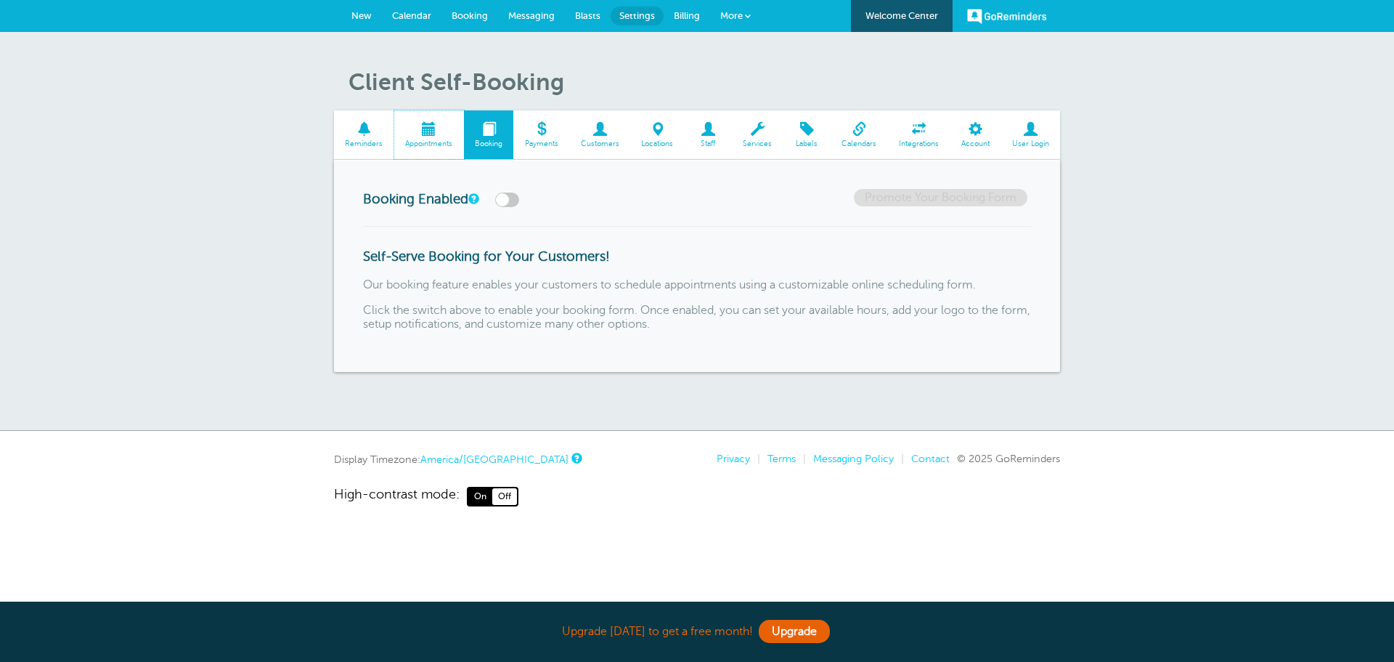
click at [439, 137] on link "Appointments" at bounding box center [429, 134] width 70 height 49
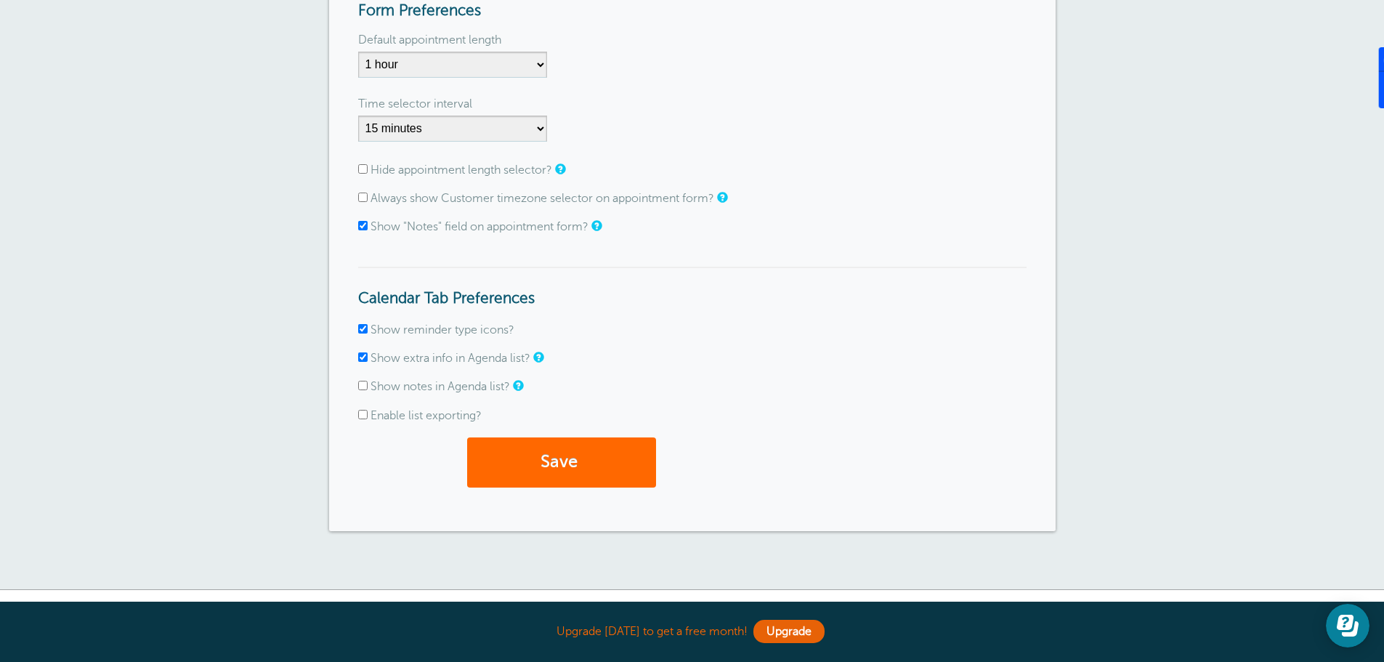
scroll to position [291, 0]
click at [387, 415] on label "Enable list exporting?" at bounding box center [425, 414] width 111 height 13
click at [368, 415] on input "Enable list exporting?" at bounding box center [362, 413] width 9 height 9
click at [387, 415] on label "Enable list exporting?" at bounding box center [425, 414] width 111 height 13
click at [368, 415] on input "Enable list exporting?" at bounding box center [362, 413] width 9 height 9
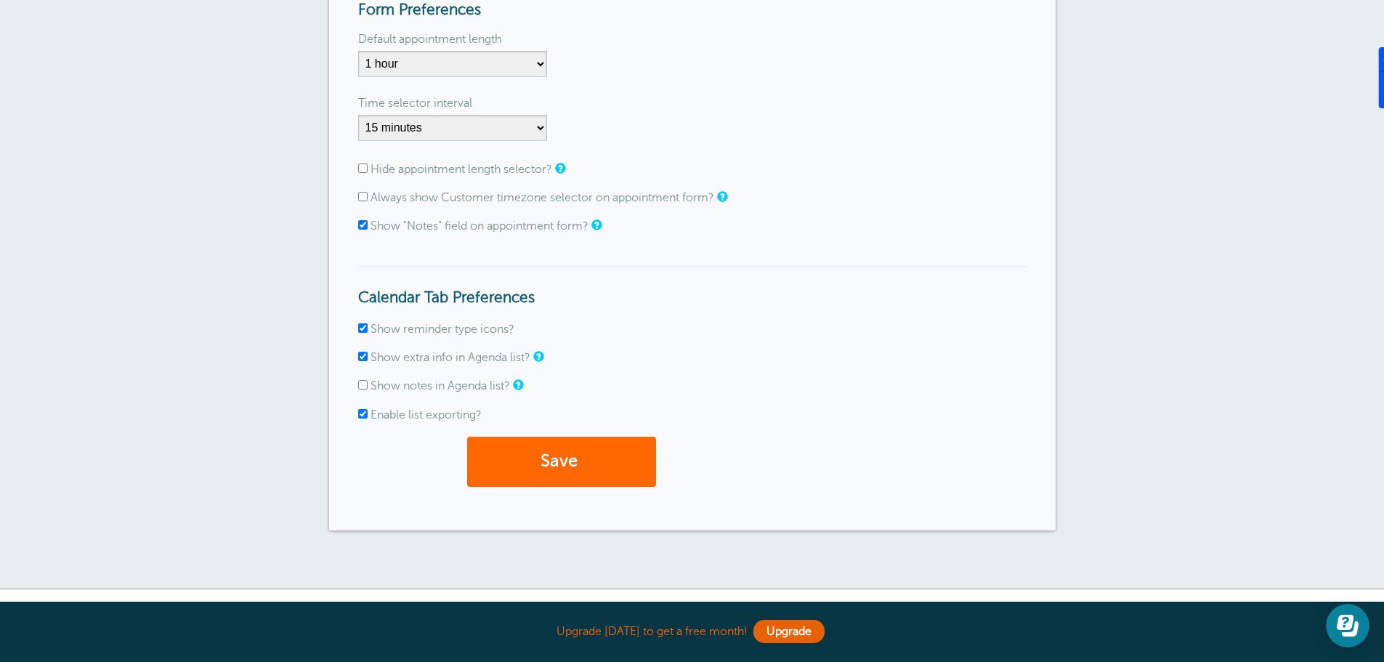
checkbox input "false"
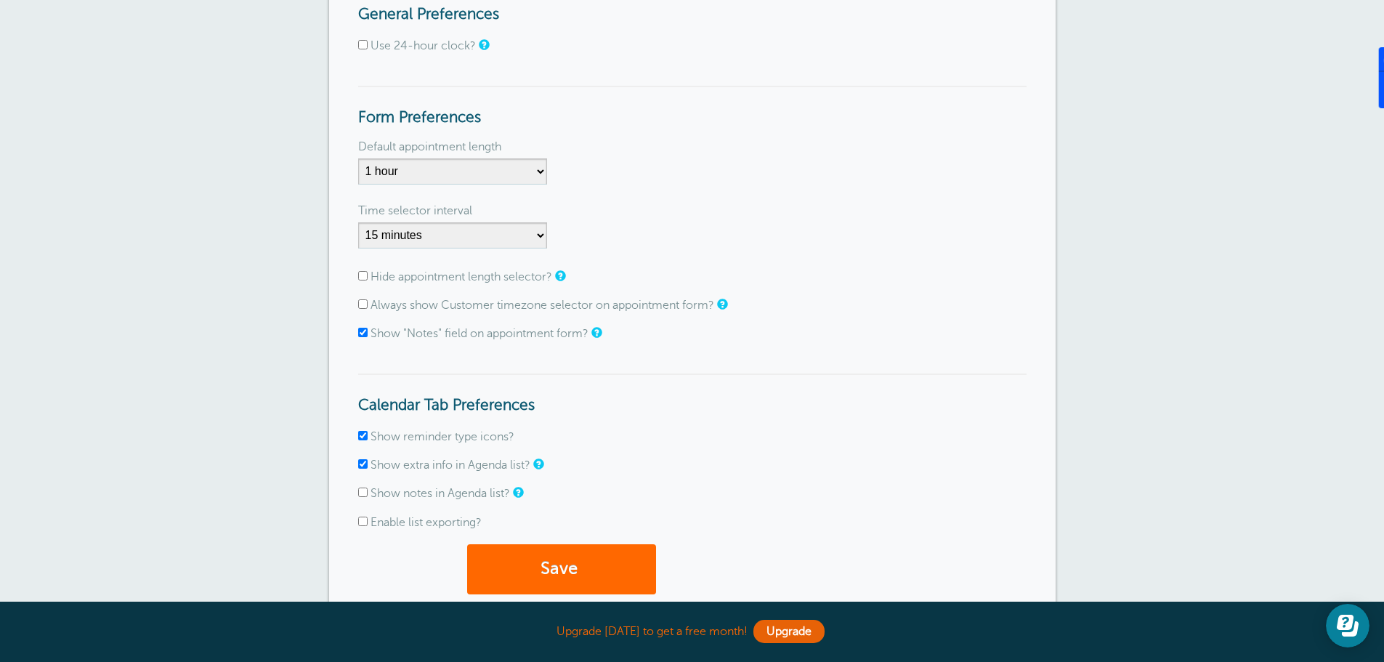
scroll to position [0, 0]
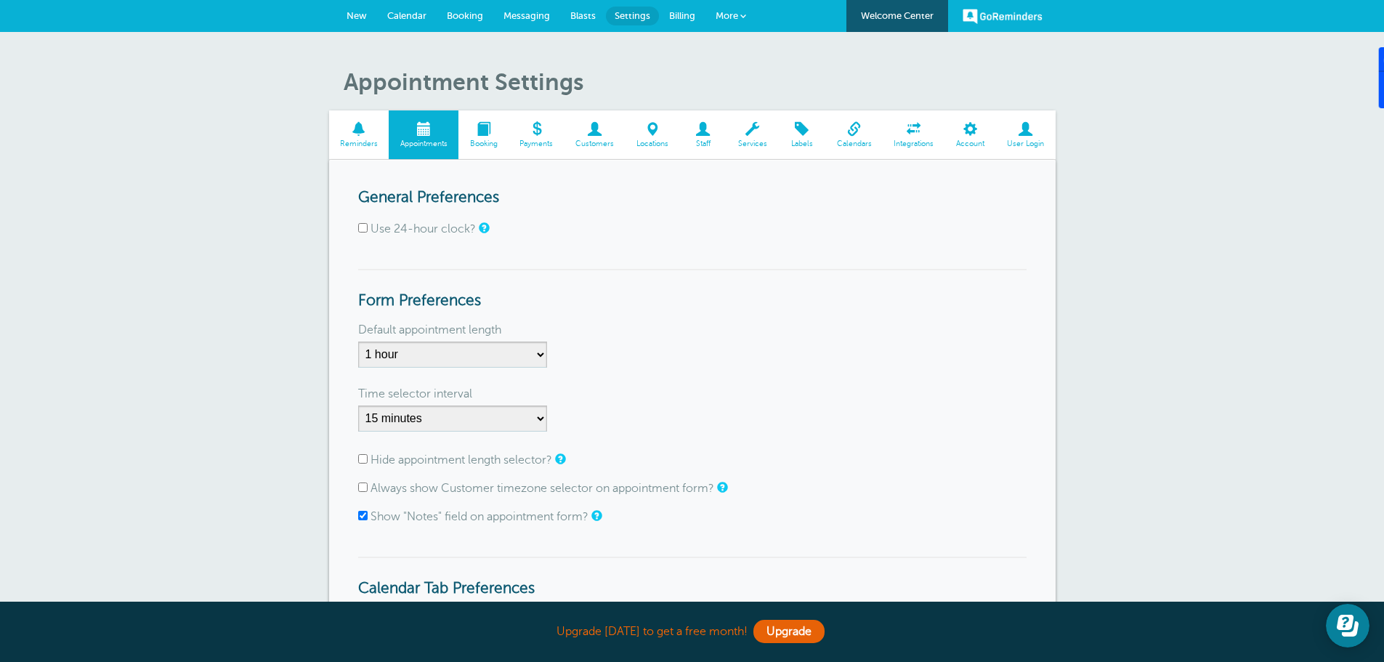
click at [976, 137] on link "Account" at bounding box center [970, 134] width 51 height 49
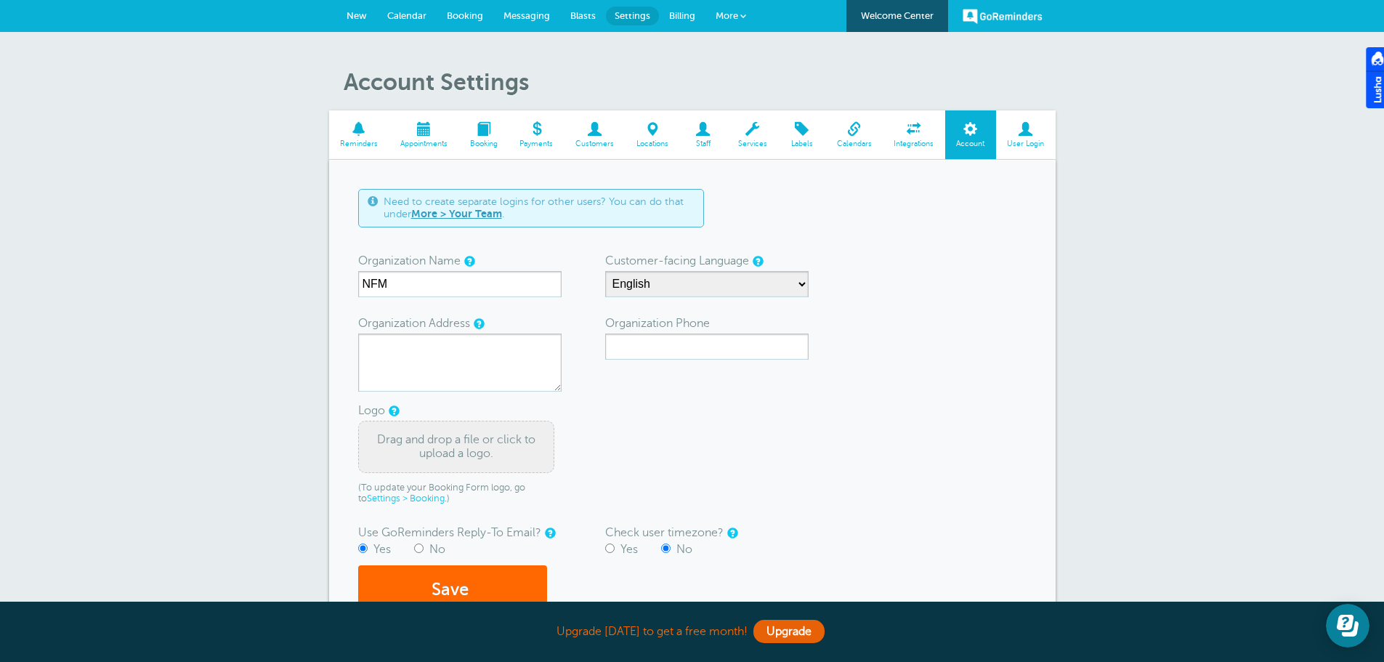
click at [735, 15] on span "More" at bounding box center [726, 15] width 23 height 11
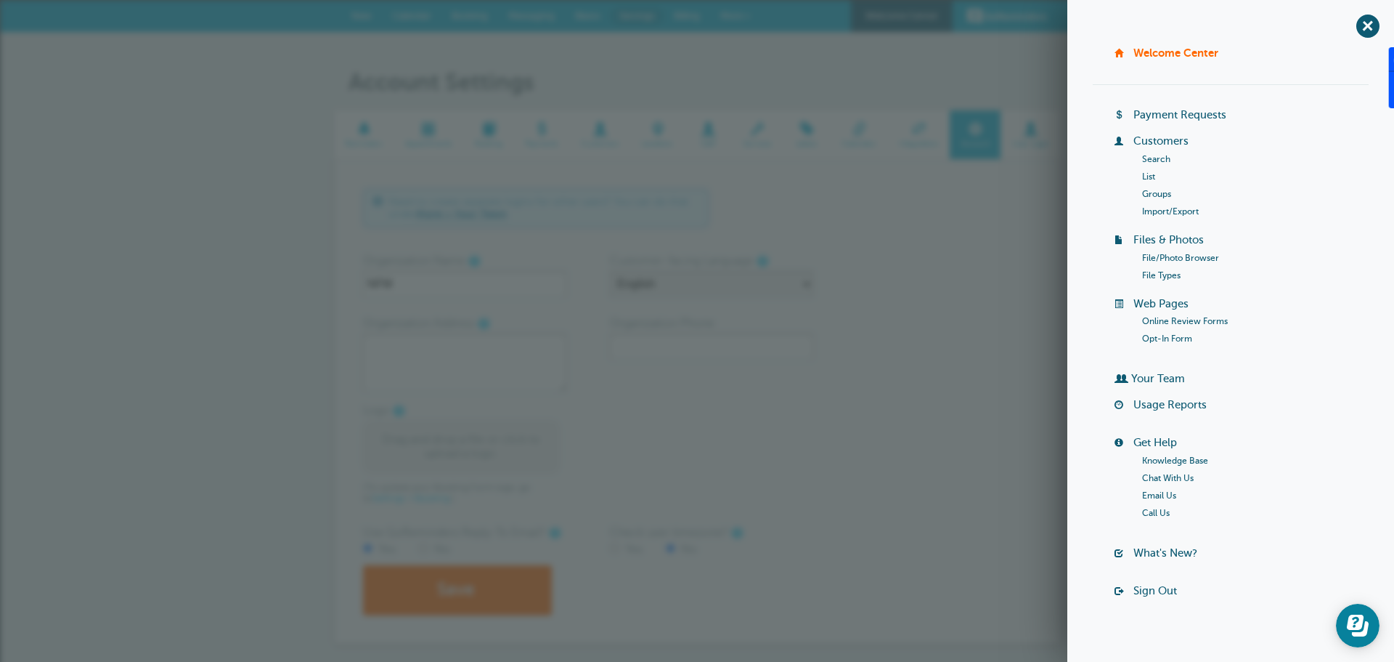
click at [1142, 176] on link "List" at bounding box center [1148, 176] width 13 height 10
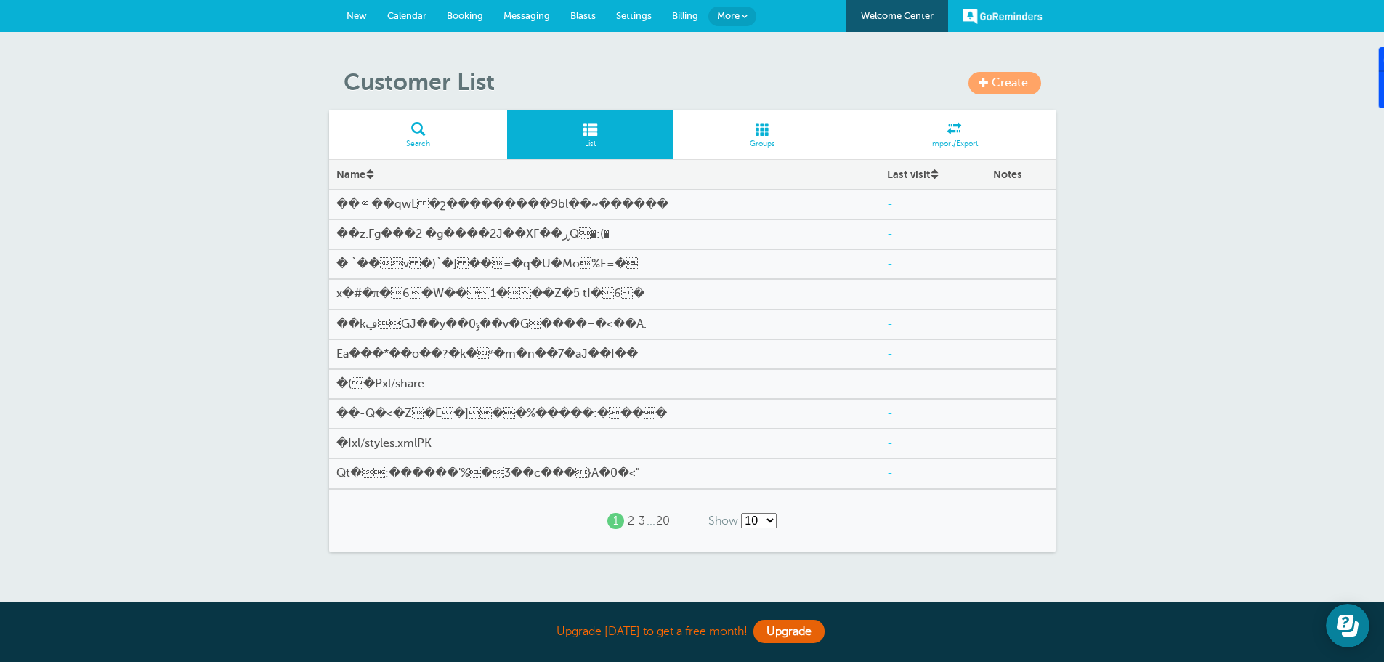
click at [592, 130] on span at bounding box center [590, 129] width 166 height 14
click at [589, 130] on span at bounding box center [590, 129] width 166 height 14
click at [371, 174] on span at bounding box center [370, 178] width 8 height 8
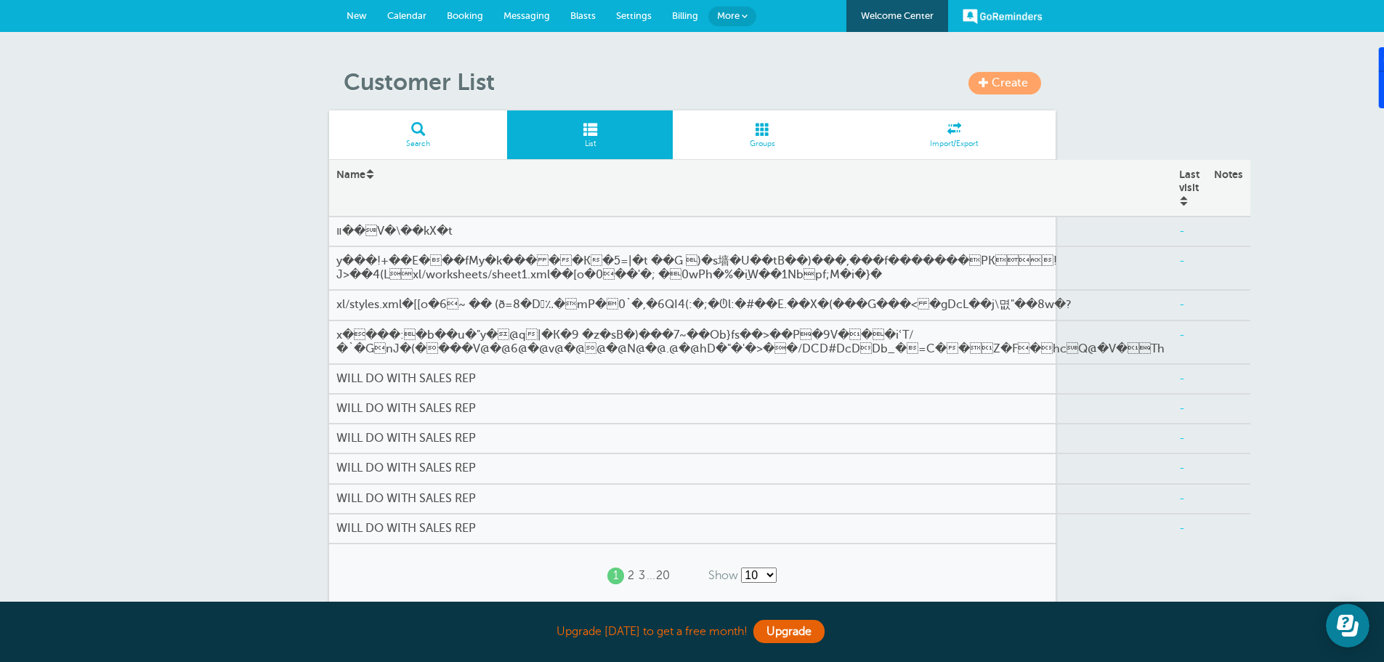
click at [1206, 175] on div "Notes" at bounding box center [1228, 174] width 44 height 27
click at [955, 136] on span at bounding box center [954, 129] width 203 height 14
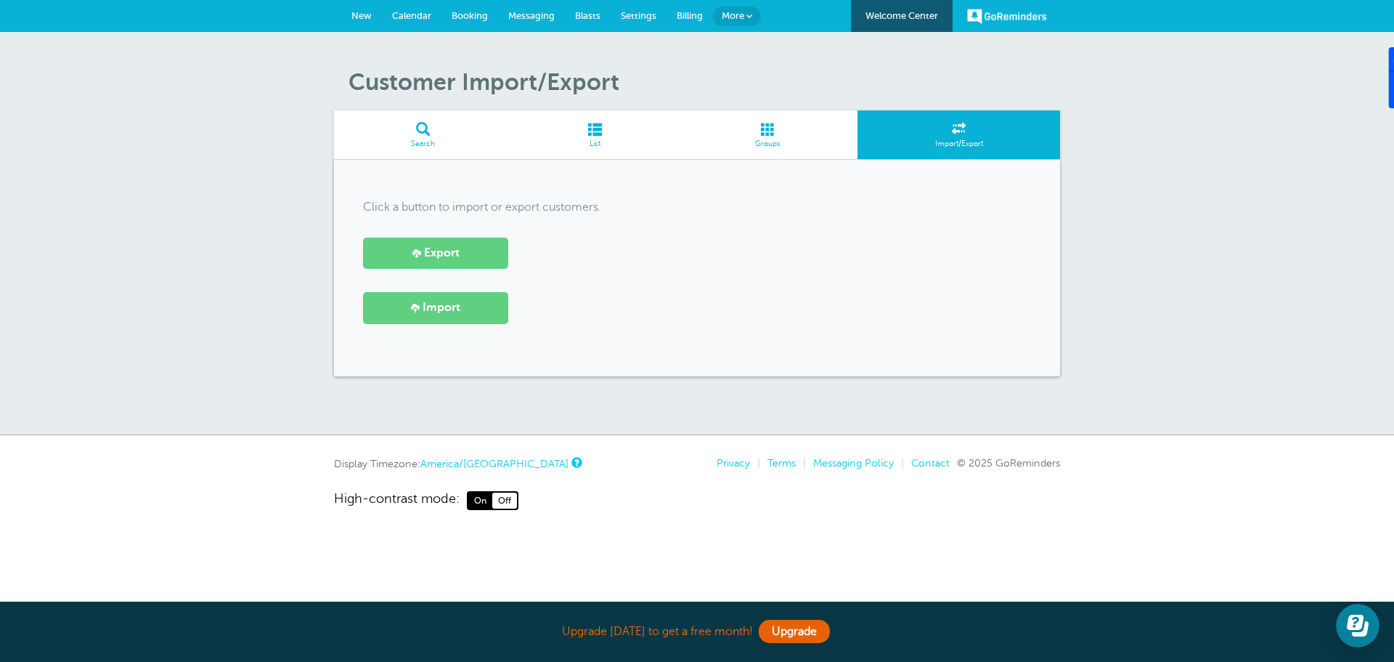
click at [598, 131] on span at bounding box center [596, 129] width 166 height 14
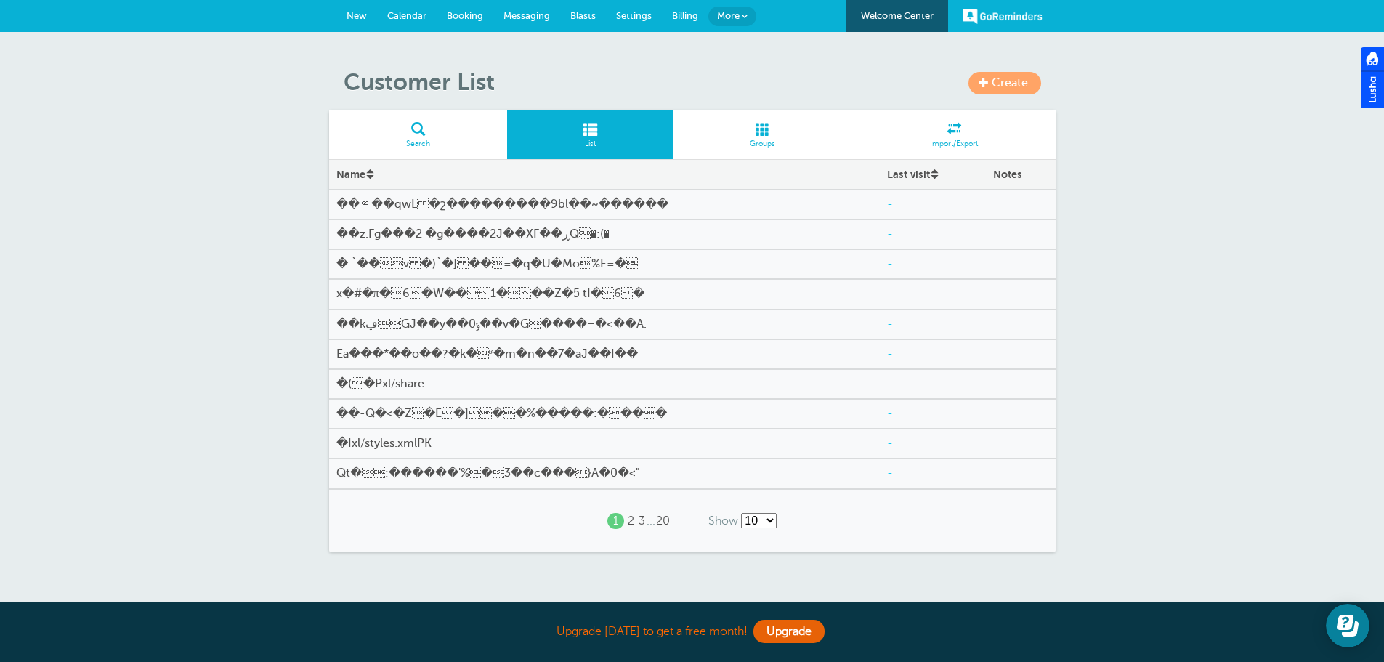
click at [768, 133] on span at bounding box center [763, 129] width 180 height 14
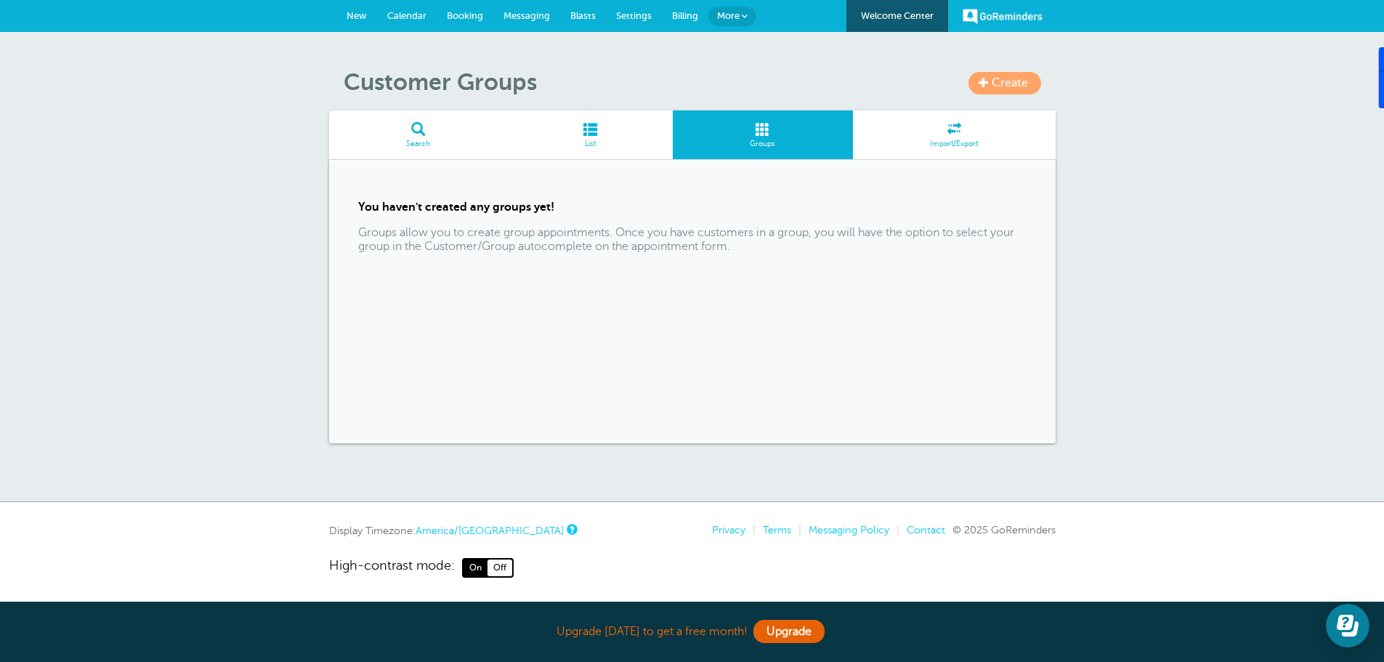
click at [588, 125] on span at bounding box center [590, 129] width 166 height 14
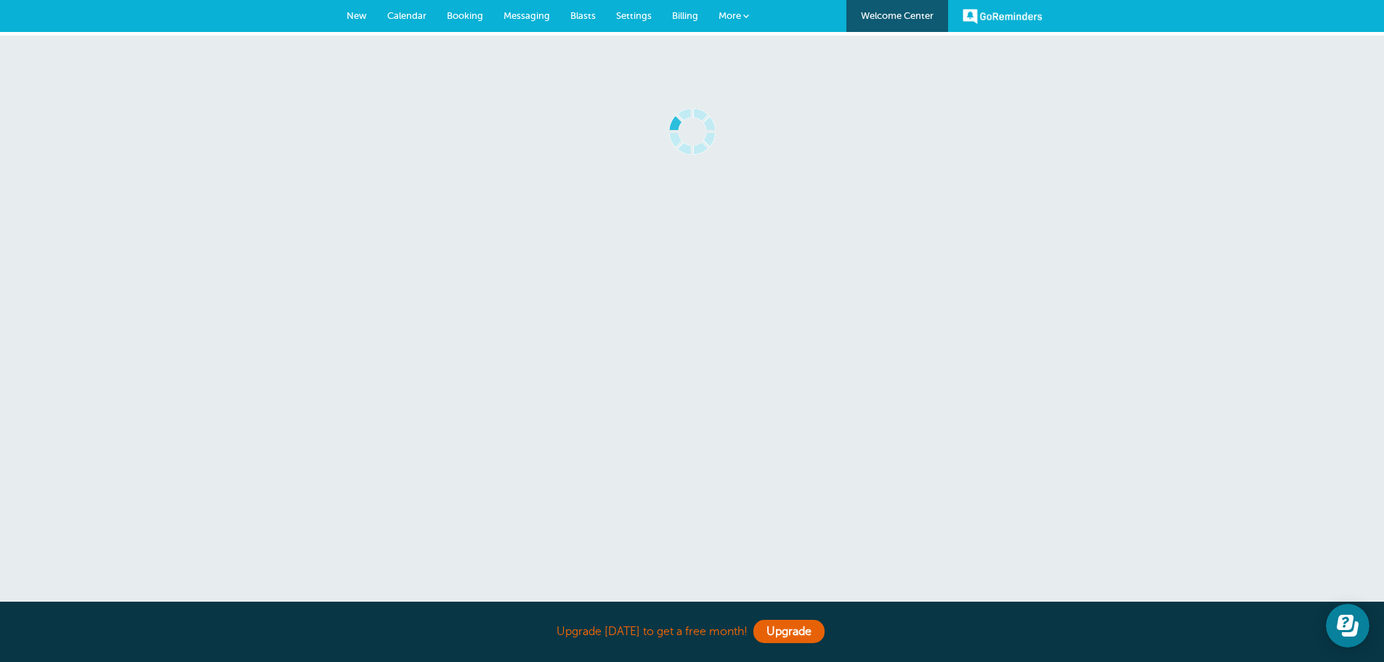
click at [1004, 10] on link "GoReminders" at bounding box center [1002, 16] width 80 height 32
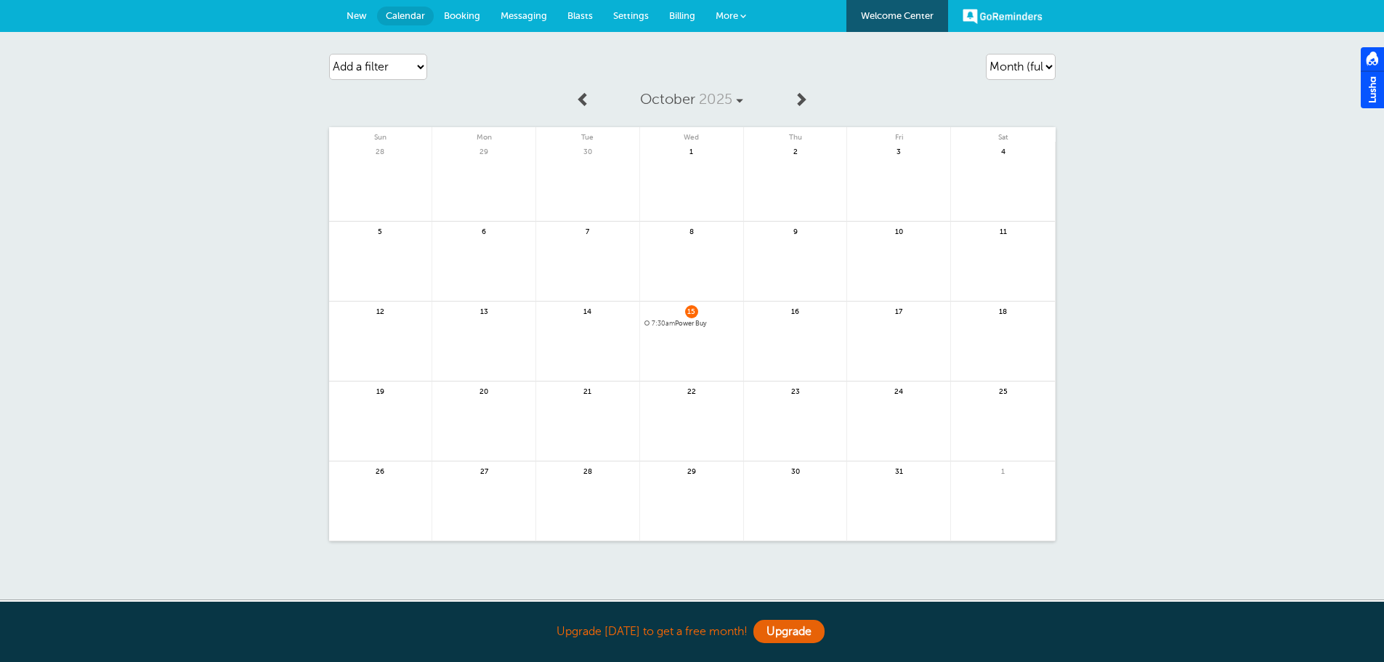
click at [740, 13] on span at bounding box center [743, 16] width 6 height 6
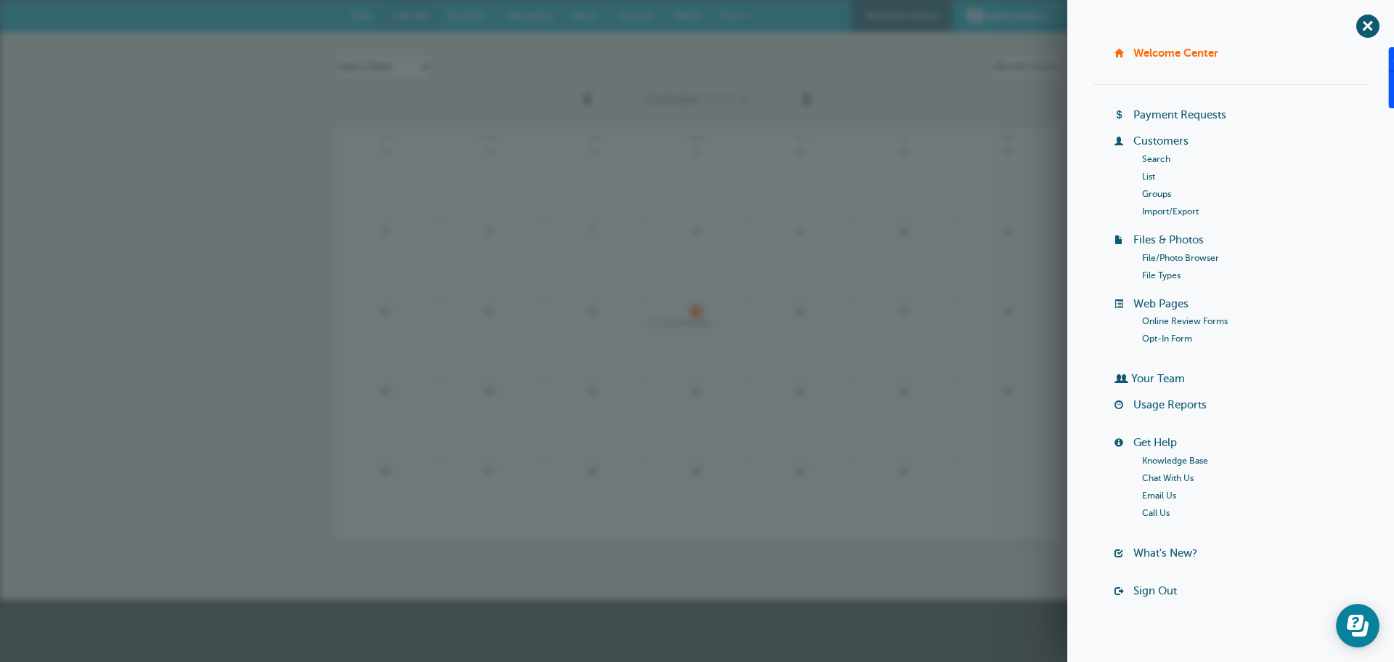
click at [1146, 462] on link "Knowledge Base" at bounding box center [1175, 460] width 66 height 10
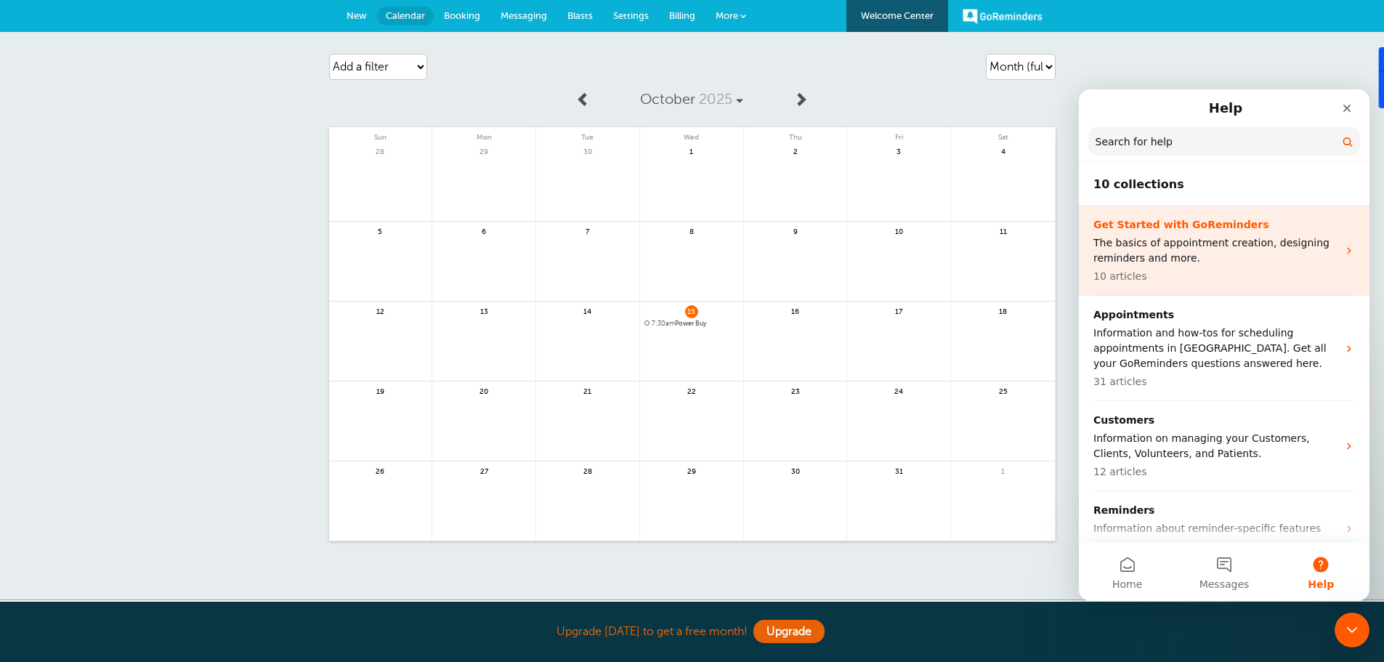
click at [1241, 235] on p "The basics of appointment creation, designing reminders and more." at bounding box center [1215, 250] width 244 height 31
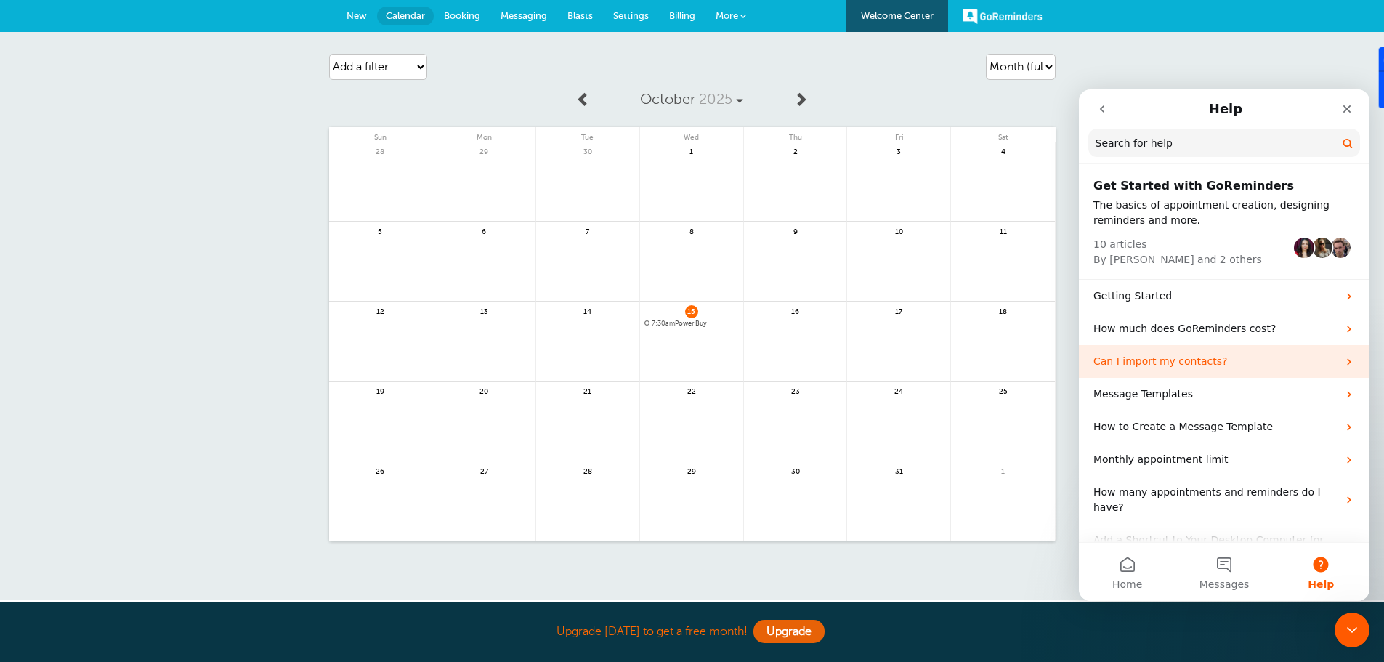
click at [1152, 361] on p "Can I import my contacts?" at bounding box center [1215, 361] width 244 height 15
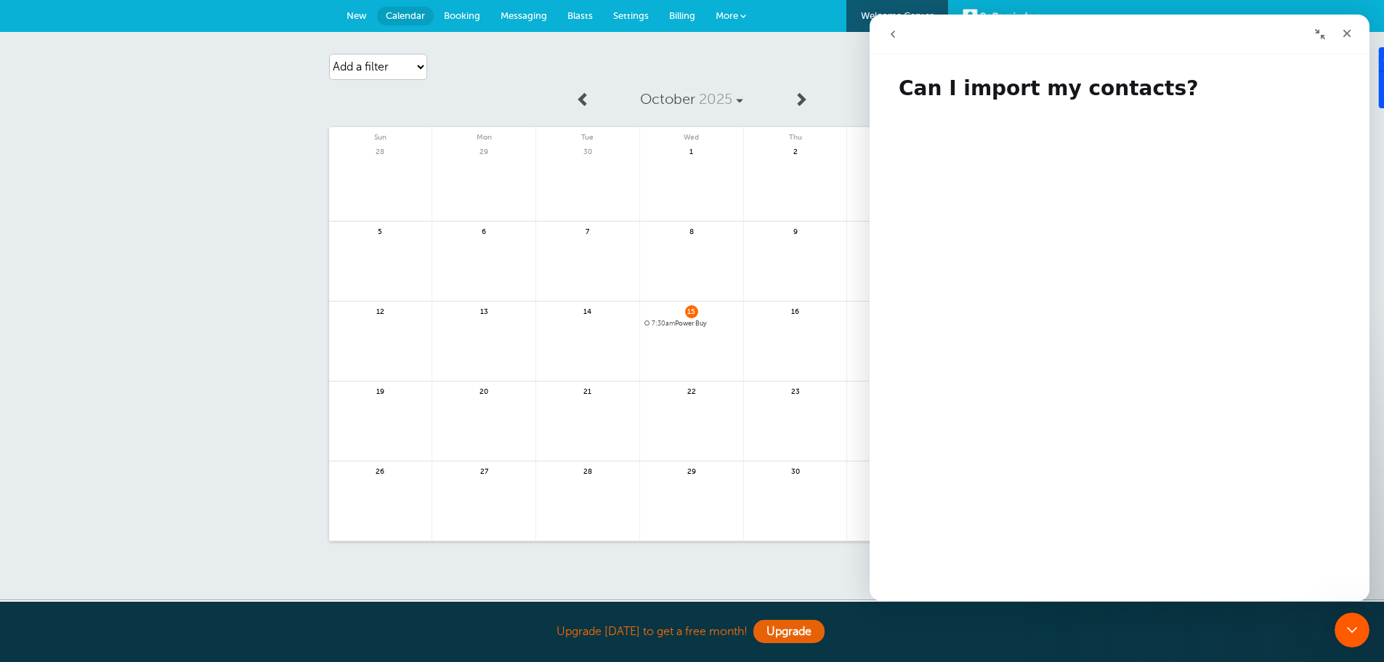
click at [896, 31] on icon "go back" at bounding box center [893, 34] width 12 height 12
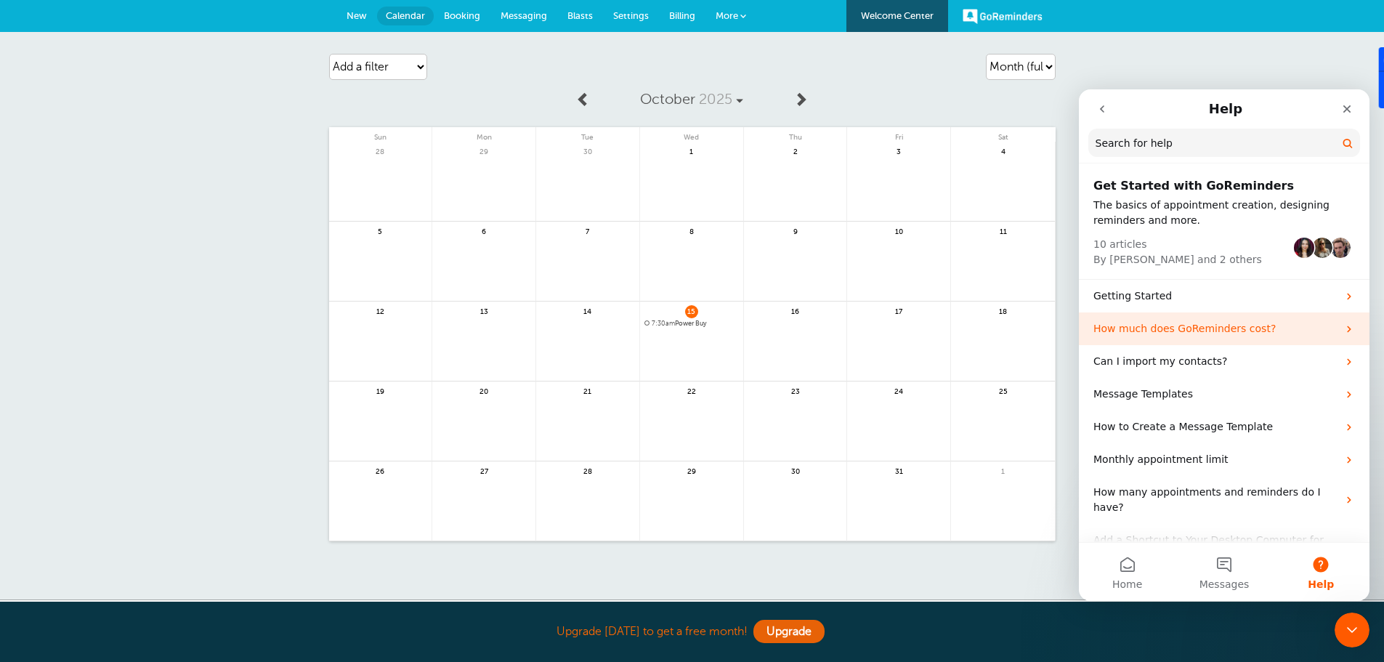
click at [1119, 326] on p "How much does GoReminders cost?" at bounding box center [1215, 328] width 244 height 15
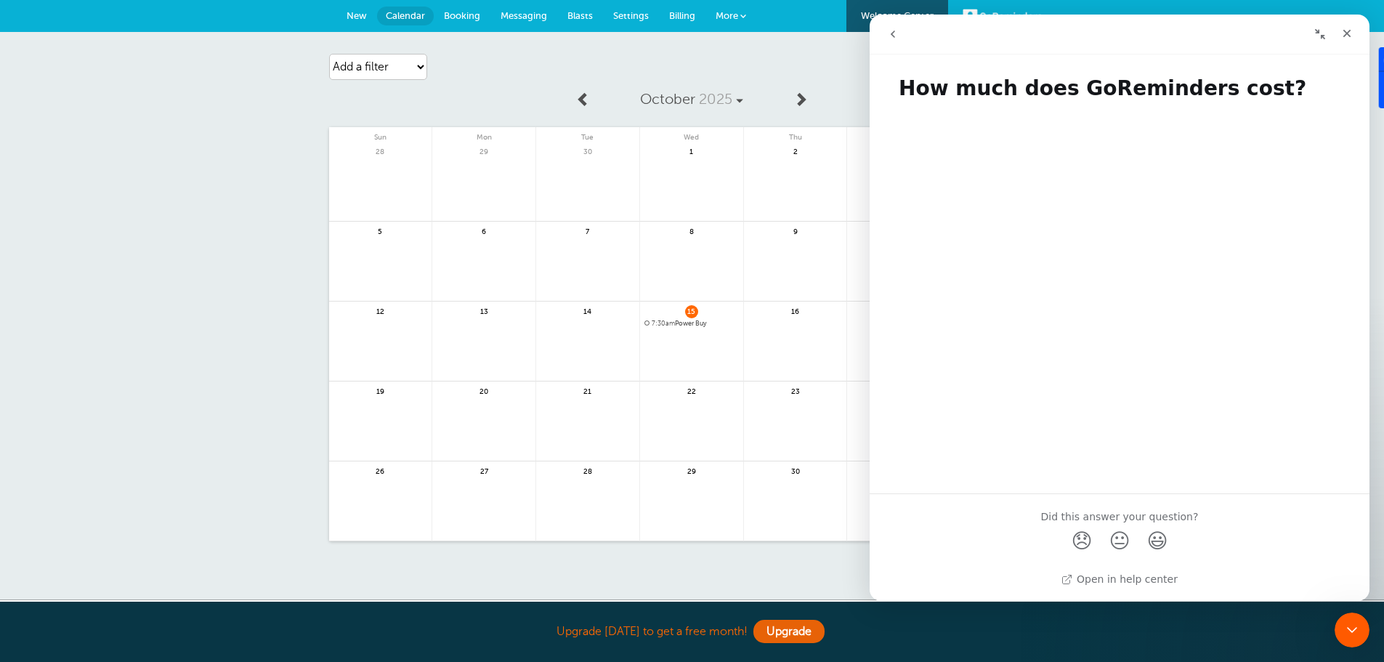
click at [888, 36] on icon "go back" at bounding box center [893, 34] width 12 height 12
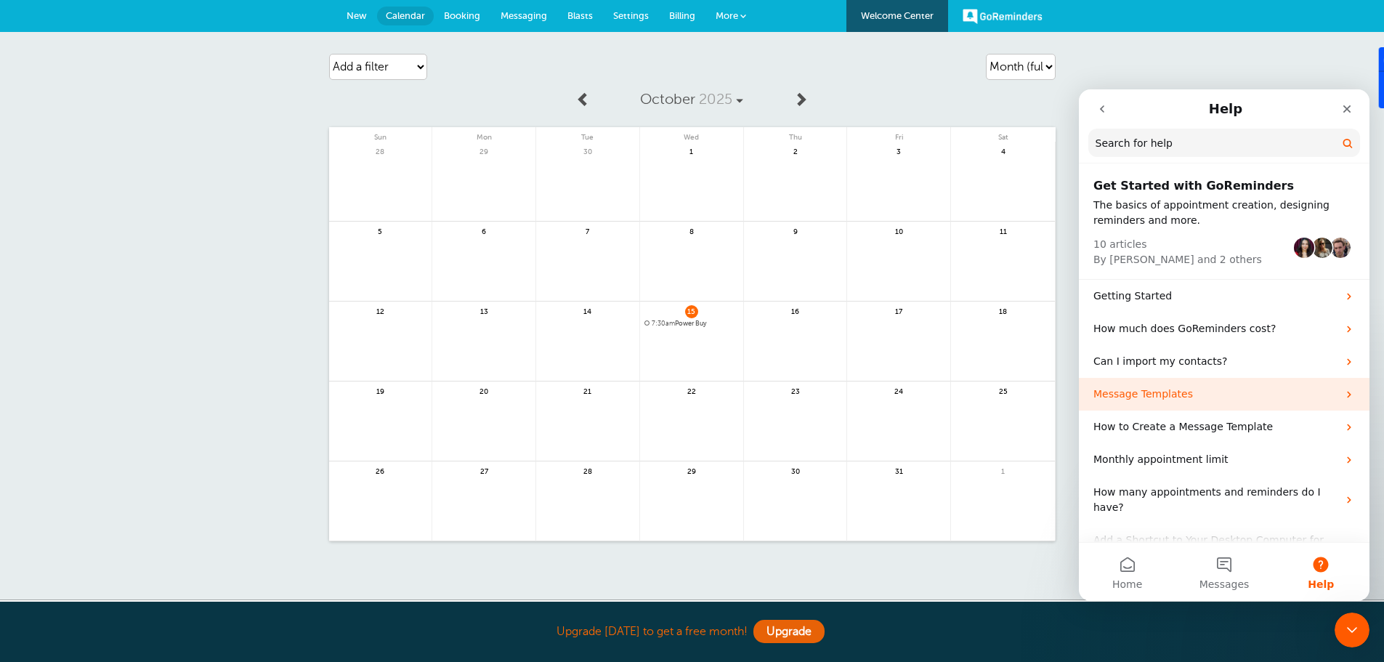
click at [1129, 396] on p "Message Templates" at bounding box center [1215, 393] width 244 height 15
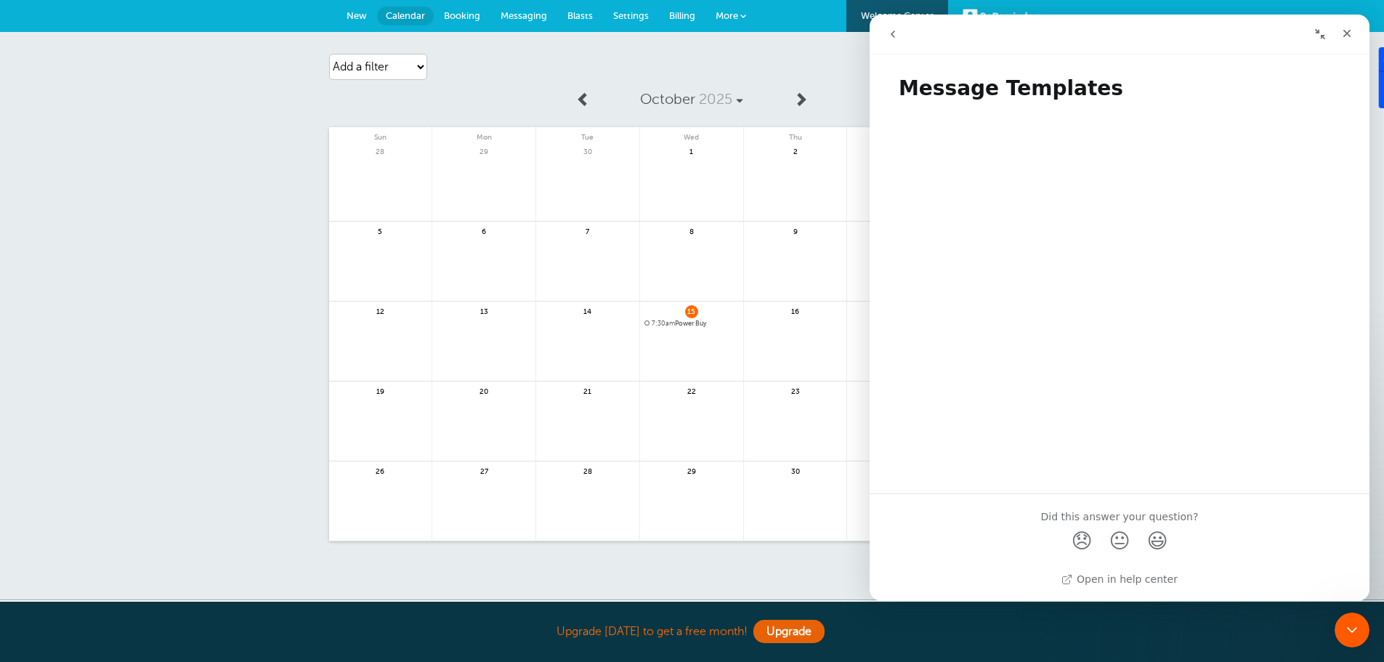
click at [888, 35] on icon "go back" at bounding box center [893, 34] width 12 height 12
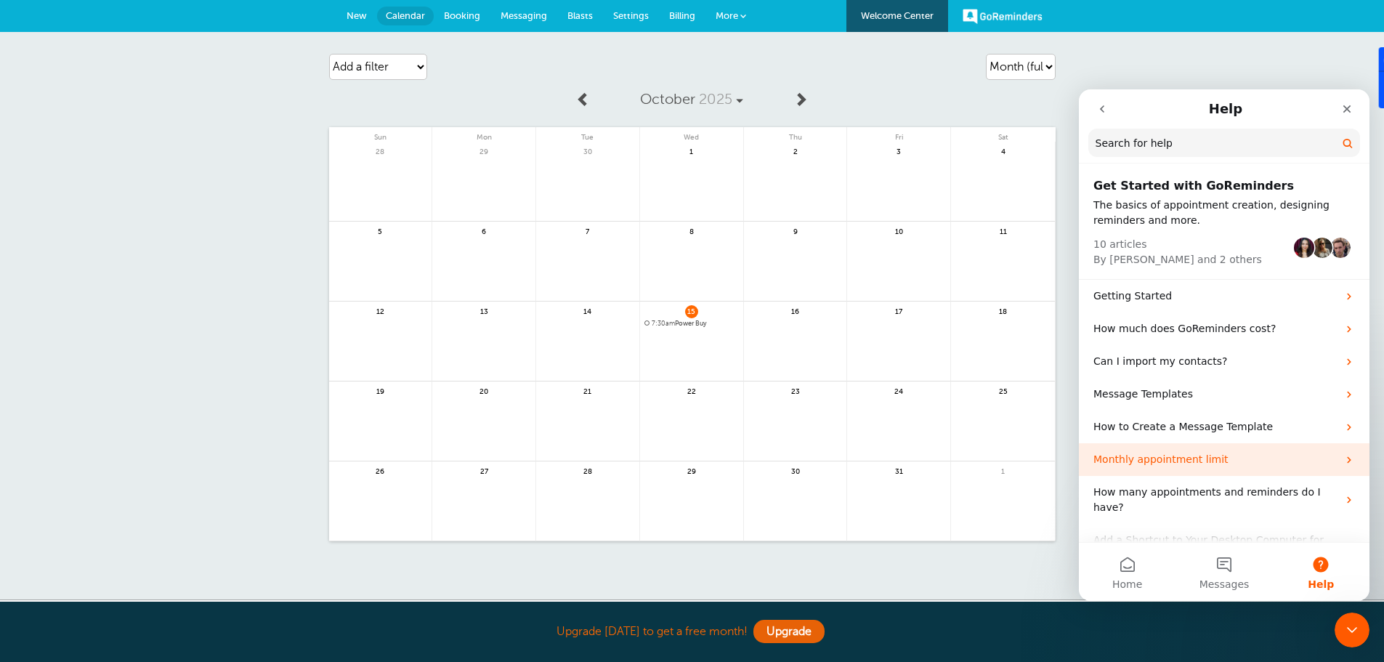
click at [1137, 464] on p "Monthly appointment limit" at bounding box center [1215, 459] width 244 height 15
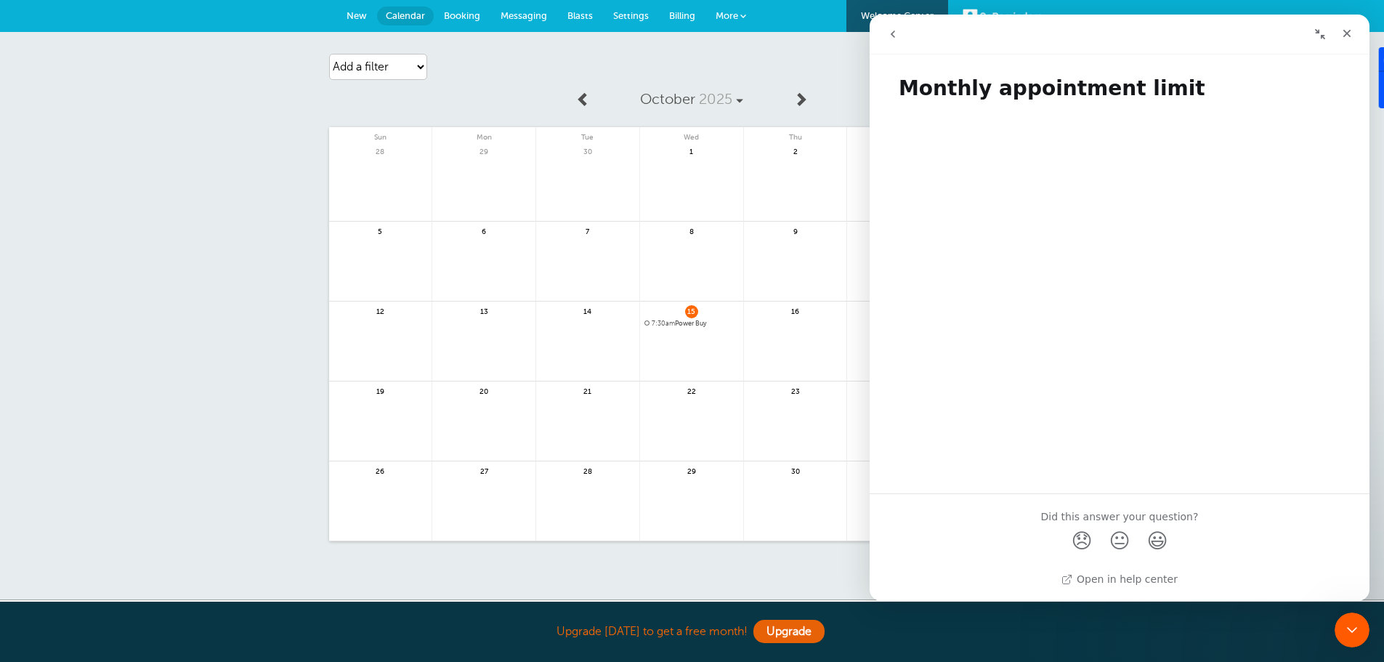
click at [896, 35] on icon "go back" at bounding box center [893, 34] width 12 height 12
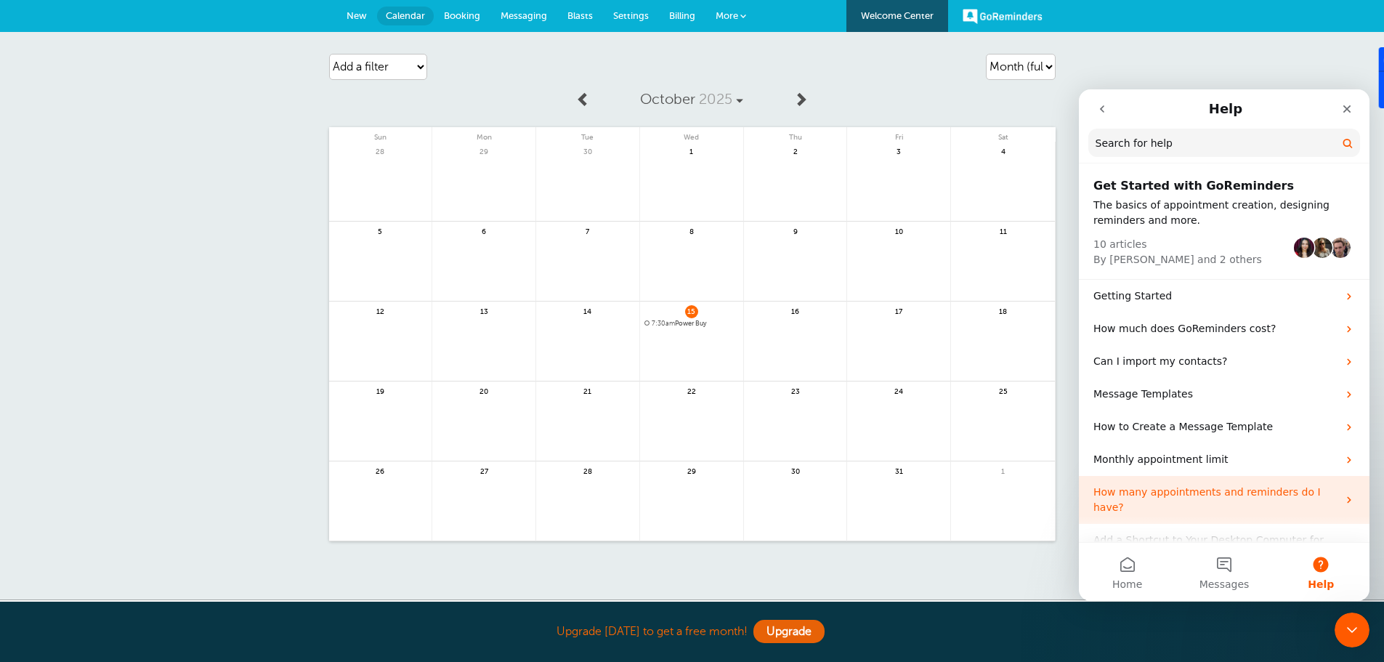
click at [1155, 491] on p "How many appointments and reminders do I have?" at bounding box center [1215, 499] width 244 height 31
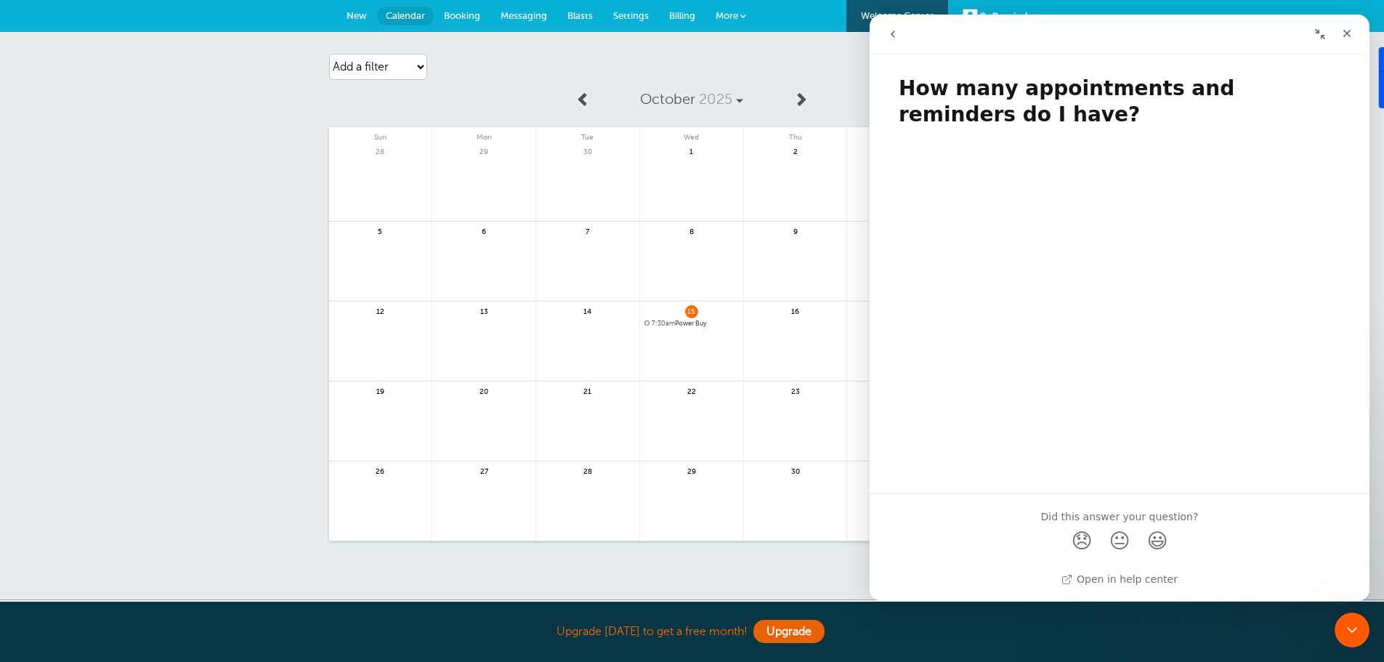
click at [889, 33] on icon "go back" at bounding box center [893, 34] width 12 height 12
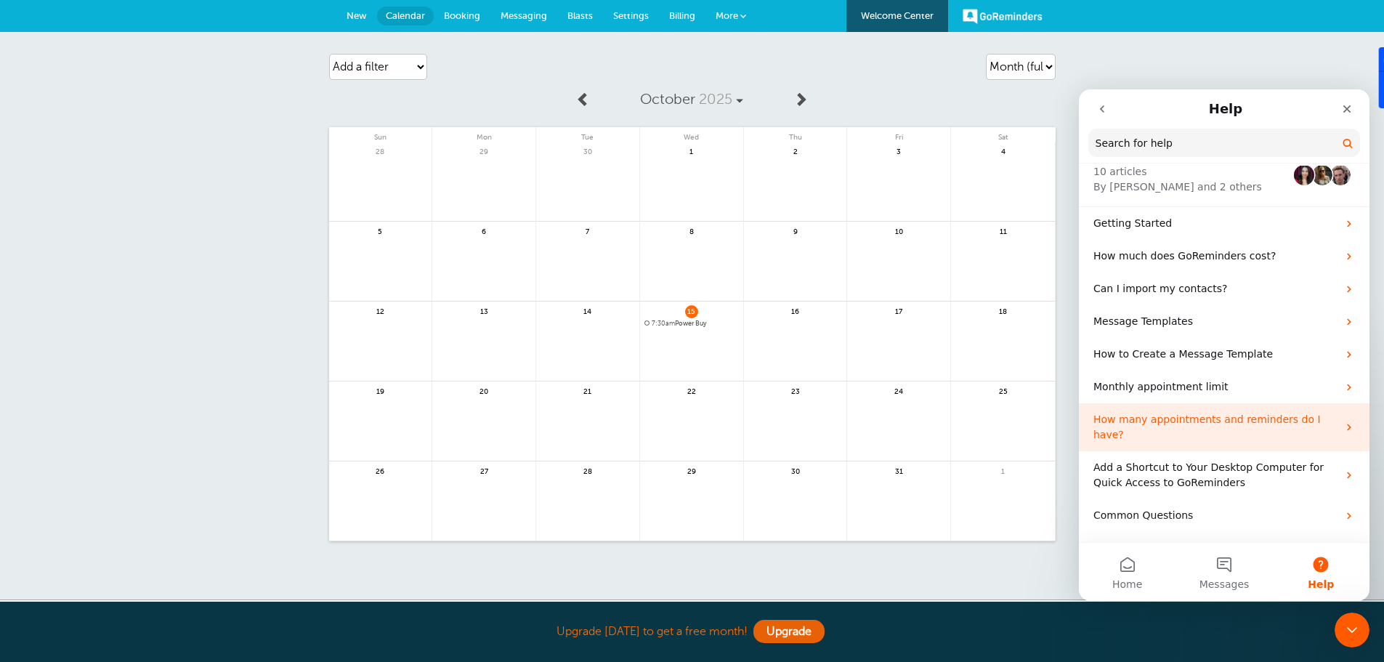
scroll to position [86, 0]
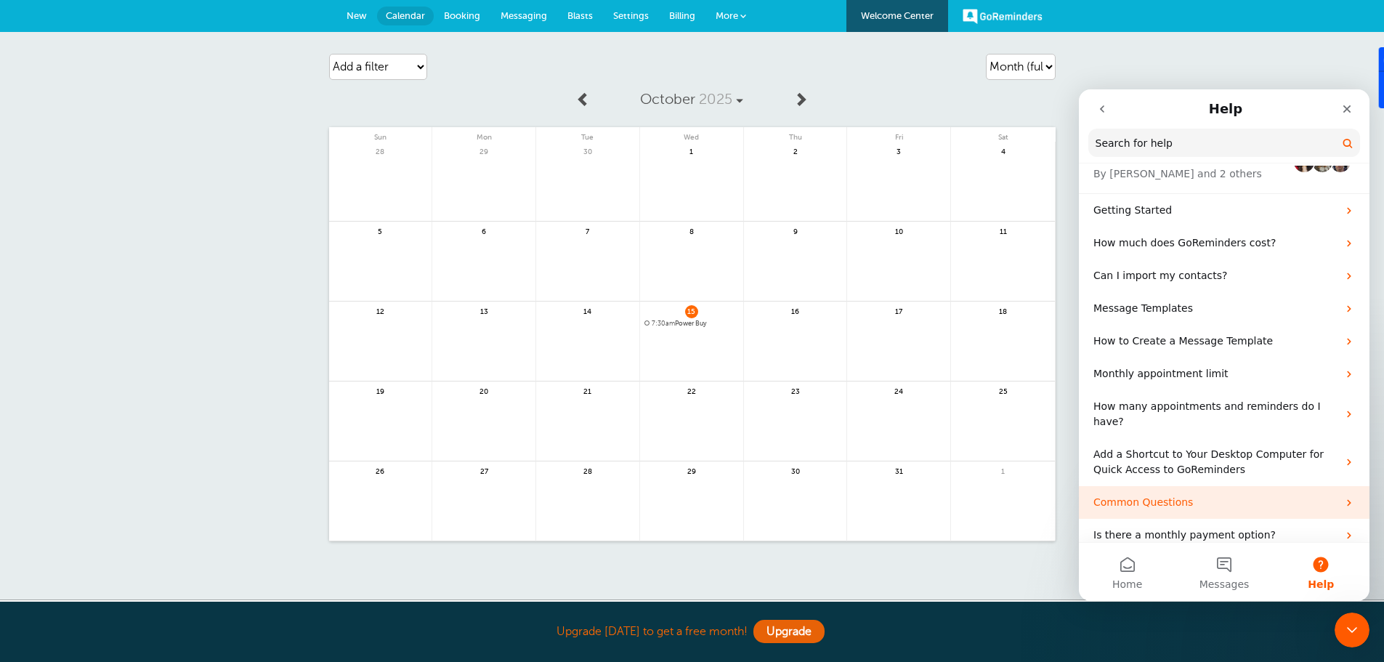
click at [1137, 495] on p "Common Questions" at bounding box center [1215, 502] width 244 height 15
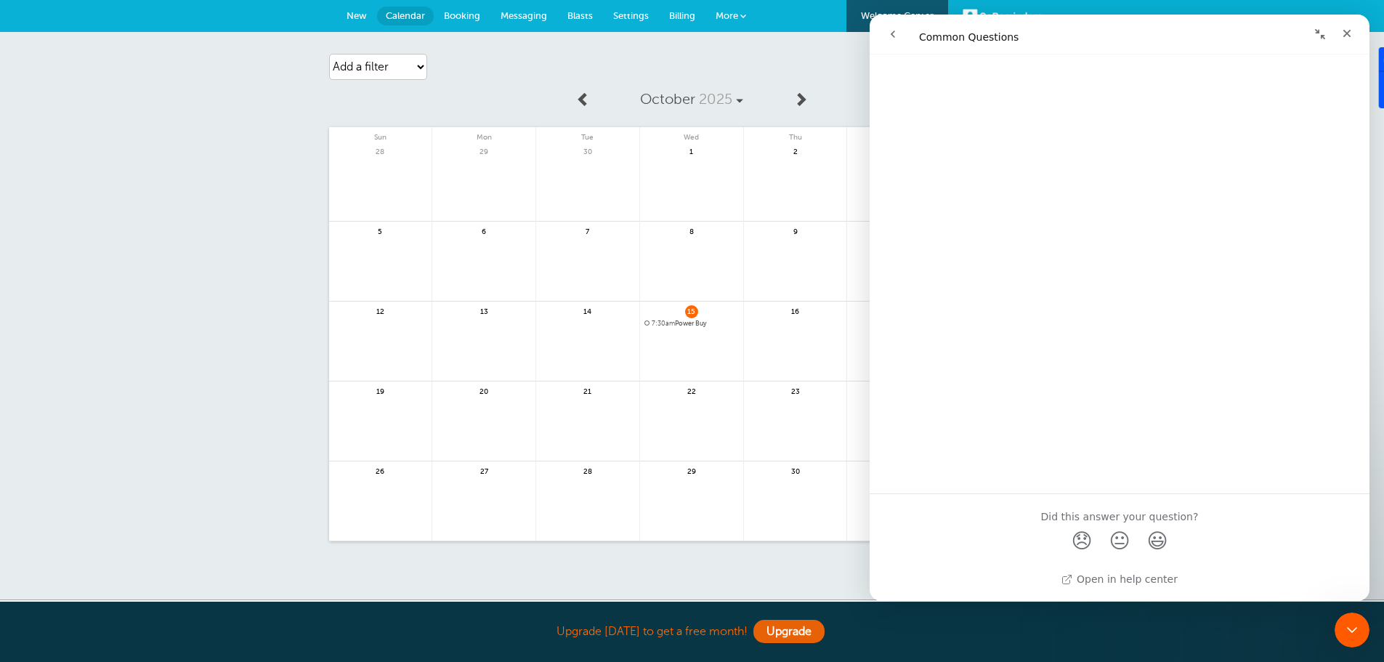
scroll to position [0, 0]
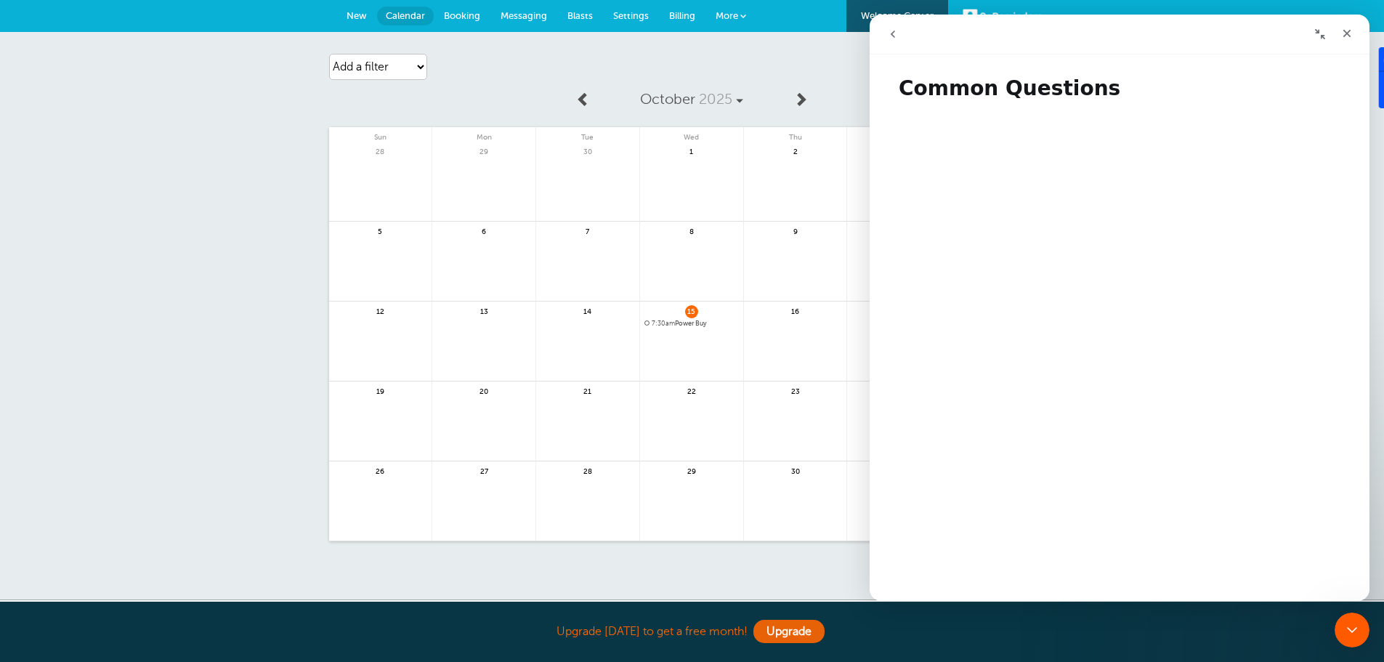
click at [893, 37] on icon "go back" at bounding box center [893, 34] width 12 height 12
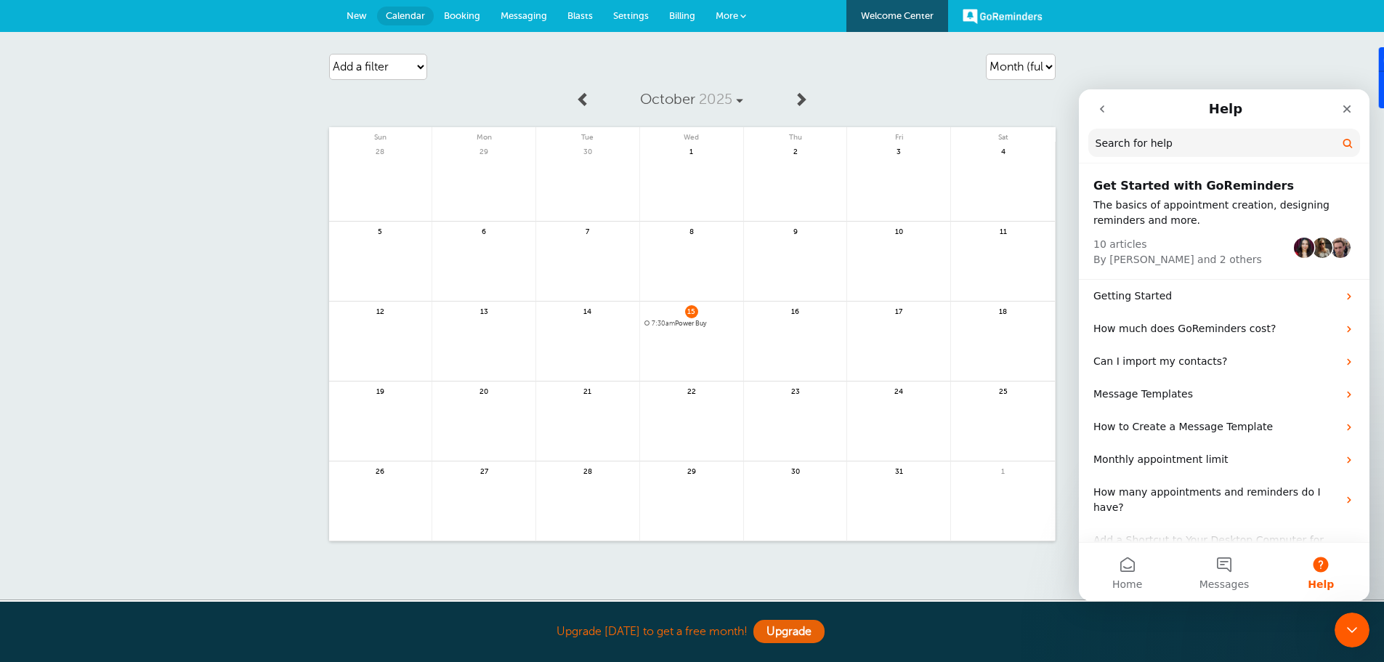
click at [1148, 137] on input "Search for help" at bounding box center [1224, 143] width 272 height 28
type input "list"
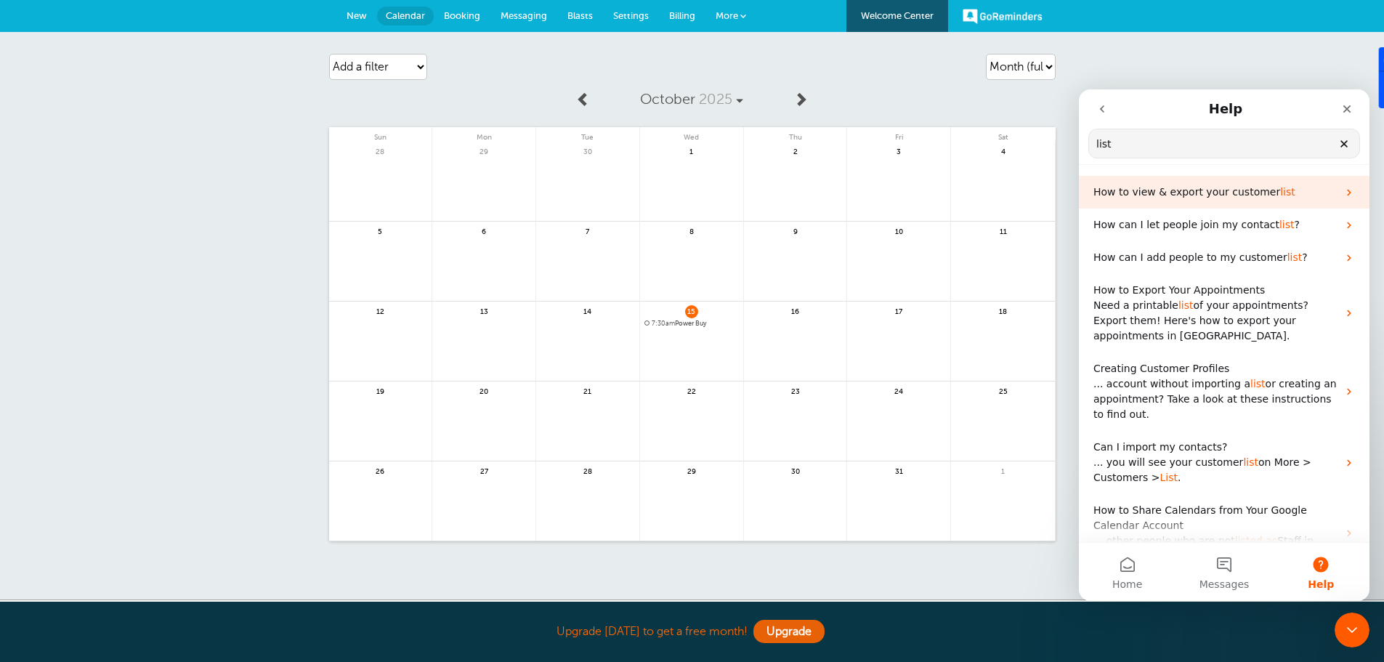
click at [1126, 192] on span "How to view & export your customer" at bounding box center [1186, 192] width 187 height 12
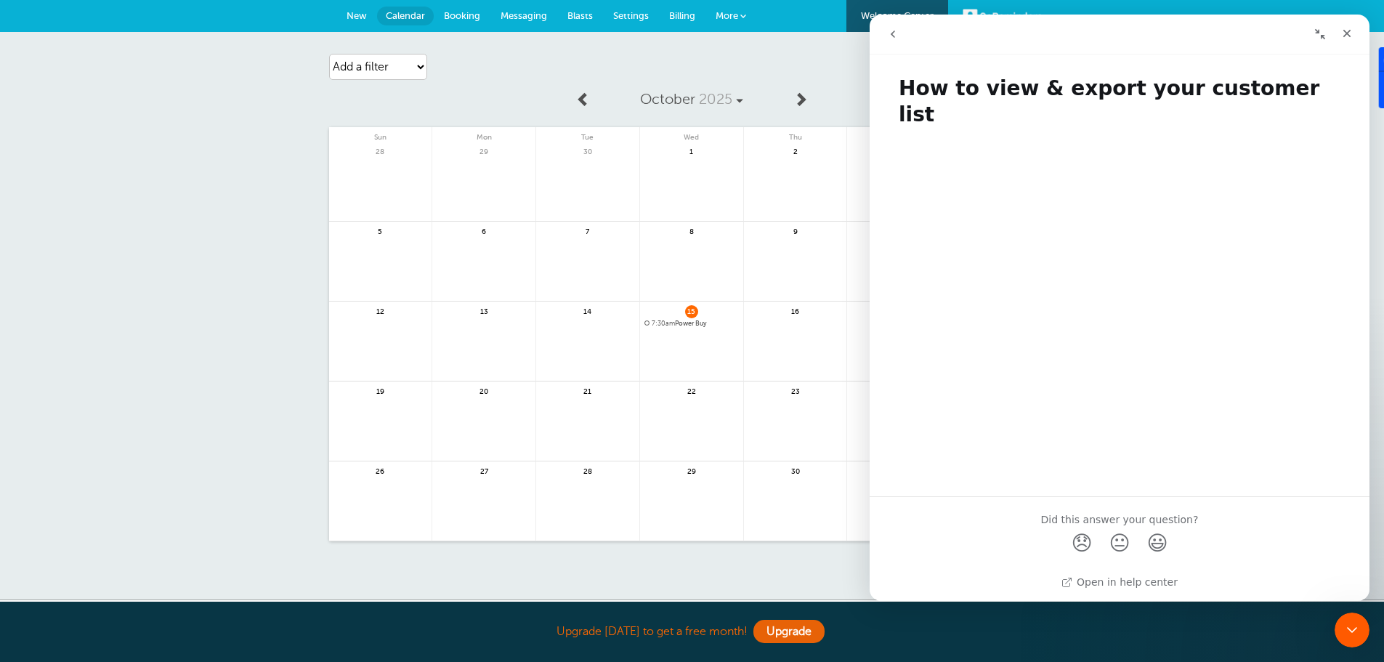
click at [1324, 38] on icon "Collapse window" at bounding box center [1320, 34] width 10 height 10
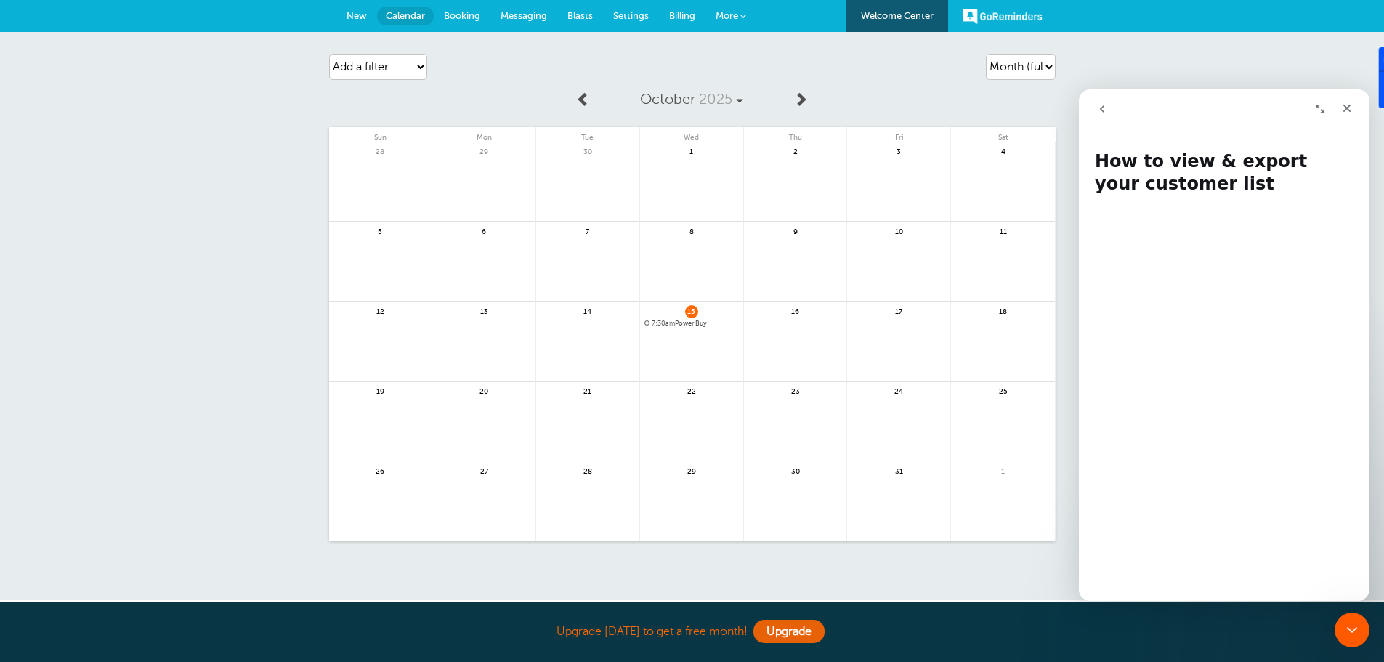
click at [1319, 108] on icon "Expand window" at bounding box center [1319, 109] width 9 height 9
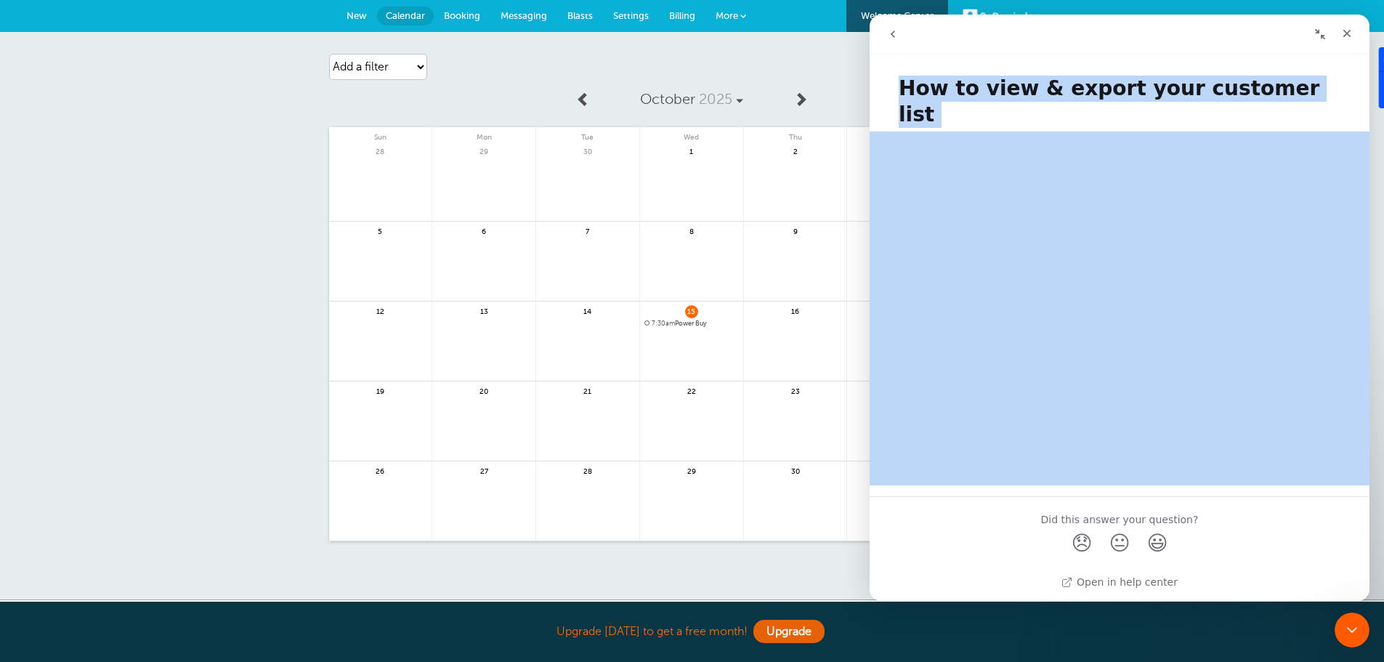
drag, startPoint x: 1170, startPoint y: 24, endPoint x: 92, endPoint y: 205, distance: 1093.6
click at [869, 205] on html "How to view & export your customer list How to view & export your customer list…" at bounding box center [1119, 308] width 500 height 586
click at [895, 36] on icon "go back" at bounding box center [893, 34] width 12 height 12
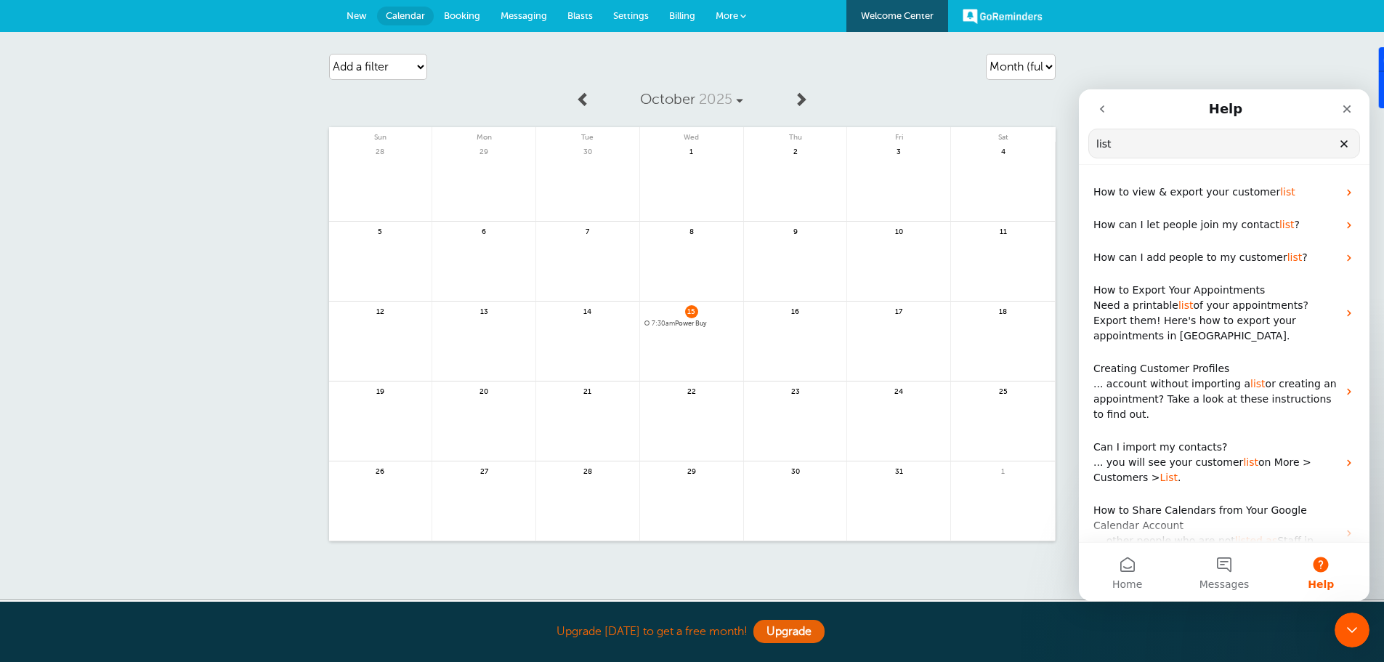
click at [1157, 142] on input "list" at bounding box center [1224, 143] width 270 height 28
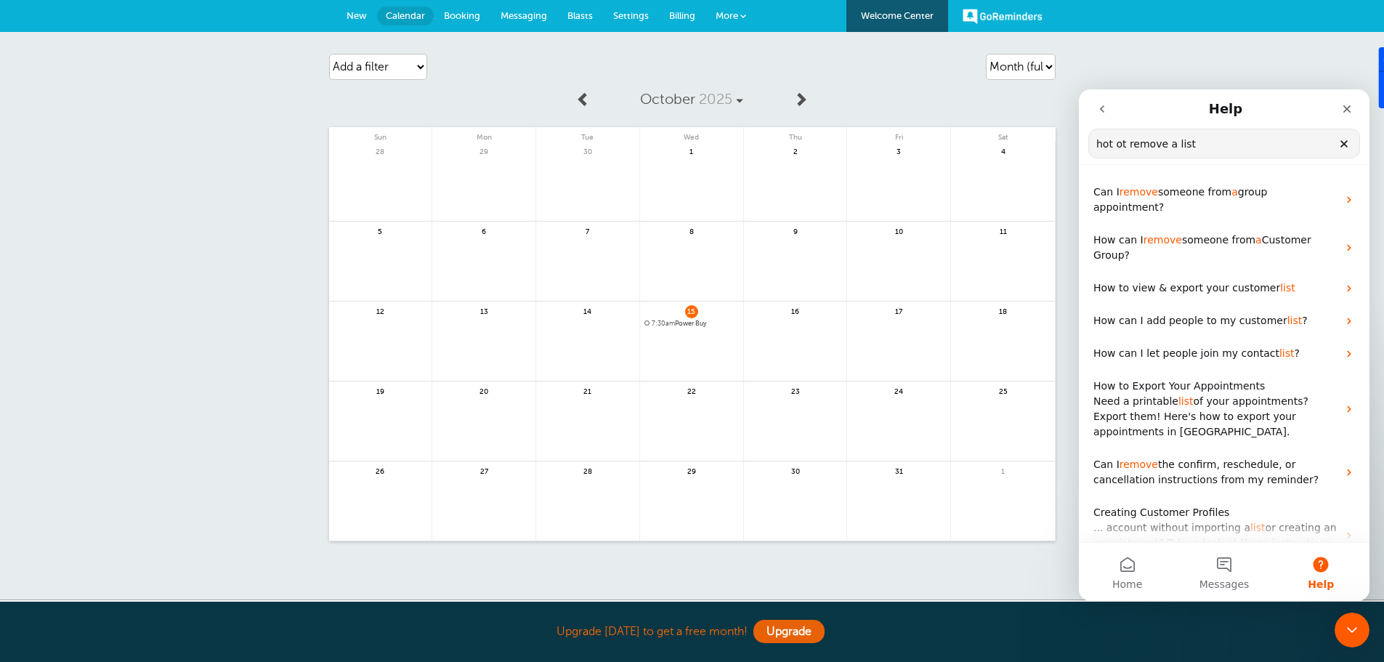
click at [1109, 144] on input "hot ot remove a list" at bounding box center [1224, 143] width 270 height 28
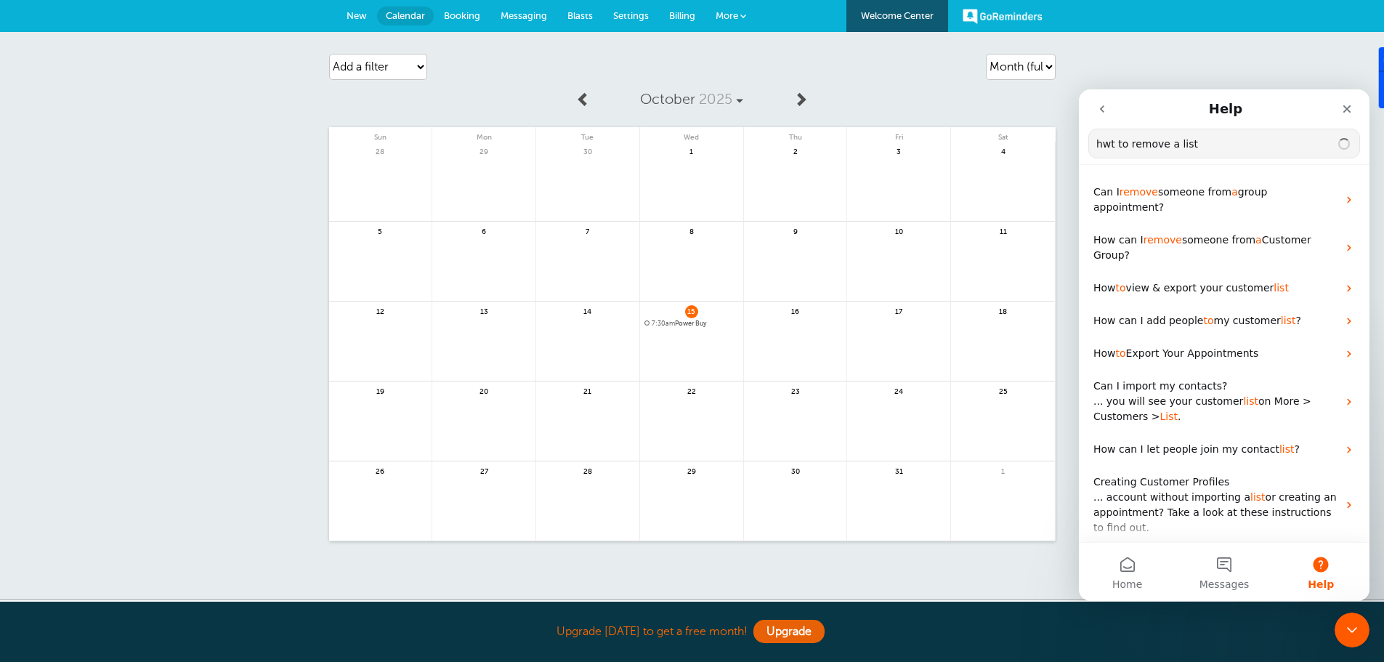
type input "hwt to remove a list"
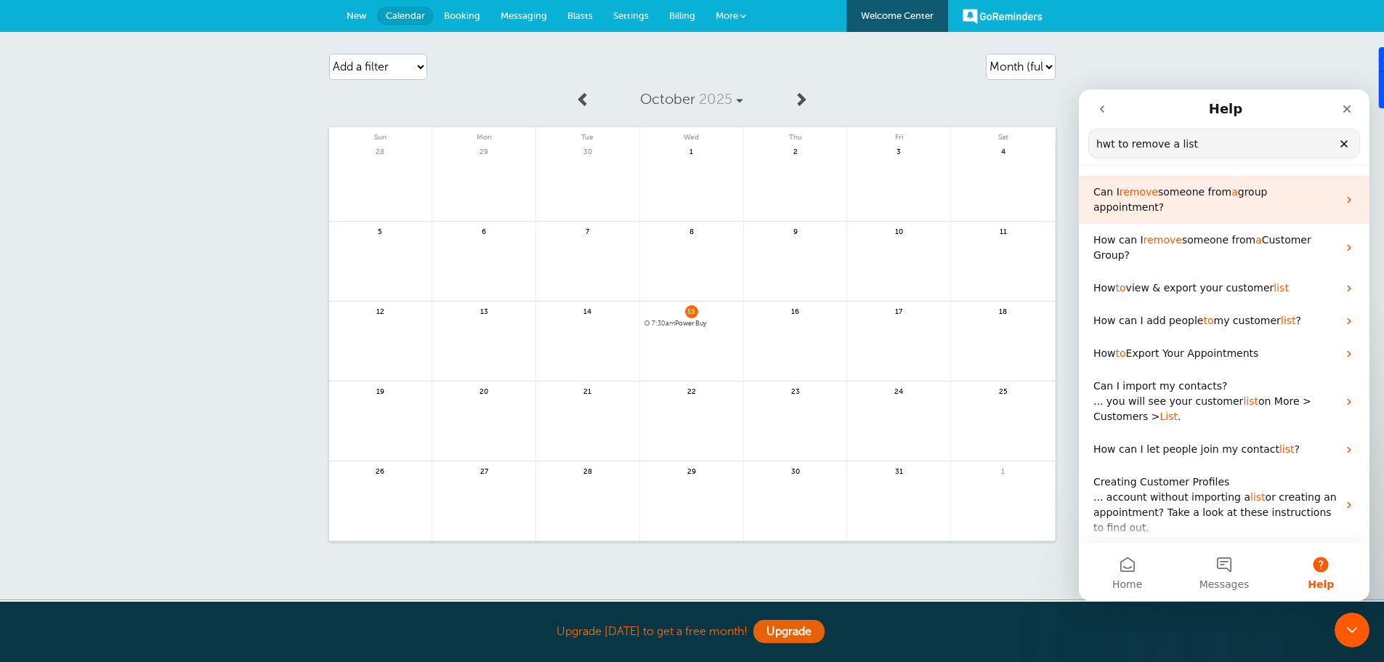
click at [1175, 190] on span "someone from" at bounding box center [1194, 192] width 73 height 12
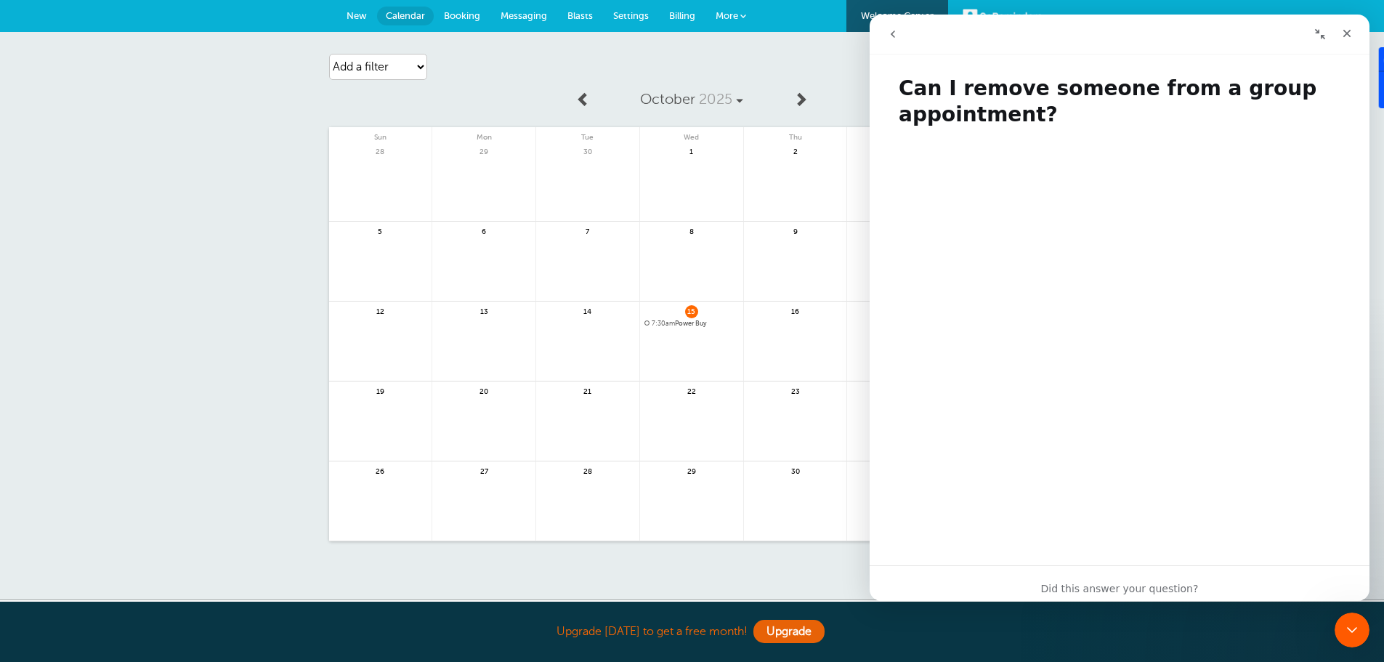
click at [893, 30] on icon "go back" at bounding box center [893, 34] width 12 height 12
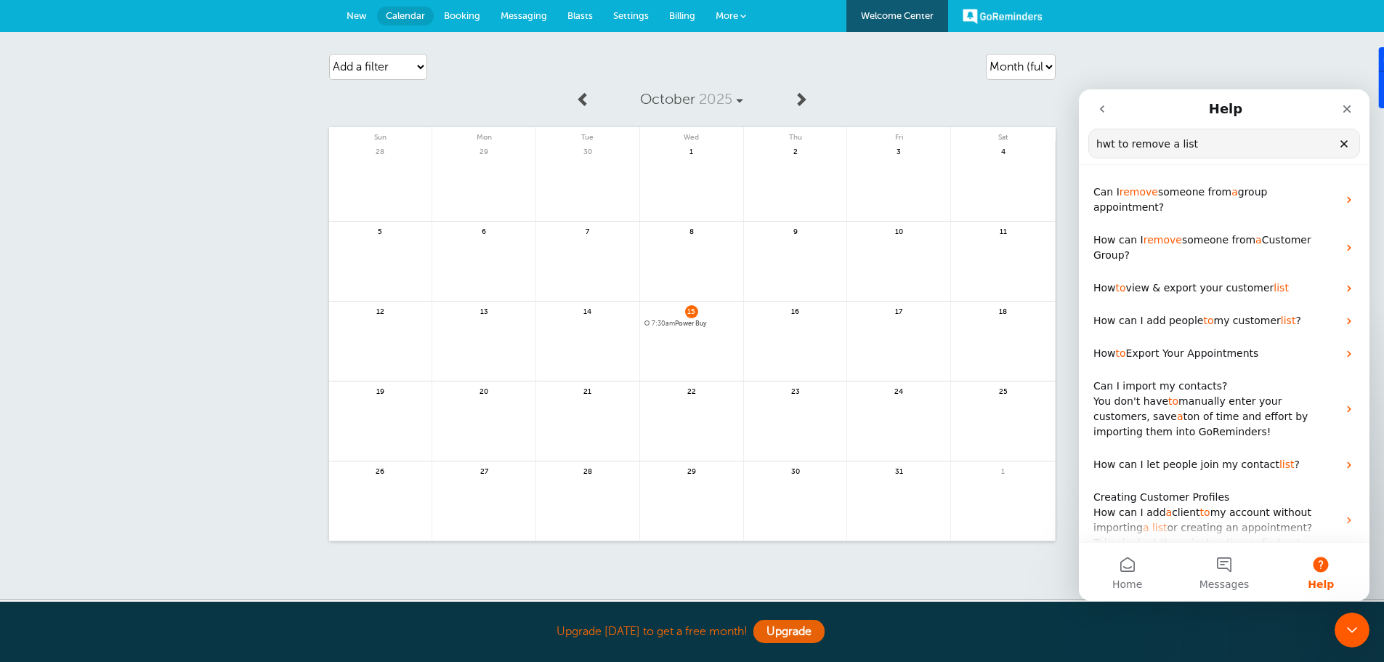
click at [1105, 146] on input "hwt to remove a list" at bounding box center [1224, 143] width 270 height 28
type input "how to remove a list"
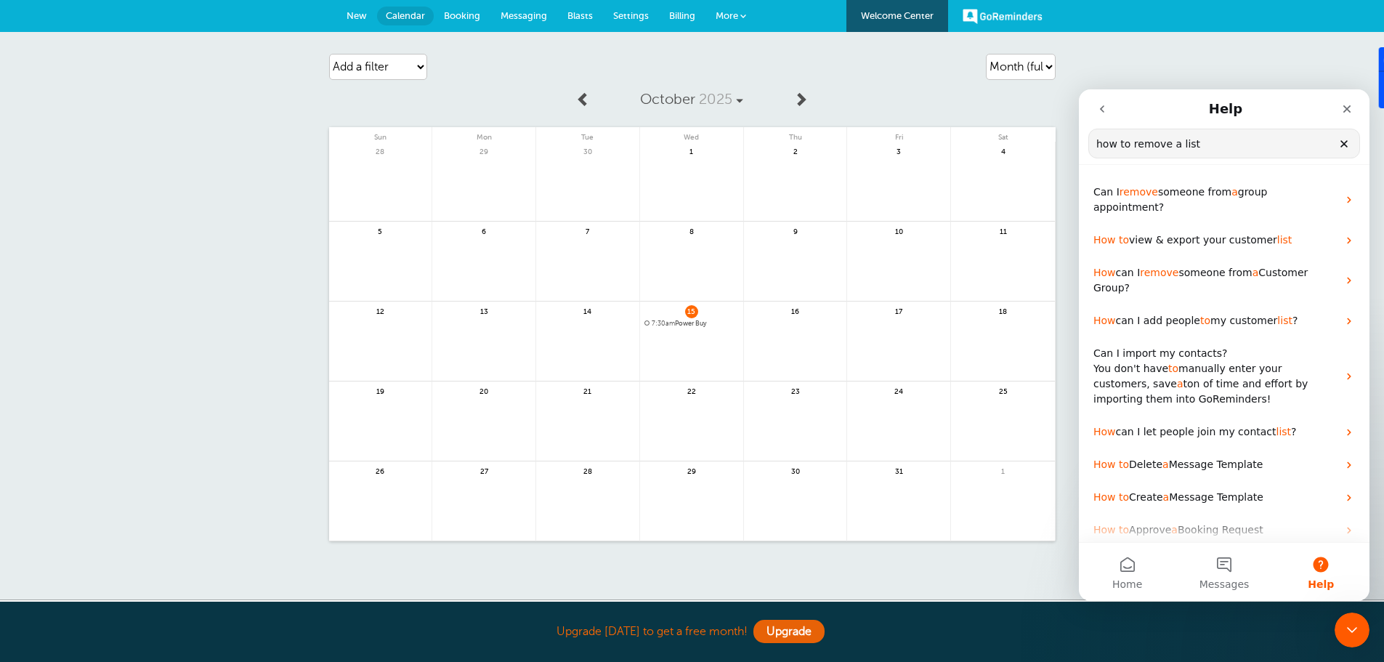
click at [1197, 151] on input "how to remove a list" at bounding box center [1224, 143] width 270 height 28
